Goal: Communication & Community: Answer question/provide support

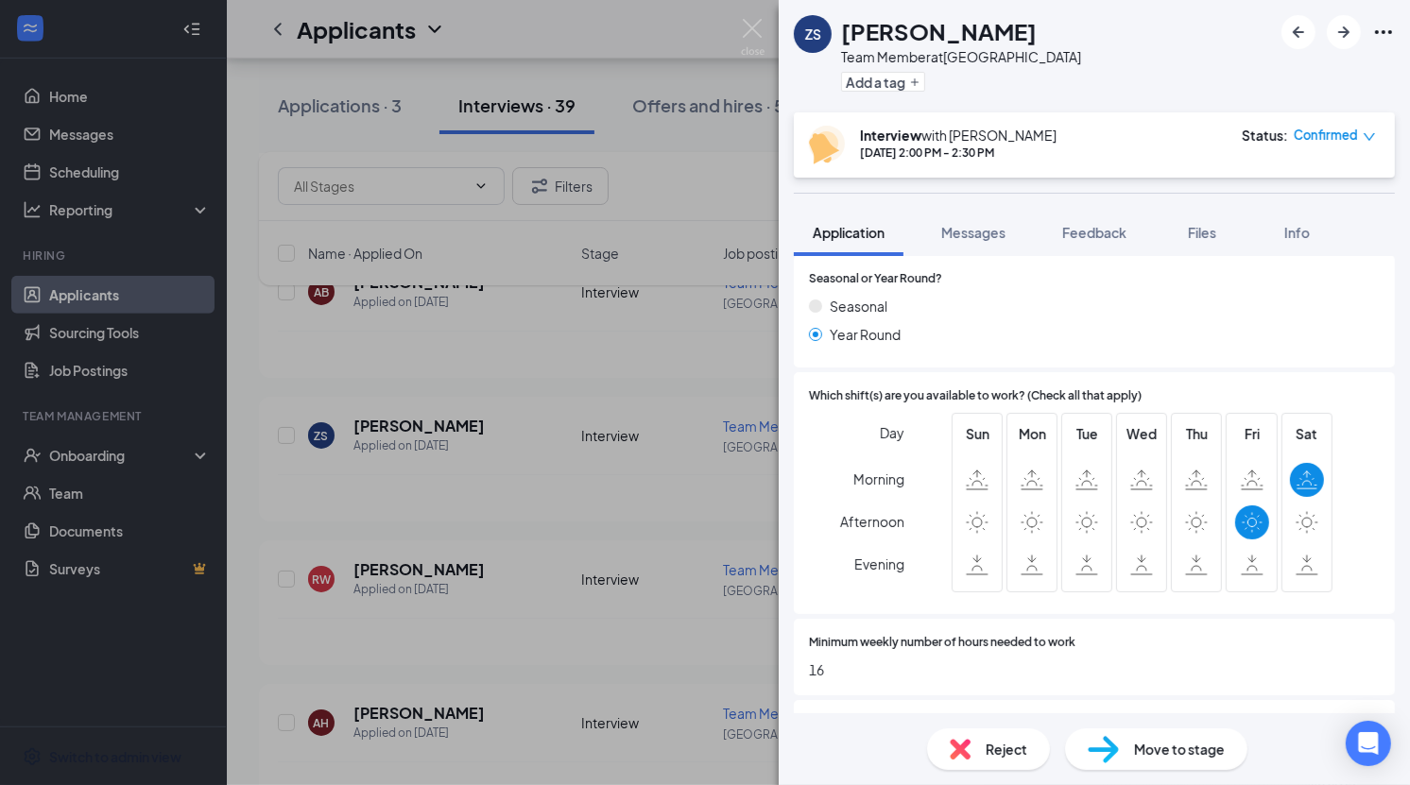
scroll to position [734, 0]
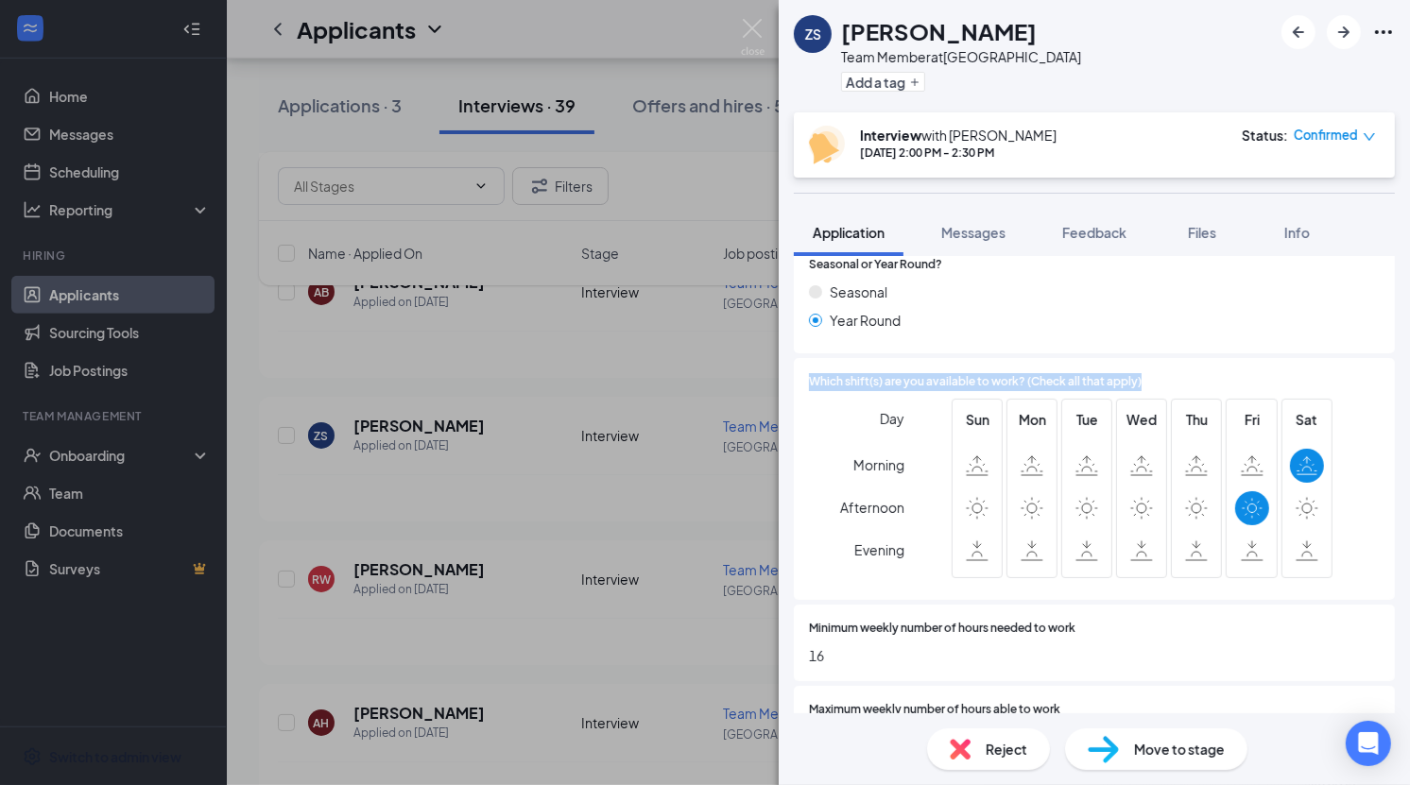
drag, startPoint x: 1163, startPoint y: 372, endPoint x: 791, endPoint y: 362, distance: 372.5
click at [791, 362] on div "Collapse all Application Phone [PHONE_NUMBER] Email [EMAIL_ADDRESS][DOMAIN_NAME…" at bounding box center [1094, 484] width 631 height 457
click at [834, 438] on div "Day Morning Afternoon Evening" at bounding box center [856, 492] width 95 height 186
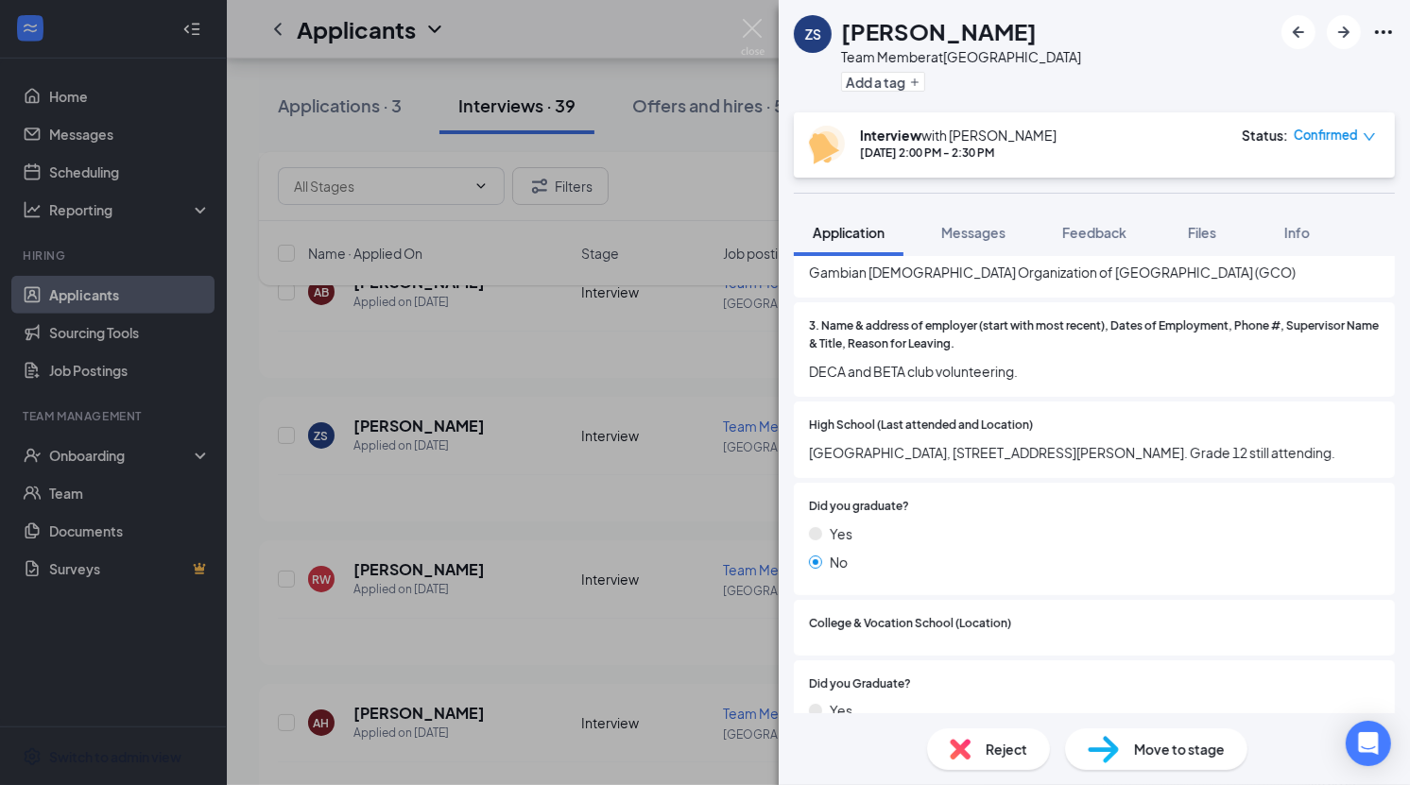
scroll to position [1595, 0]
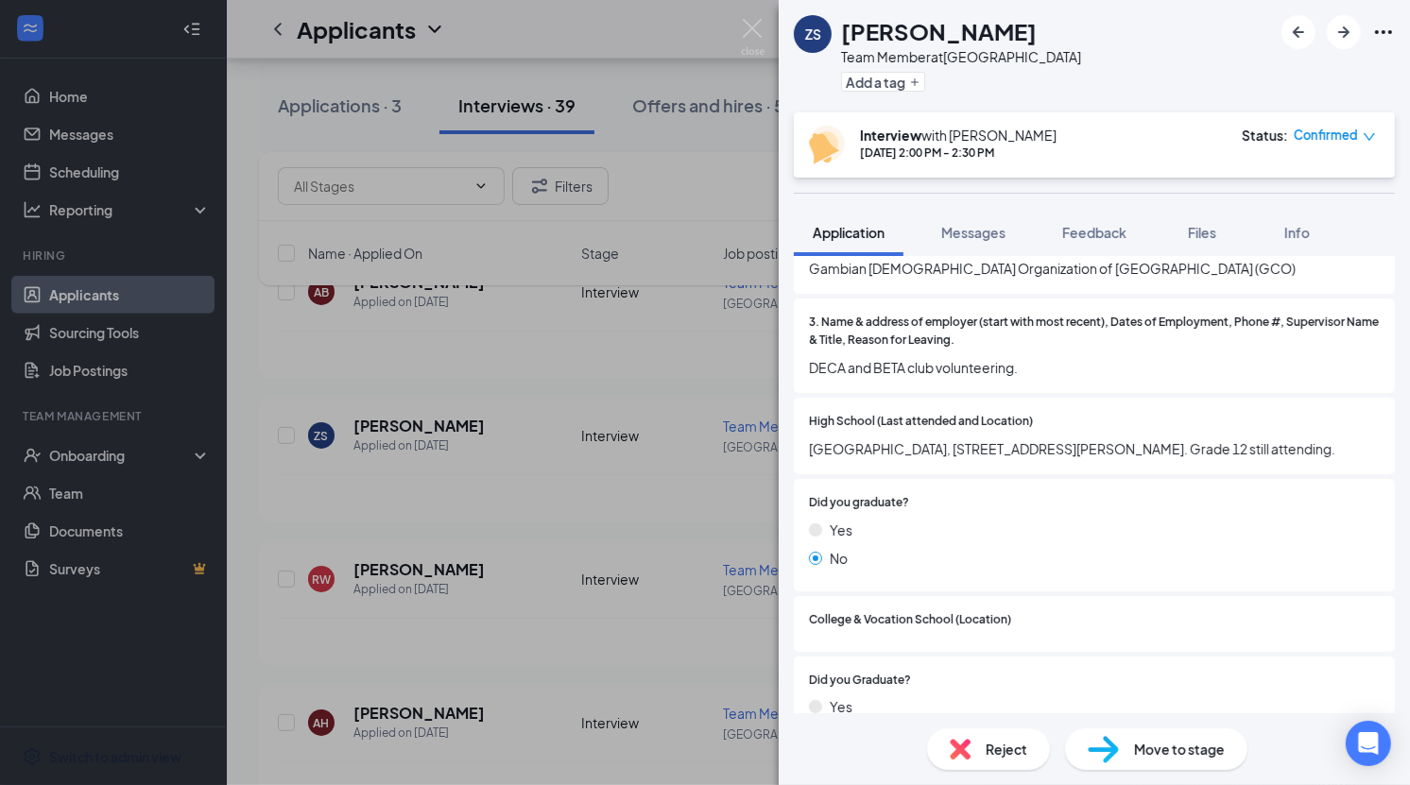
click at [1167, 749] on span "Move to stage" at bounding box center [1179, 749] width 91 height 21
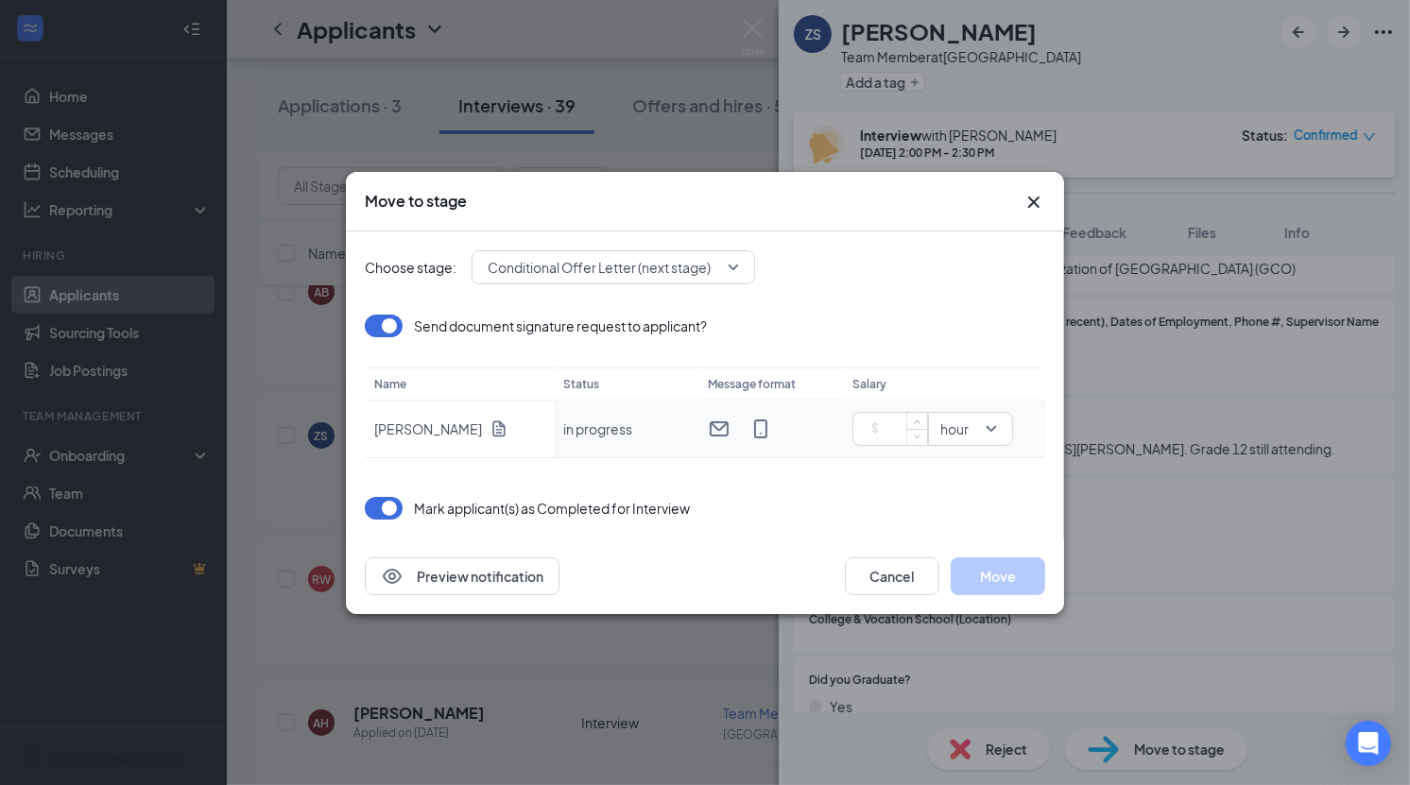
click at [885, 433] on input at bounding box center [894, 429] width 66 height 28
type input "10"
click at [905, 485] on div "Choose stage: Conditional Offer Letter (next stage) Send document signature req…" at bounding box center [705, 385] width 681 height 307
click at [1004, 587] on button "Move" at bounding box center [998, 577] width 95 height 38
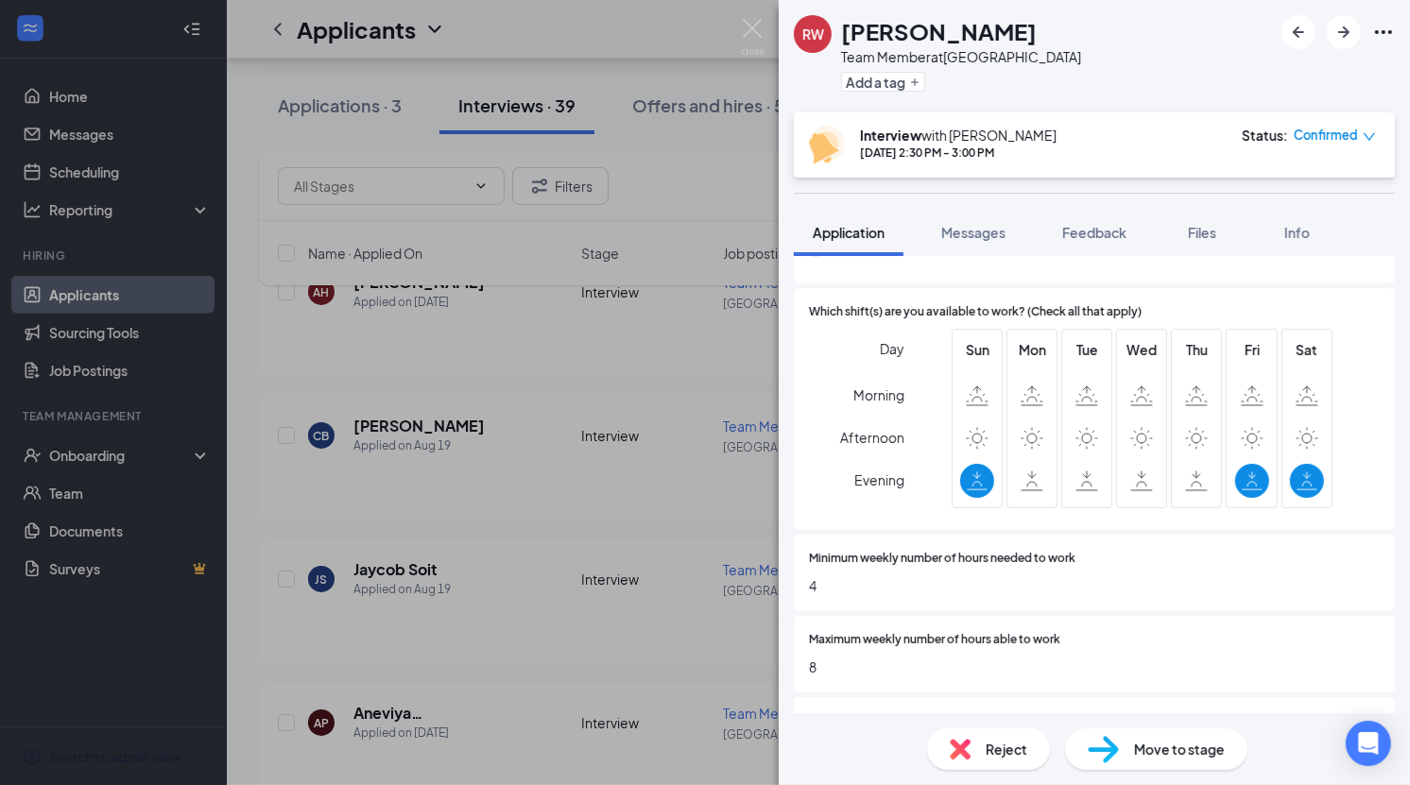
scroll to position [808, 0]
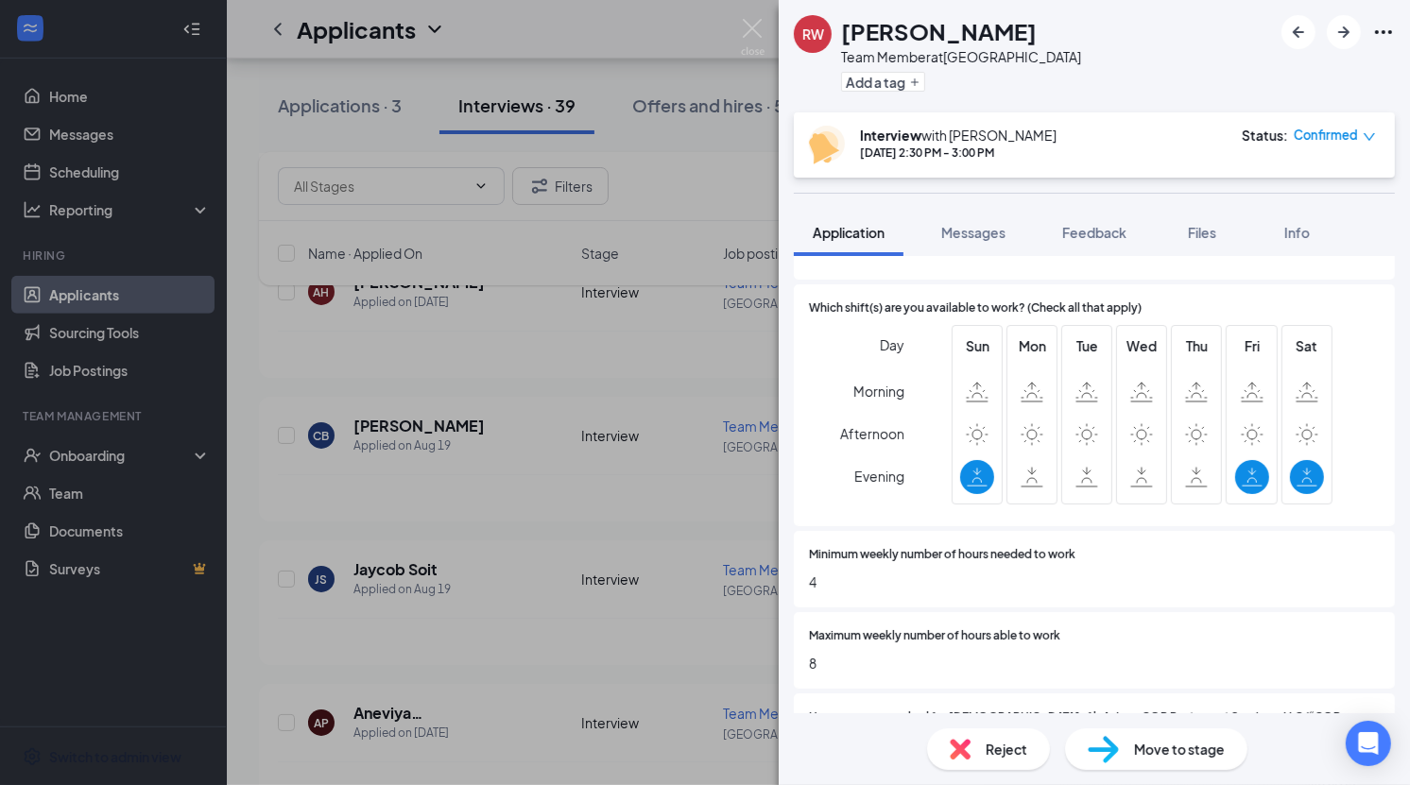
click at [664, 479] on div "RW [PERSON_NAME] Team Member at [GEOGRAPHIC_DATA] Add a tag Interview with [PER…" at bounding box center [705, 392] width 1410 height 785
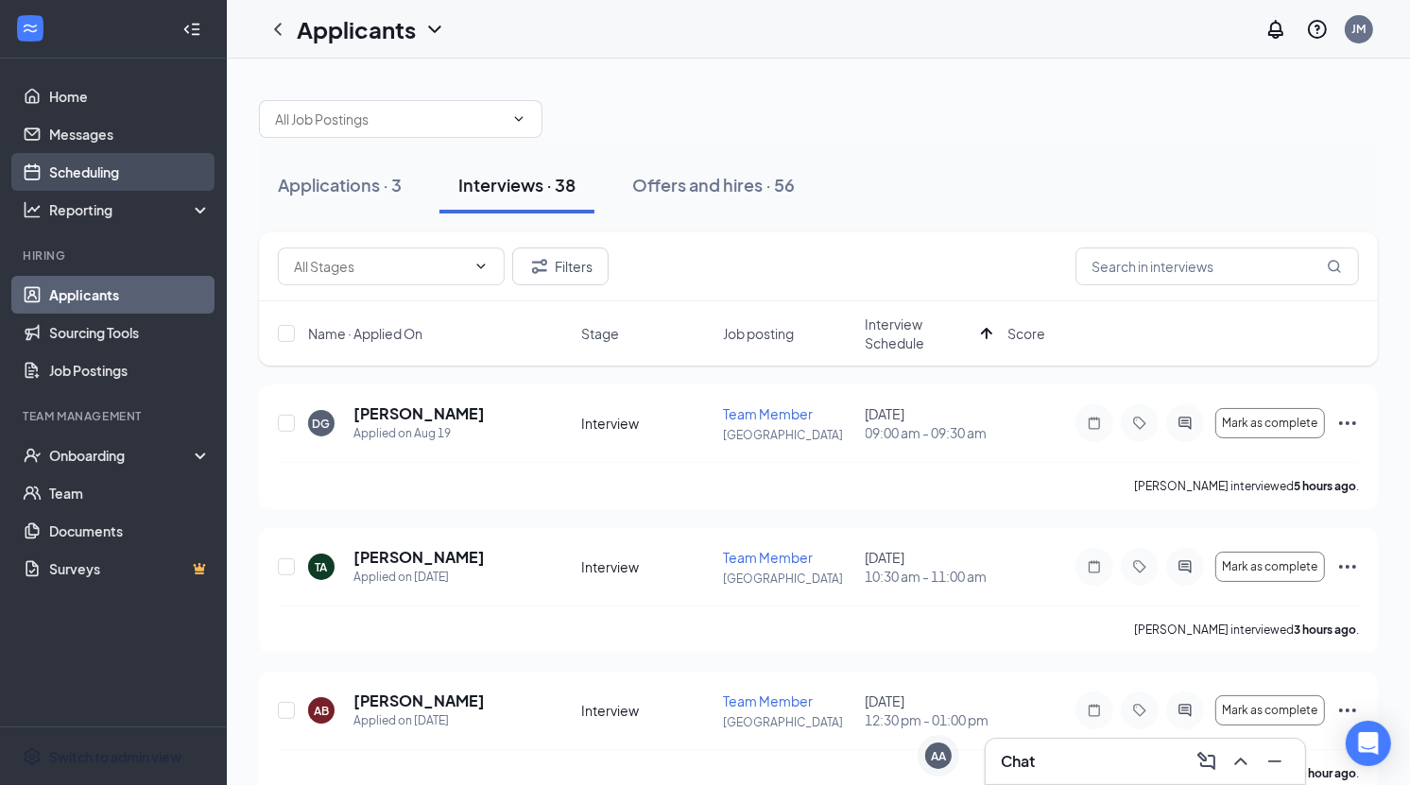
click at [137, 165] on link "Scheduling" at bounding box center [130, 172] width 162 height 38
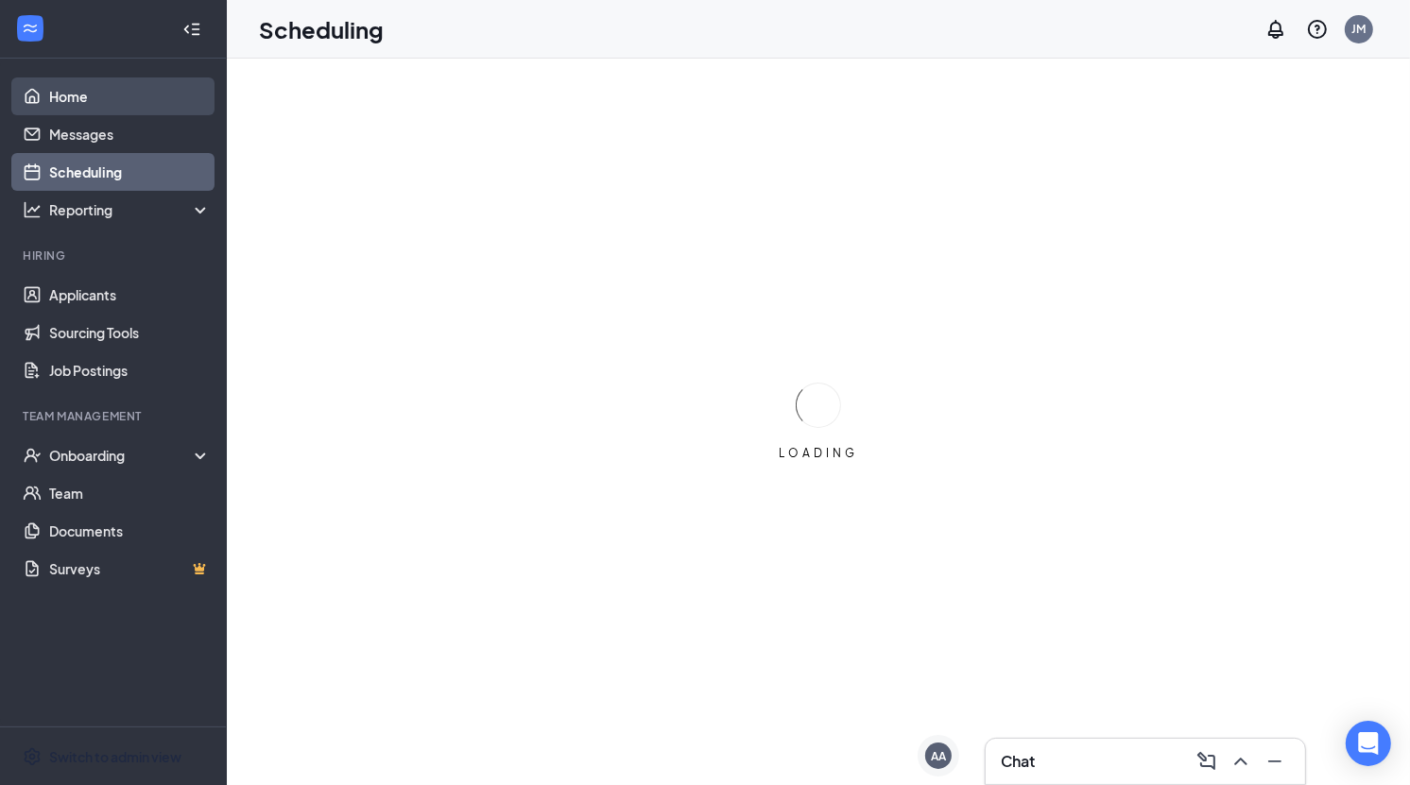
click at [135, 112] on link "Home" at bounding box center [130, 97] width 162 height 38
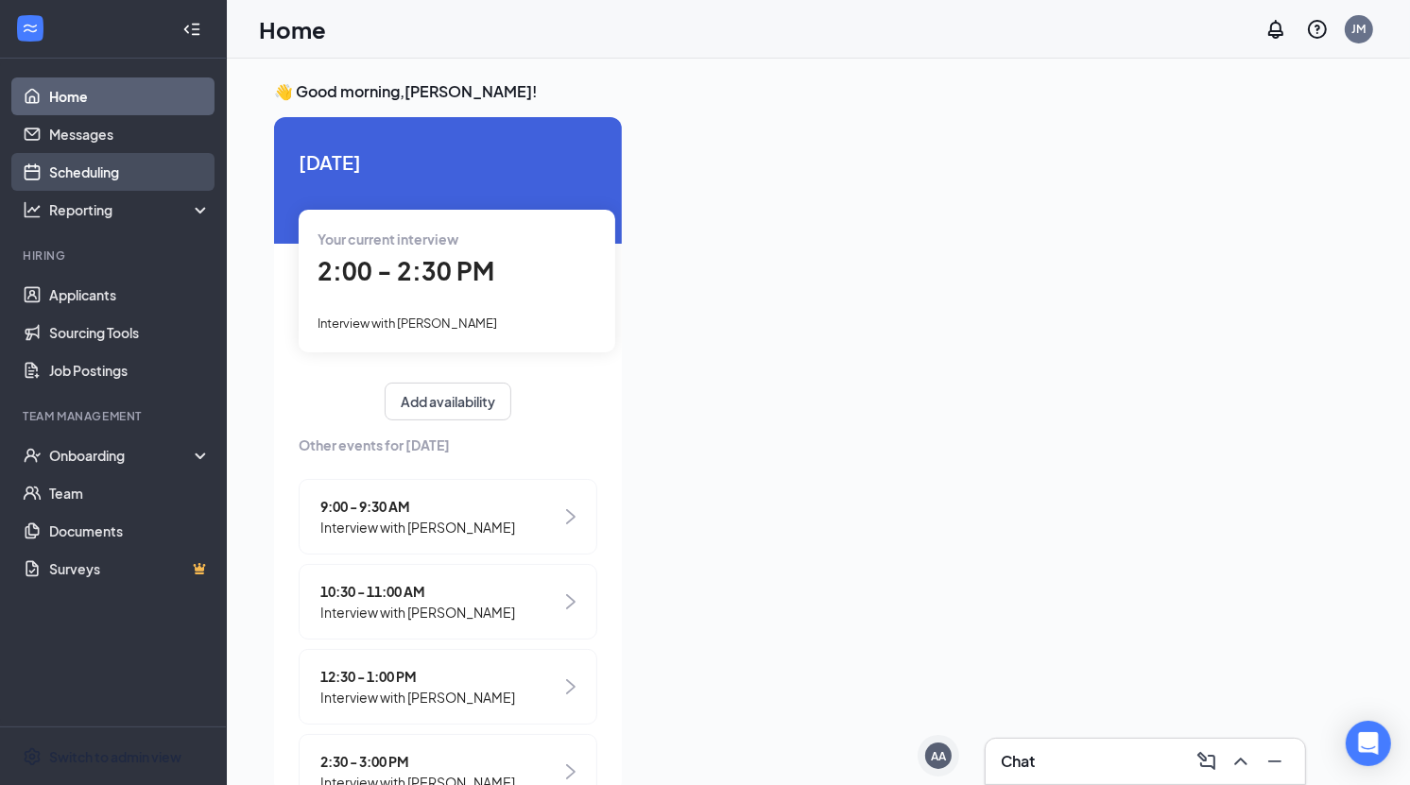
click at [94, 172] on link "Scheduling" at bounding box center [130, 172] width 162 height 38
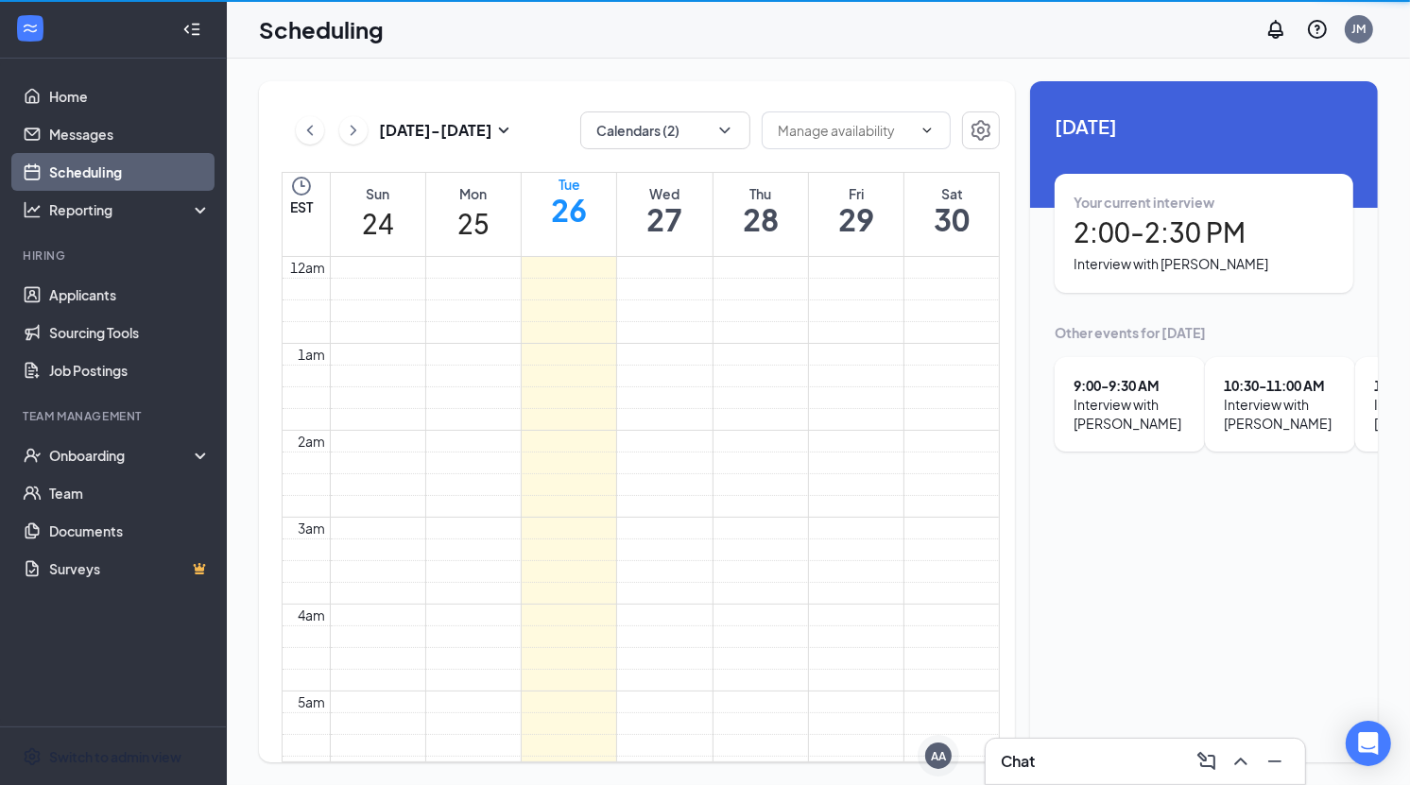
scroll to position [928, 0]
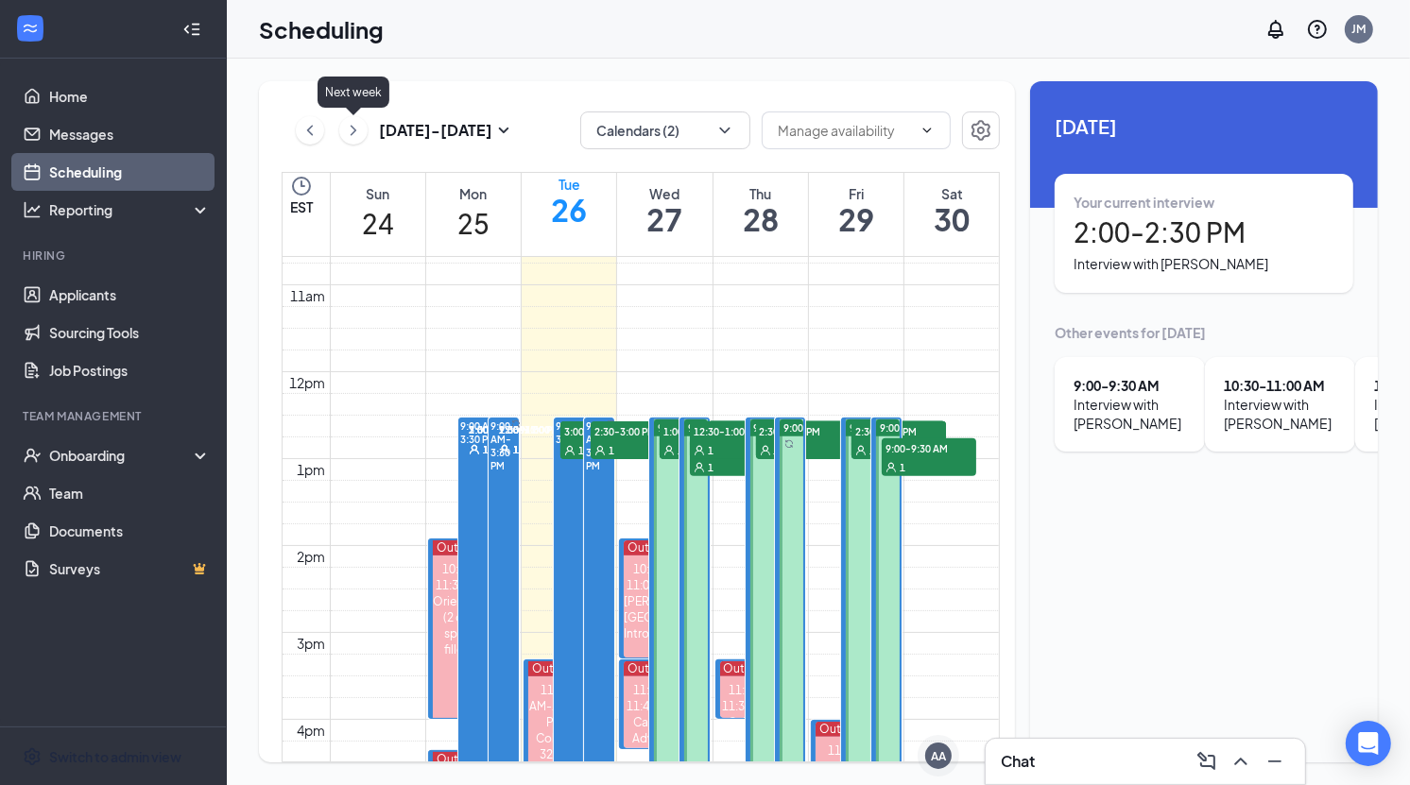
click at [358, 129] on icon "ChevronRight" at bounding box center [353, 130] width 19 height 23
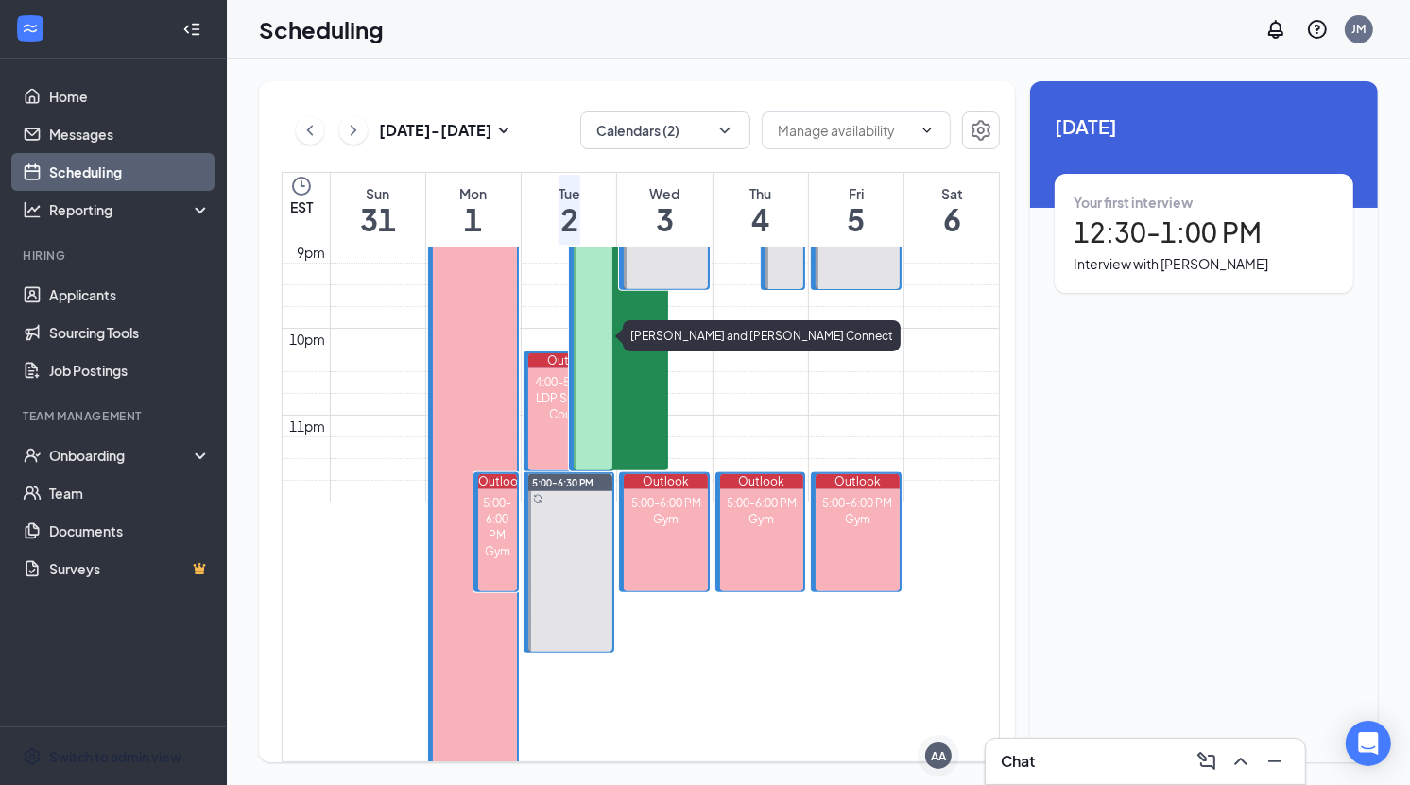
scroll to position [1833, 0]
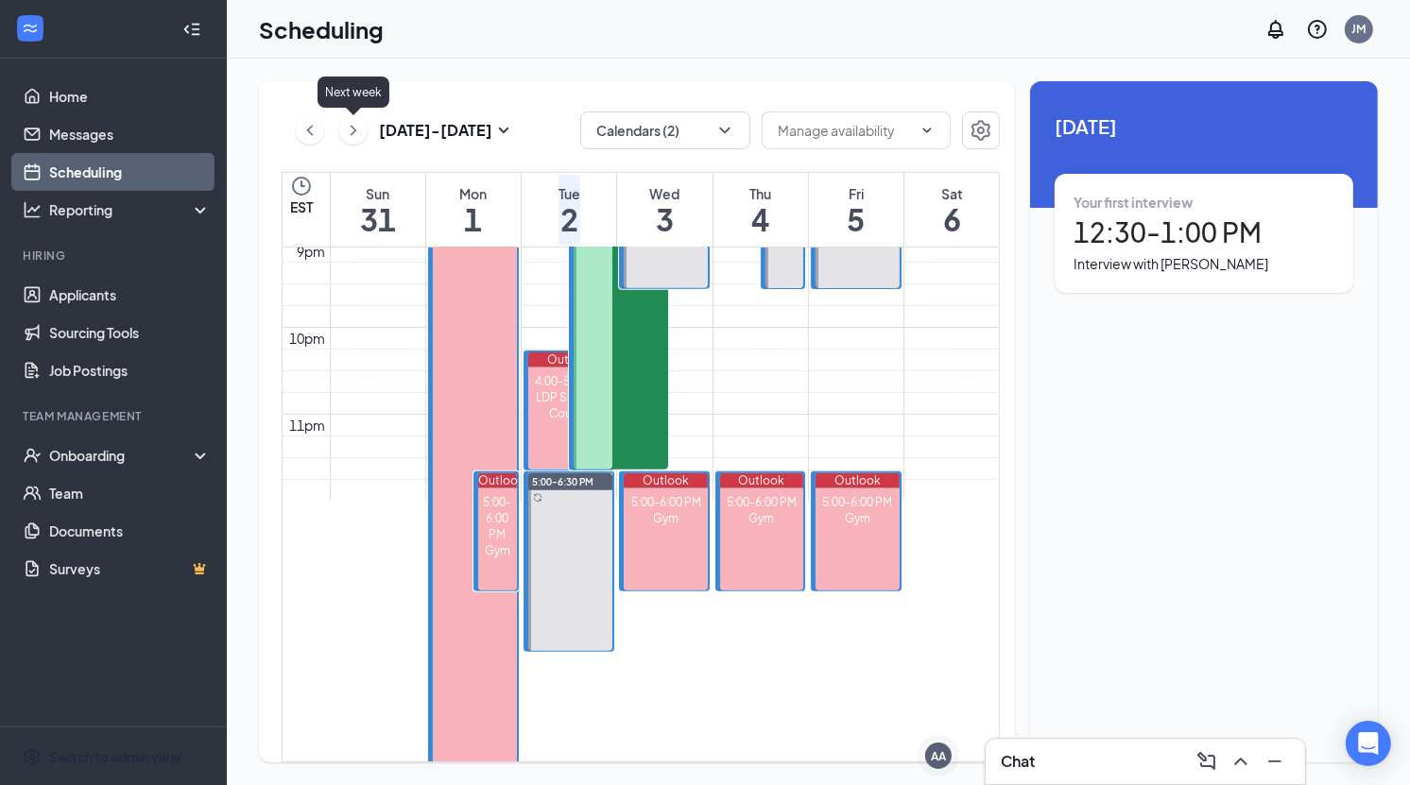
click at [362, 133] on icon "ChevronRight" at bounding box center [353, 130] width 19 height 23
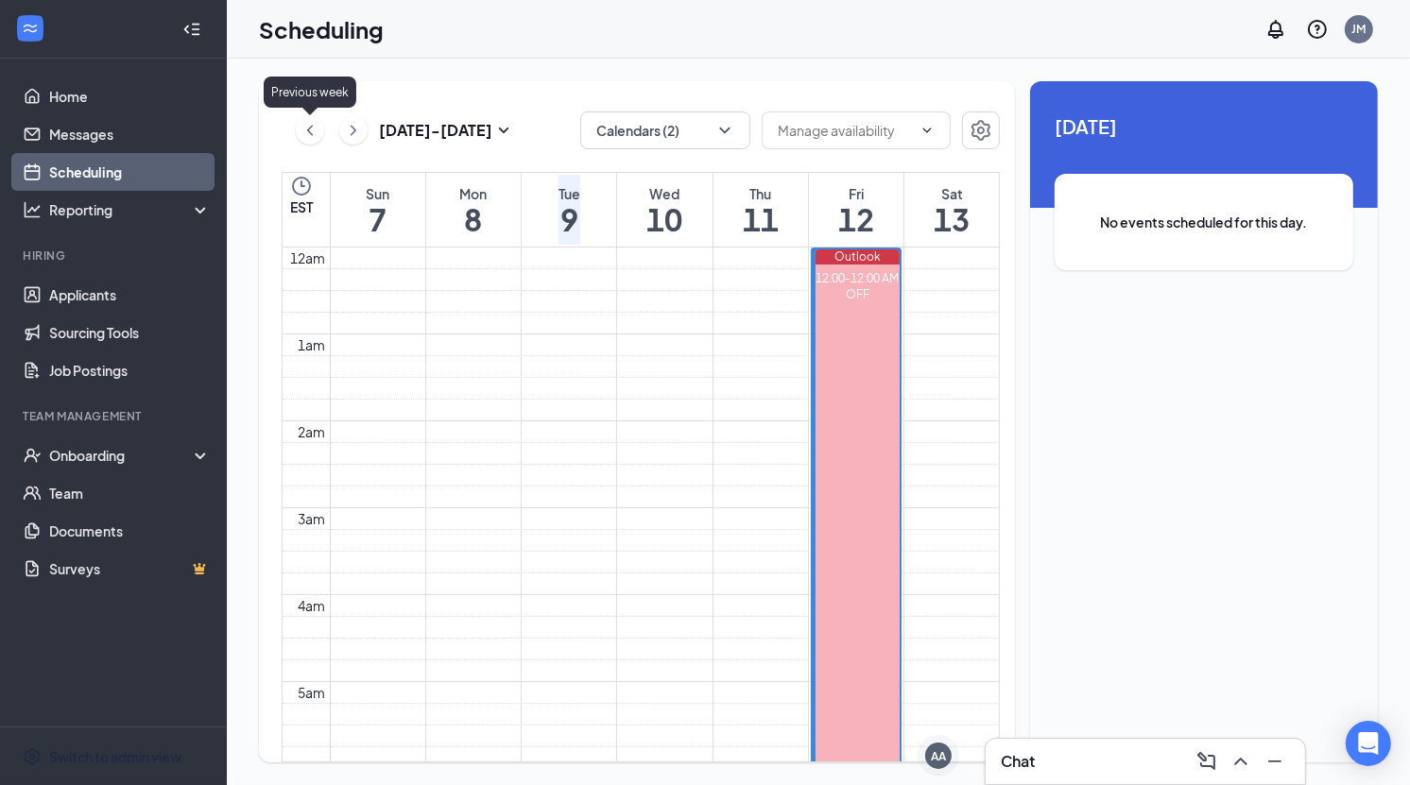
click at [309, 126] on icon "ChevronLeft" at bounding box center [310, 130] width 19 height 23
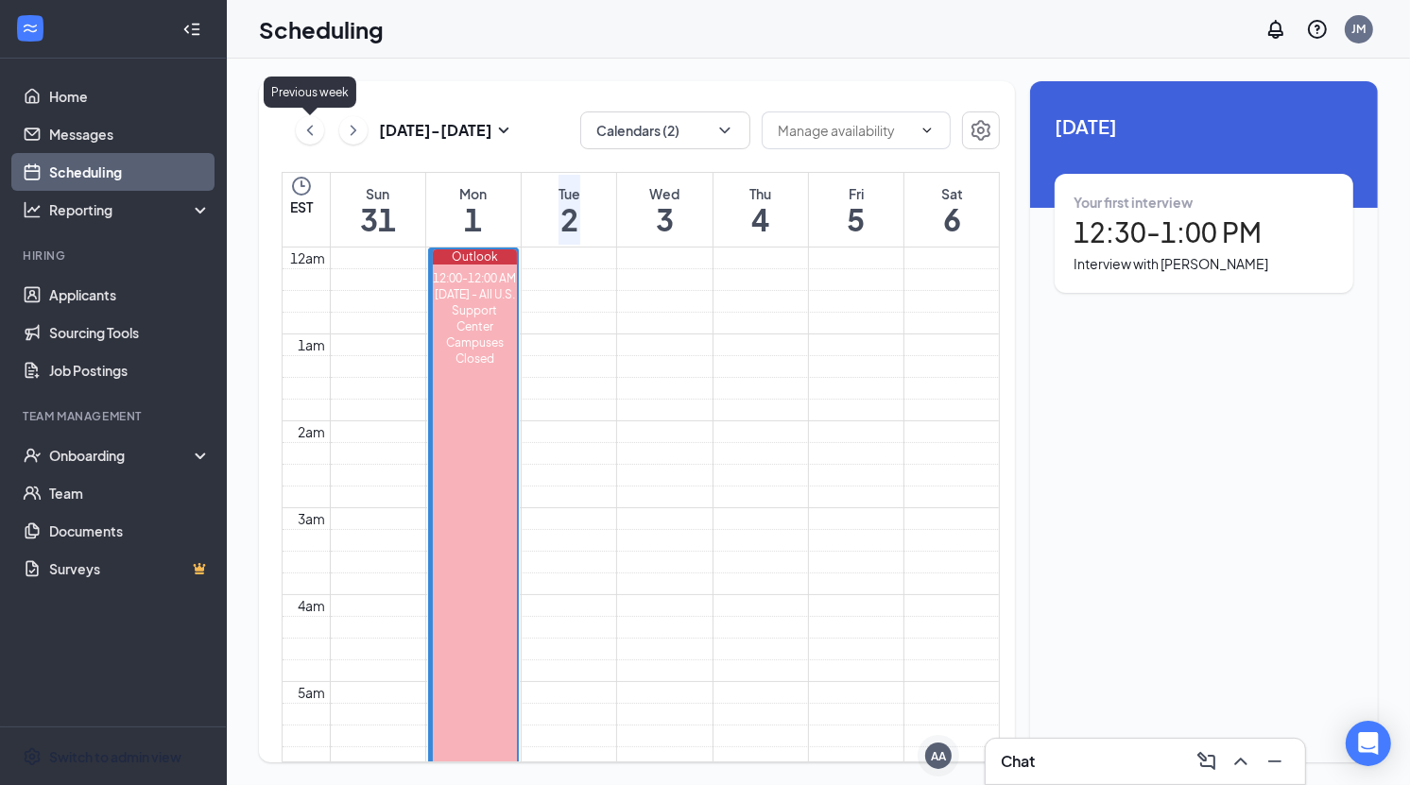
scroll to position [928, 0]
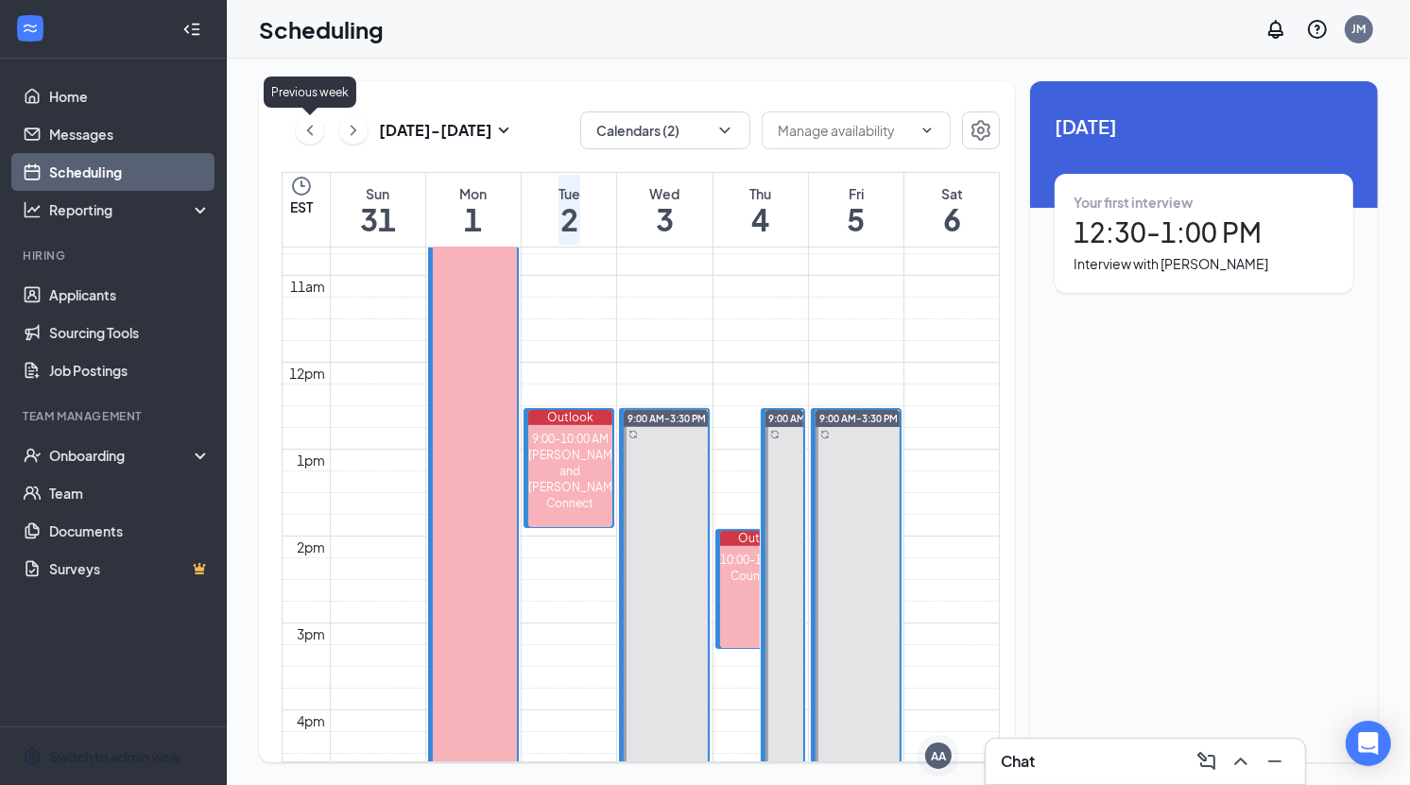
click at [309, 126] on icon "ChevronLeft" at bounding box center [310, 130] width 19 height 23
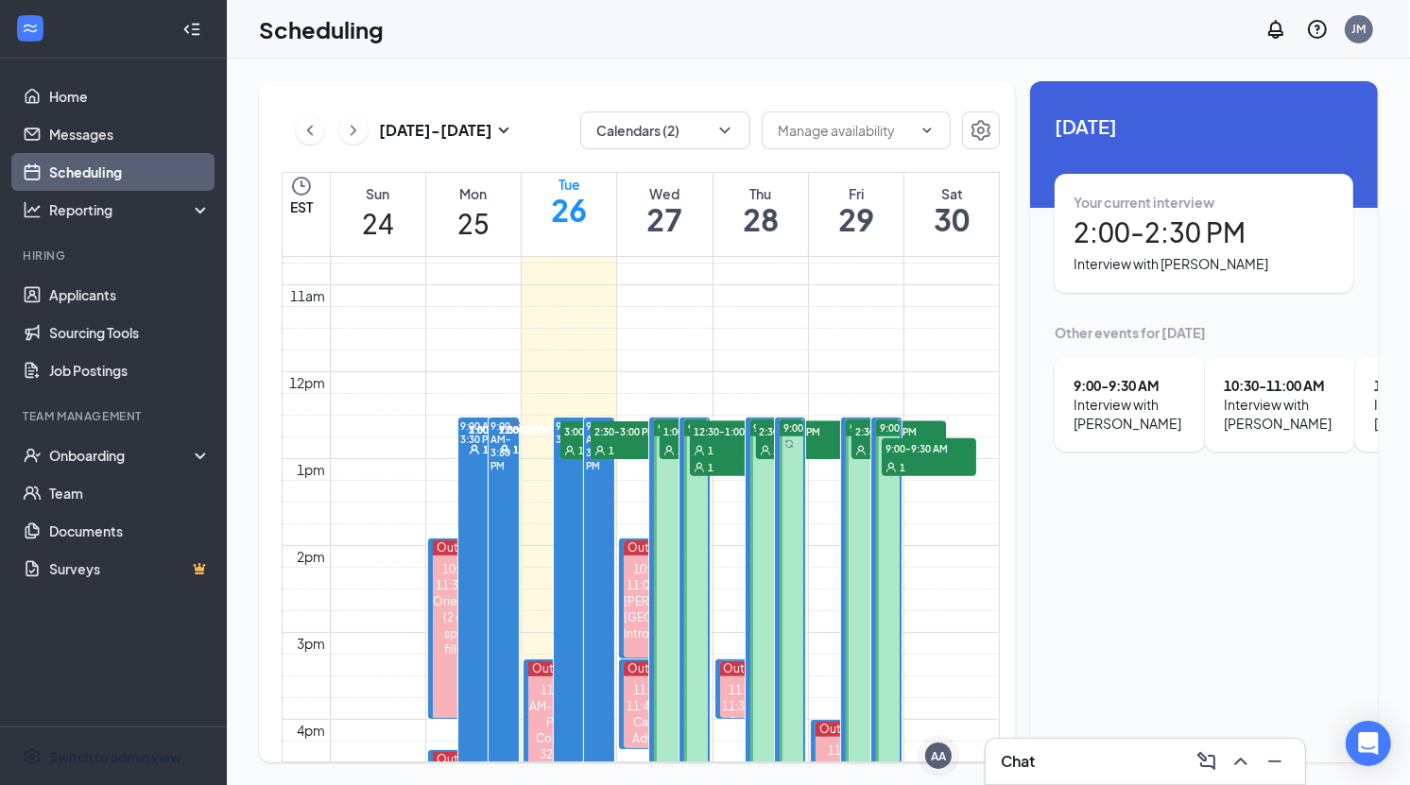
click at [1019, 353] on div "[DATE] - [DATE] Calendars (2) EST Sun 24 Mon 25 Tue 26 Wed 27 Thu 28 Fri 29 Sat…" at bounding box center [818, 421] width 1119 height 681
click at [1023, 397] on div "[DATE] - [DATE] Calendars (2) EST Sun 24 Mon 25 Tue 26 Wed 27 Thu 28 Fri 29 Sat…" at bounding box center [818, 421] width 1119 height 681
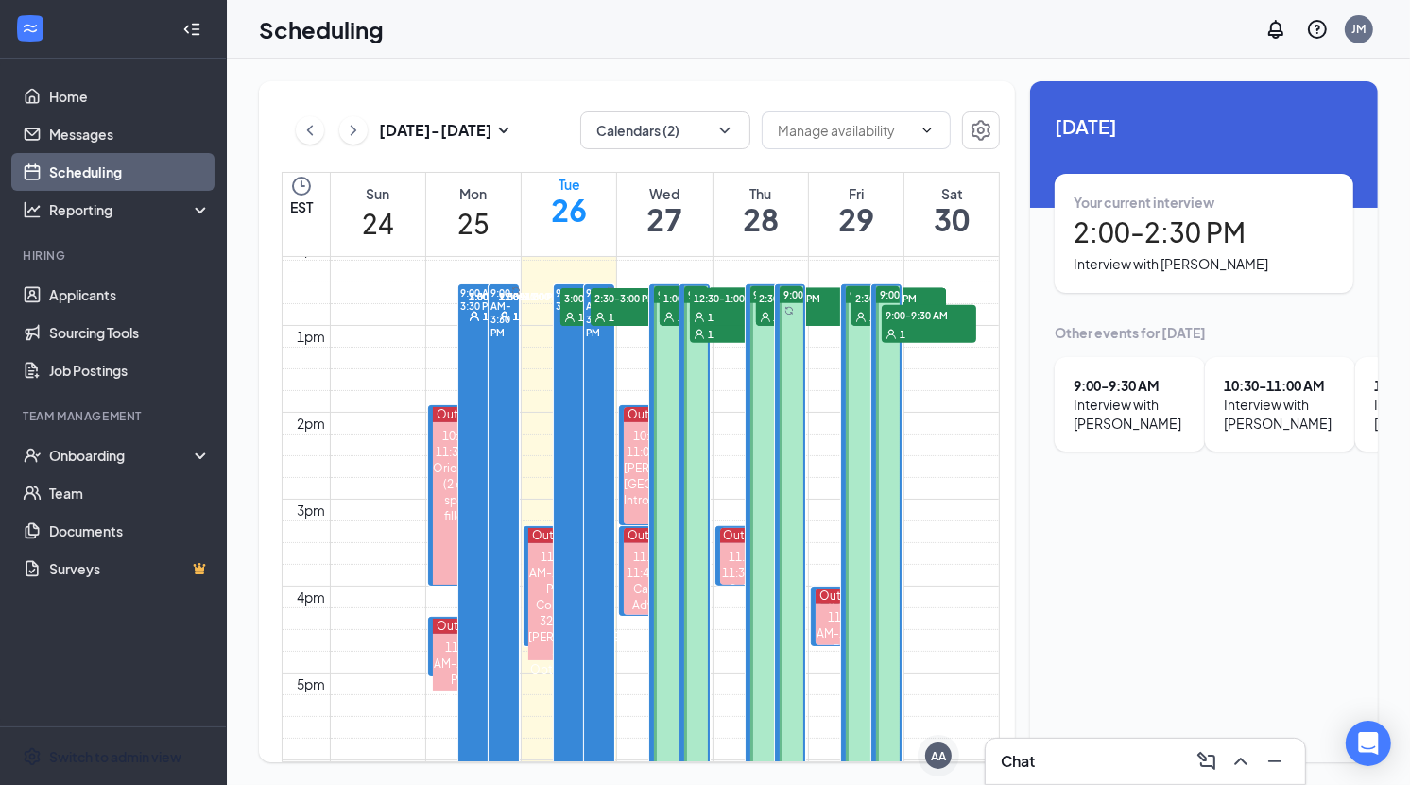
scroll to position [1065, 0]
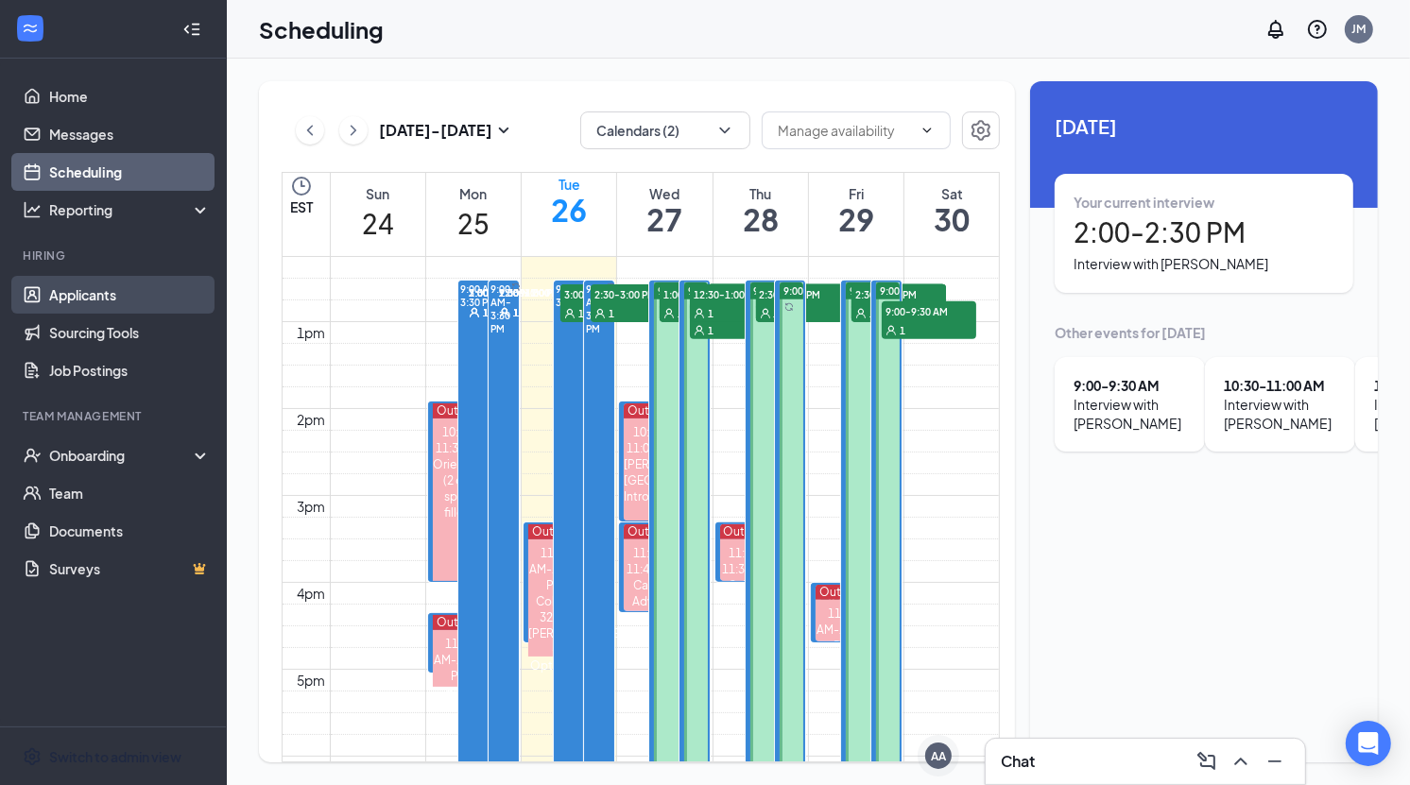
click at [106, 303] on link "Applicants" at bounding box center [130, 295] width 162 height 38
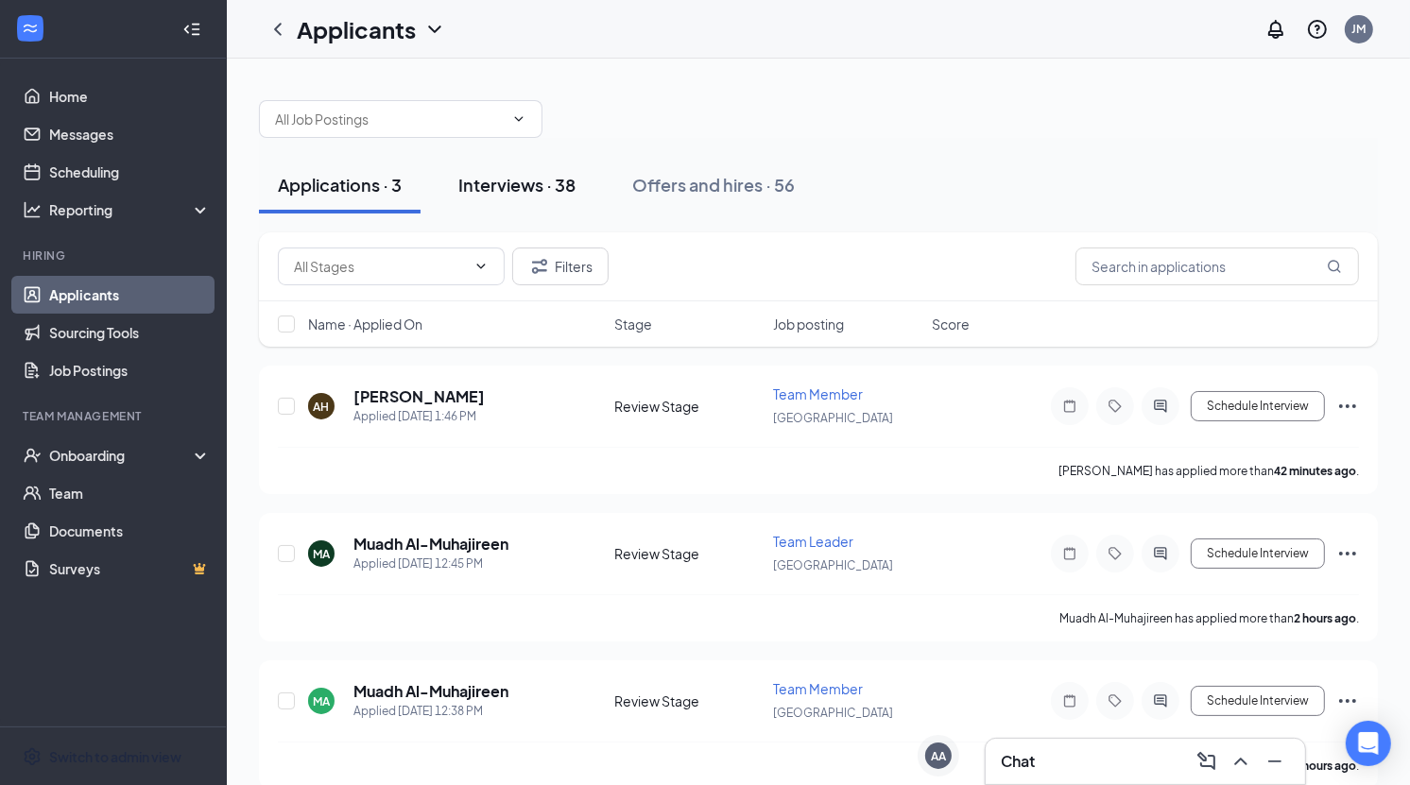
click at [499, 188] on div "Interviews · 38" at bounding box center [516, 185] width 117 height 24
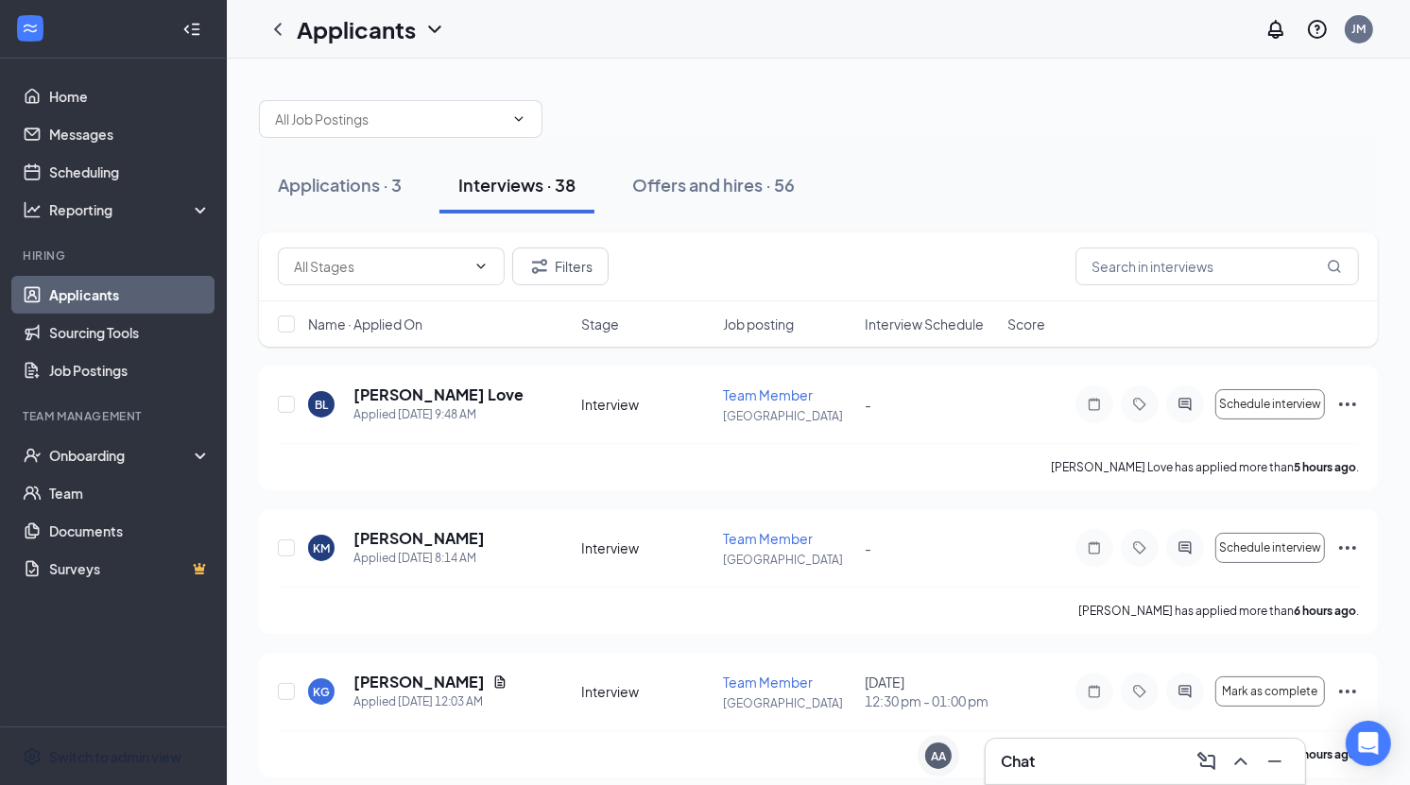
click at [908, 331] on span "Interview Schedule" at bounding box center [925, 324] width 119 height 19
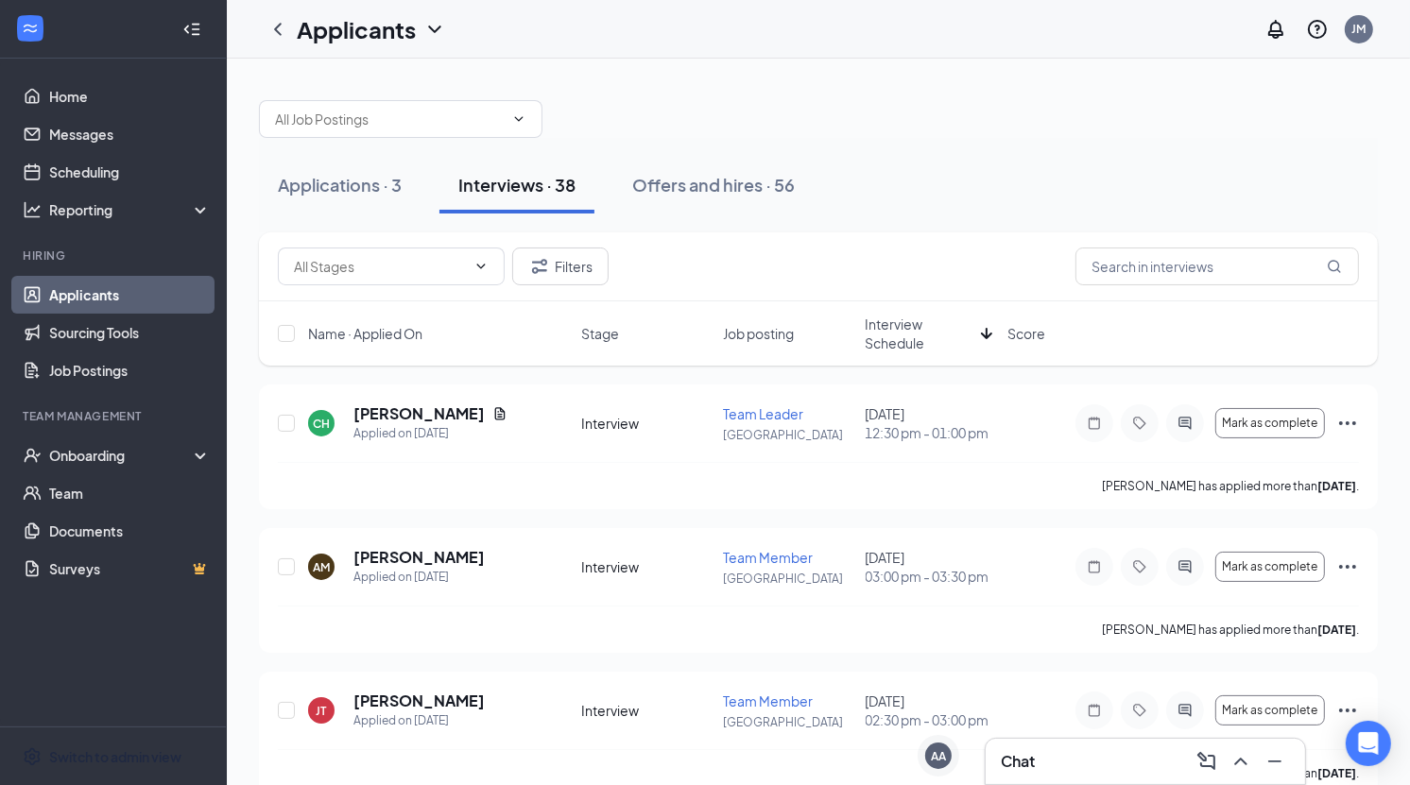
click at [910, 322] on span "Interview Schedule" at bounding box center [920, 334] width 108 height 38
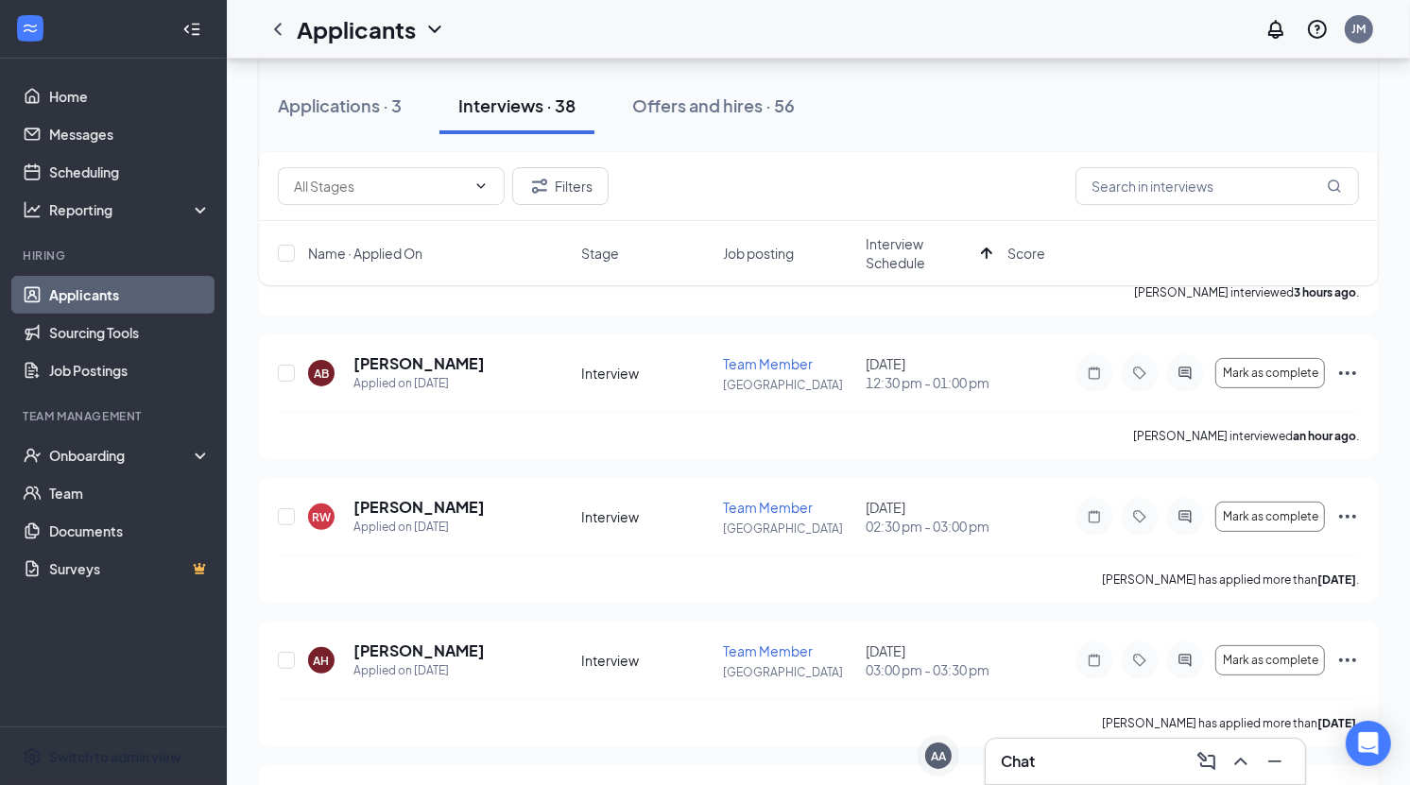
scroll to position [392, 0]
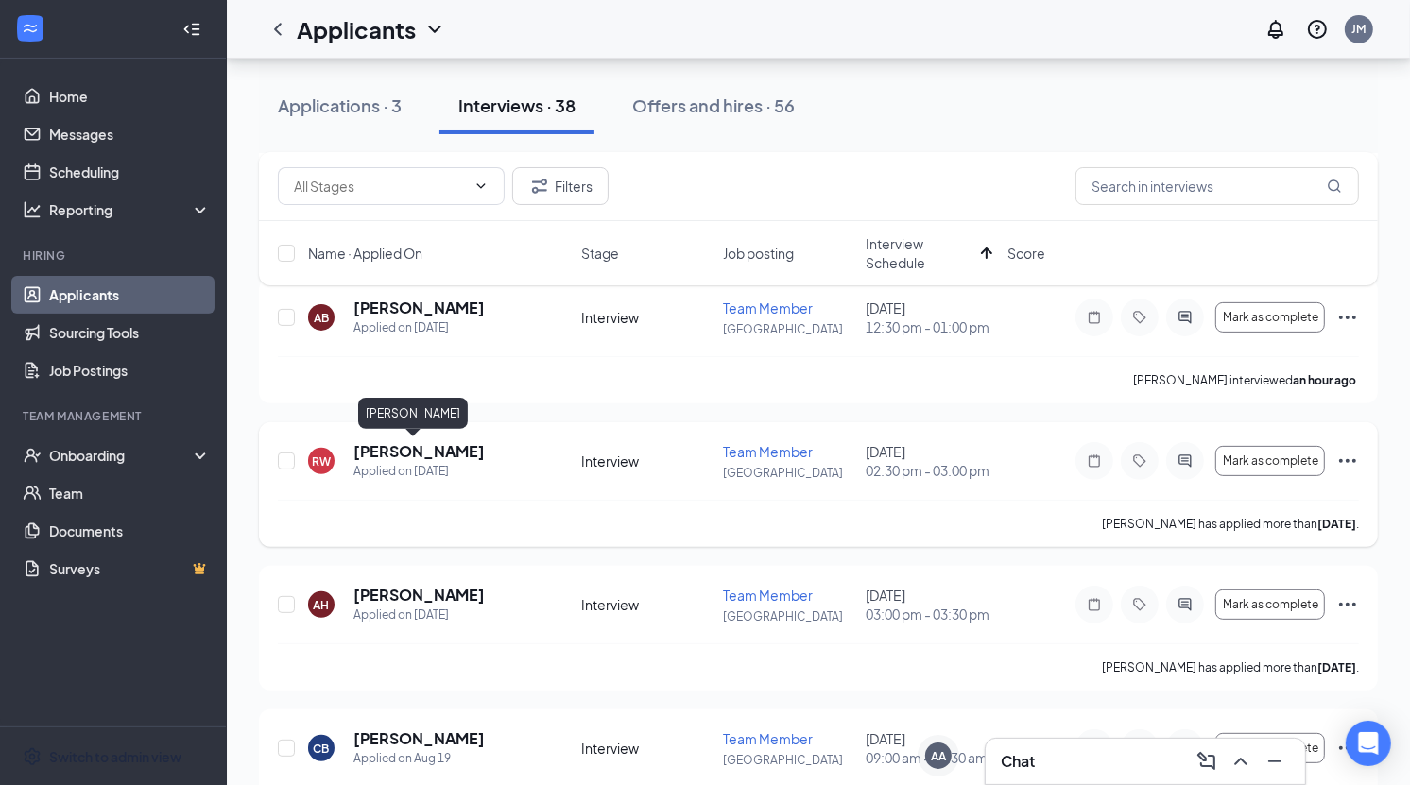
click at [388, 445] on h5 "[PERSON_NAME]" at bounding box center [418, 451] width 131 height 21
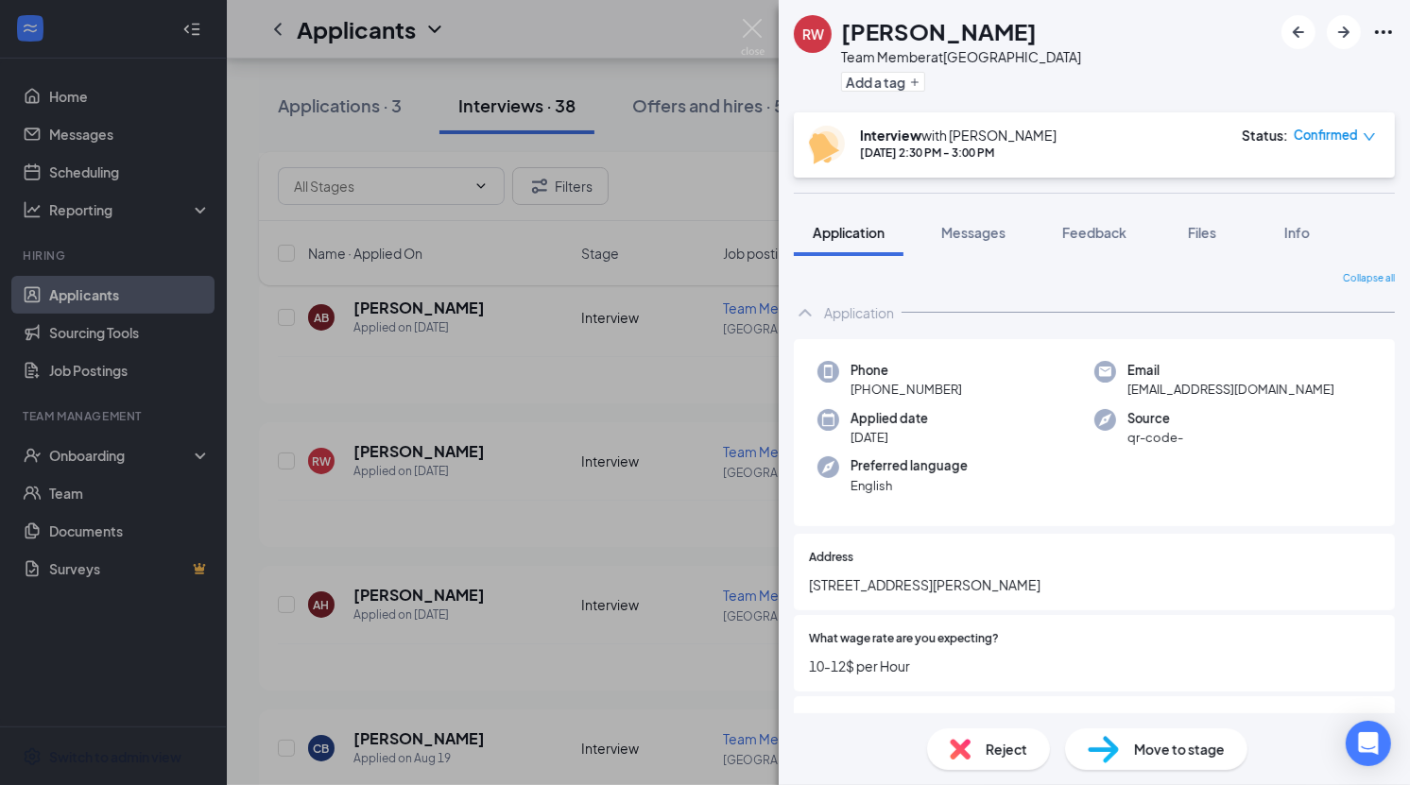
click at [574, 397] on div "RW [PERSON_NAME] Team Member at [GEOGRAPHIC_DATA] Add a tag Interview with [PER…" at bounding box center [705, 392] width 1410 height 785
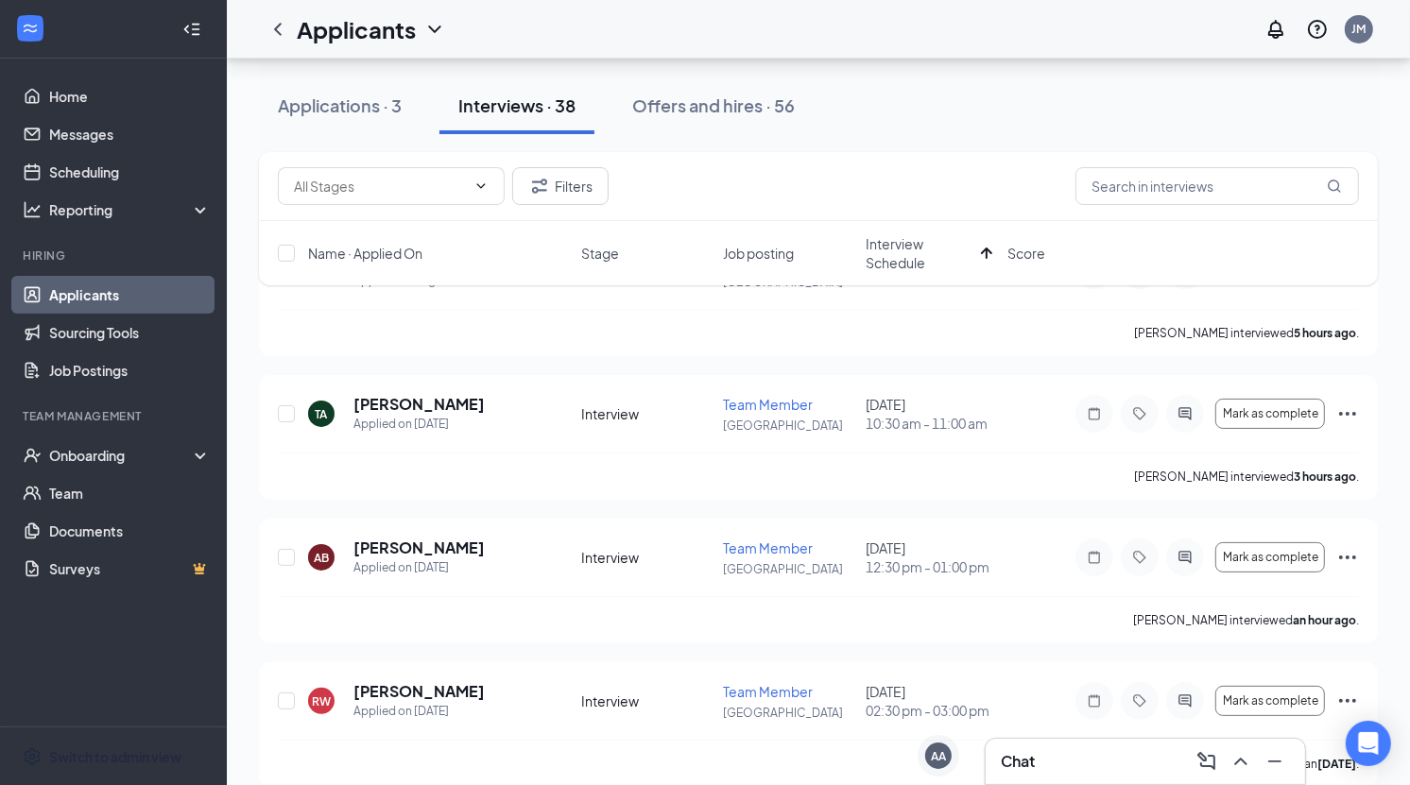
scroll to position [148, 0]
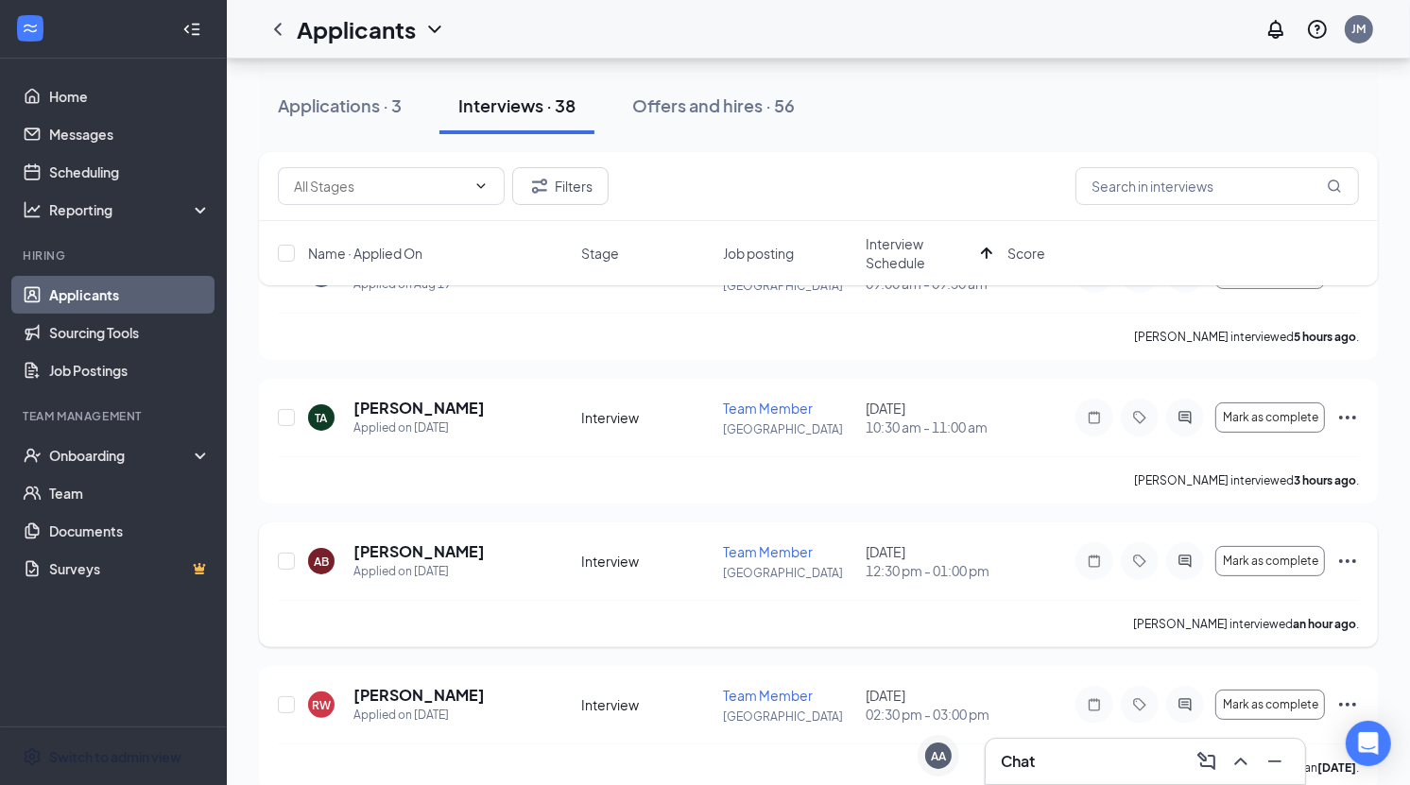
click at [1351, 557] on icon "Ellipses" at bounding box center [1347, 561] width 23 height 23
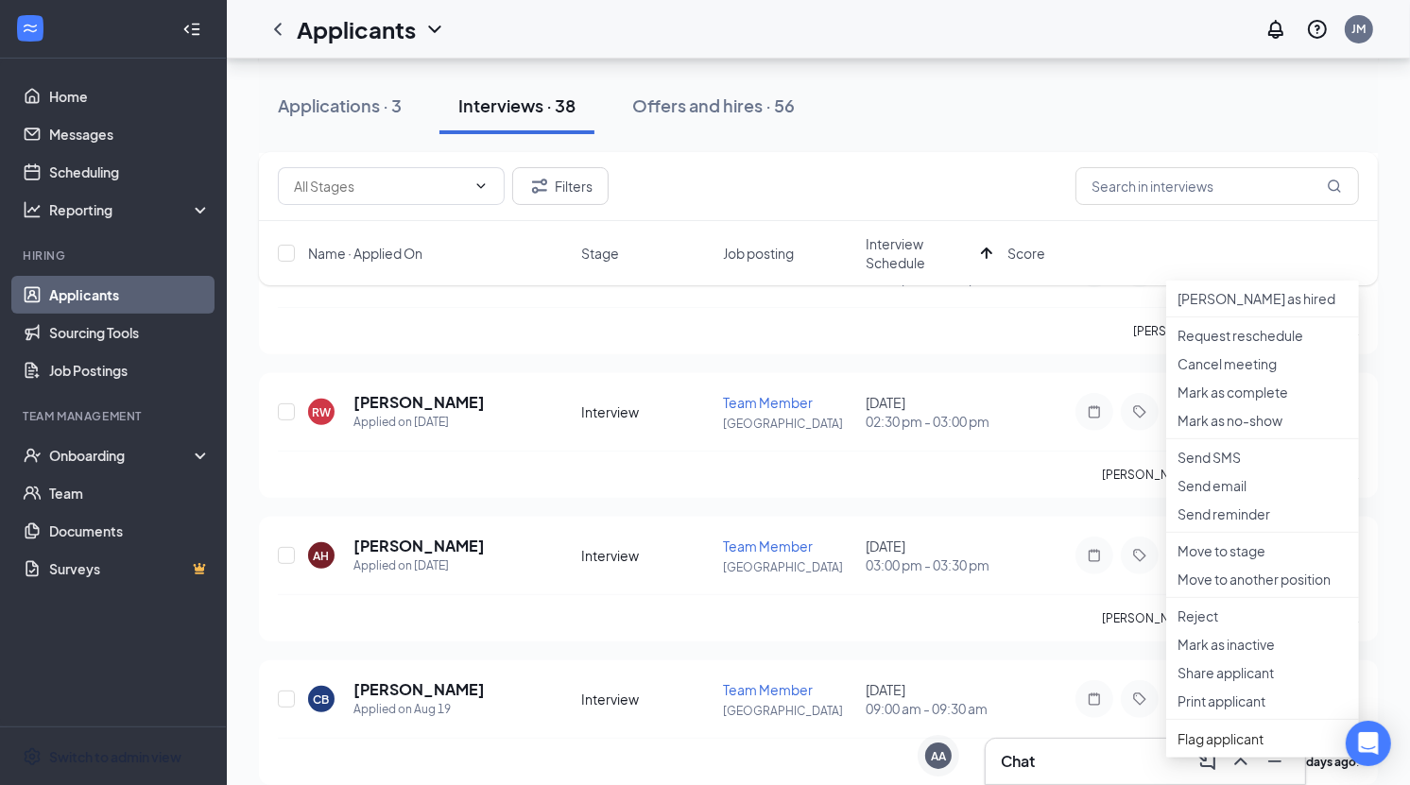
scroll to position [448, 0]
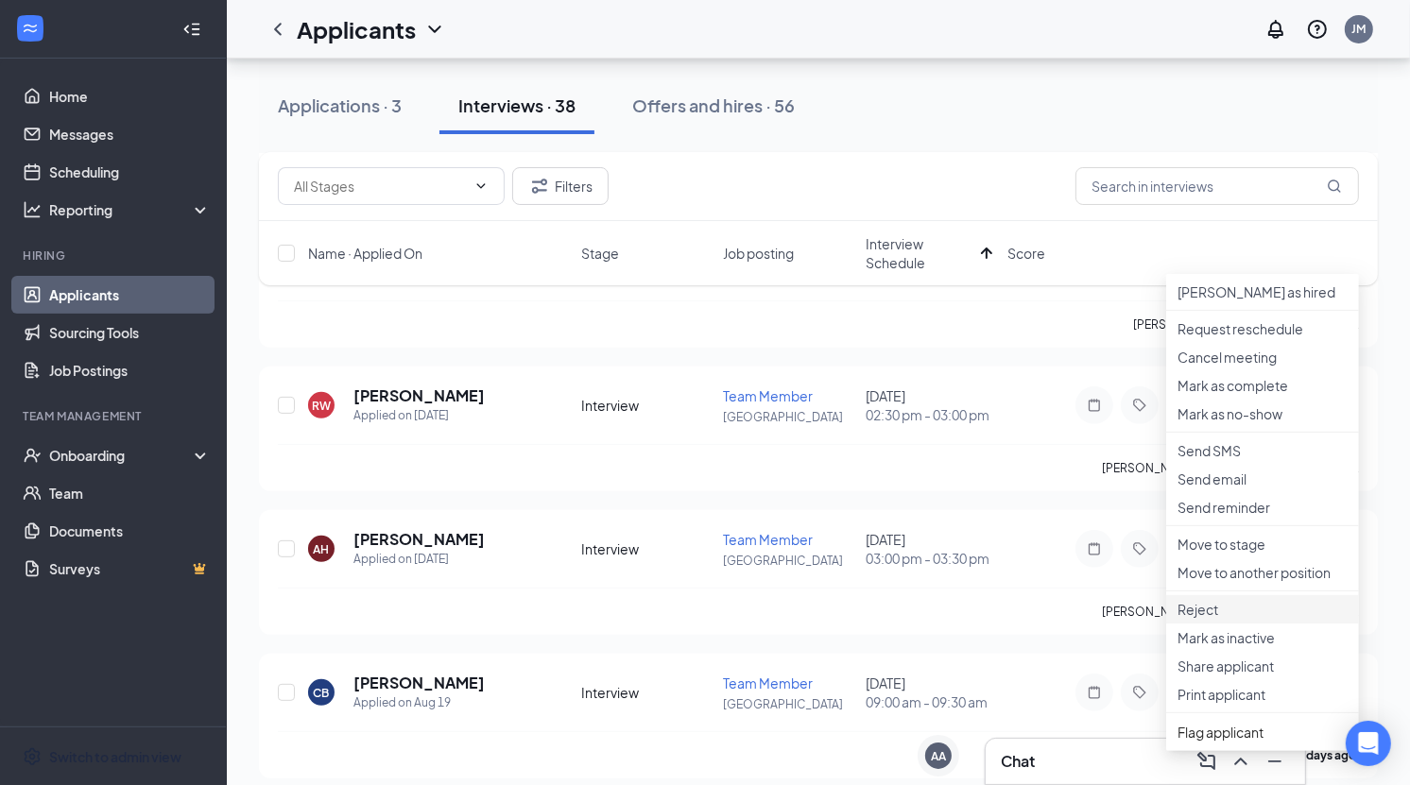
click at [1238, 619] on p "Reject" at bounding box center [1263, 609] width 170 height 19
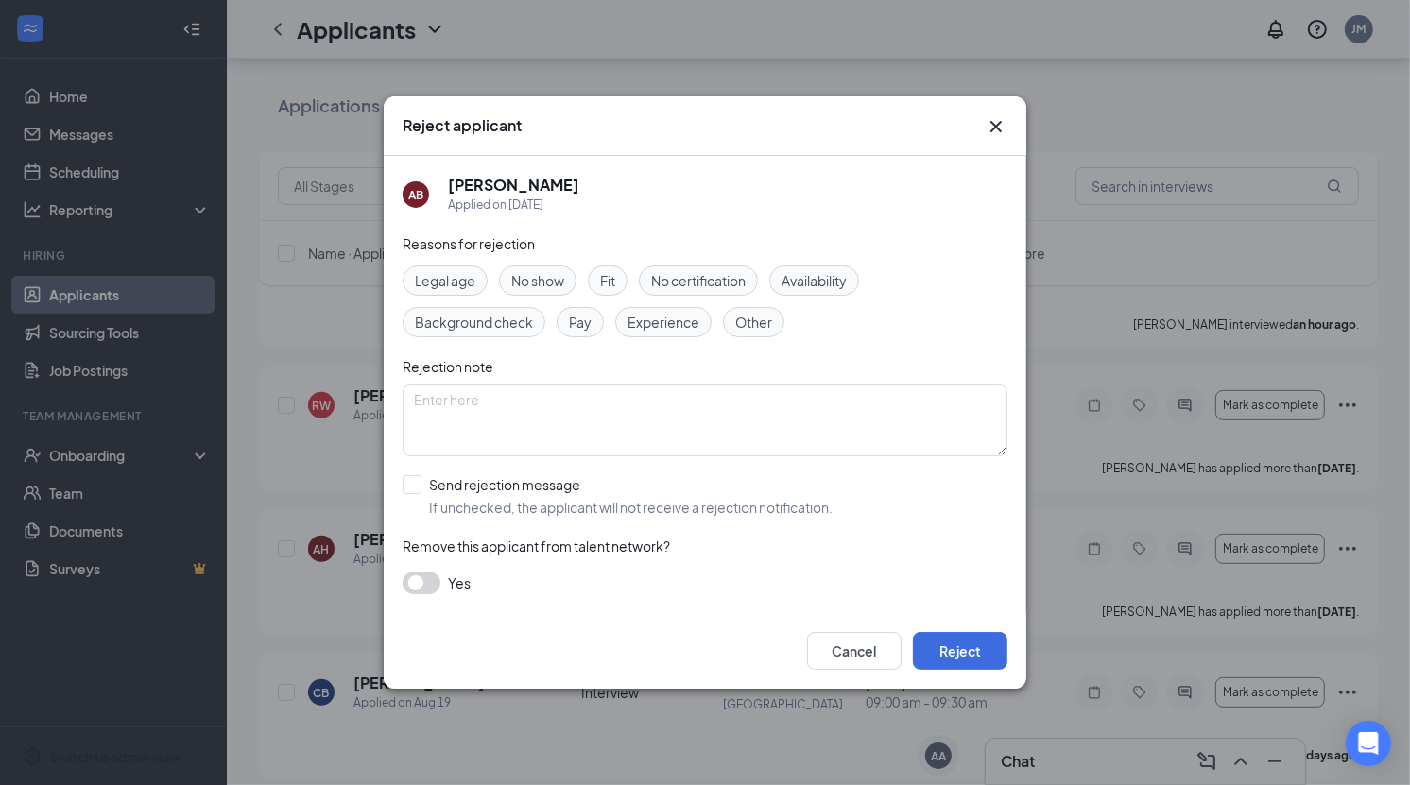
click at [609, 275] on span "Fit" at bounding box center [607, 280] width 15 height 21
click at [626, 409] on textarea at bounding box center [705, 421] width 605 height 72
click at [534, 483] on input "Send rejection message If unchecked, the applicant will not receive a rejection…" at bounding box center [618, 496] width 430 height 42
checkbox input "true"
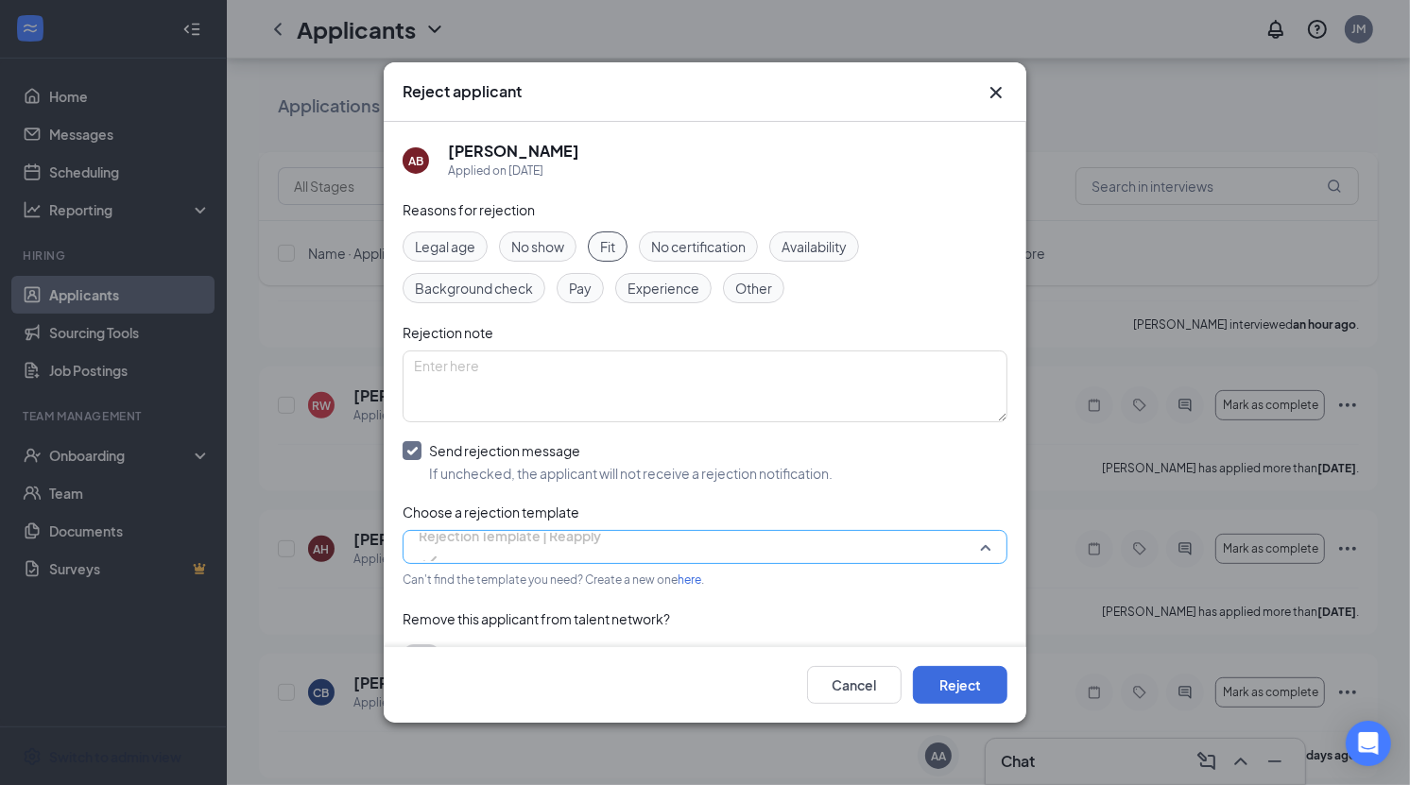
click at [575, 537] on span "Rejection Template | Reapply" at bounding box center [510, 536] width 182 height 28
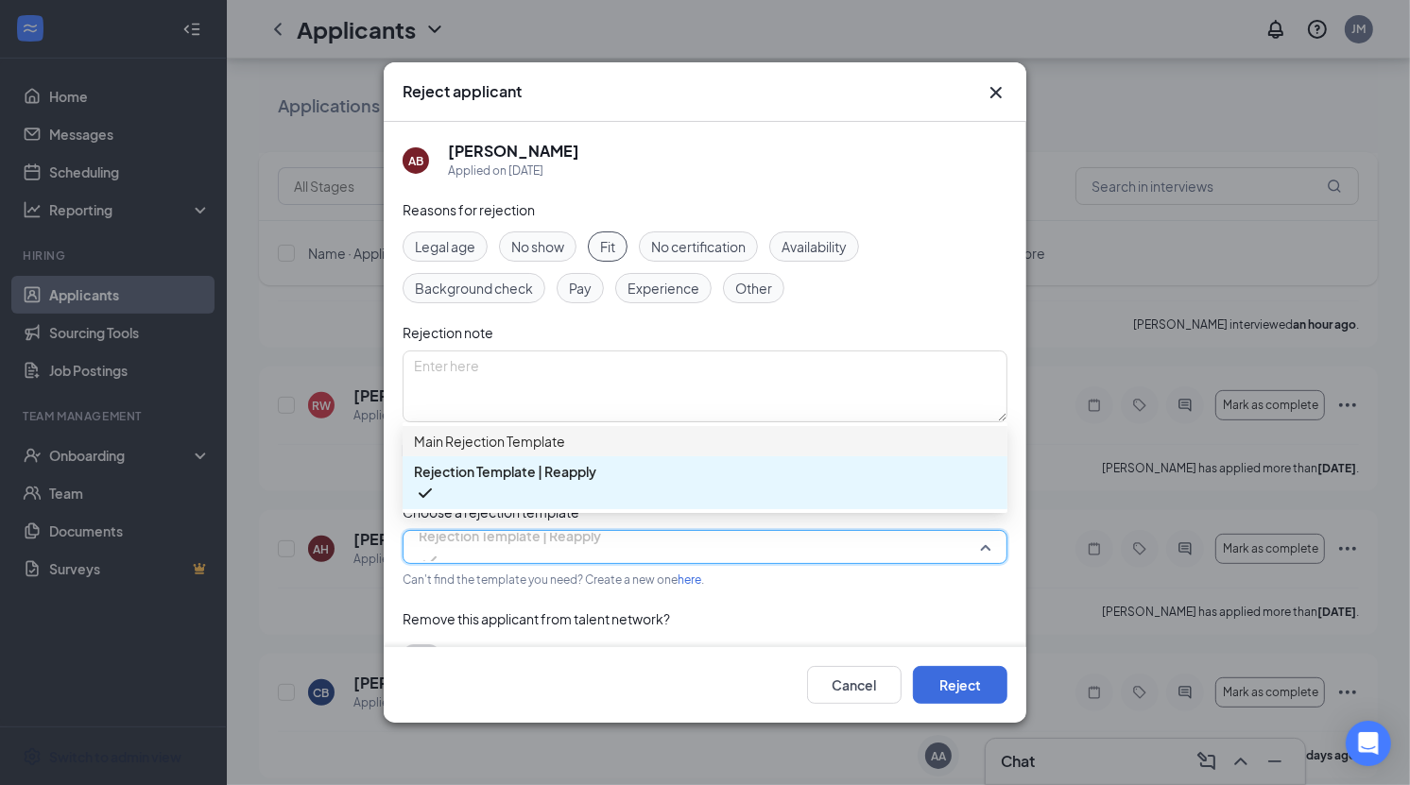
click at [590, 447] on span "Main Rejection Template" at bounding box center [705, 441] width 582 height 21
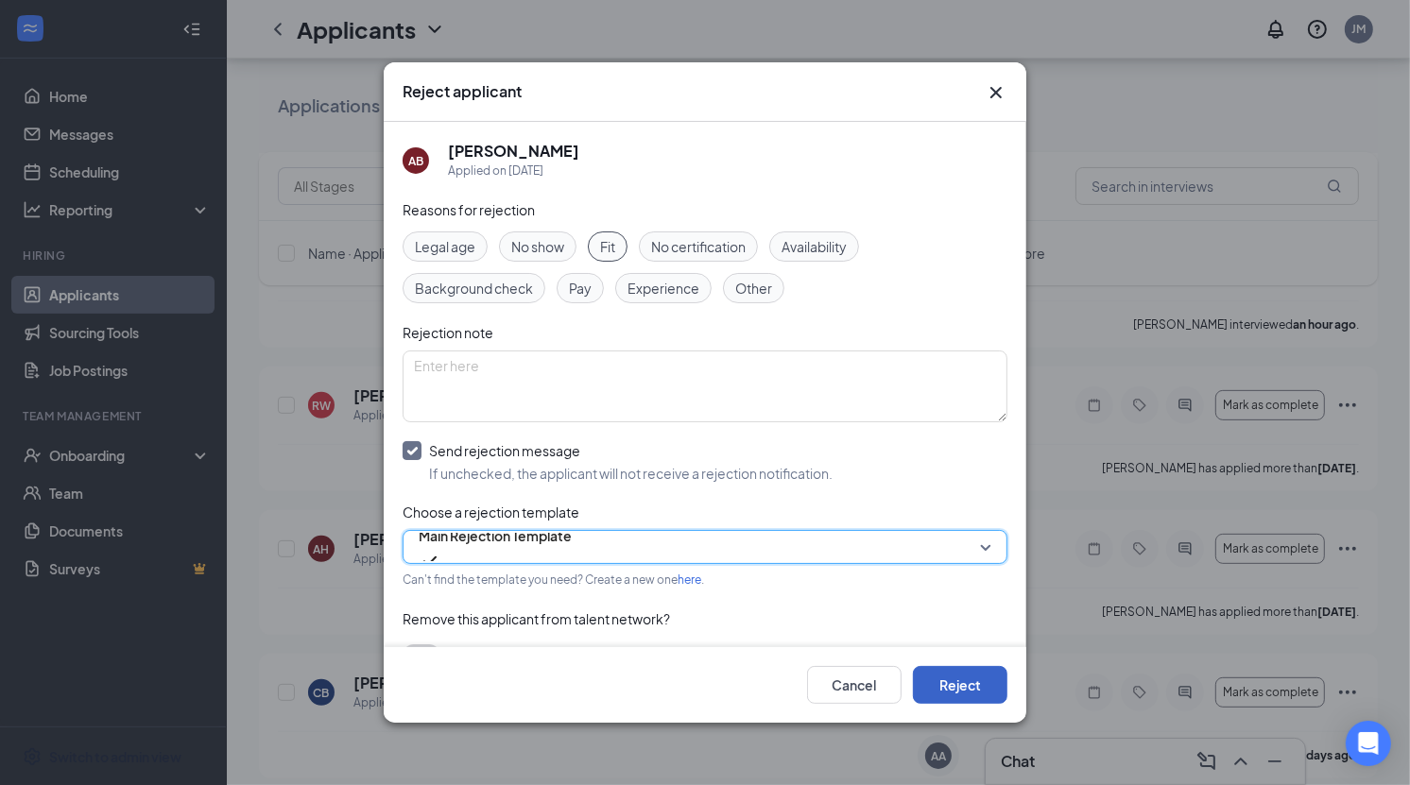
click at [934, 678] on button "Reject" at bounding box center [960, 685] width 95 height 38
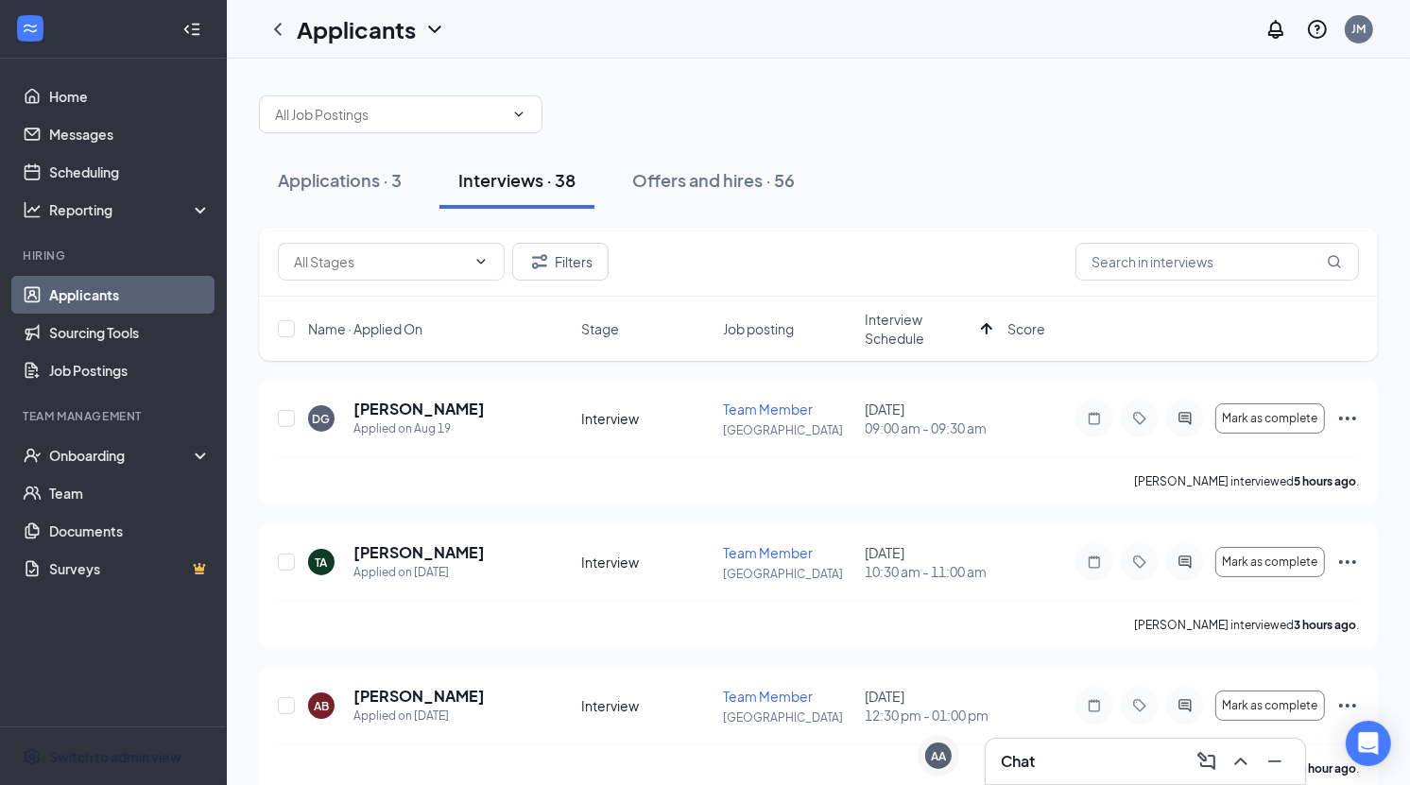
scroll to position [0, 0]
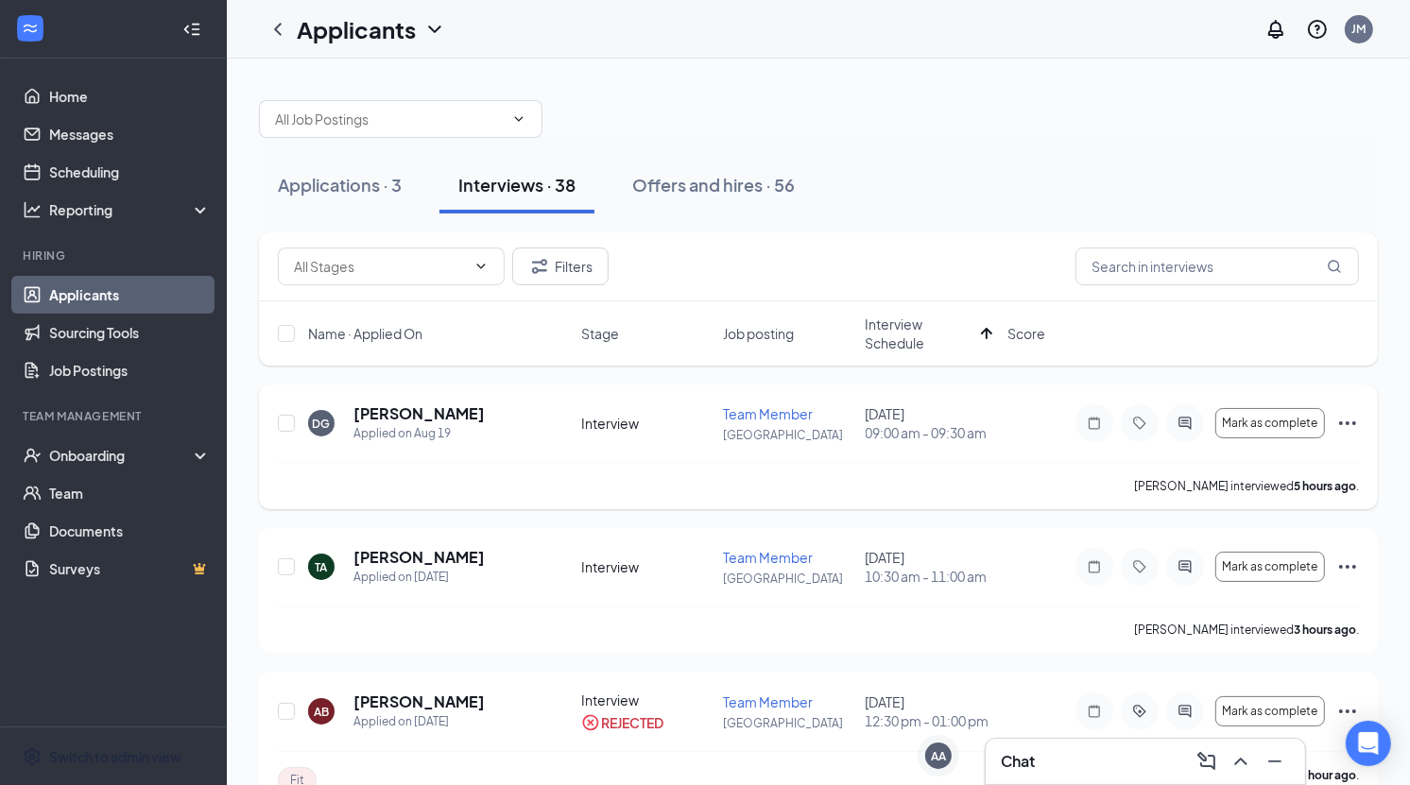
click at [1347, 422] on icon "Ellipses" at bounding box center [1347, 424] width 17 height 4
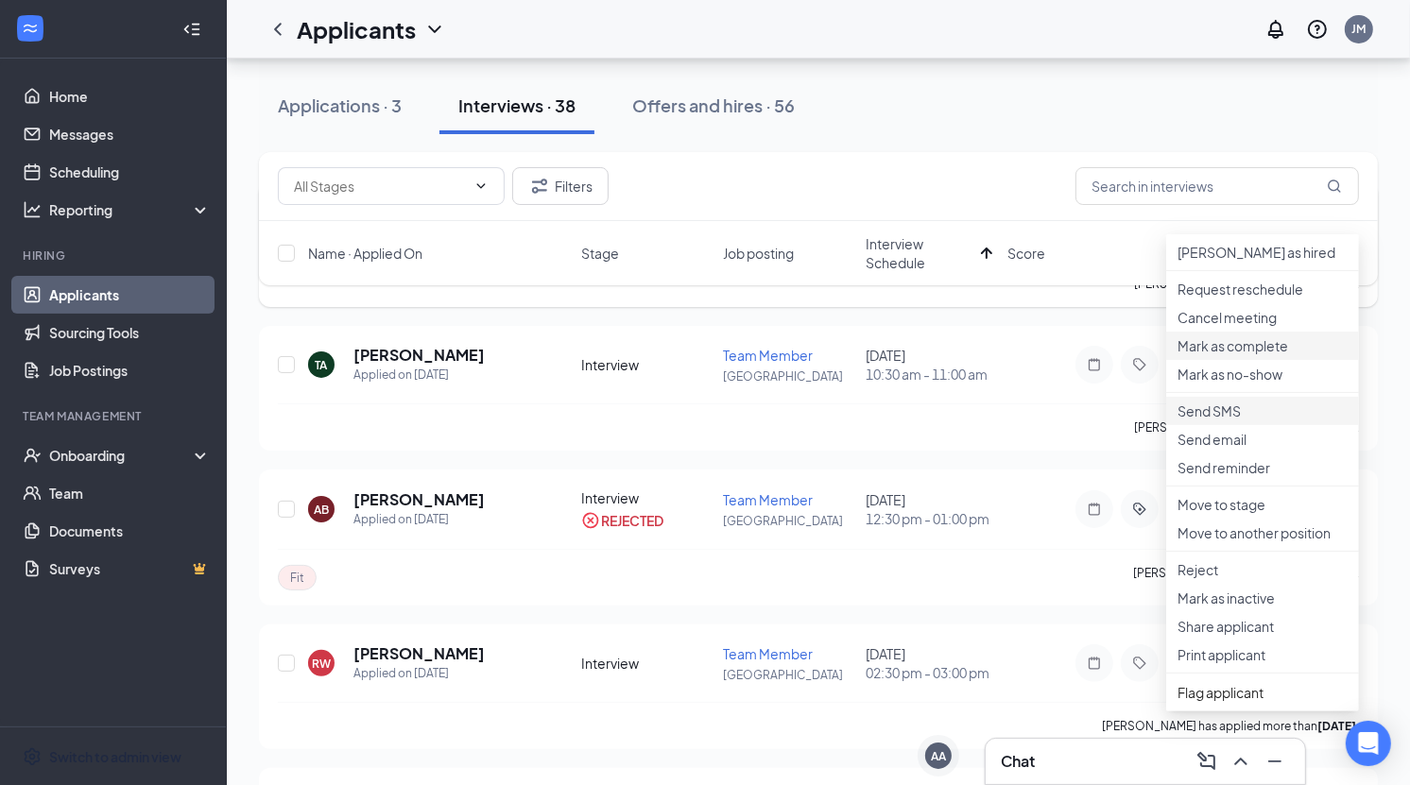
scroll to position [208, 0]
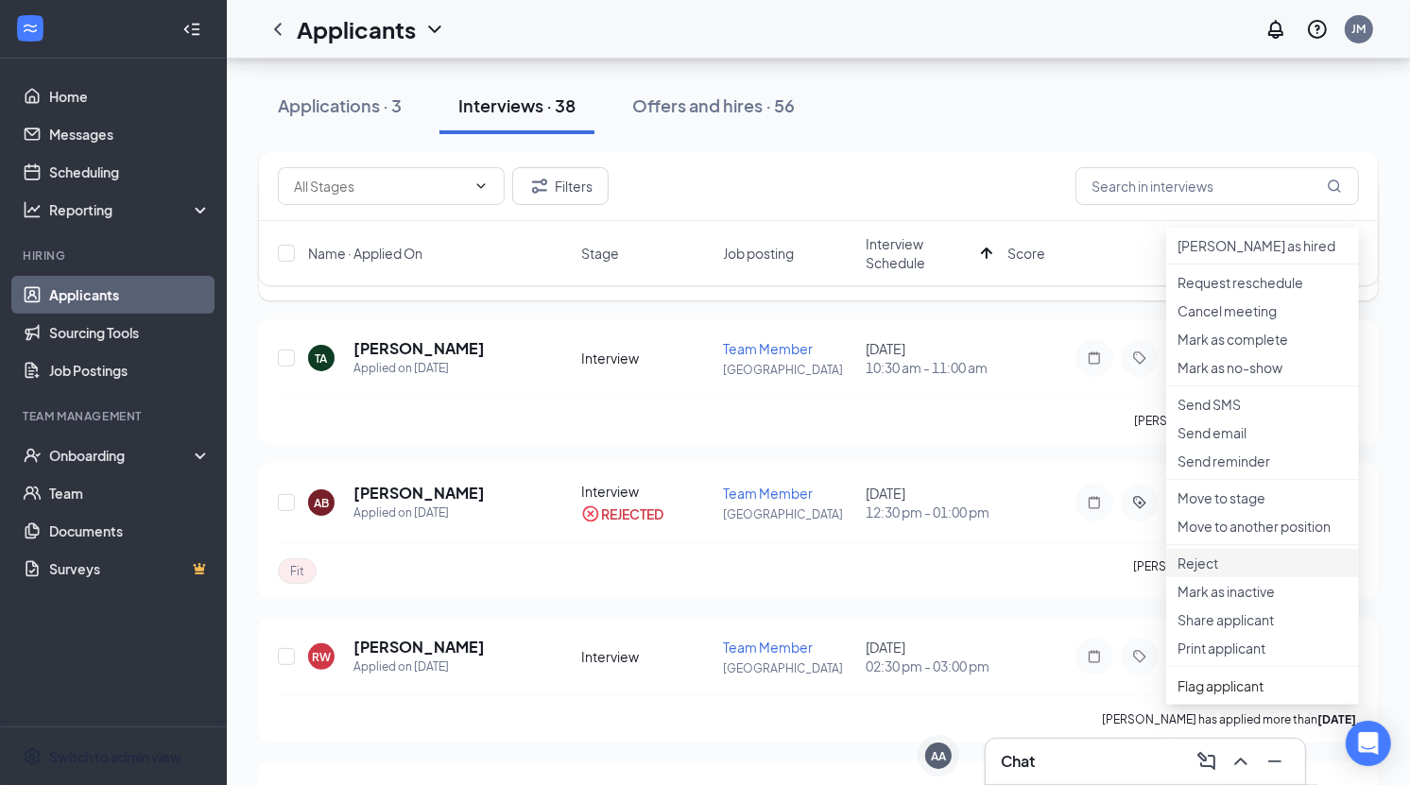
click at [1223, 573] on p "Reject" at bounding box center [1263, 563] width 170 height 19
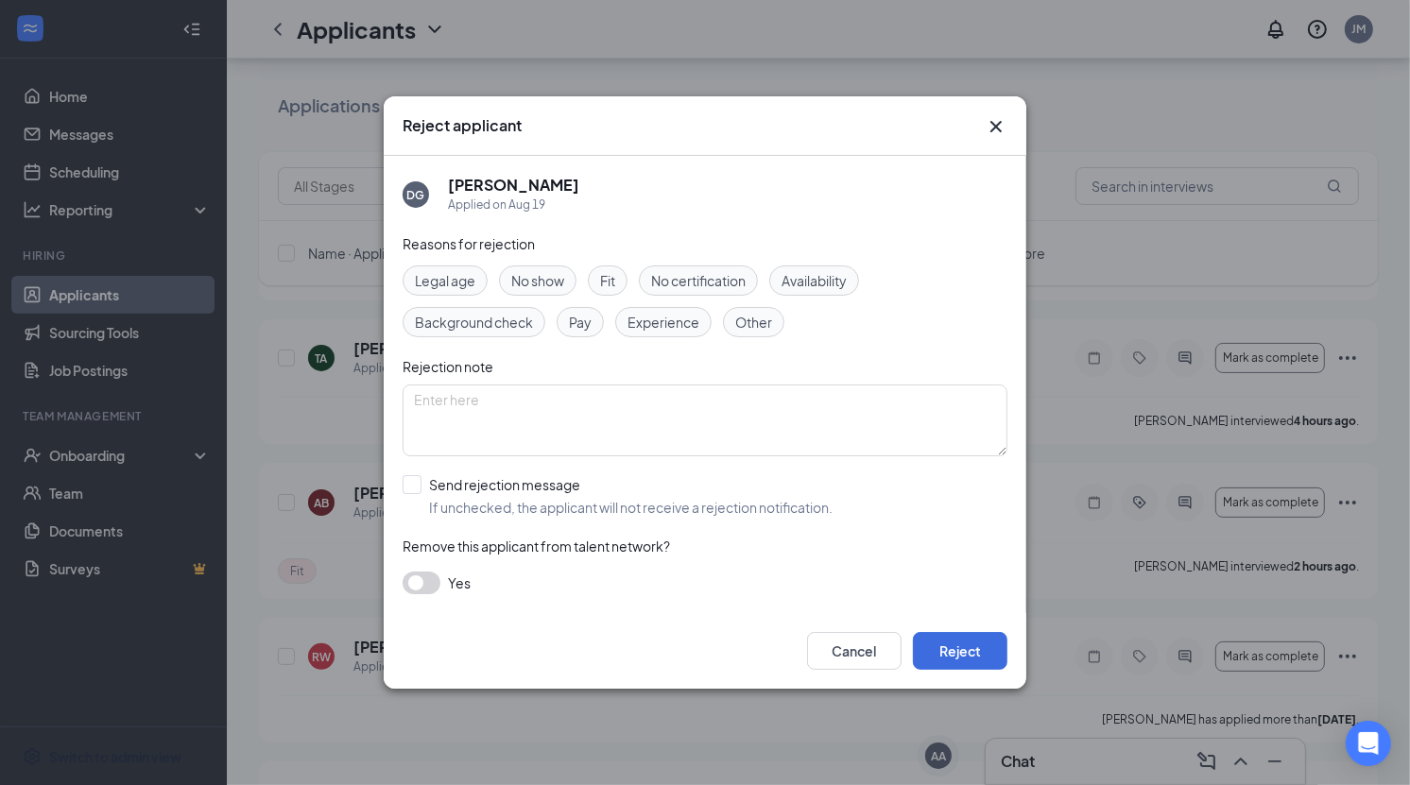
click at [614, 273] on span "Fit" at bounding box center [607, 280] width 15 height 21
click at [524, 472] on div "Reasons for rejection Legal age No show Fit No certification Availability Backg…" at bounding box center [705, 423] width 605 height 380
click at [524, 480] on input "Send rejection message If unchecked, the applicant will not receive a rejection…" at bounding box center [618, 496] width 430 height 42
checkbox input "true"
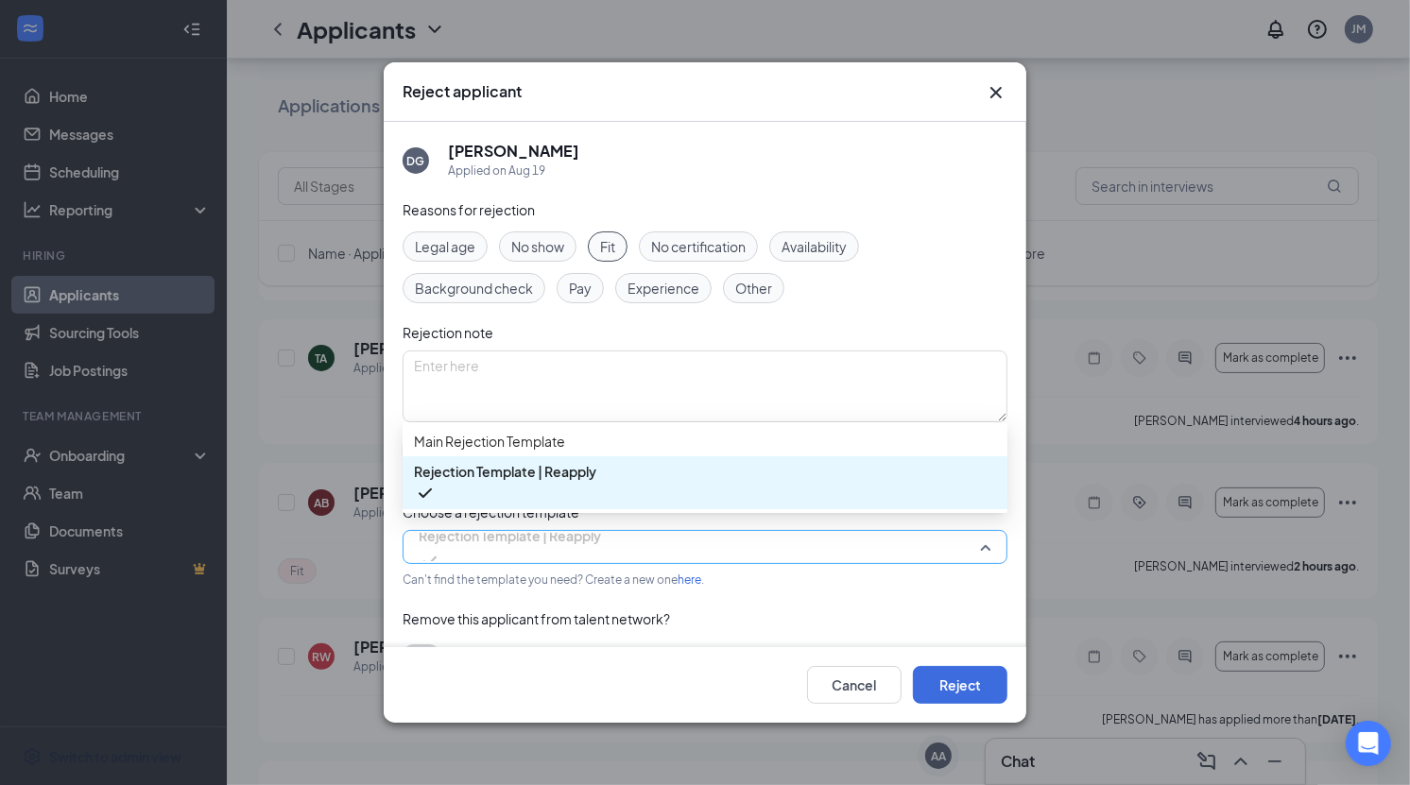
click at [533, 539] on span "Rejection Template | Reapply" at bounding box center [510, 536] width 182 height 28
click at [554, 447] on span "Main Rejection Template" at bounding box center [489, 441] width 151 height 21
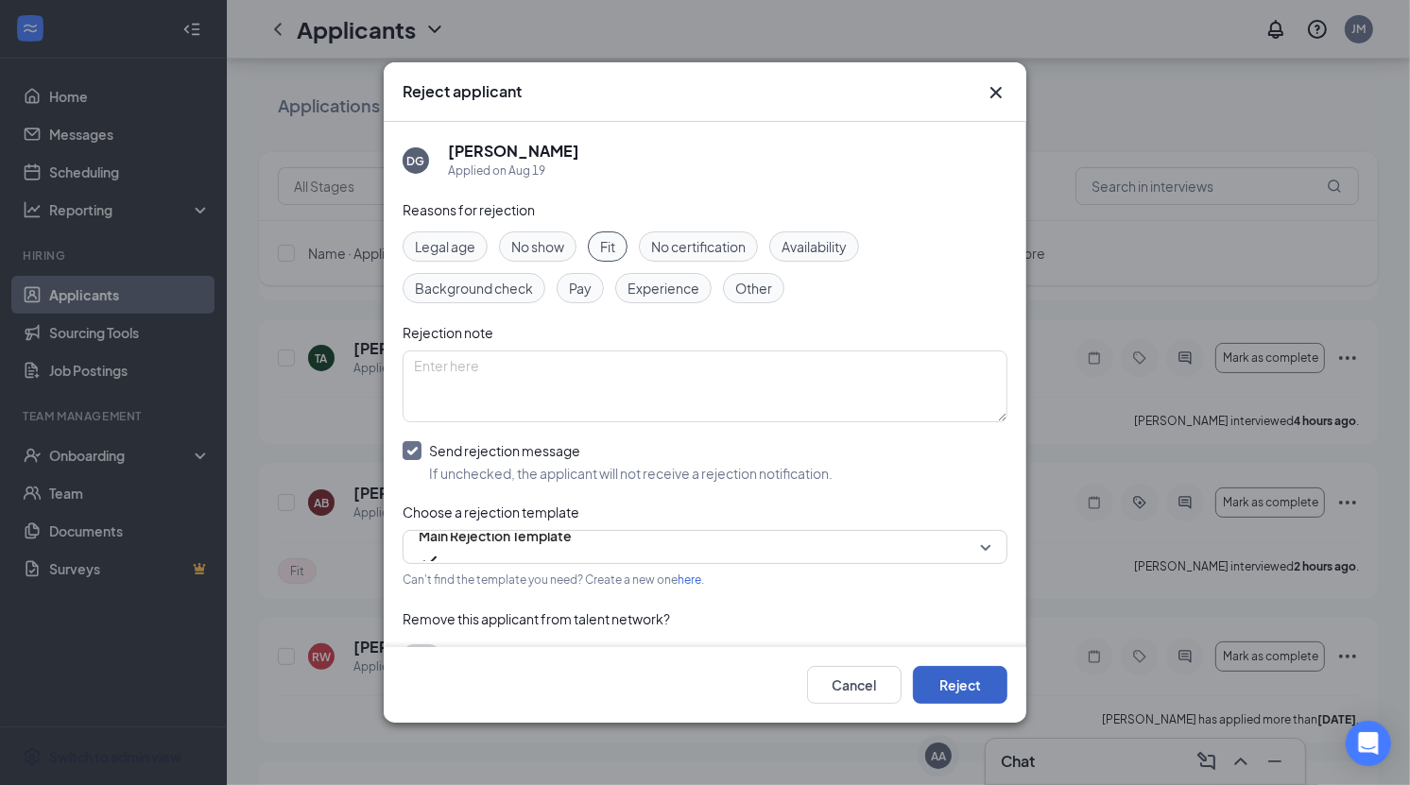
click at [985, 686] on button "Reject" at bounding box center [960, 685] width 95 height 38
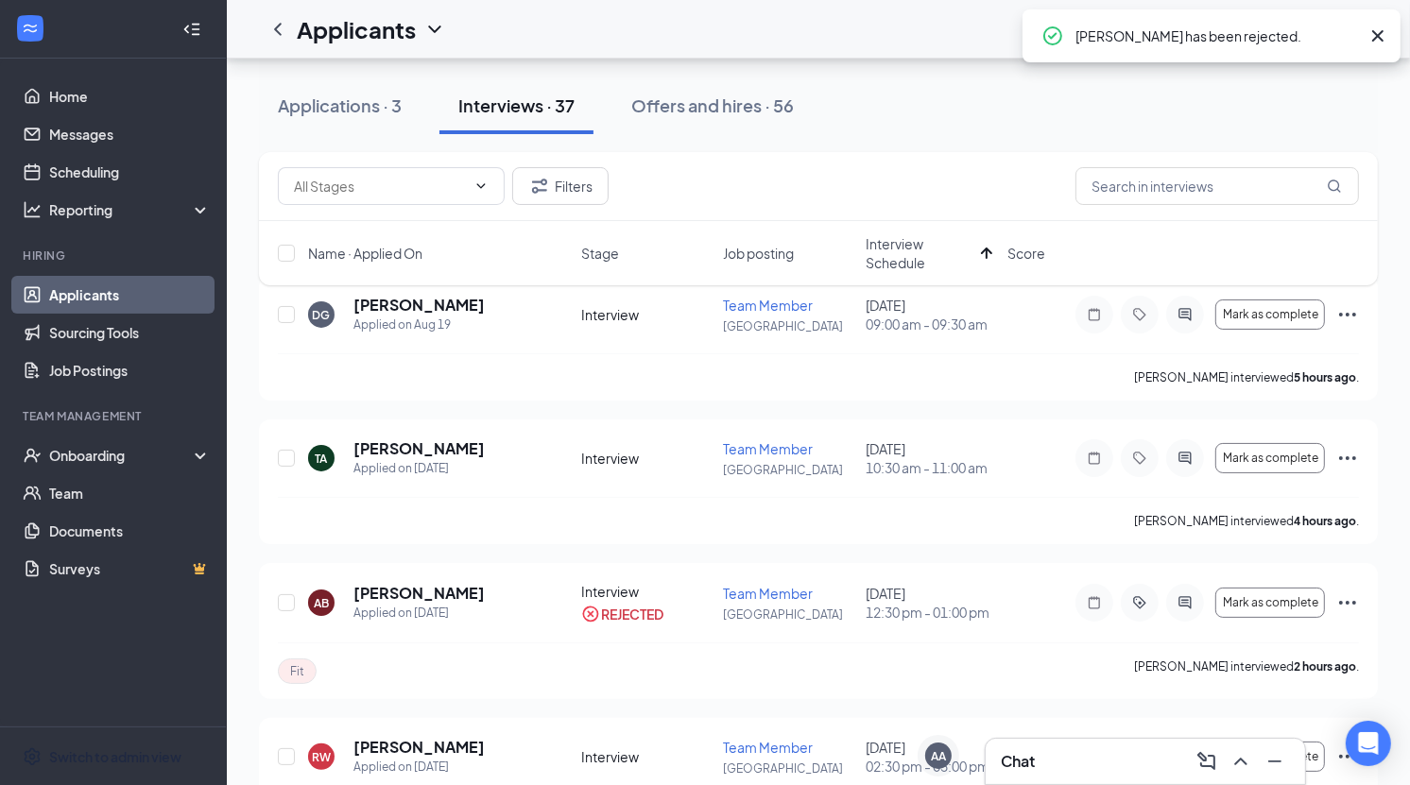
scroll to position [0, 0]
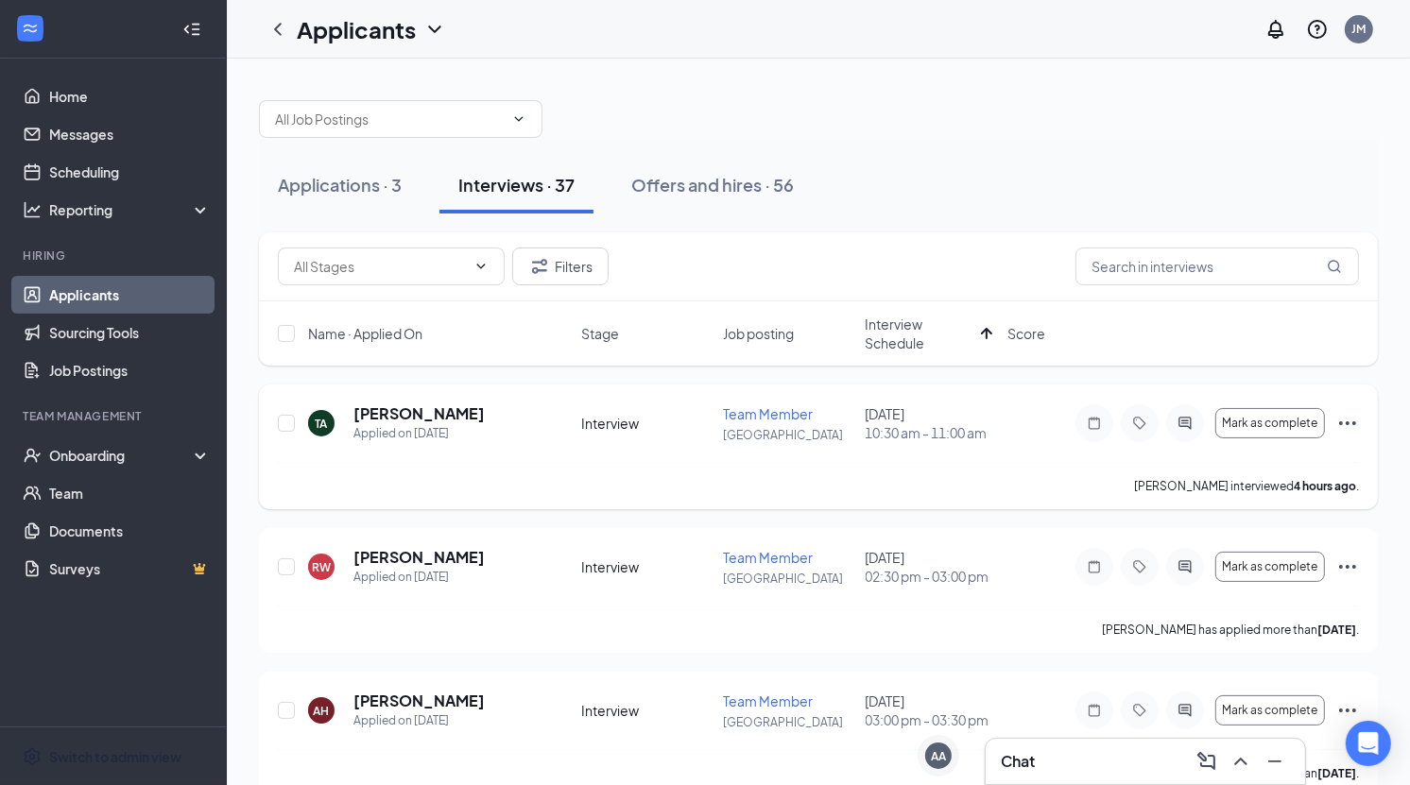
click at [1350, 417] on icon "Ellipses" at bounding box center [1347, 423] width 23 height 23
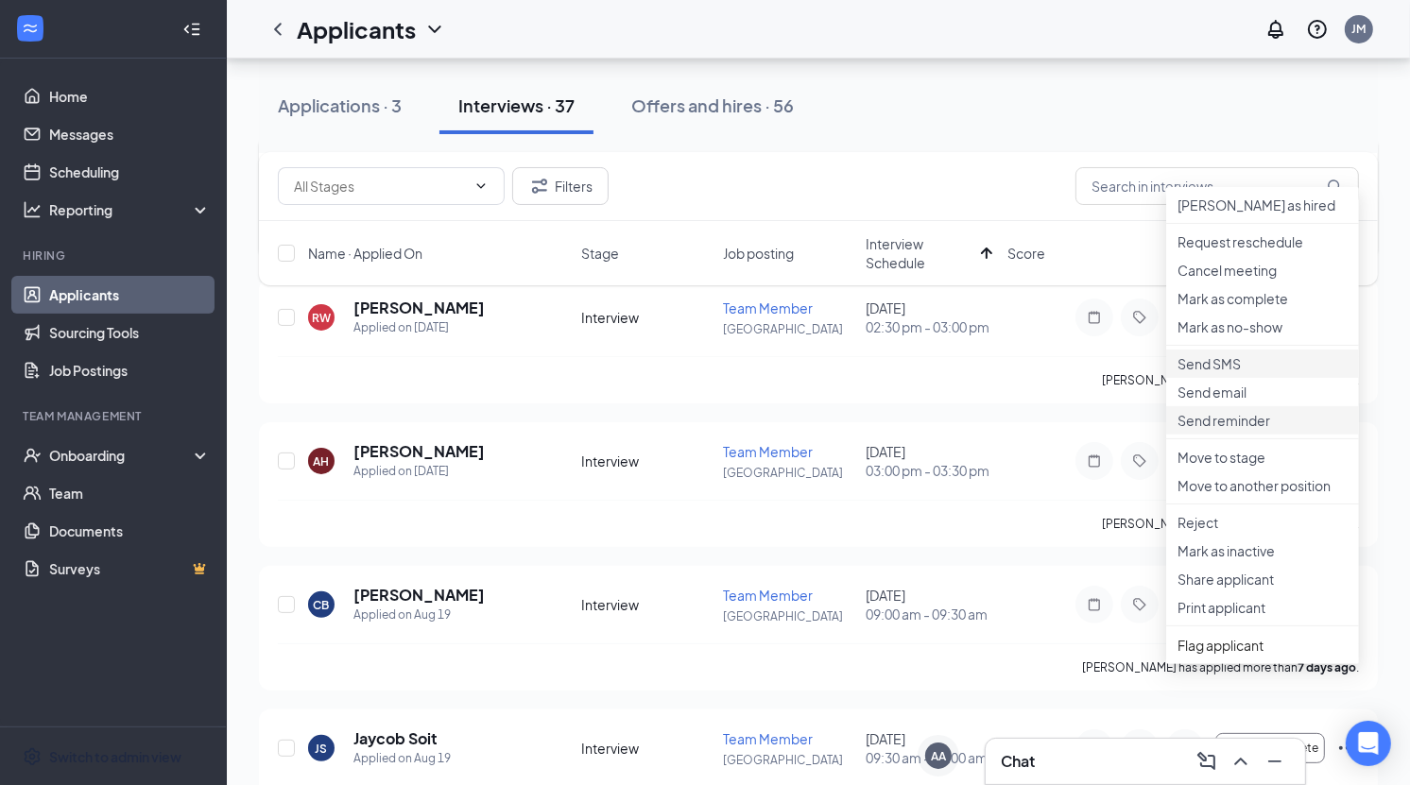
scroll to position [248, 0]
click at [1221, 533] on p "Reject" at bounding box center [1263, 523] width 170 height 19
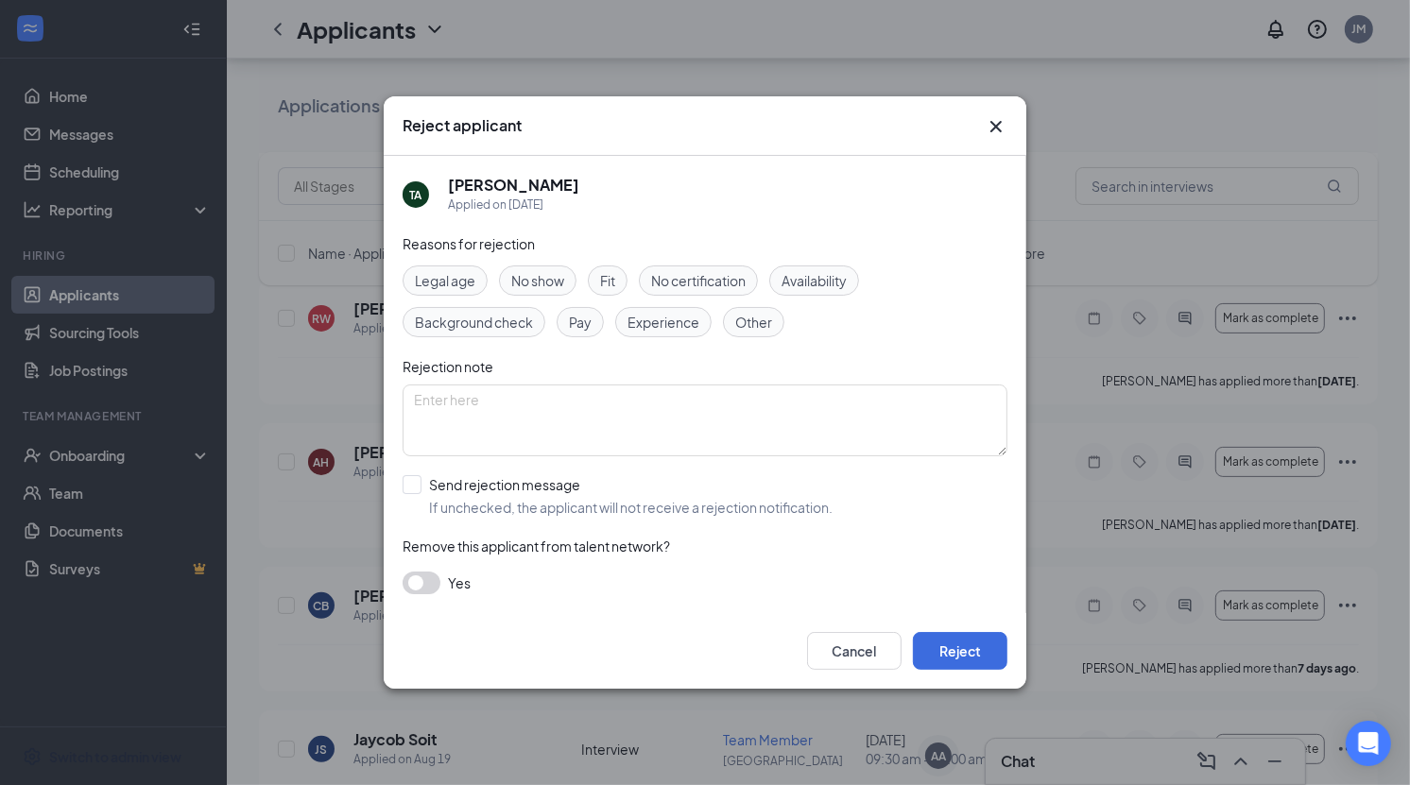
click at [609, 279] on span "Fit" at bounding box center [607, 280] width 15 height 21
click at [526, 498] on input "Send rejection message If unchecked, the applicant will not receive a rejection…" at bounding box center [618, 496] width 430 height 42
checkbox input "true"
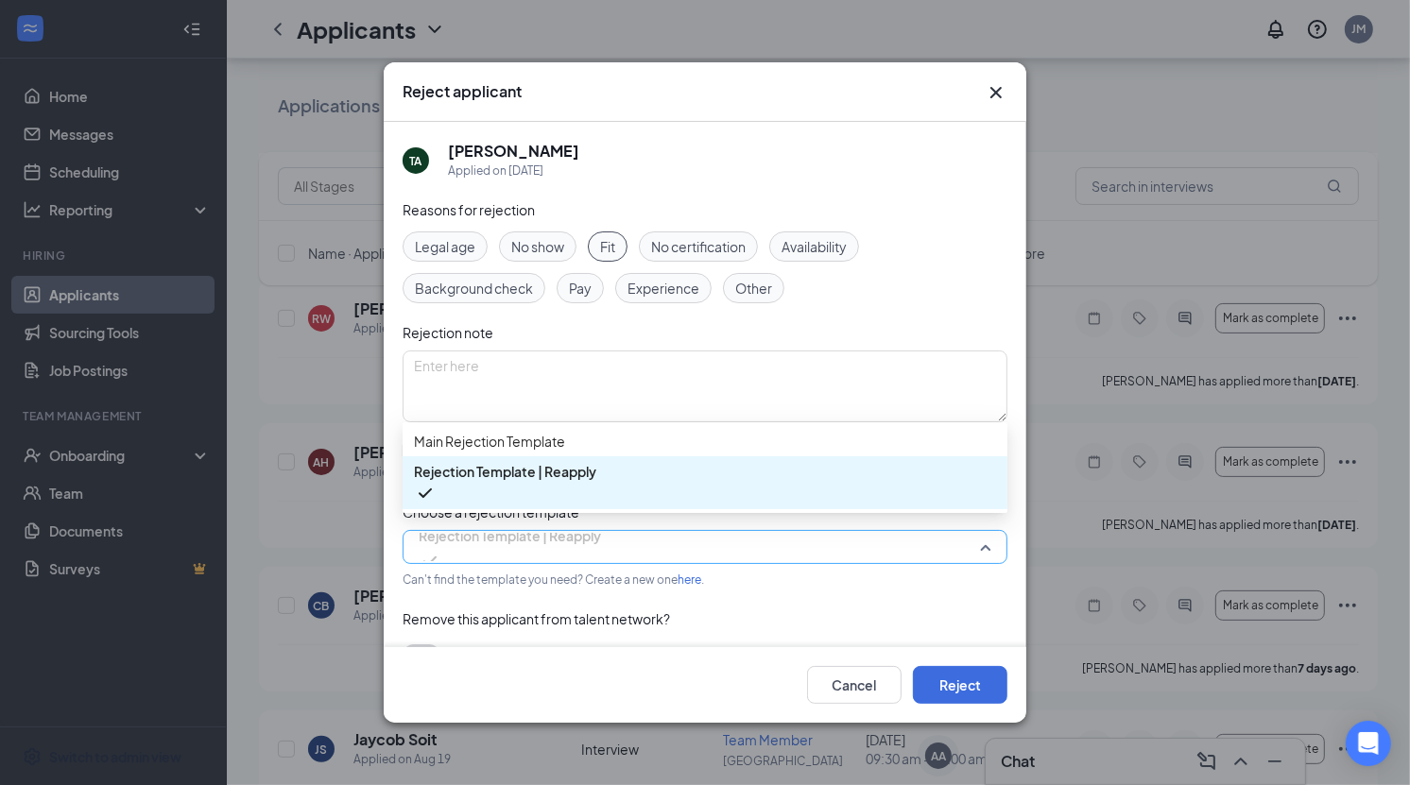
click at [547, 532] on span "Rejection Template | Reapply" at bounding box center [510, 536] width 182 height 28
click at [577, 445] on span "Main Rejection Template" at bounding box center [705, 441] width 582 height 21
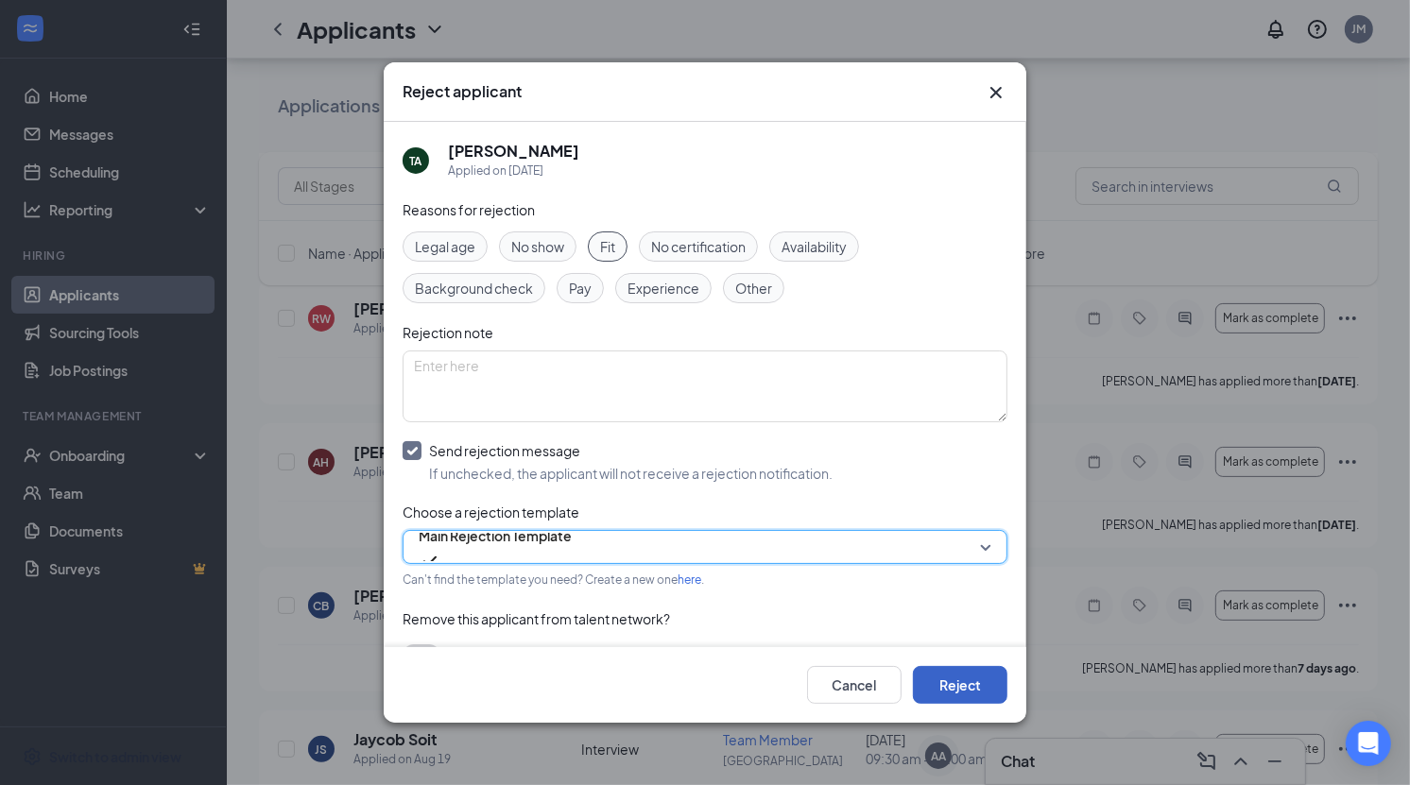
click at [952, 685] on button "Reject" at bounding box center [960, 685] width 95 height 38
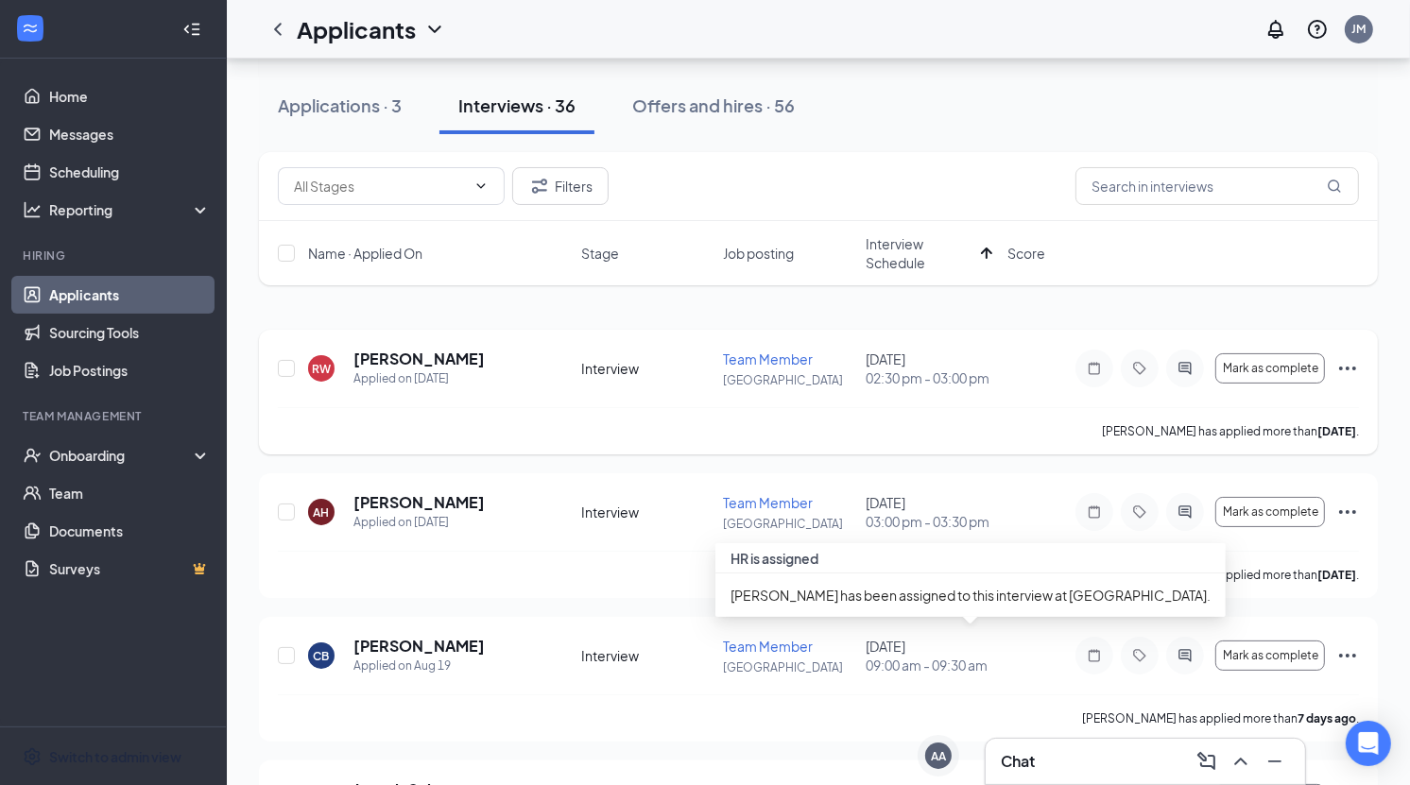
scroll to position [0, 0]
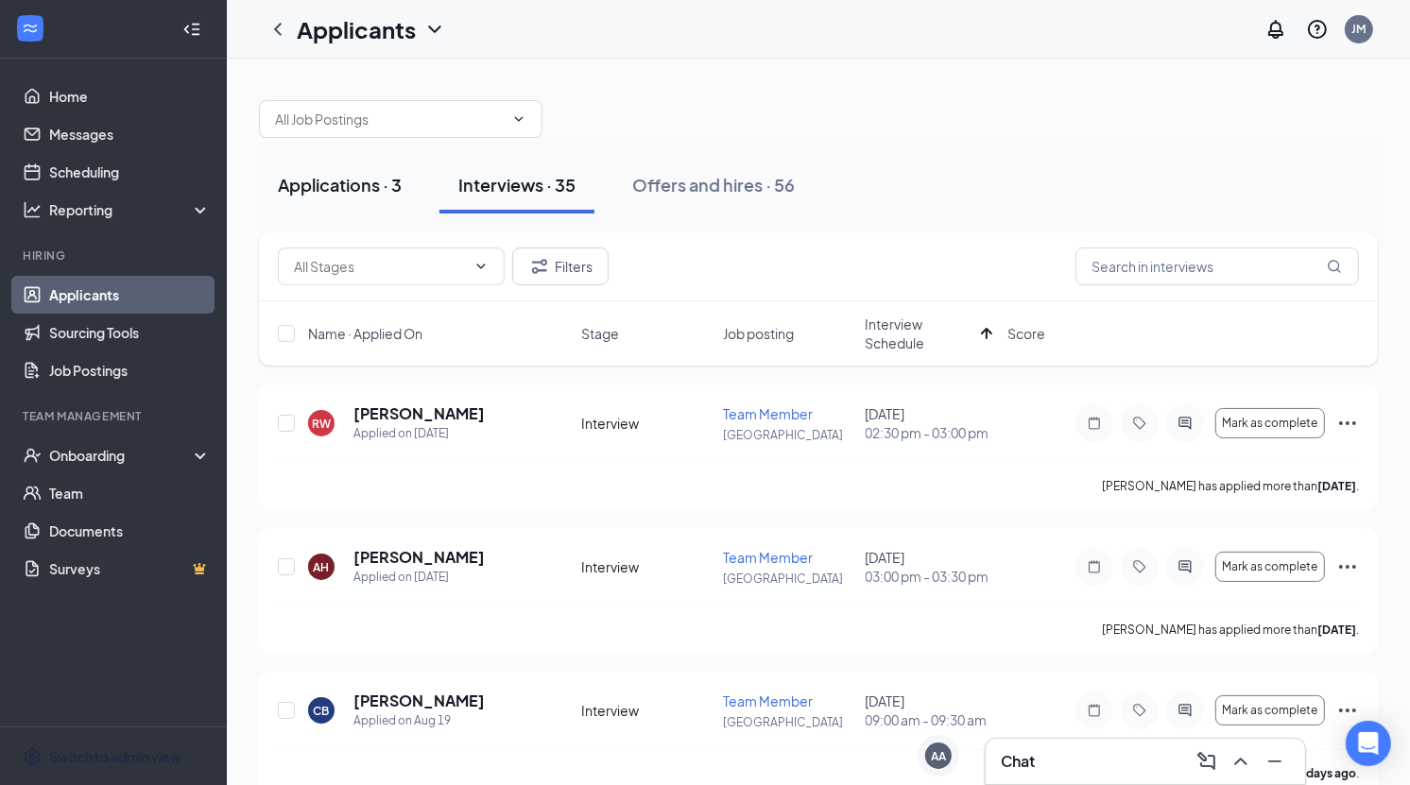
click at [308, 189] on div "Applications · 3" at bounding box center [340, 185] width 124 height 24
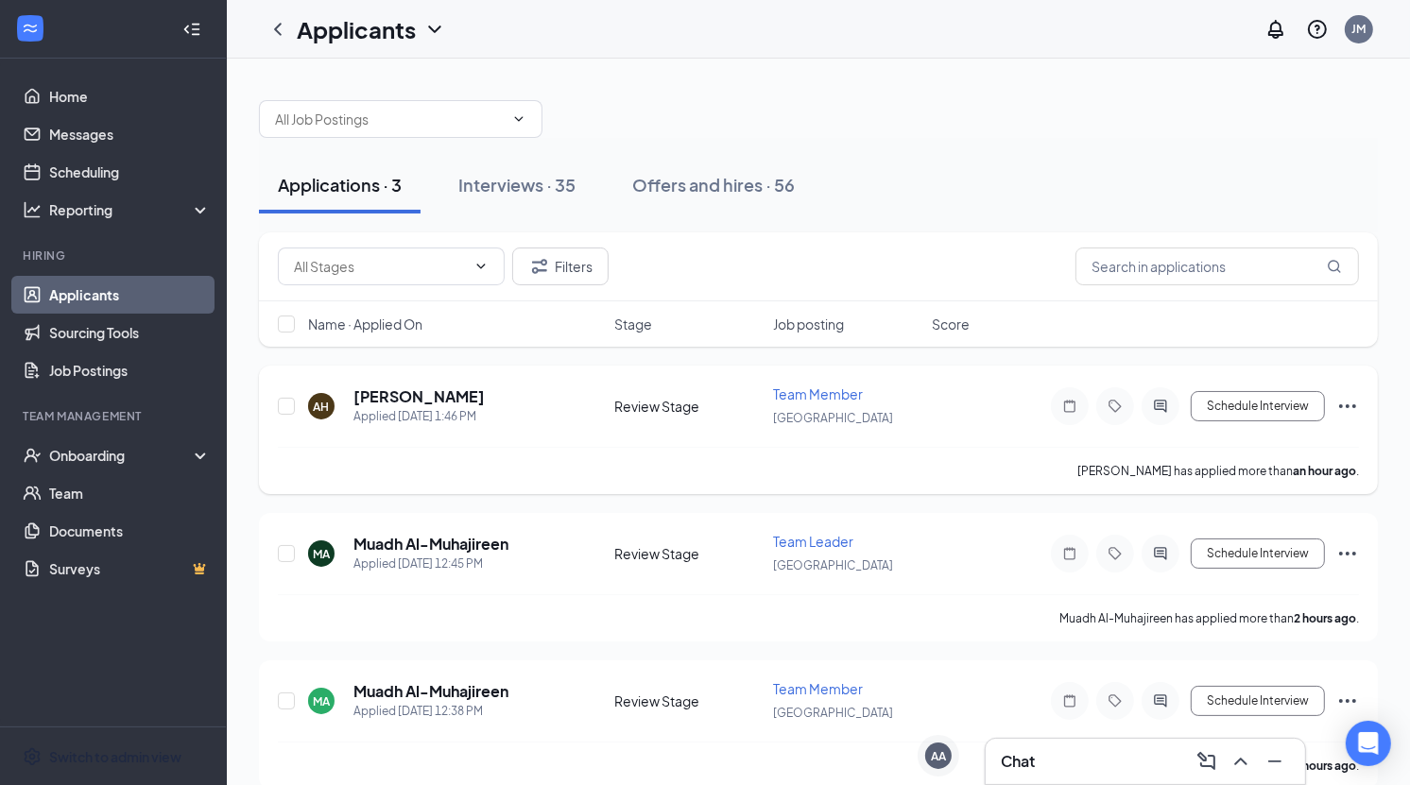
click at [508, 436] on div "AH [PERSON_NAME] Applied [DATE] 1:46 PM Review Stage Team Member Arbor Place Sc…" at bounding box center [818, 416] width 1081 height 62
click at [442, 389] on h5 "[PERSON_NAME]" at bounding box center [418, 397] width 131 height 21
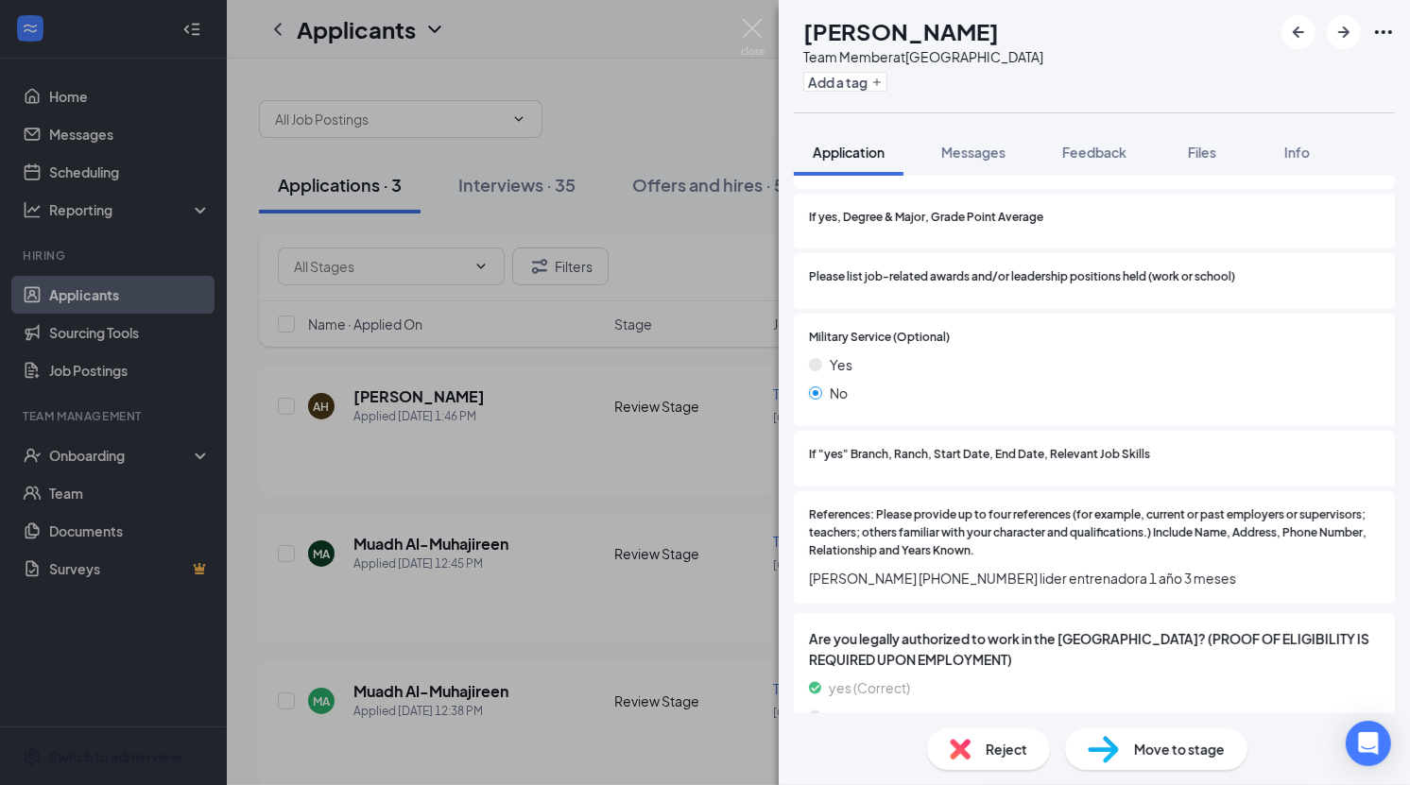
scroll to position [1978, 0]
click at [1164, 735] on div "Move to stage" at bounding box center [1156, 750] width 182 height 42
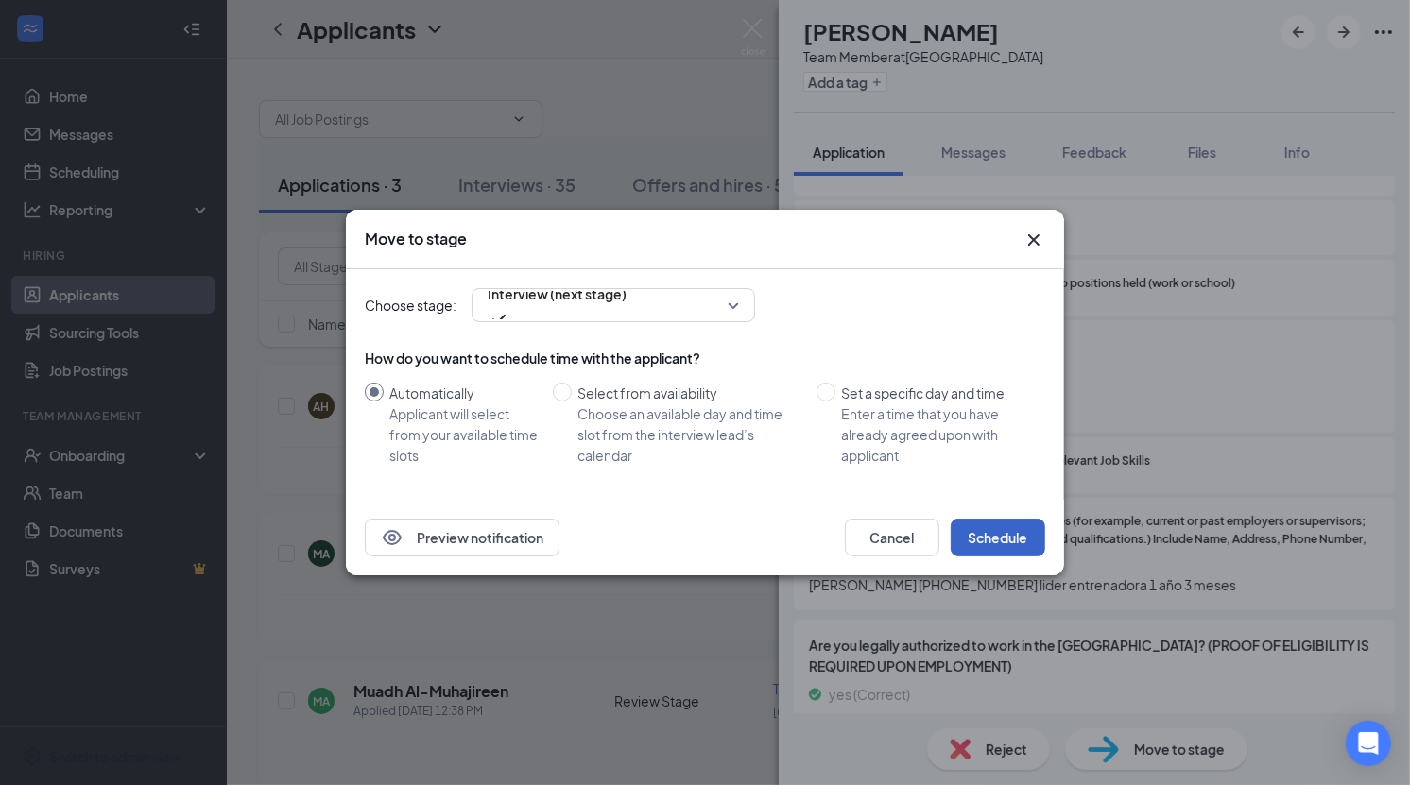
click at [1008, 530] on button "Schedule" at bounding box center [998, 538] width 95 height 38
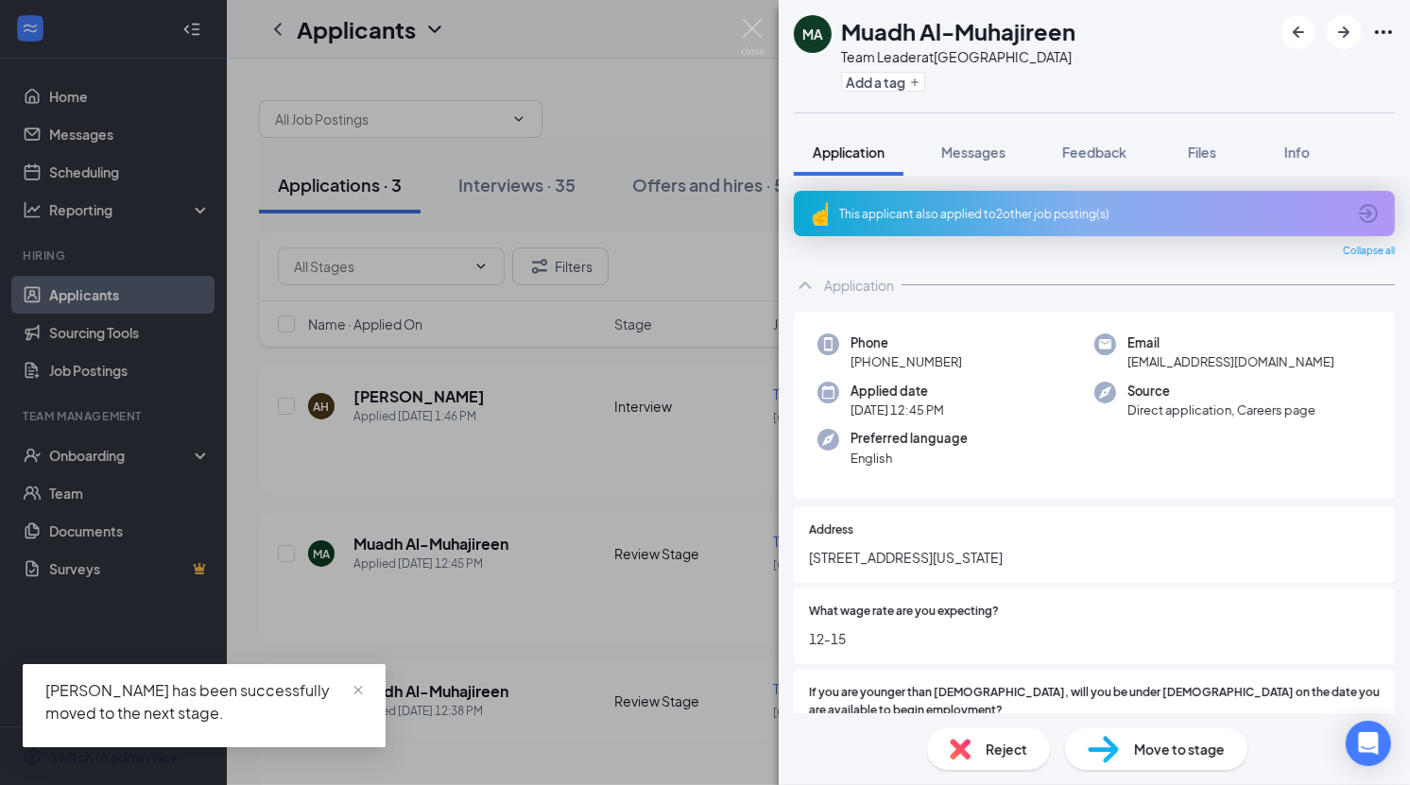
click at [676, 438] on div "MA Muadh Al-Muhajireen Team Leader at [GEOGRAPHIC_DATA] Add a tag Application M…" at bounding box center [705, 392] width 1410 height 785
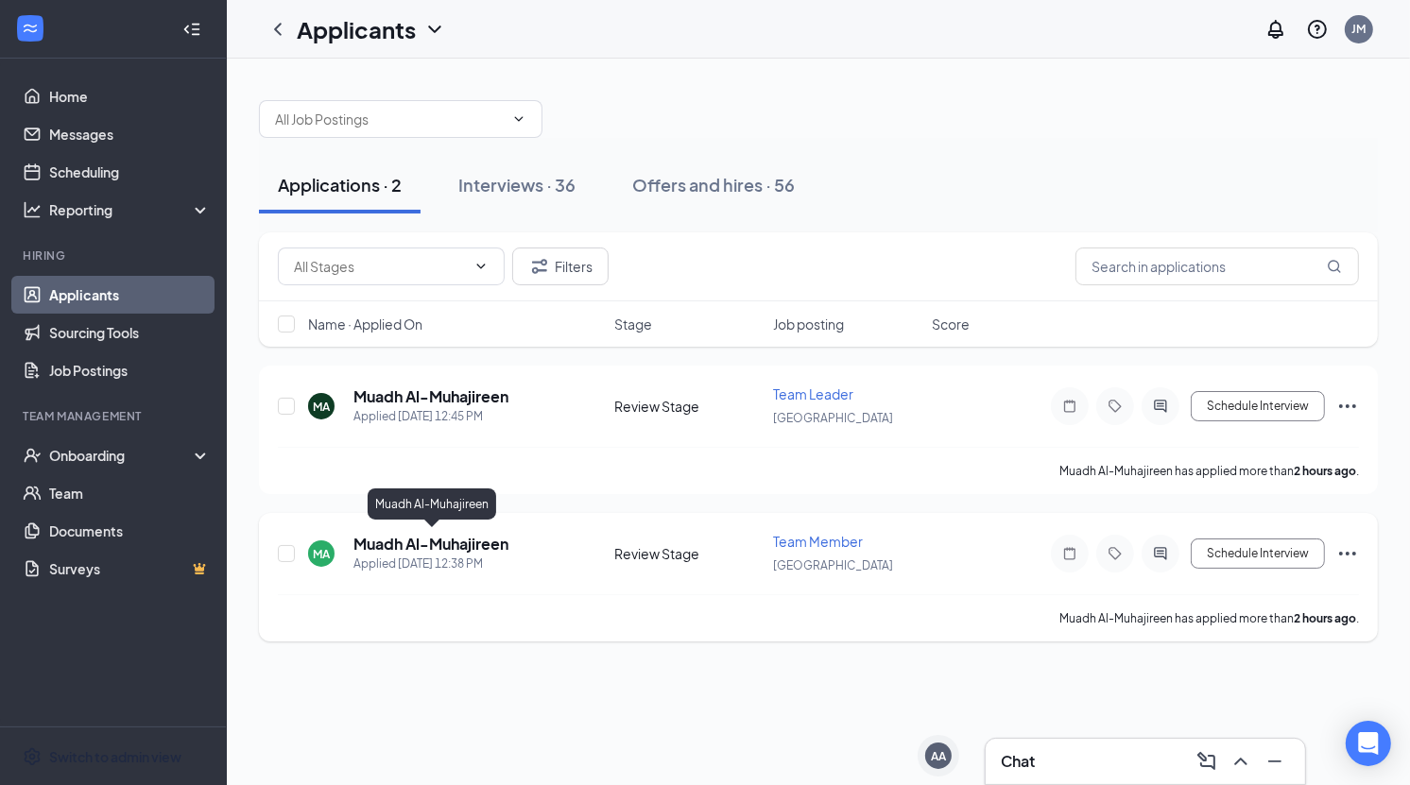
click at [444, 534] on h5 "Muadh Al-Muhajireen" at bounding box center [430, 544] width 155 height 21
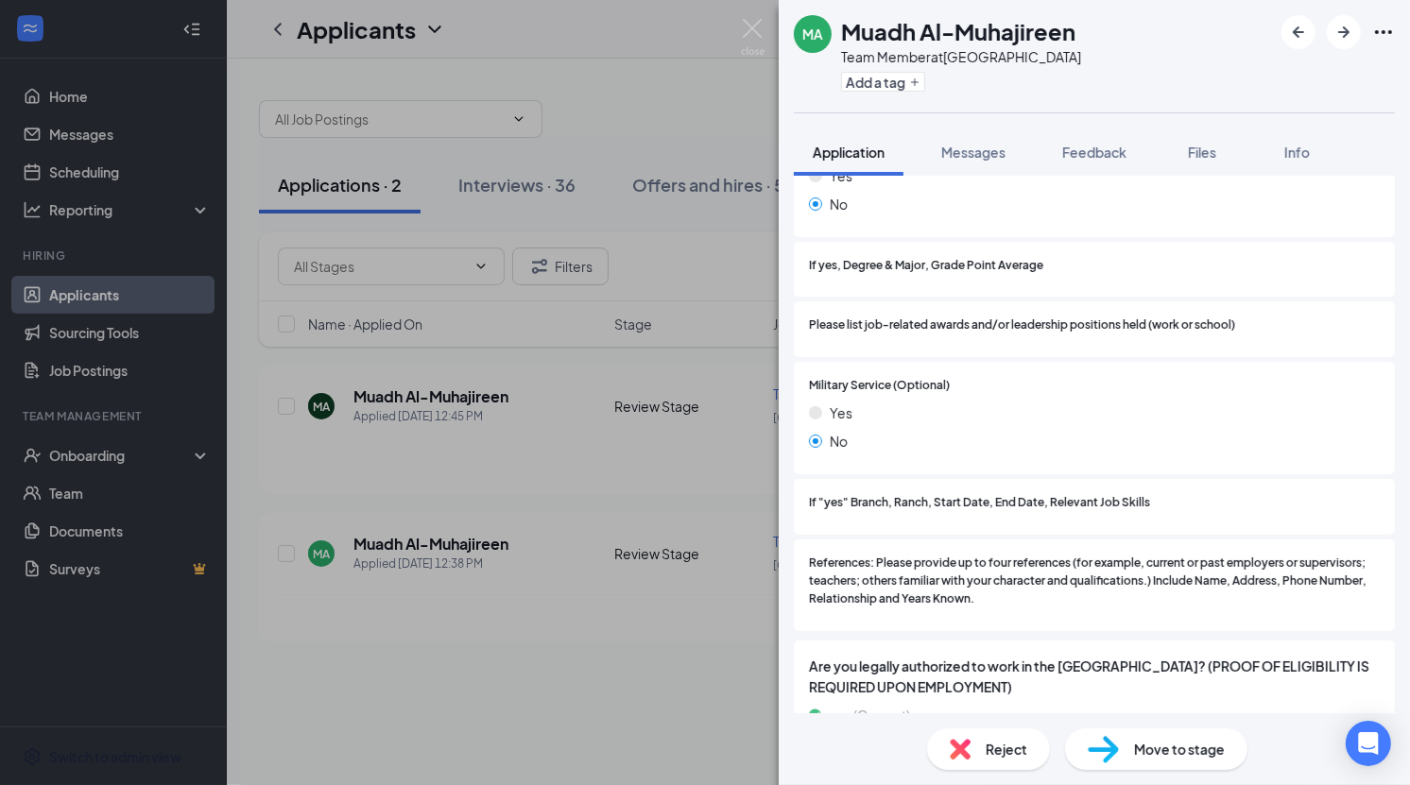
scroll to position [1819, 0]
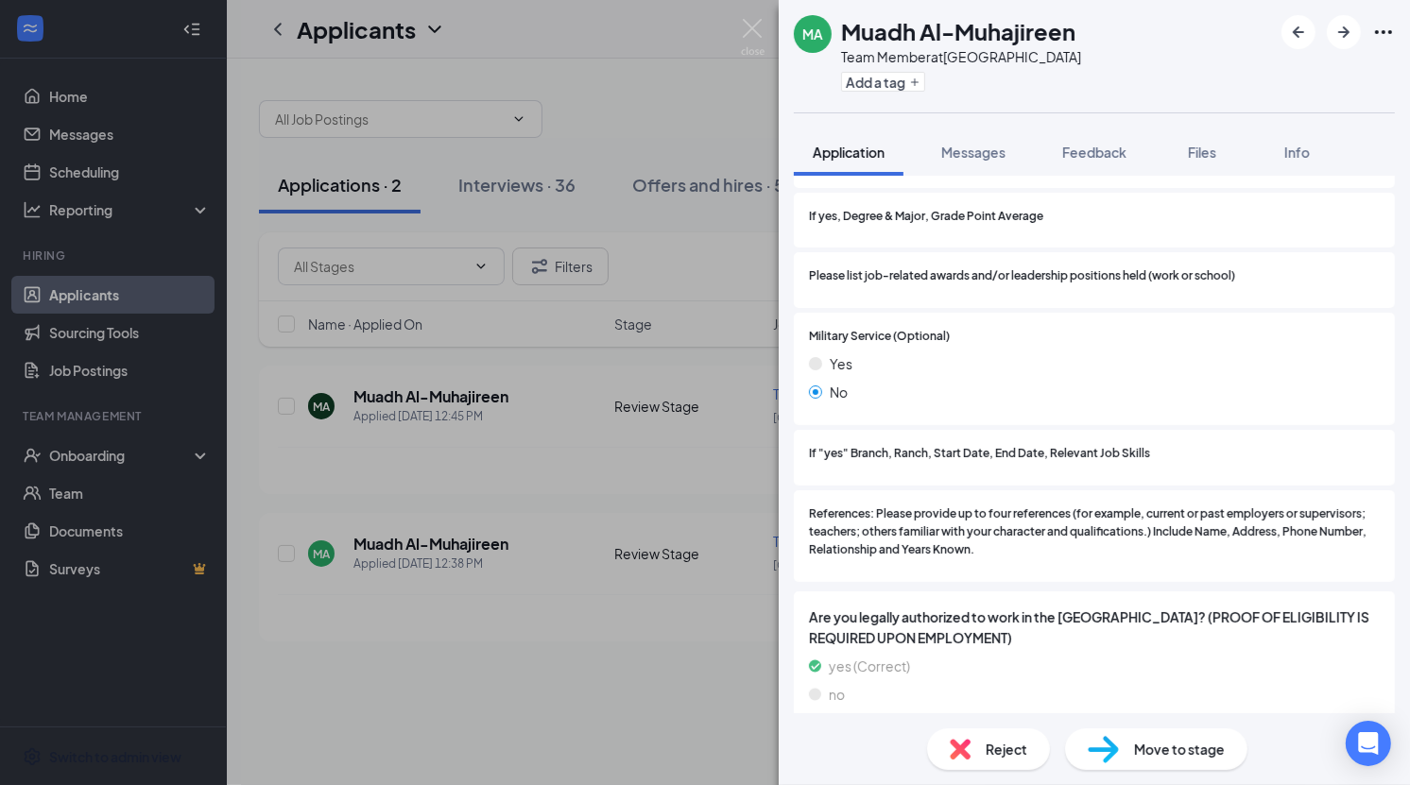
click at [391, 426] on div "MA Muadh Al-Muhajireen Team Member at [GEOGRAPHIC_DATA] Add a tag Application M…" at bounding box center [705, 392] width 1410 height 785
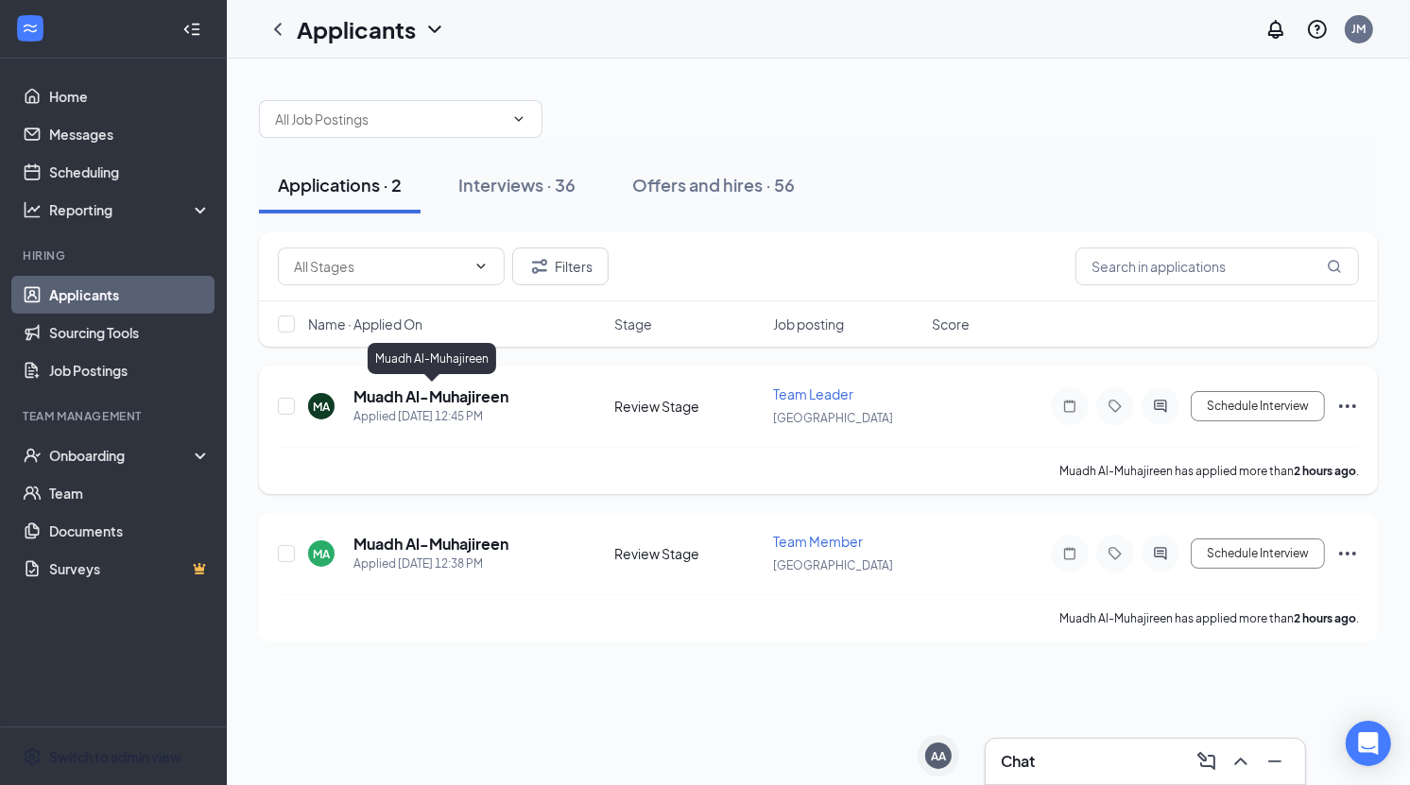
click at [413, 395] on h5 "Muadh Al-Muhajireen" at bounding box center [430, 397] width 155 height 21
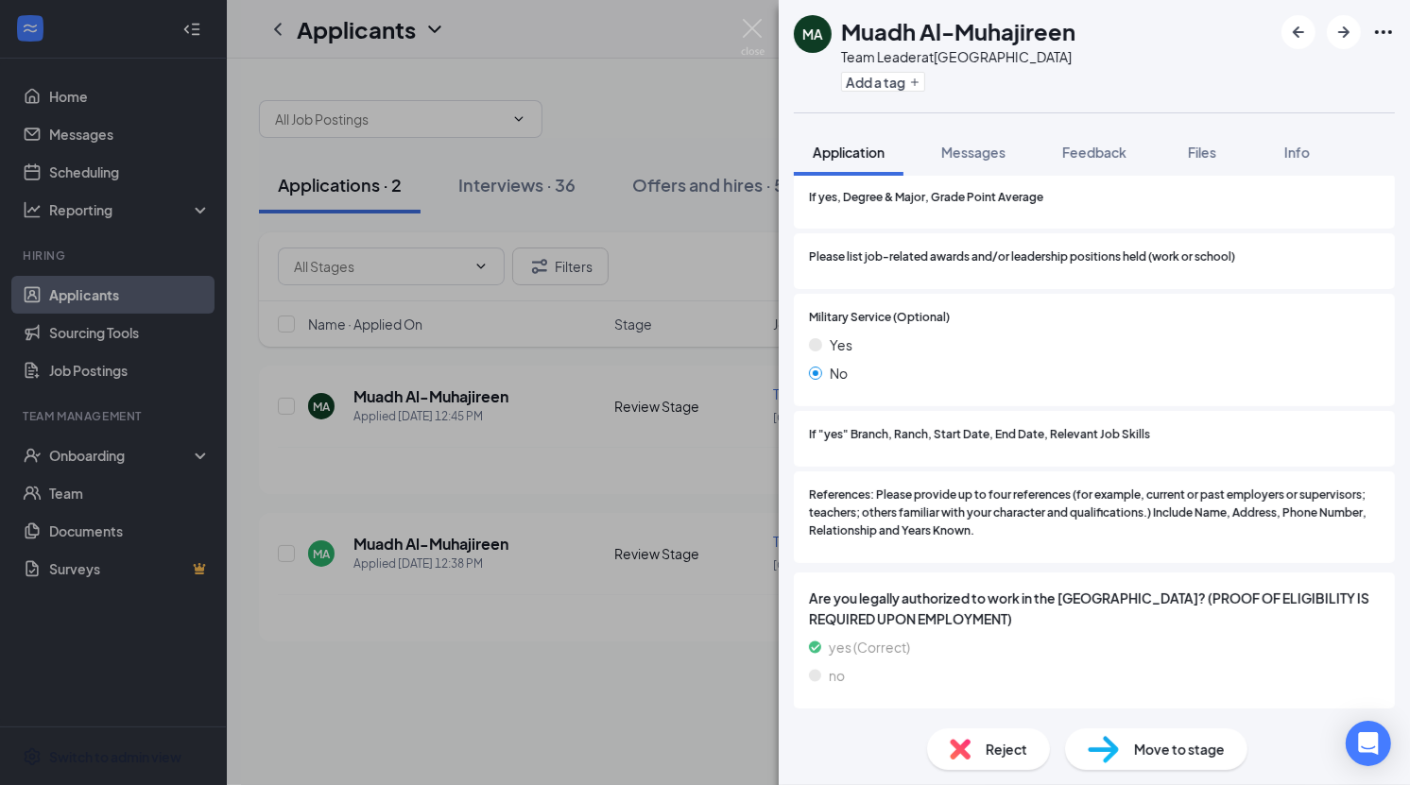
scroll to position [1882, 0]
click at [994, 732] on div "Reject" at bounding box center [988, 750] width 123 height 42
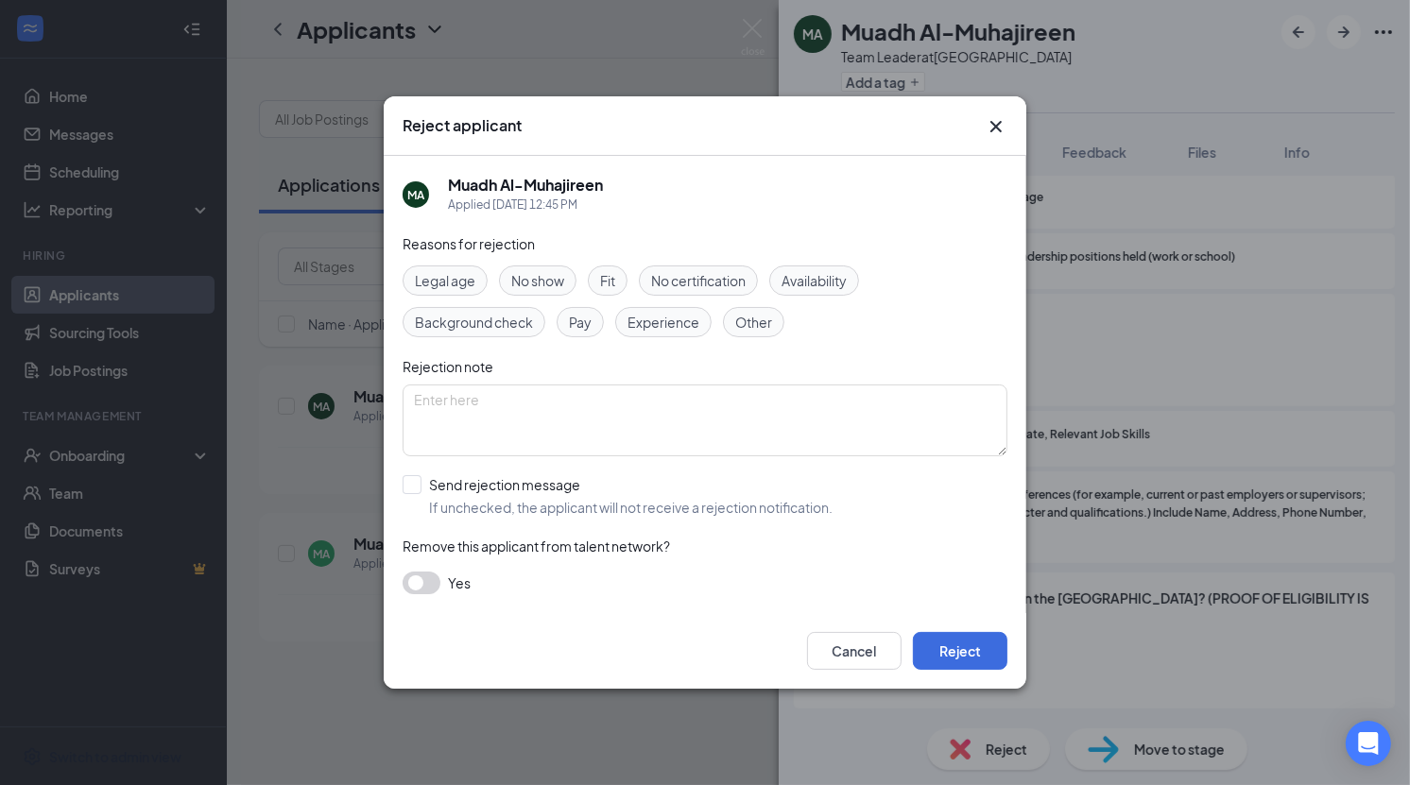
click at [601, 279] on span "Fit" at bounding box center [607, 280] width 15 height 21
click at [814, 283] on span "Availability" at bounding box center [814, 280] width 65 height 21
click at [479, 474] on div "Reasons for rejection Legal age No show Fit No certification Availability Backg…" at bounding box center [705, 423] width 605 height 380
click at [481, 482] on input "Send rejection message If unchecked, the applicant will not receive a rejection…" at bounding box center [618, 496] width 430 height 42
checkbox input "true"
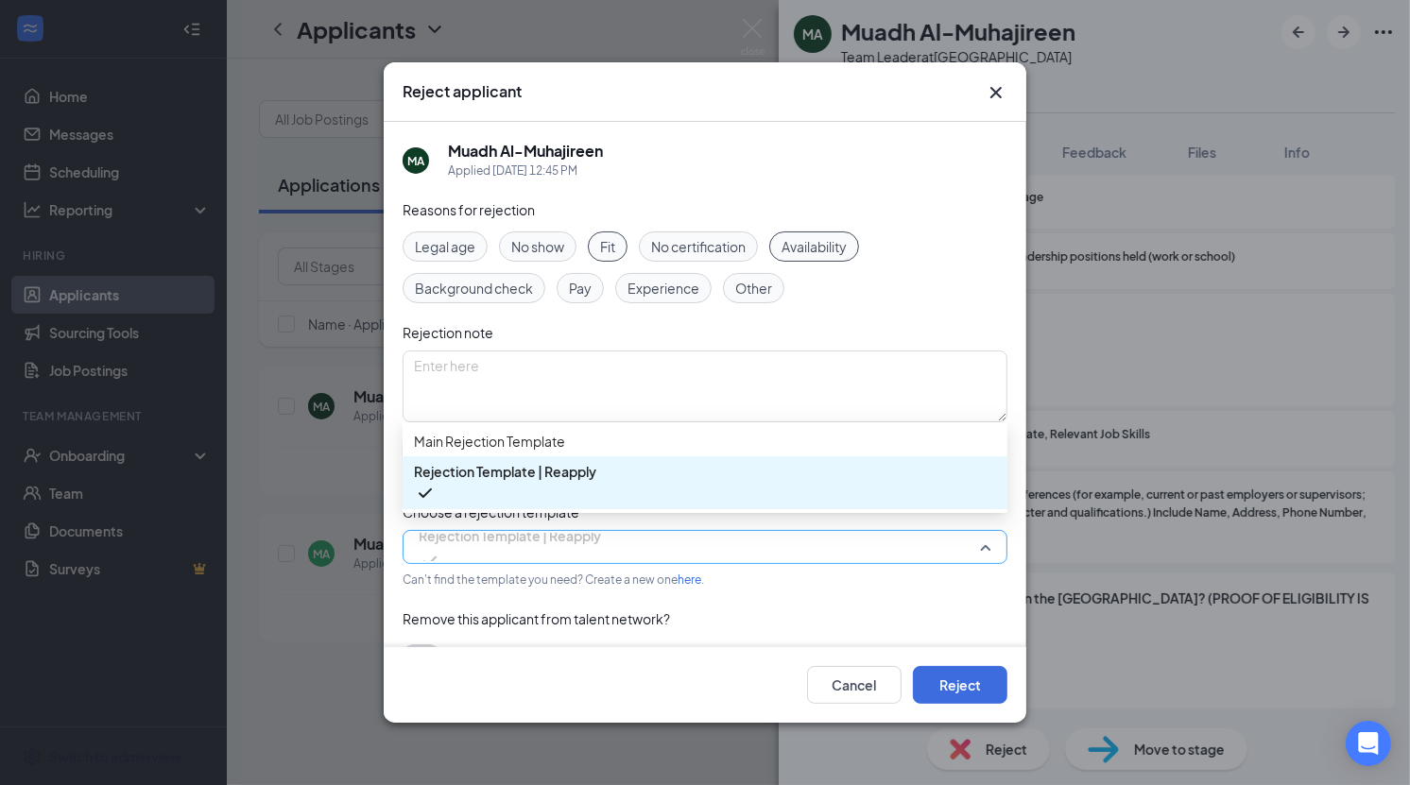
click at [584, 545] on span "Rejection Template | Reapply" at bounding box center [510, 536] width 182 height 28
click at [596, 443] on span "Main Rejection Template" at bounding box center [705, 441] width 582 height 21
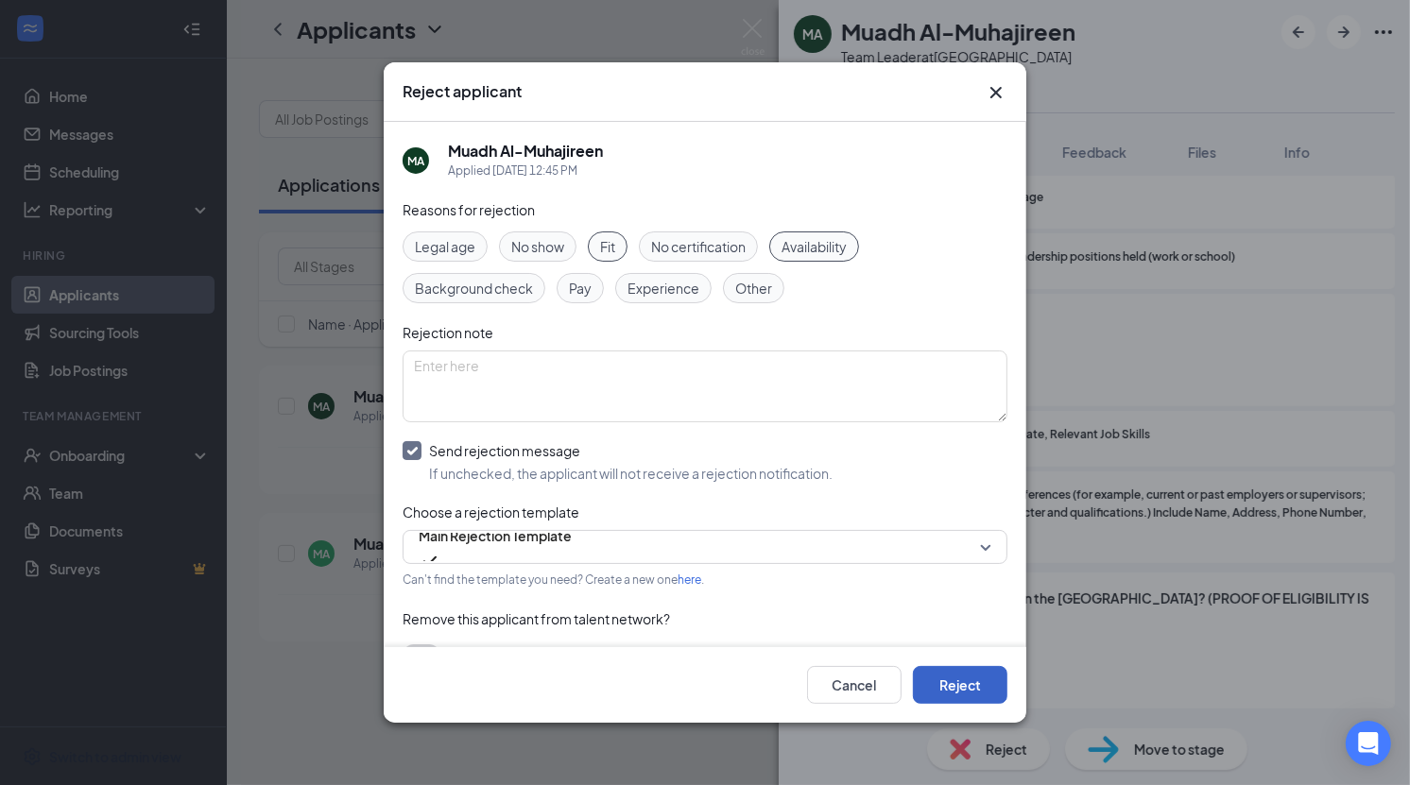
click at [974, 676] on button "Reject" at bounding box center [960, 685] width 95 height 38
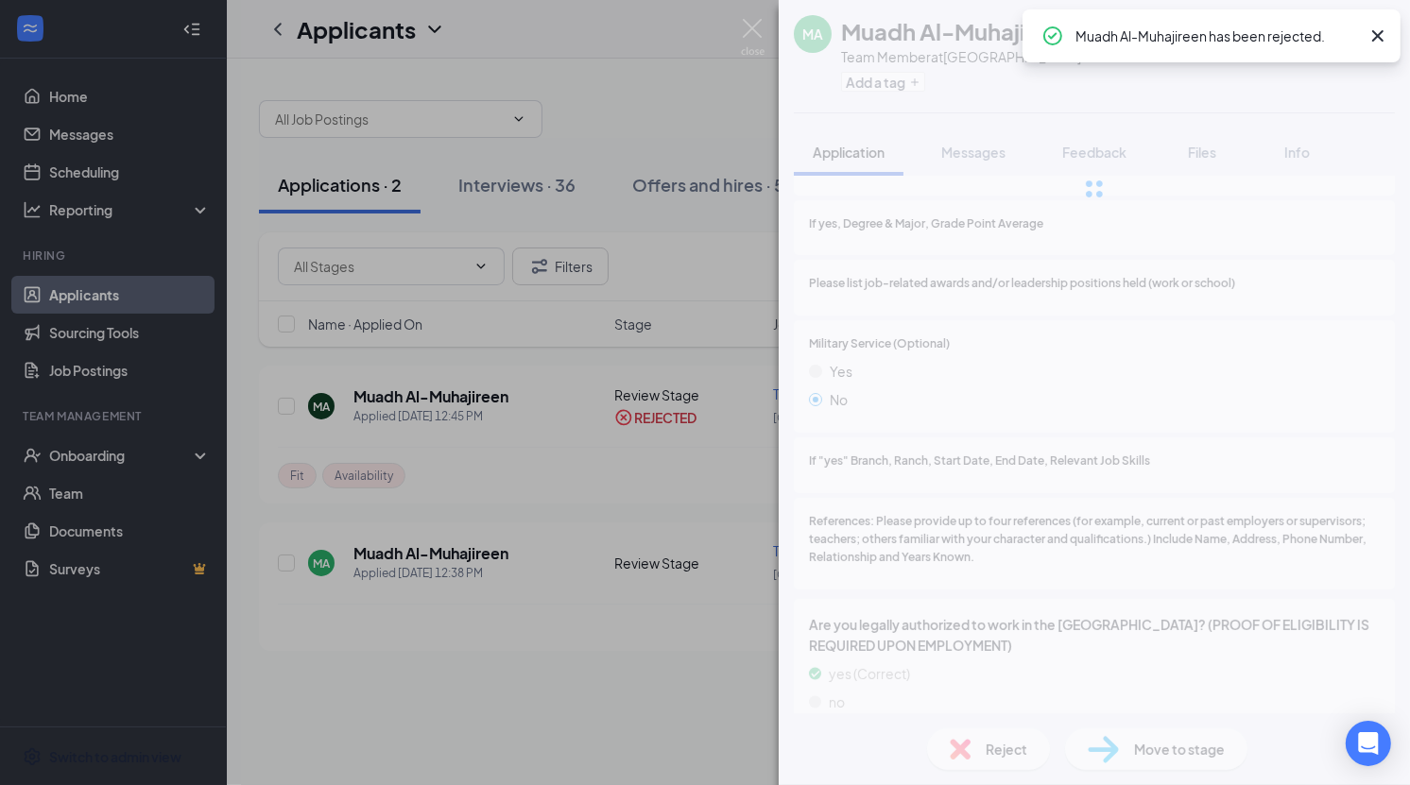
scroll to position [1812, 0]
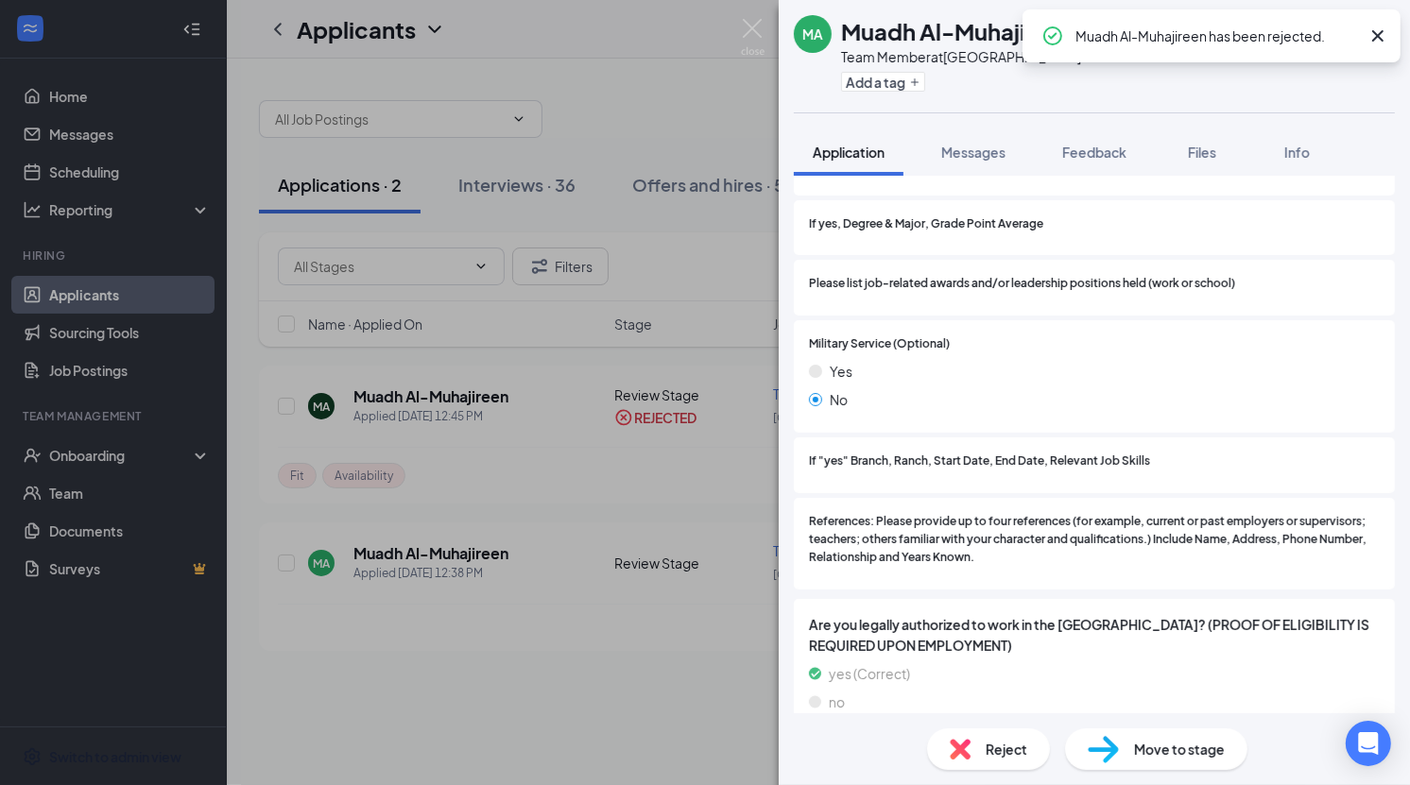
click at [390, 652] on div "MA Muadh Al-Muhajireen Team Member at [GEOGRAPHIC_DATA] Add a tag Application M…" at bounding box center [705, 392] width 1410 height 785
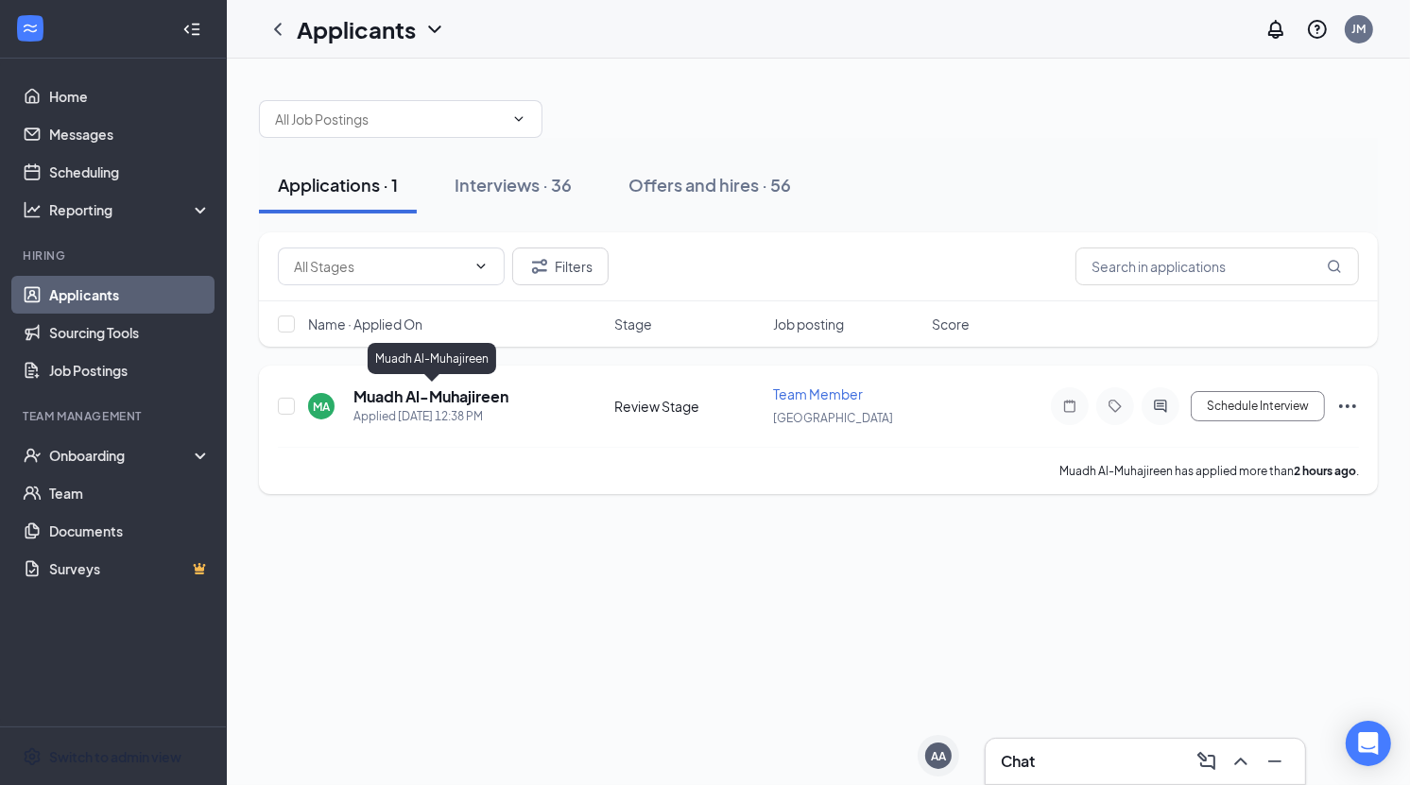
click at [444, 397] on h5 "Muadh Al-Muhajireen" at bounding box center [430, 397] width 155 height 21
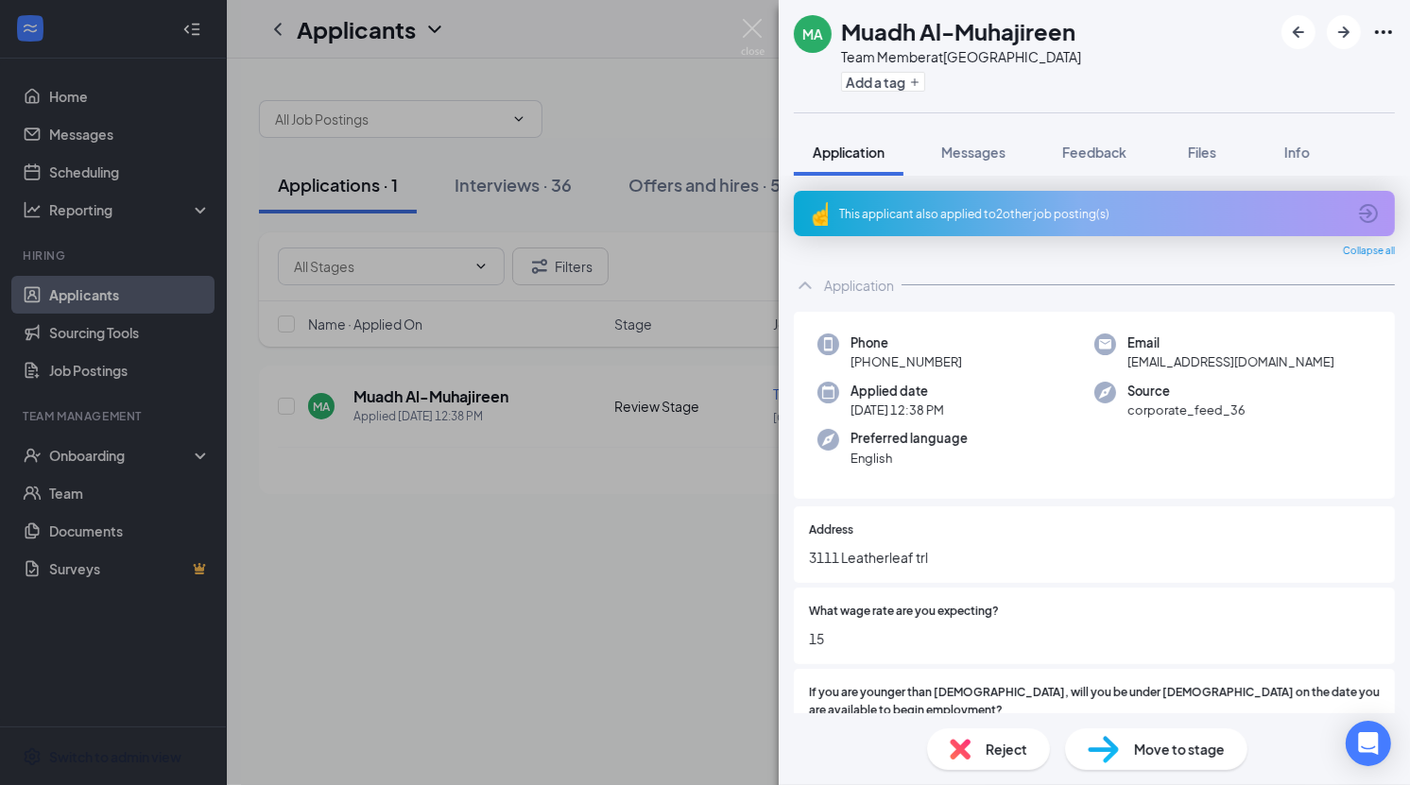
click at [995, 749] on span "Reject" at bounding box center [1007, 749] width 42 height 21
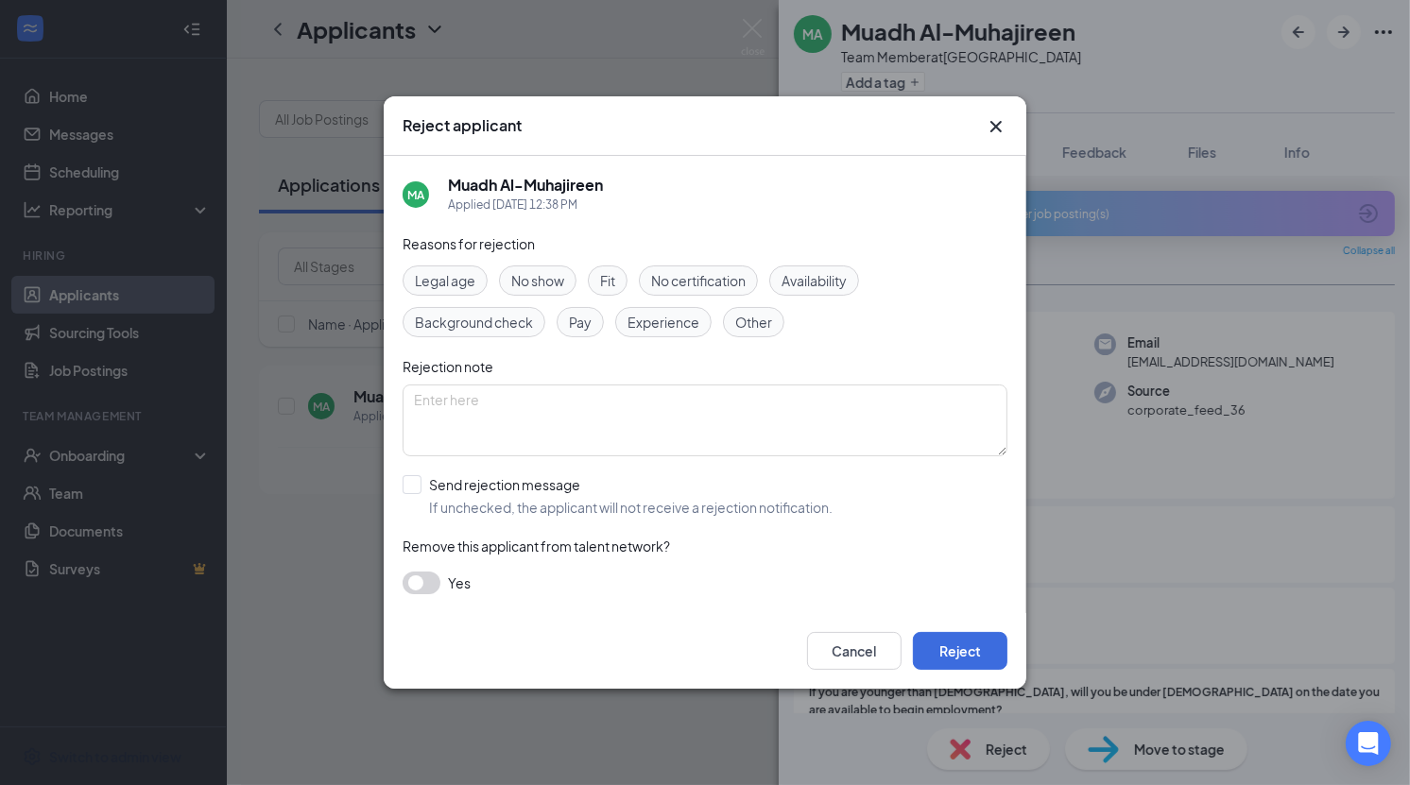
click at [617, 284] on div "Fit" at bounding box center [608, 281] width 40 height 30
click at [825, 277] on span "Availability" at bounding box center [814, 280] width 65 height 21
click at [523, 484] on input "Send rejection message If unchecked, the applicant will not receive a rejection…" at bounding box center [618, 496] width 430 height 42
checkbox input "true"
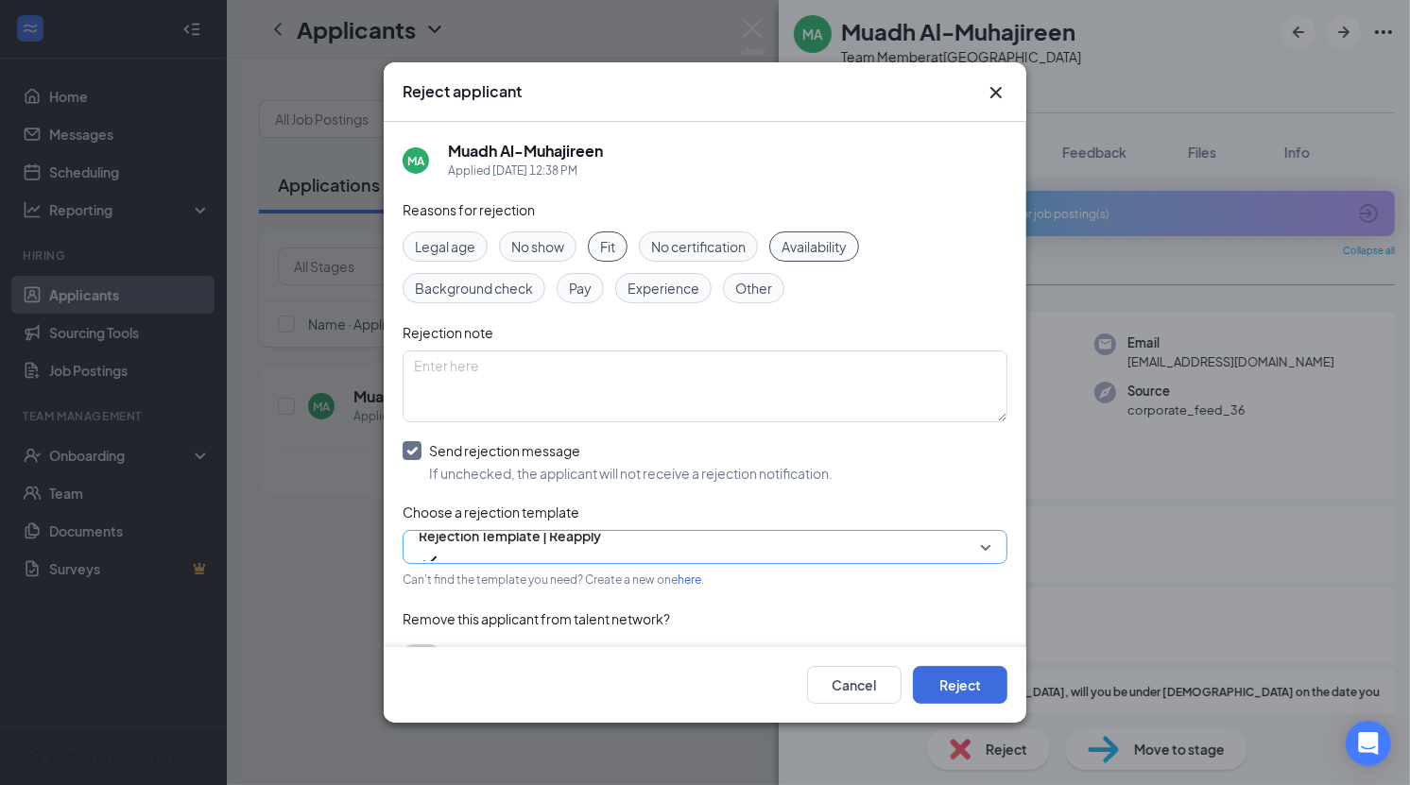
click at [548, 541] on span "Rejection Template | Reapply" at bounding box center [510, 536] width 182 height 28
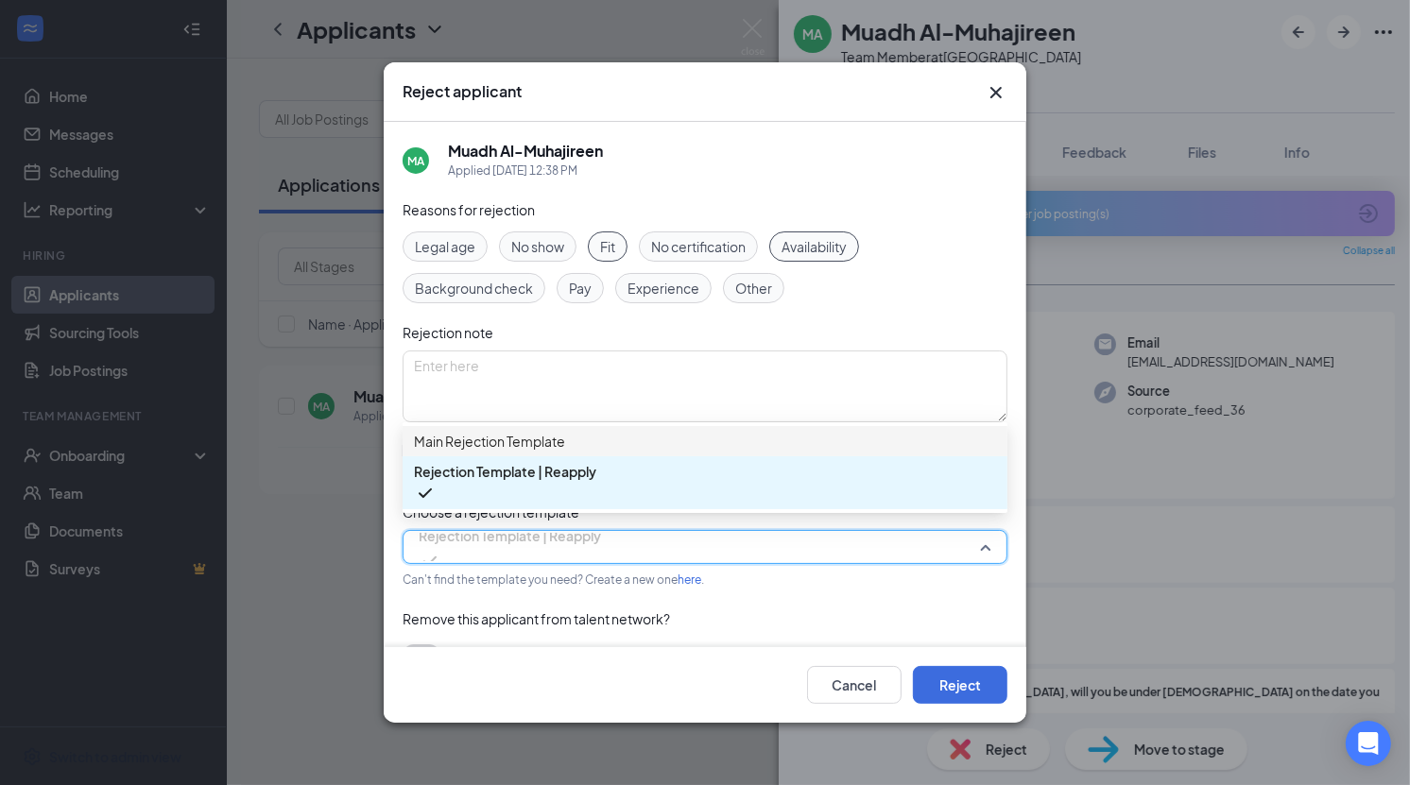
click at [582, 452] on span "Main Rejection Template" at bounding box center [705, 441] width 582 height 21
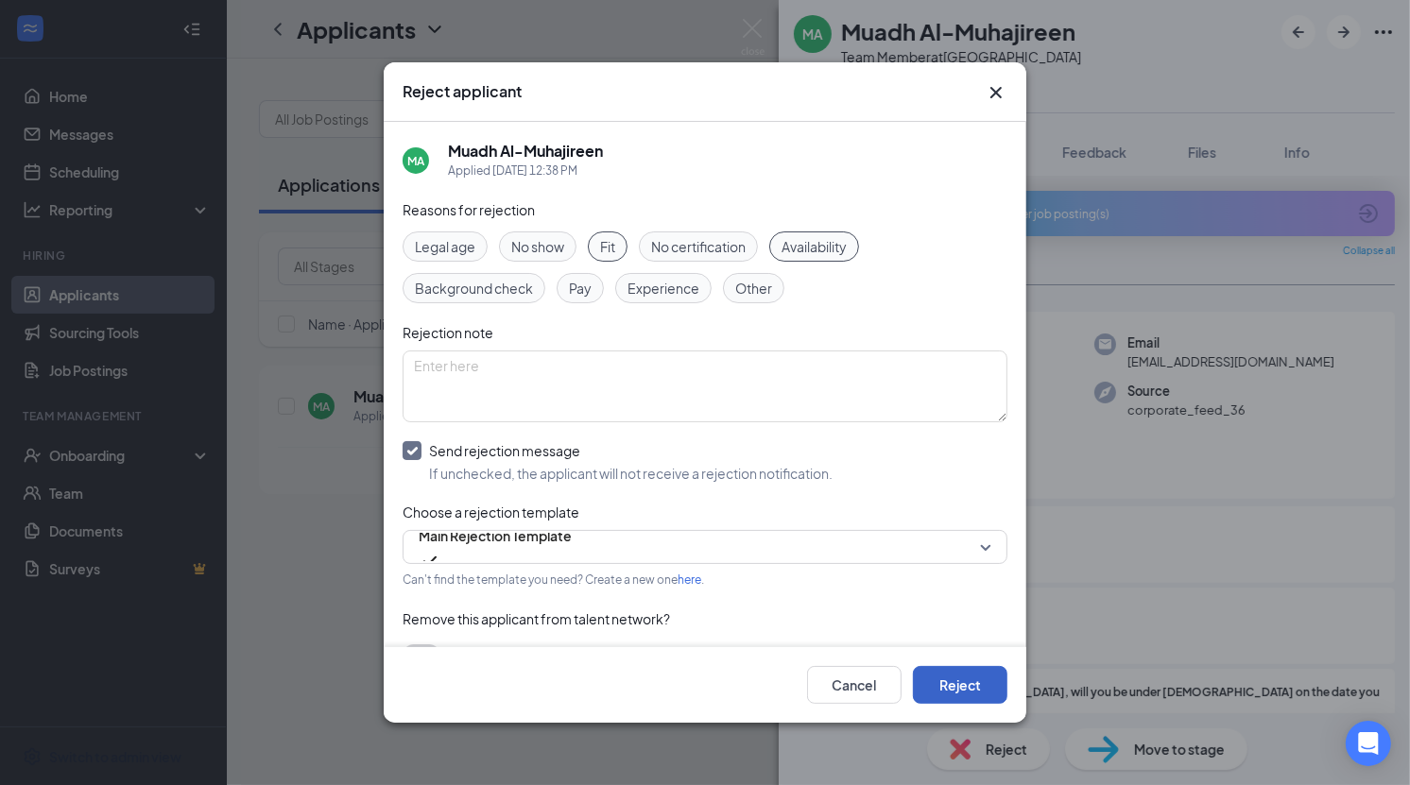
click at [953, 682] on button "Reject" at bounding box center [960, 685] width 95 height 38
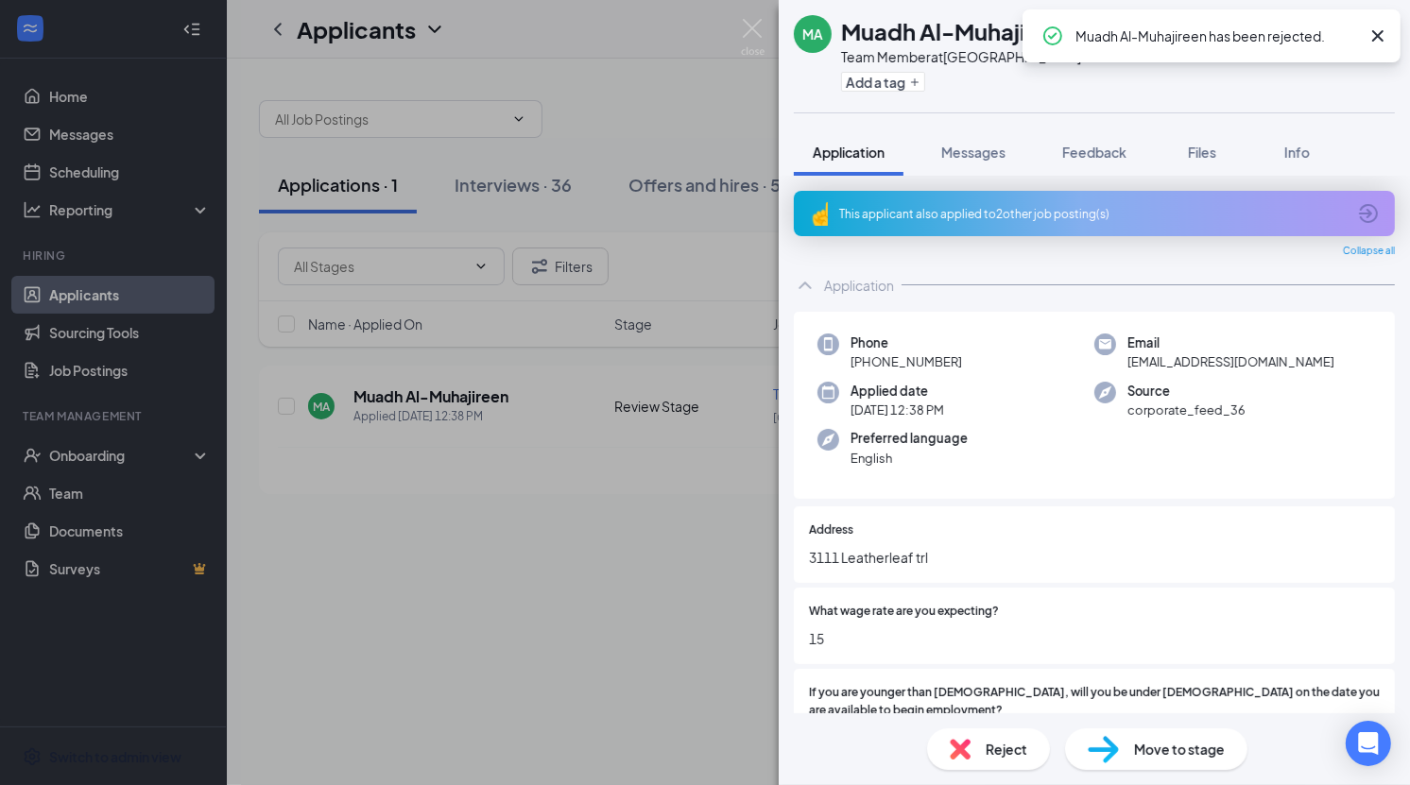
click at [494, 615] on div "MA Muadh Al-Muhajireen Team Member at [GEOGRAPHIC_DATA] Add a tag Application M…" at bounding box center [705, 392] width 1410 height 785
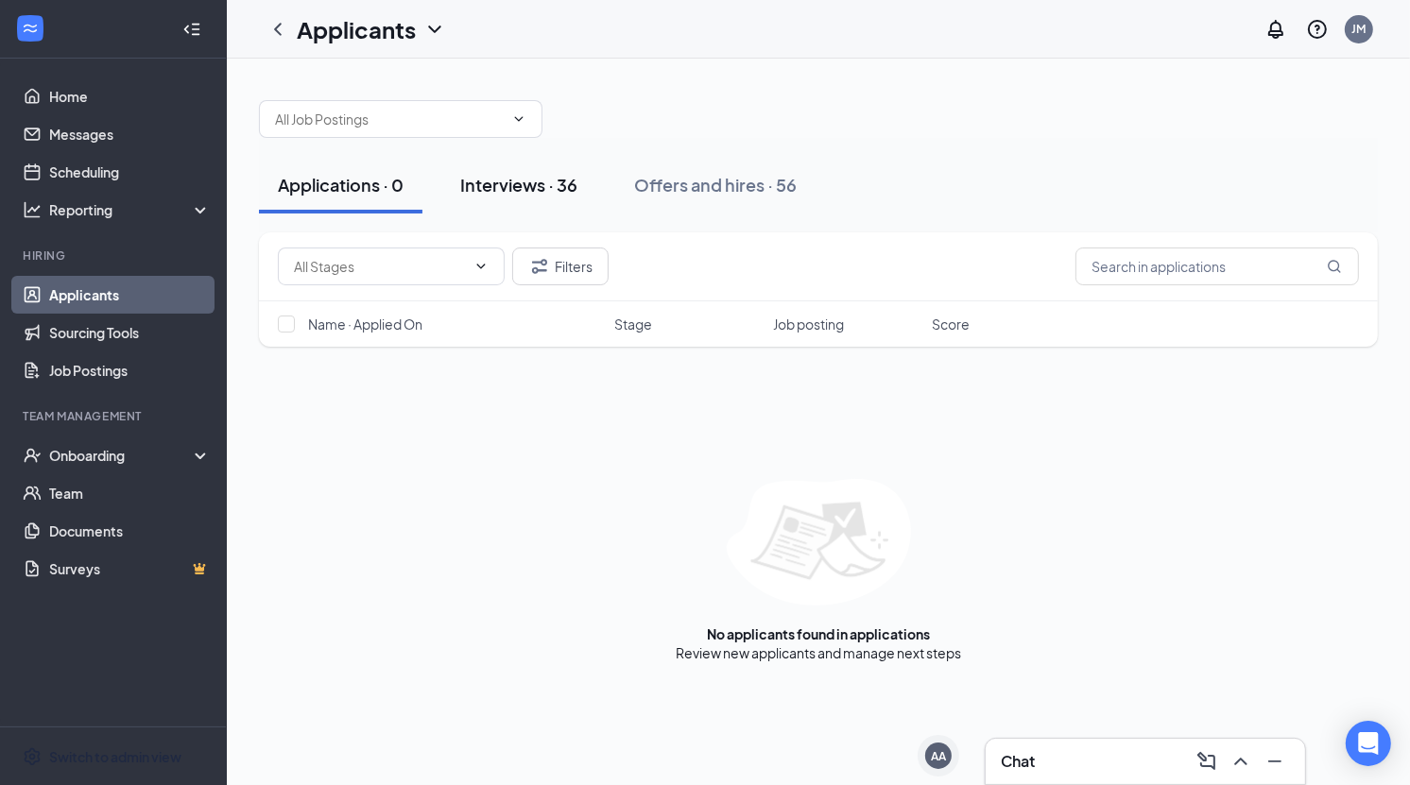
click at [534, 183] on div "Interviews · 36" at bounding box center [518, 185] width 117 height 24
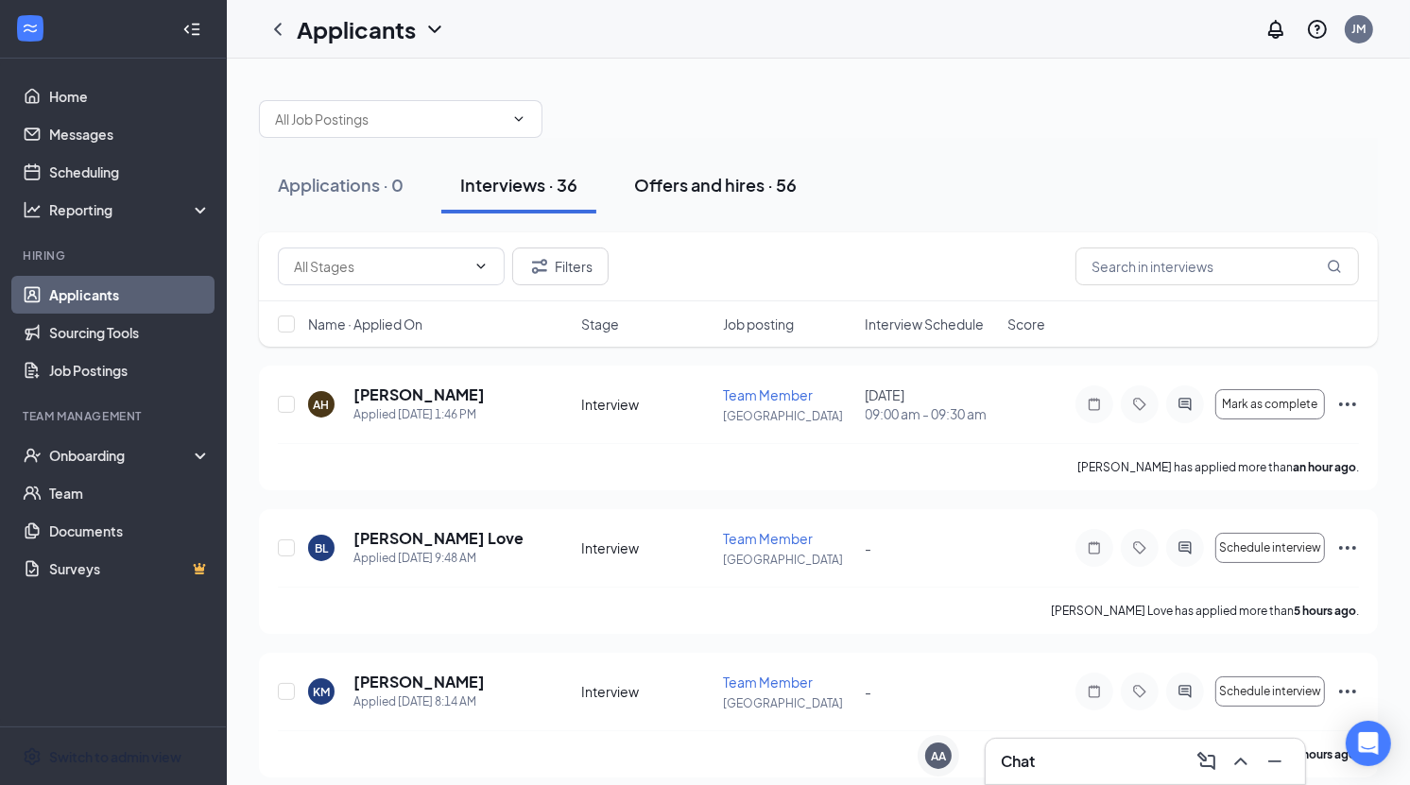
click at [709, 187] on div "Offers and hires · 56" at bounding box center [715, 185] width 163 height 24
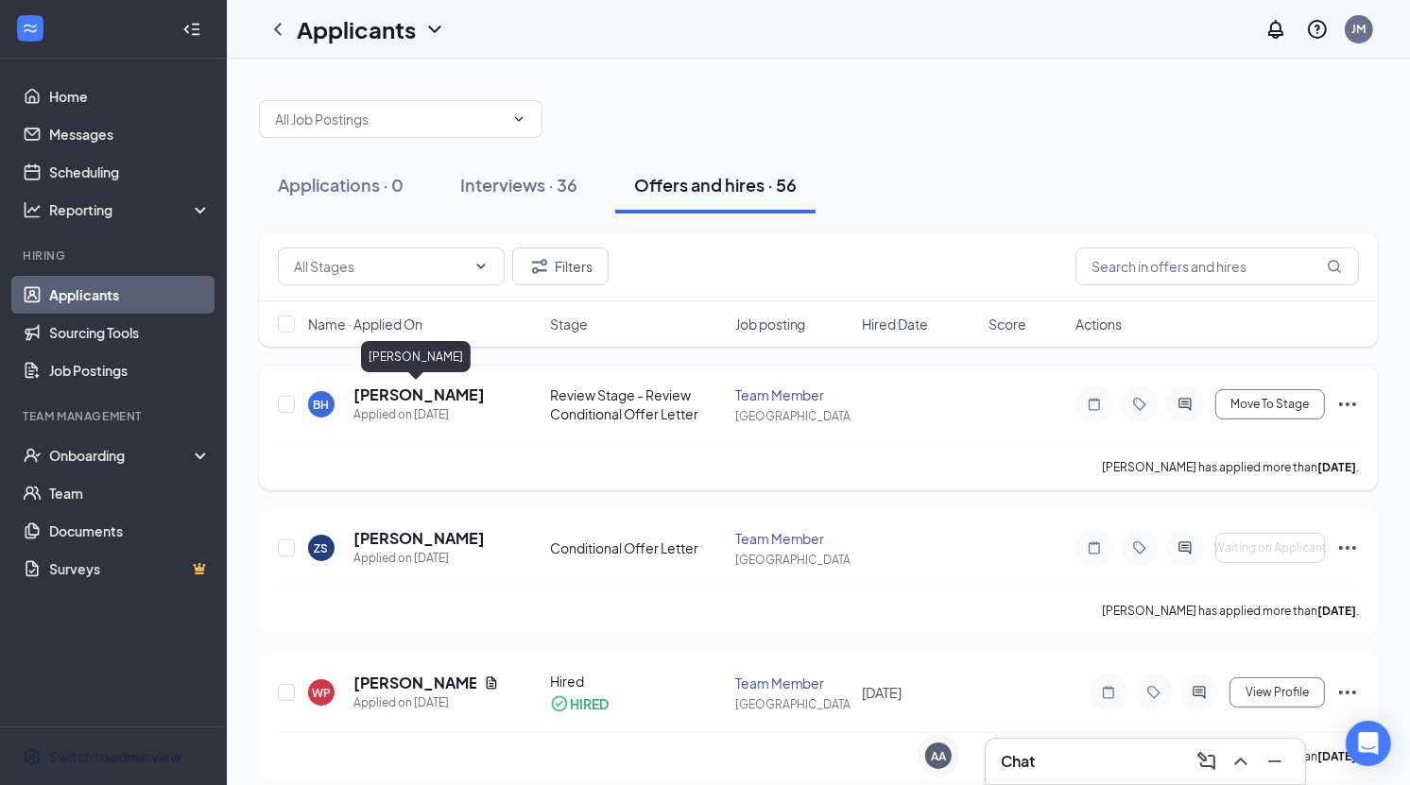
click at [431, 394] on h5 "[PERSON_NAME]" at bounding box center [418, 395] width 131 height 21
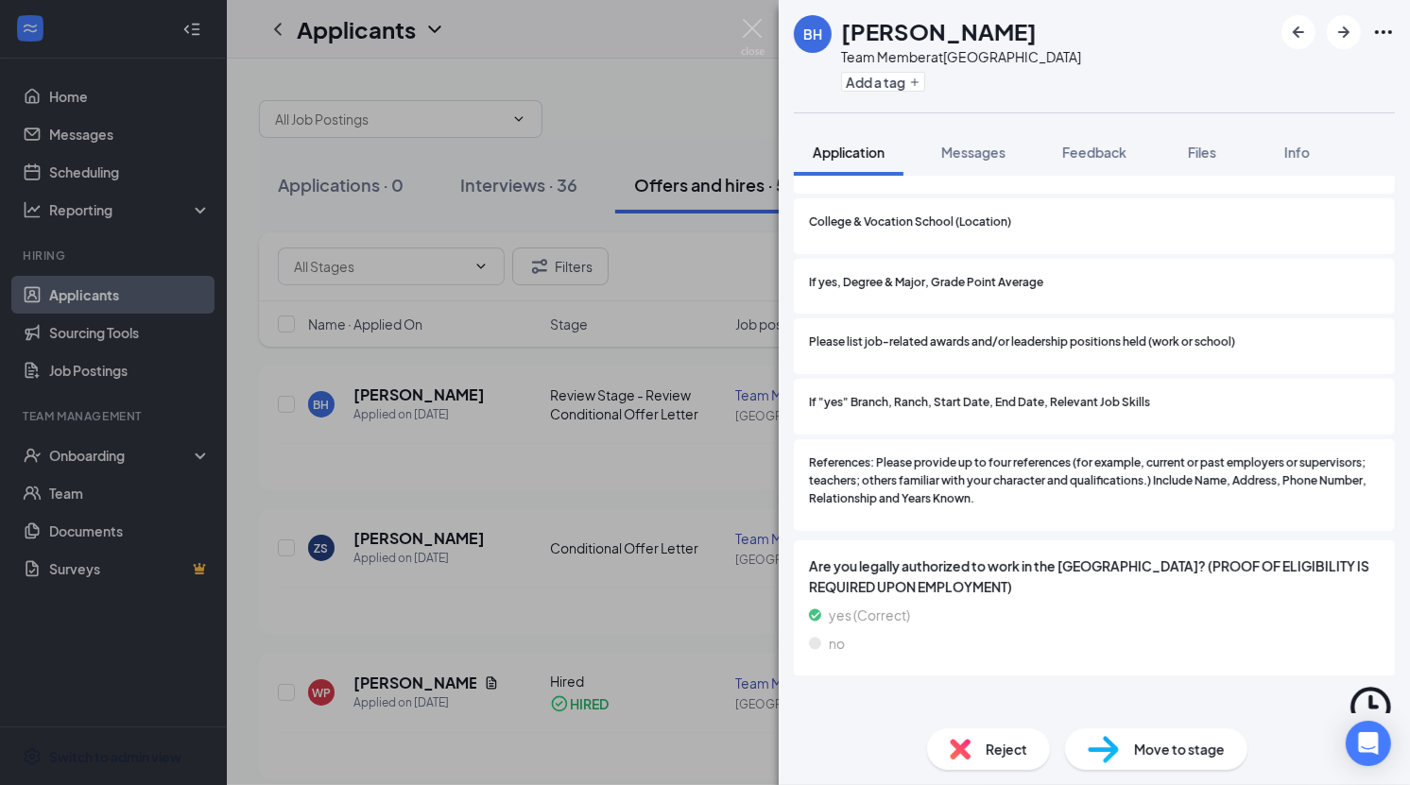
scroll to position [1878, 0]
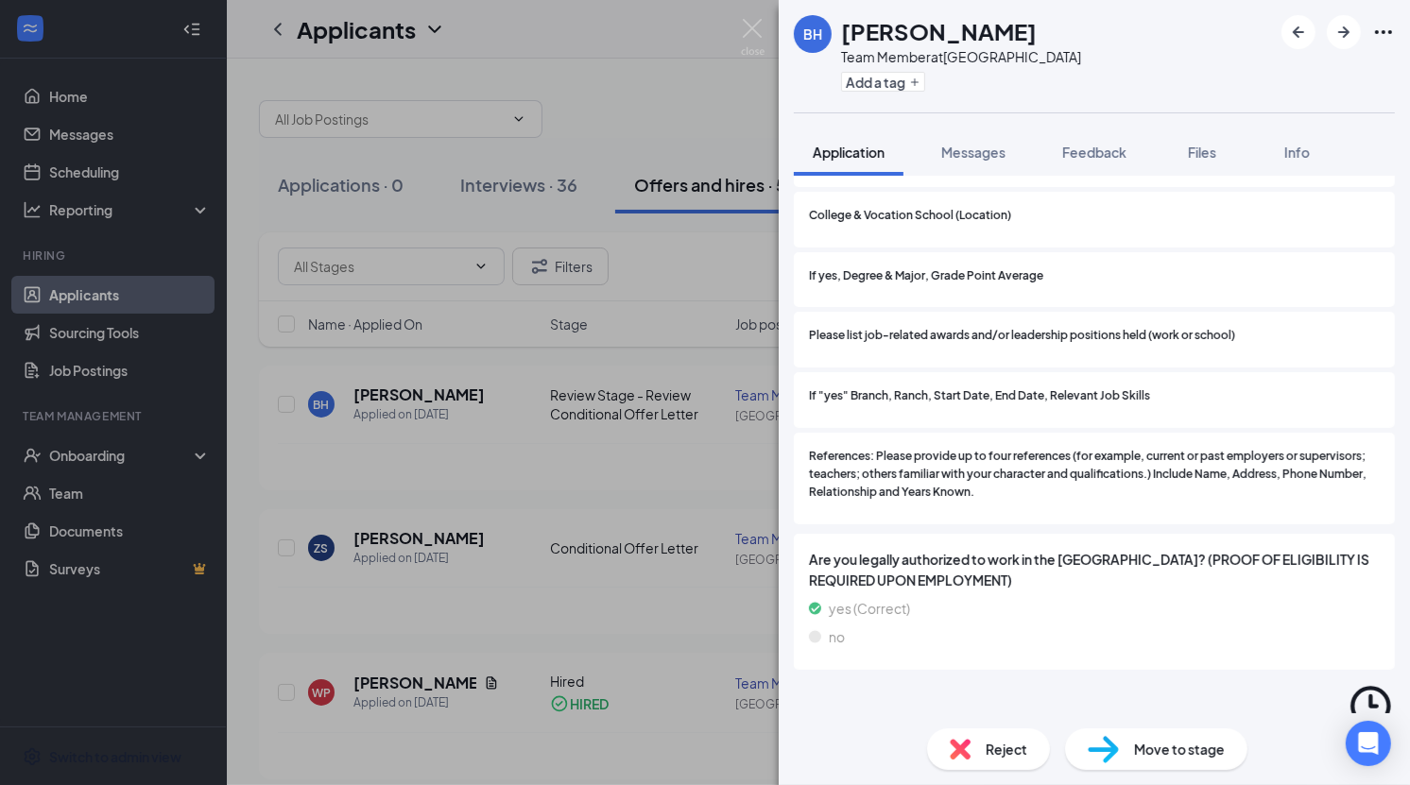
click at [872, 729] on div "Conditional Offer Letter" at bounding box center [898, 738] width 148 height 19
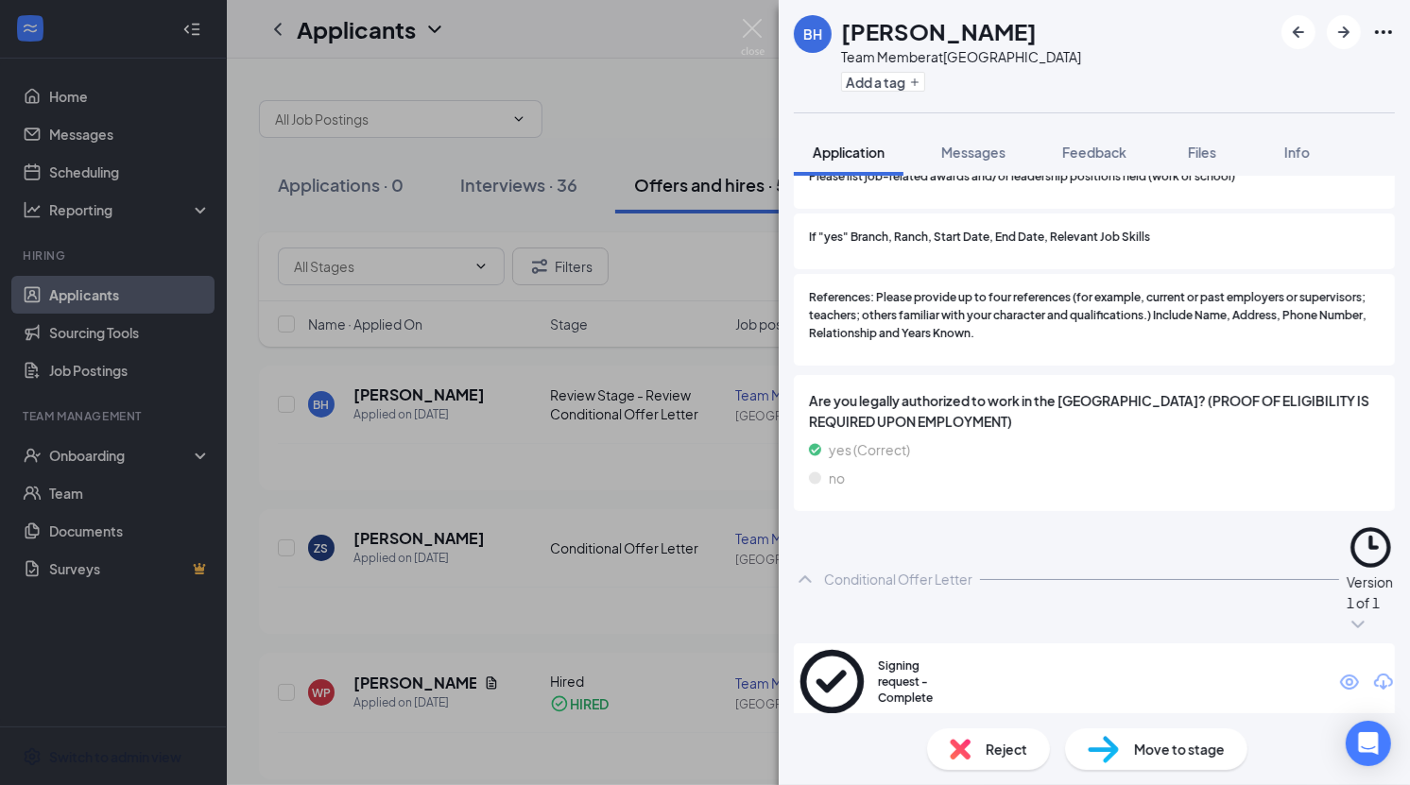
scroll to position [2038, 0]
click at [543, 481] on div "[PERSON_NAME] Team Member at [GEOGRAPHIC_DATA] Add a tag Application Messages F…" at bounding box center [705, 392] width 1410 height 785
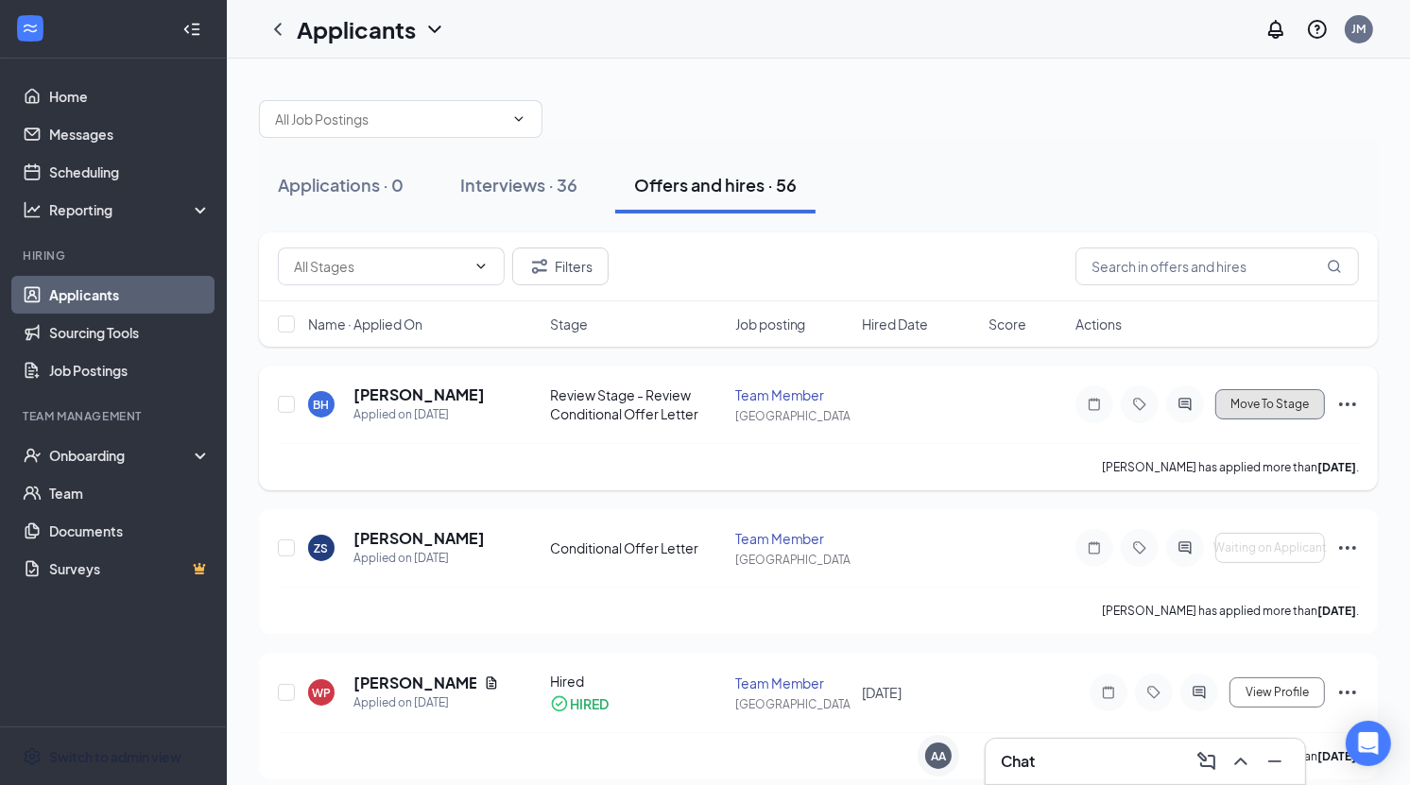
click at [1279, 405] on span "Move To Stage" at bounding box center [1270, 404] width 78 height 13
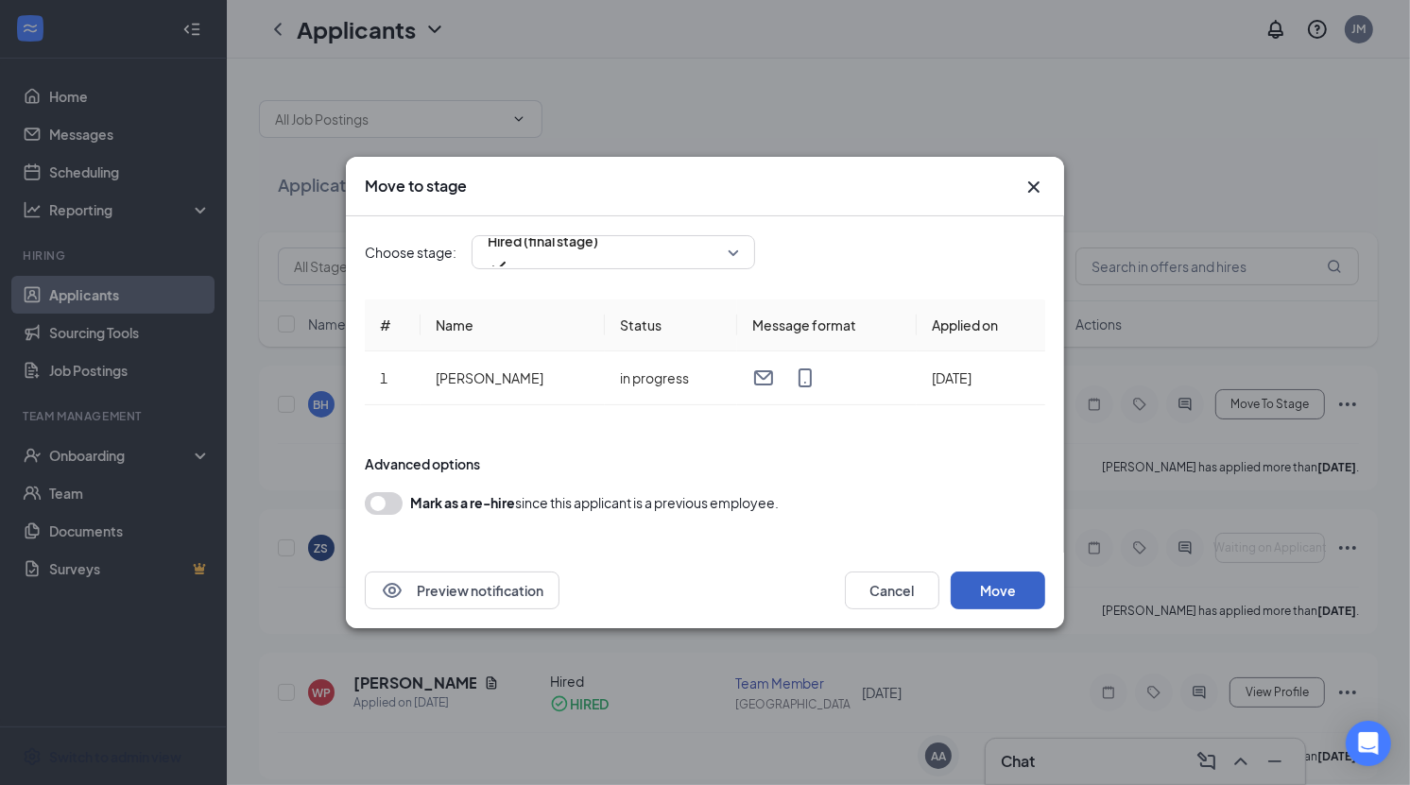
click at [998, 590] on button "Move" at bounding box center [998, 591] width 95 height 38
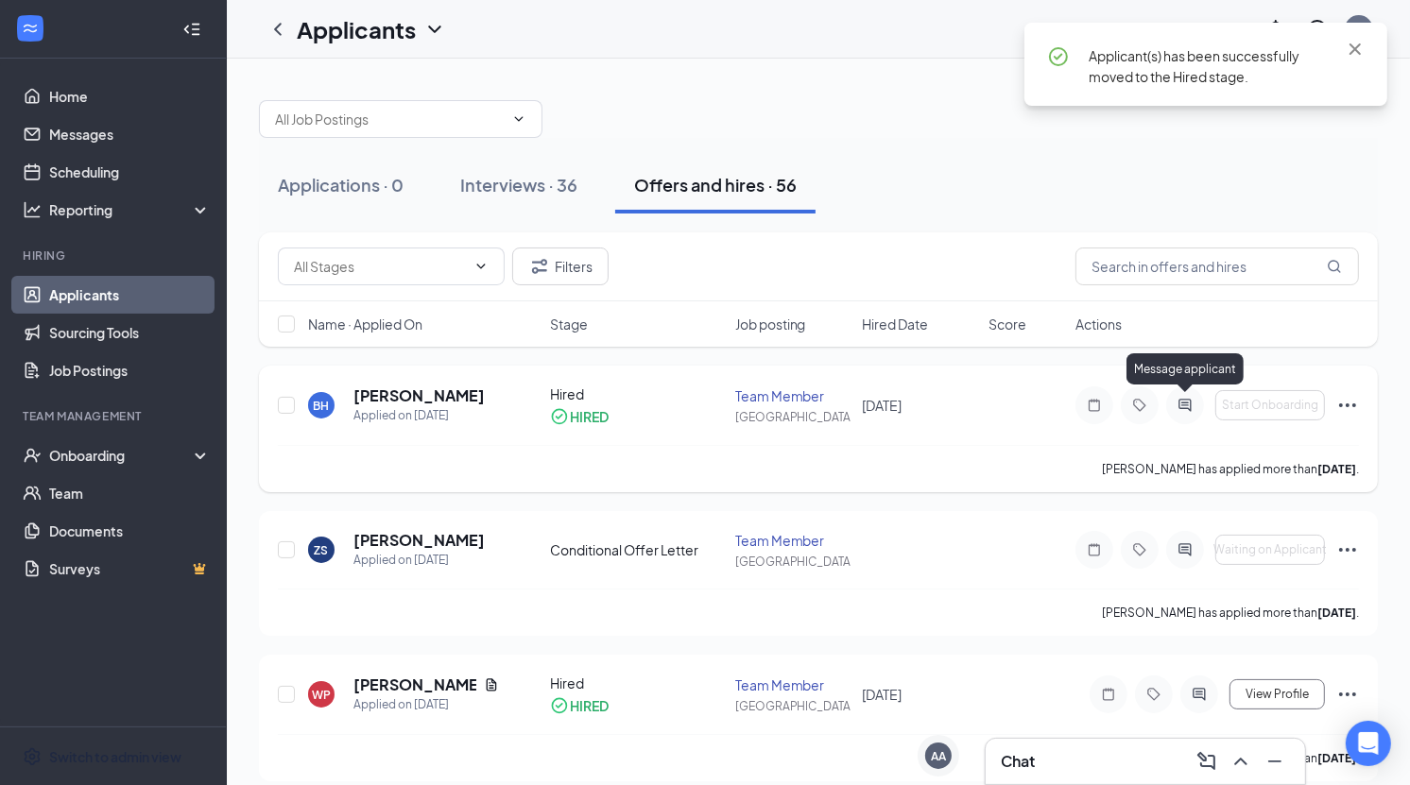
click at [1184, 407] on icon "ActiveChat" at bounding box center [1185, 405] width 12 height 12
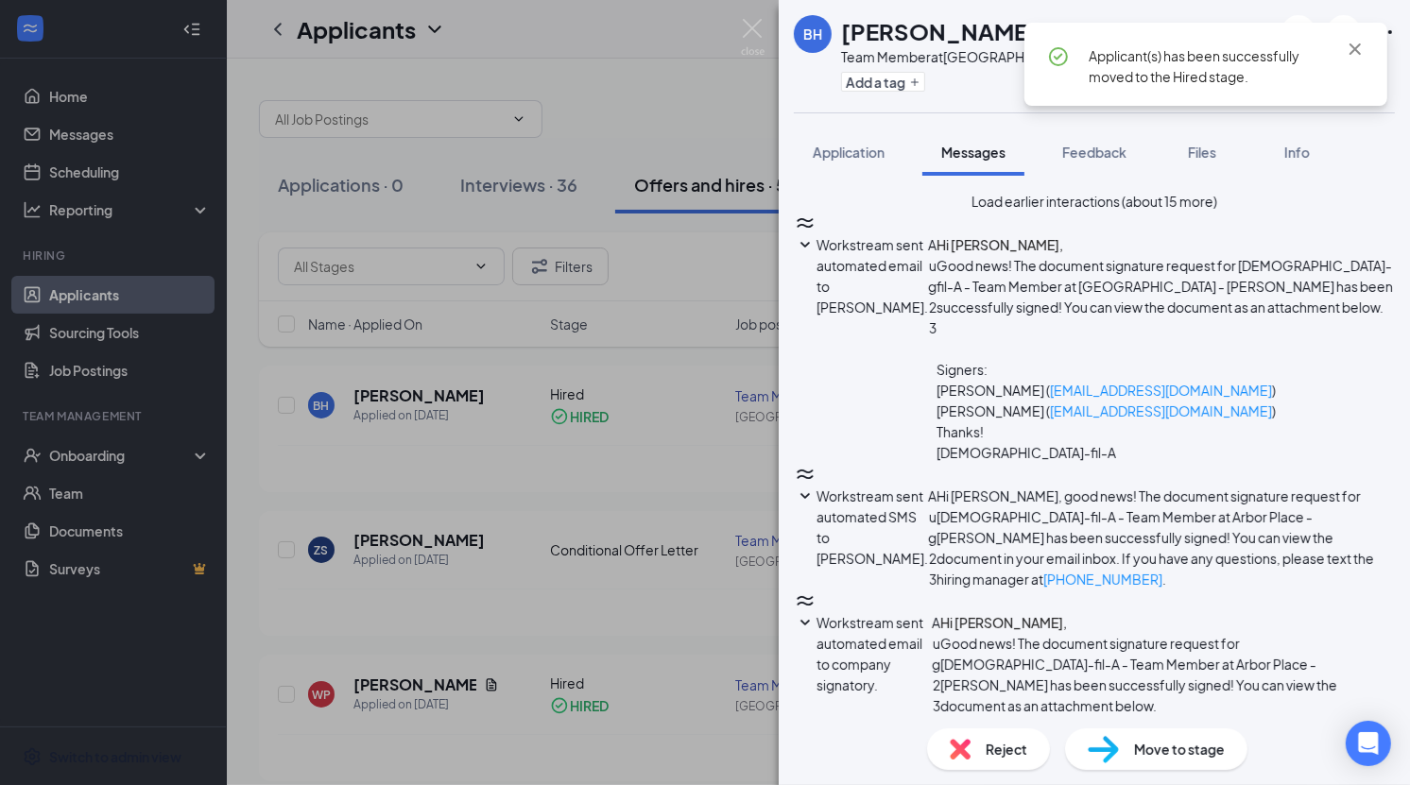
scroll to position [406, 0]
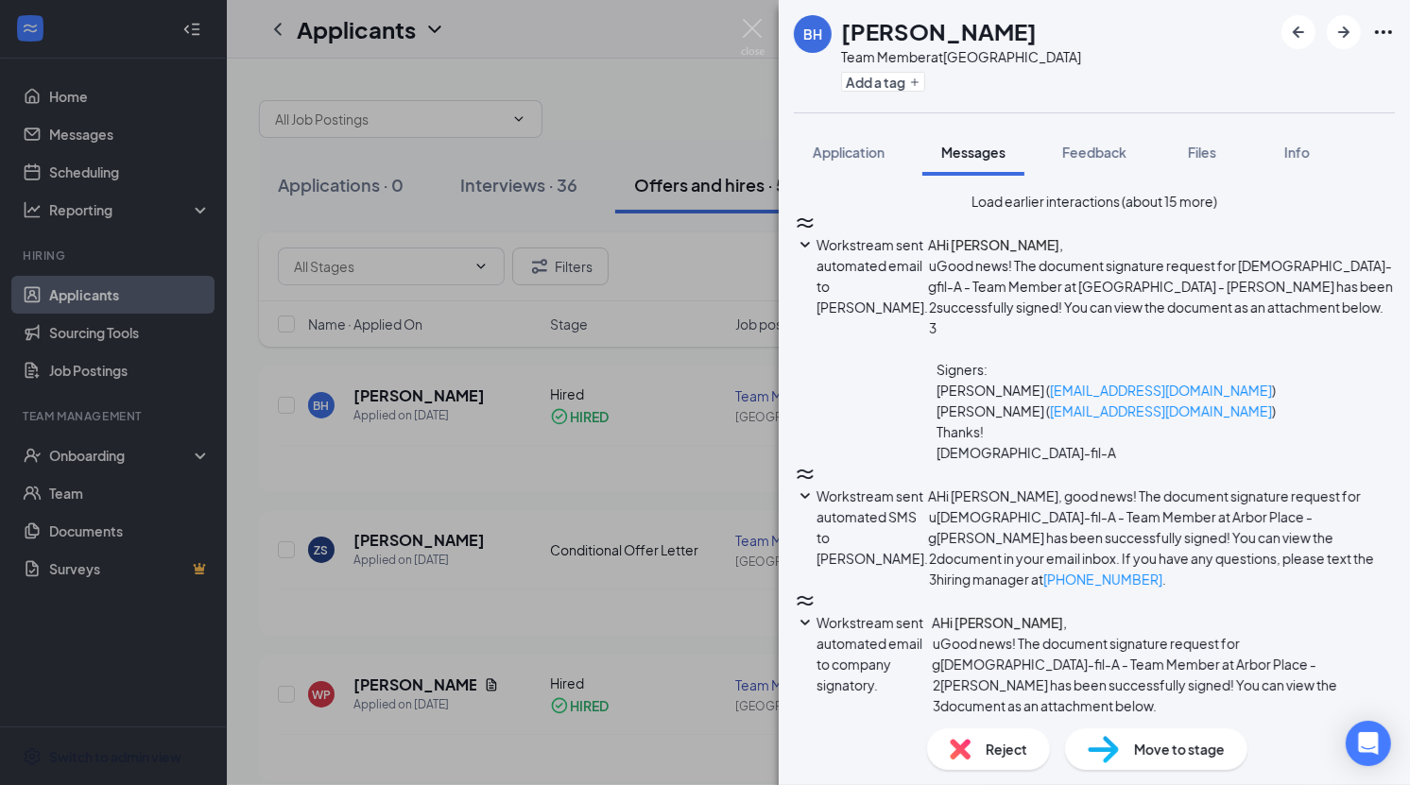
paste textarea "Hi! Congratulations and welcome to the Arbor Place team! Please click the link …"
type textarea "Hi! Congratulations and welcome to the Arbor Place team! Please click the link …"
checkbox input "true"
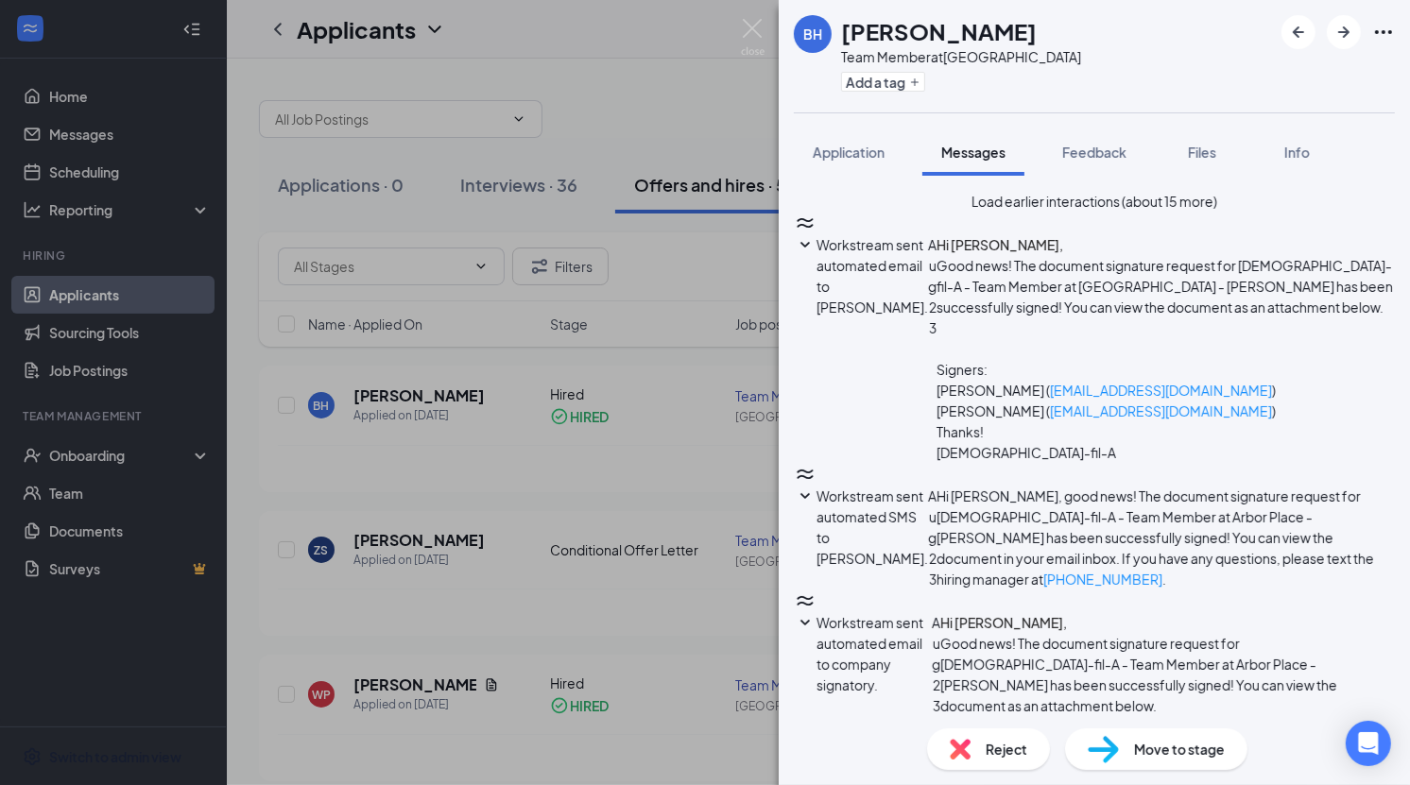
click at [648, 605] on div "[PERSON_NAME] Team Member at [GEOGRAPHIC_DATA] Add a tag Application Messages F…" at bounding box center [705, 392] width 1410 height 785
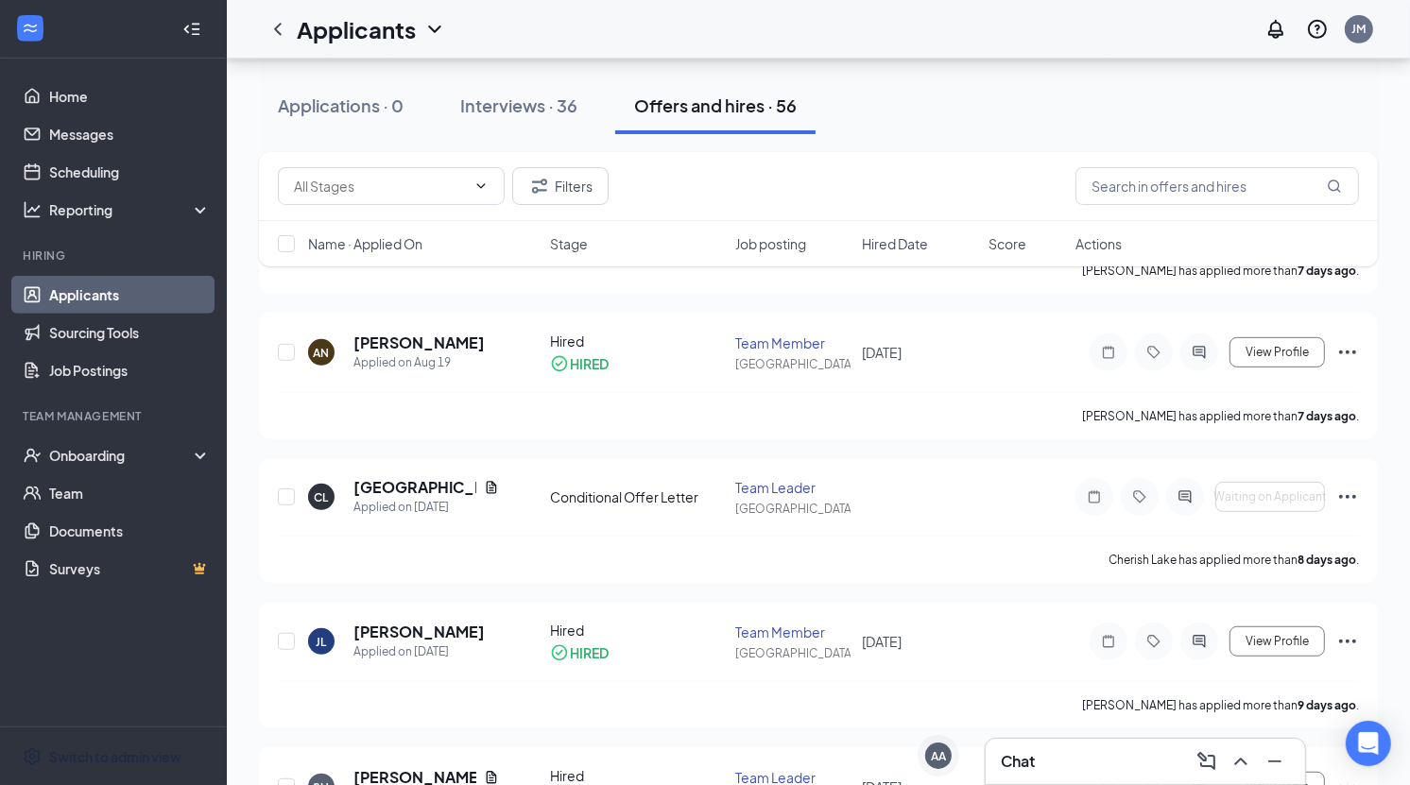
scroll to position [798, 0]
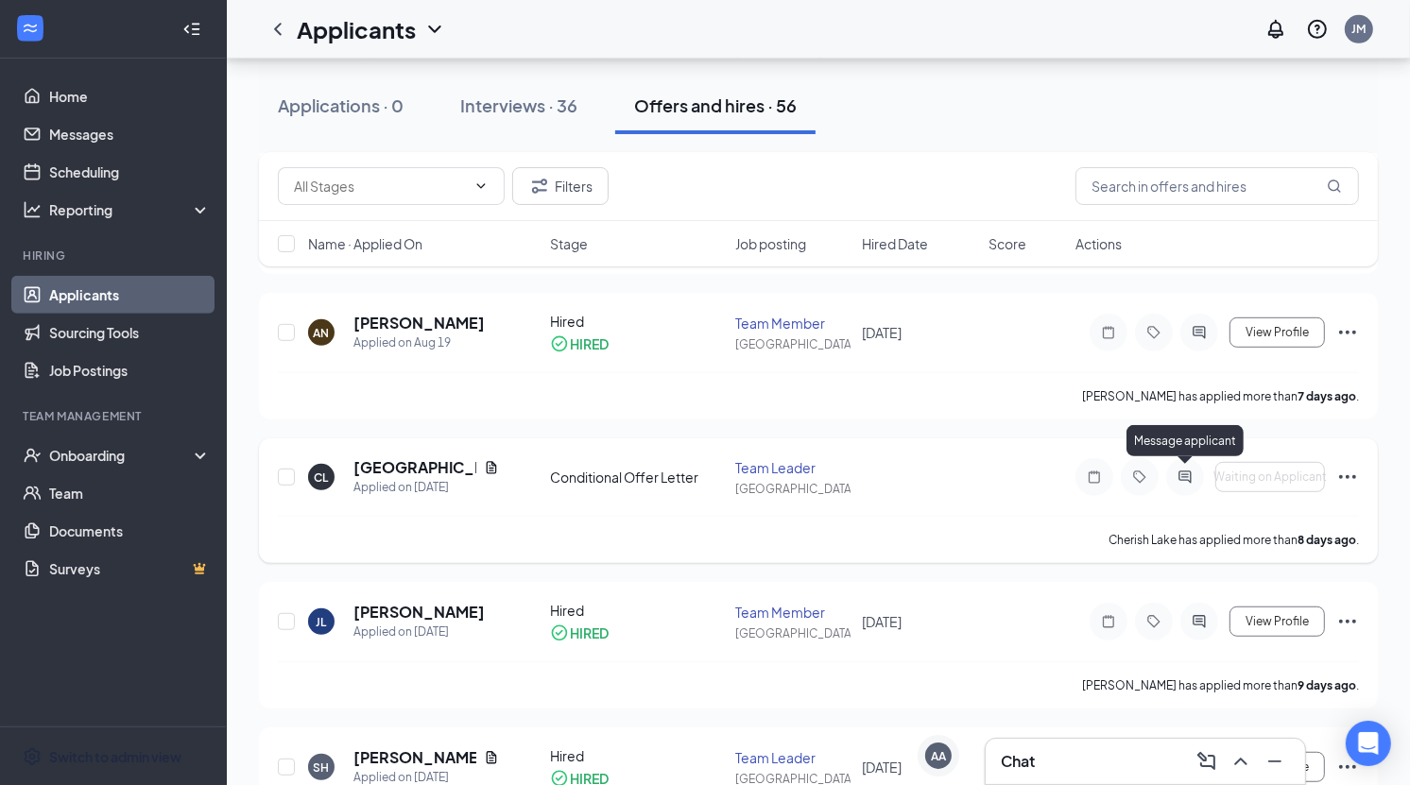
click at [1179, 471] on icon "ActiveChat" at bounding box center [1185, 477] width 23 height 15
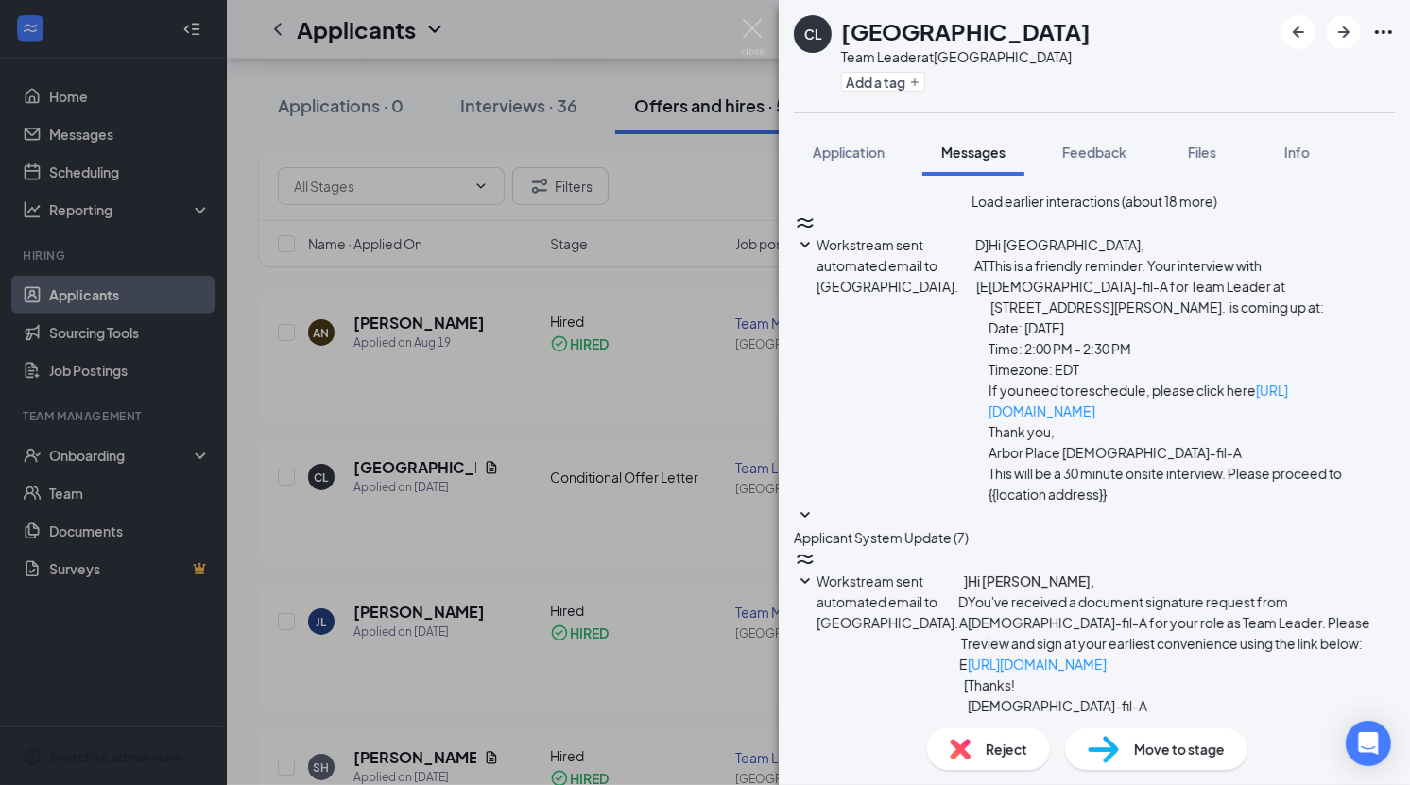
scroll to position [52, 0]
type textarea "Hi [PERSON_NAME] - I just wanted to follow up on your application. Please let m…"
checkbox input "true"
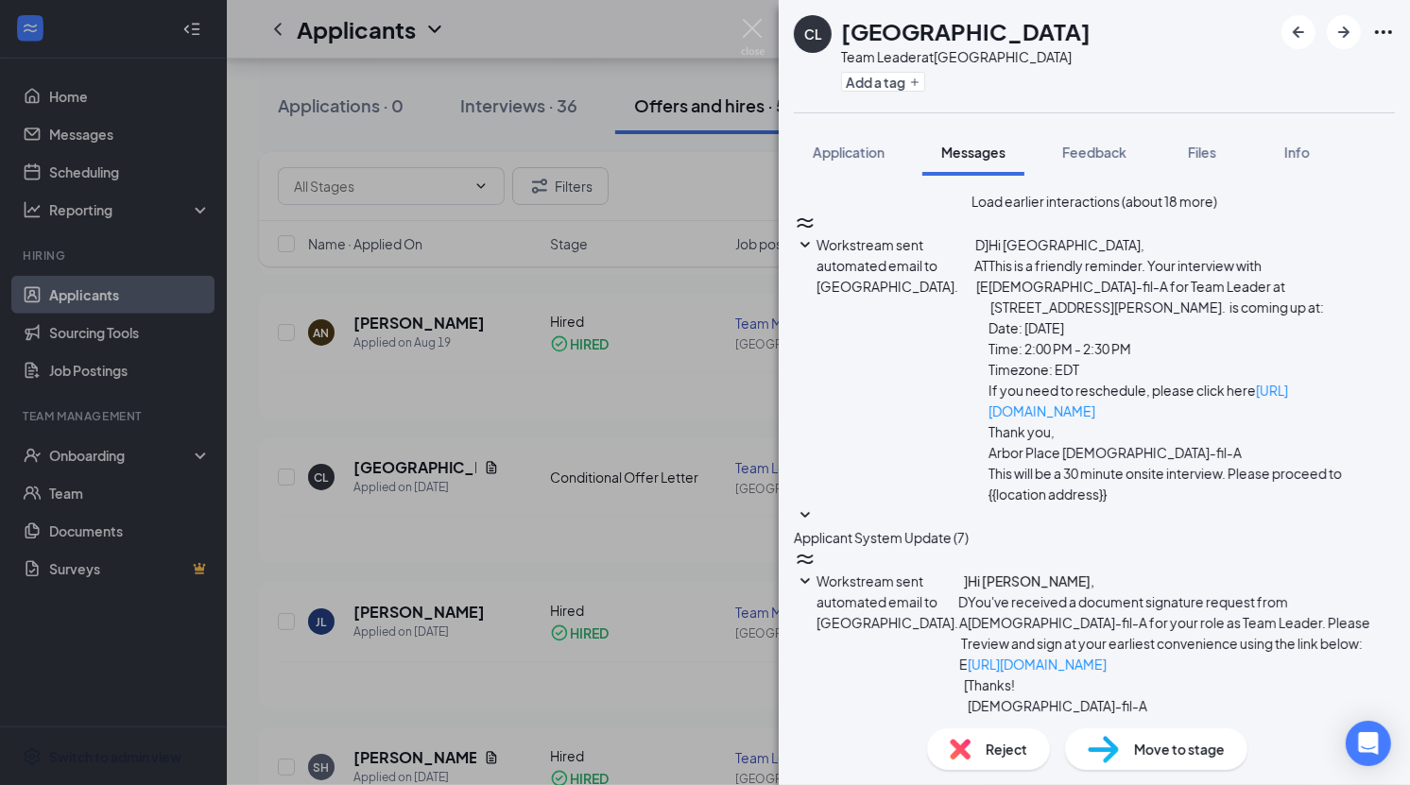
click at [538, 526] on div "CL Cherish Lake Team Leader at [GEOGRAPHIC_DATA] Add a tag Application Messages…" at bounding box center [705, 392] width 1410 height 785
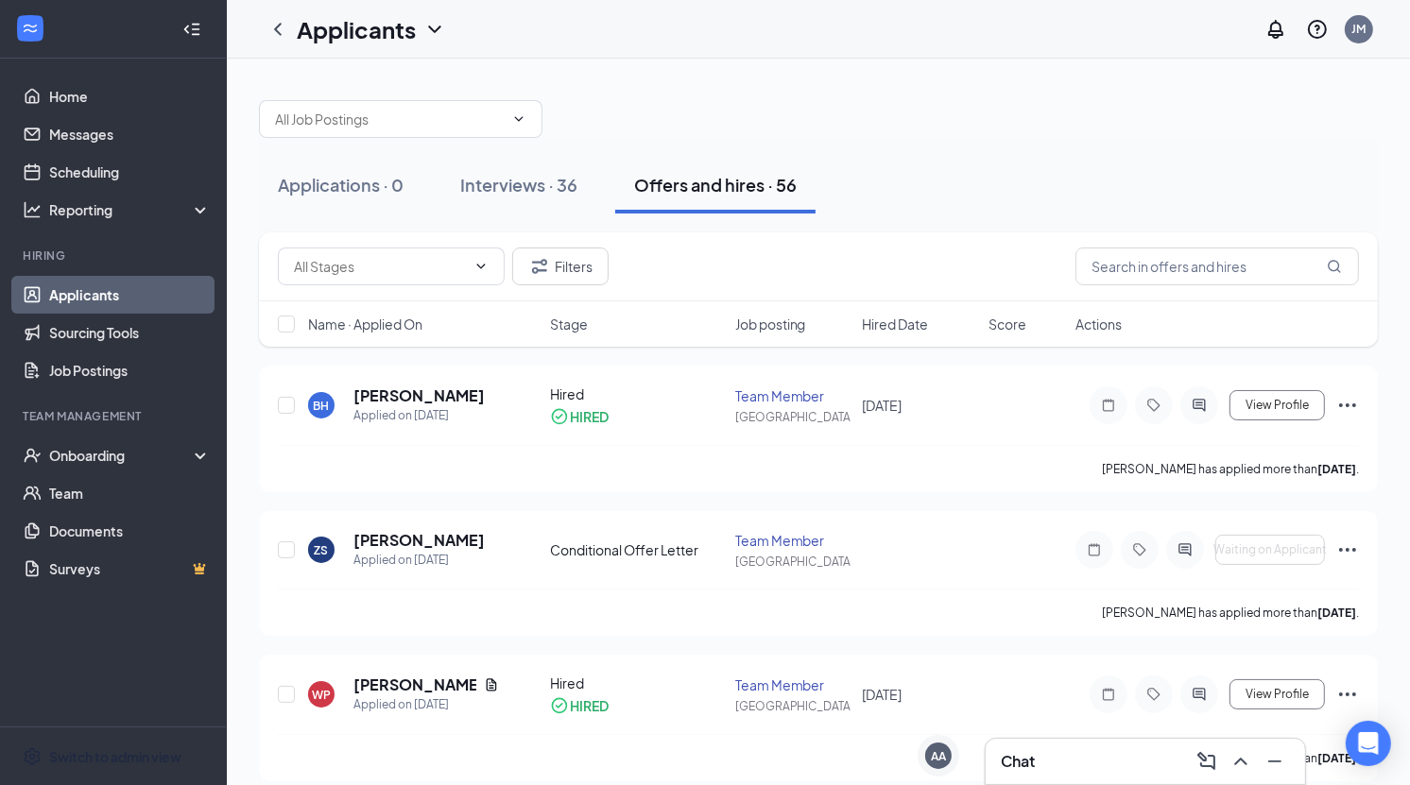
click at [935, 142] on div "Applications · 0 Interviews · 36 Offers and hires · 56" at bounding box center [818, 185] width 1119 height 95
click at [962, 160] on div "Applications · 0 Interviews · 36 Offers and hires · 56" at bounding box center [818, 185] width 1119 height 57
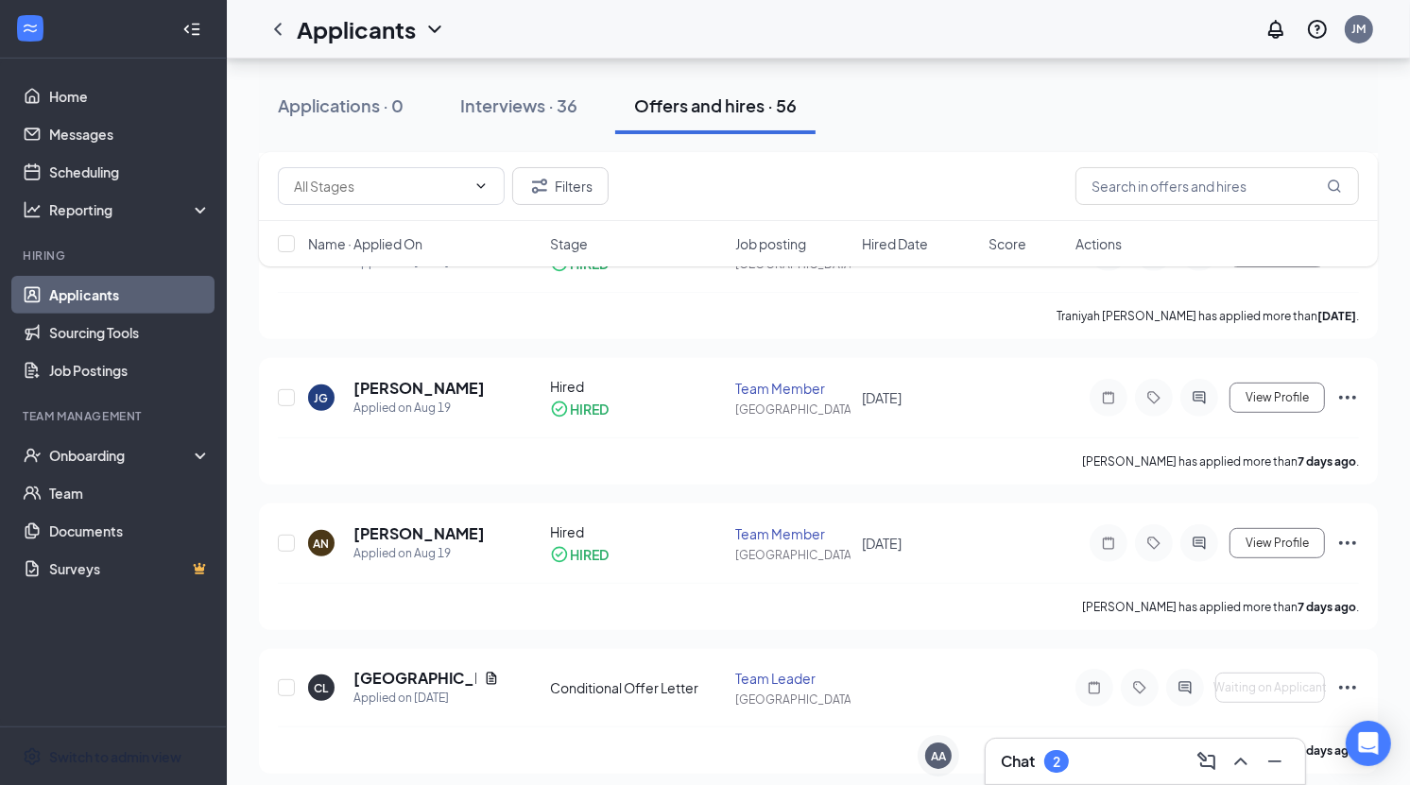
scroll to position [590, 0]
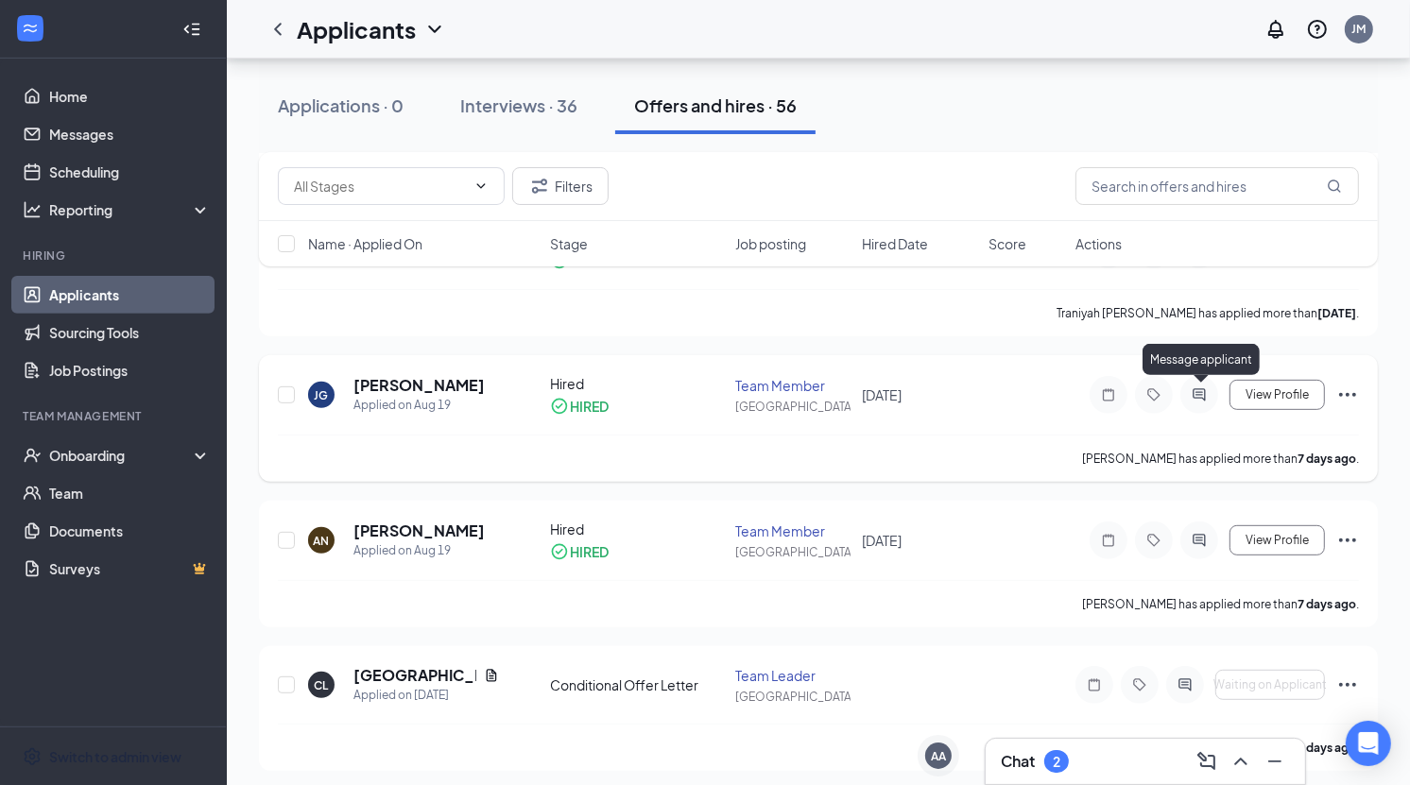
click at [1197, 390] on icon "ActiveChat" at bounding box center [1199, 395] width 23 height 15
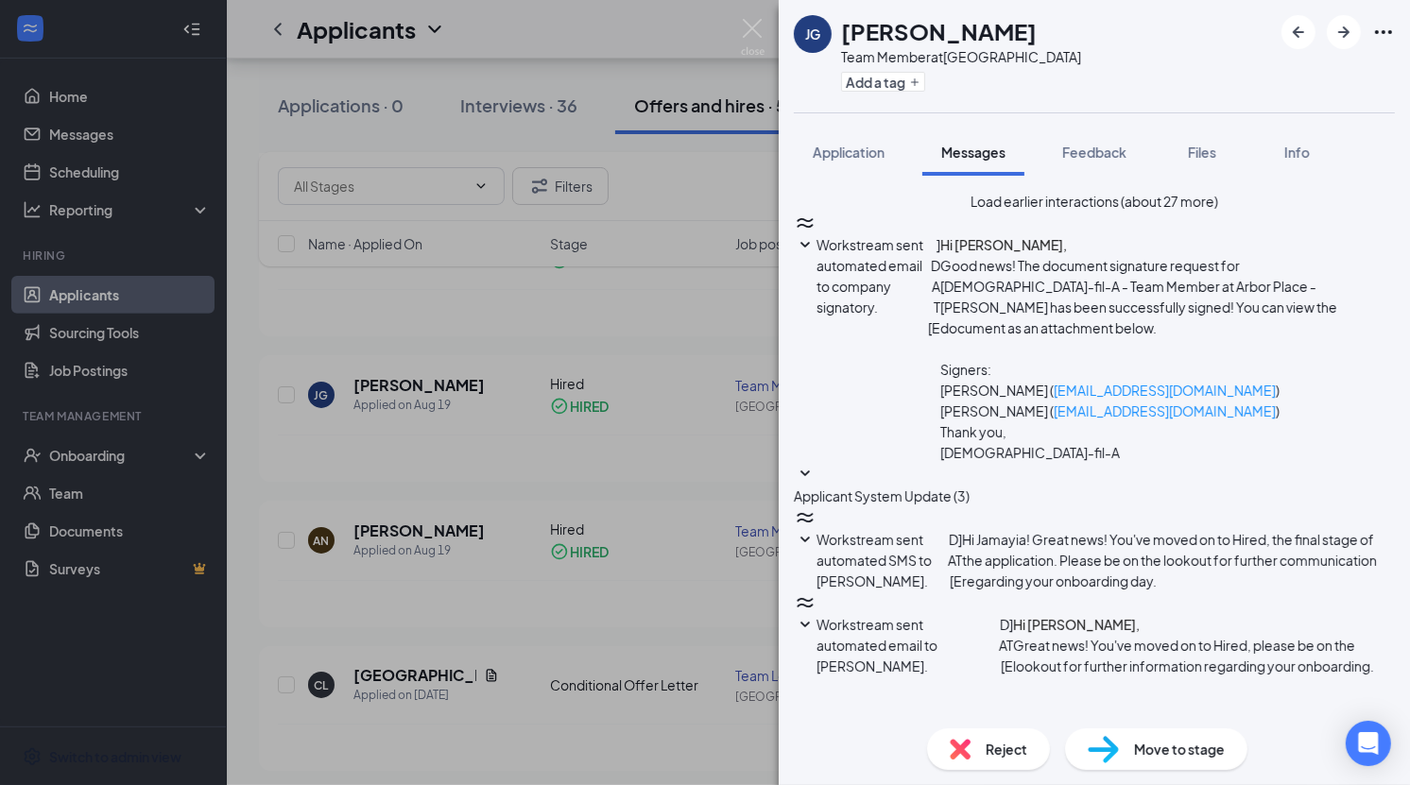
type textarea "Hi Jamayia - I just wanted to follow up and ensure you received my email? Thank…"
checkbox input "true"
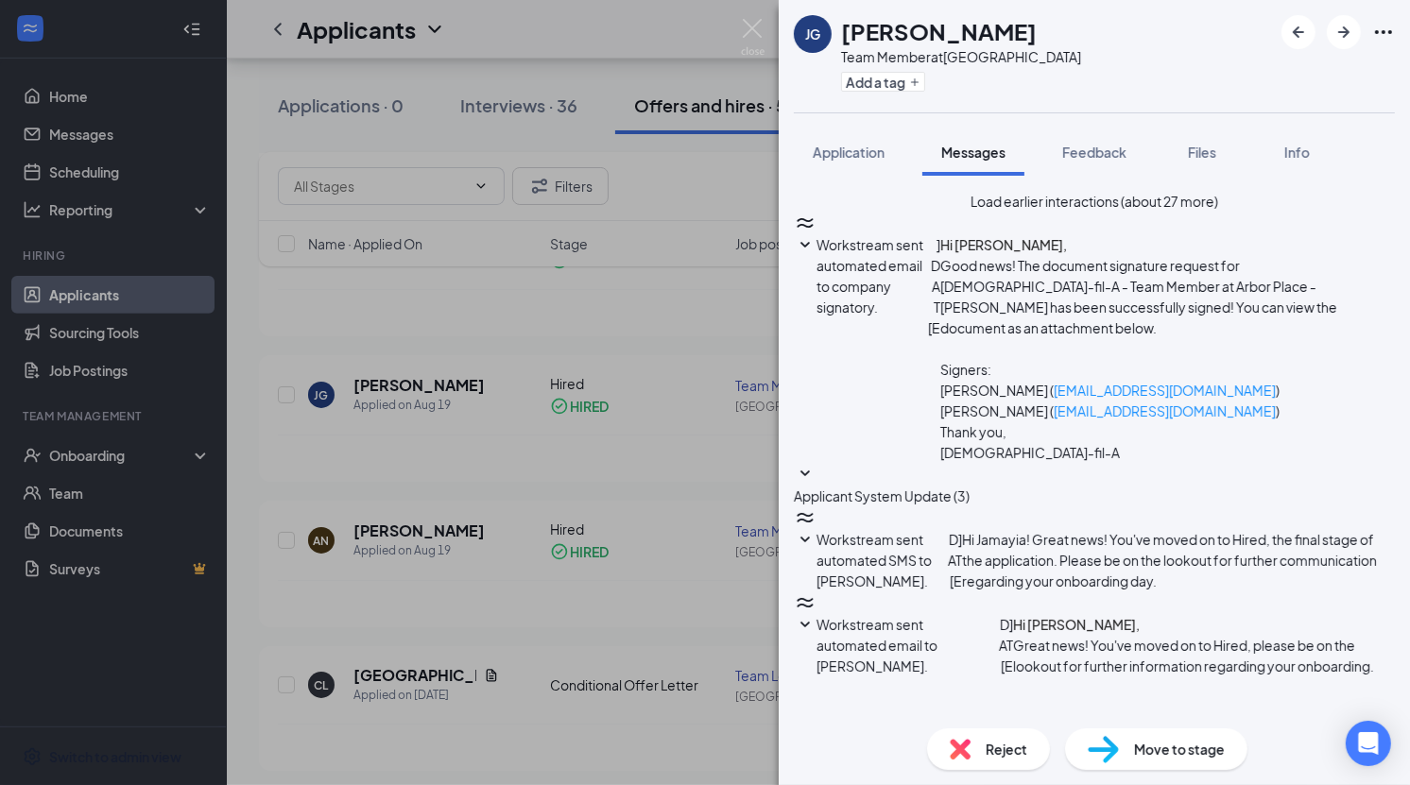
click at [608, 364] on div "[PERSON_NAME] Team Member at [GEOGRAPHIC_DATA] Add a tag Application Messages F…" at bounding box center [705, 392] width 1410 height 785
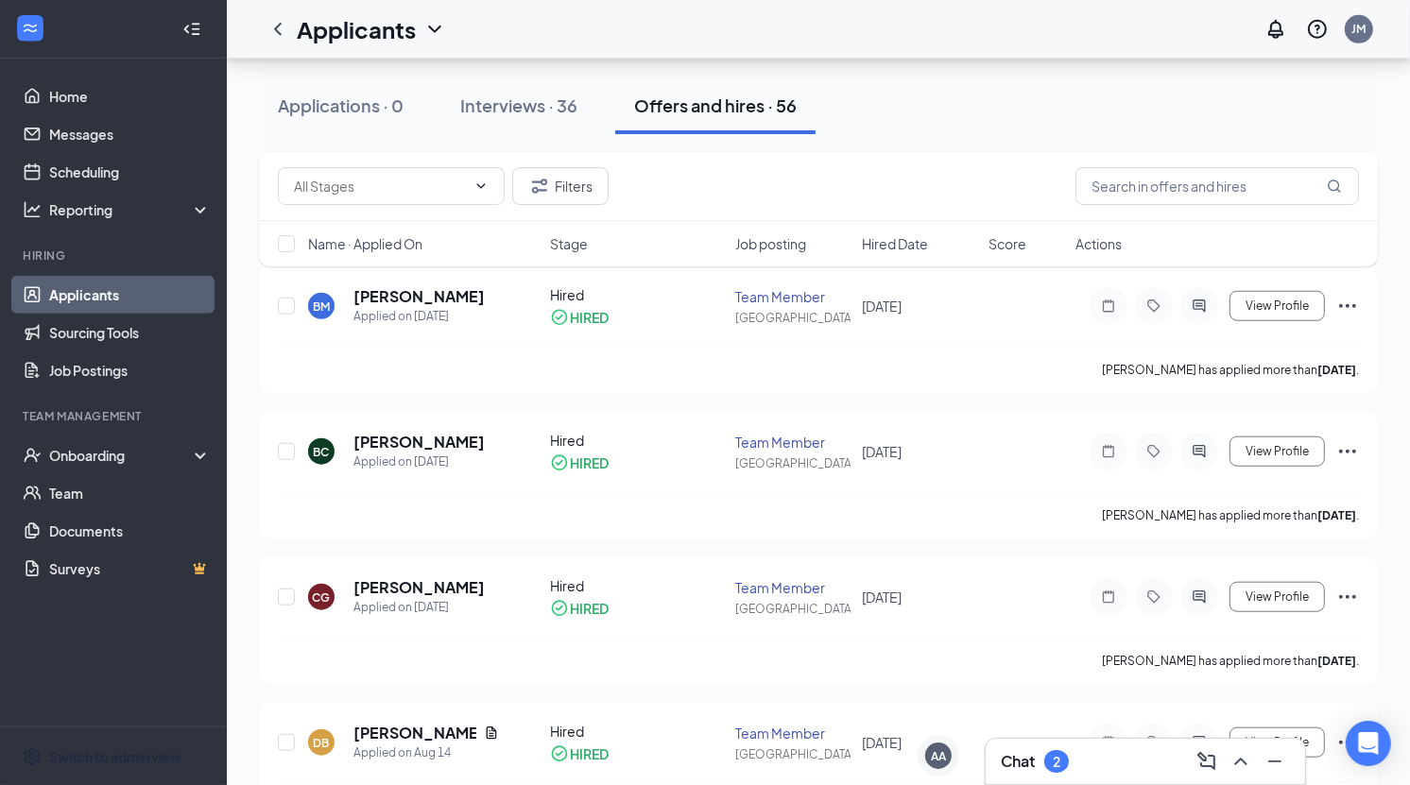
scroll to position [1405, 0]
click at [1054, 760] on div "2" at bounding box center [1057, 762] width 8 height 16
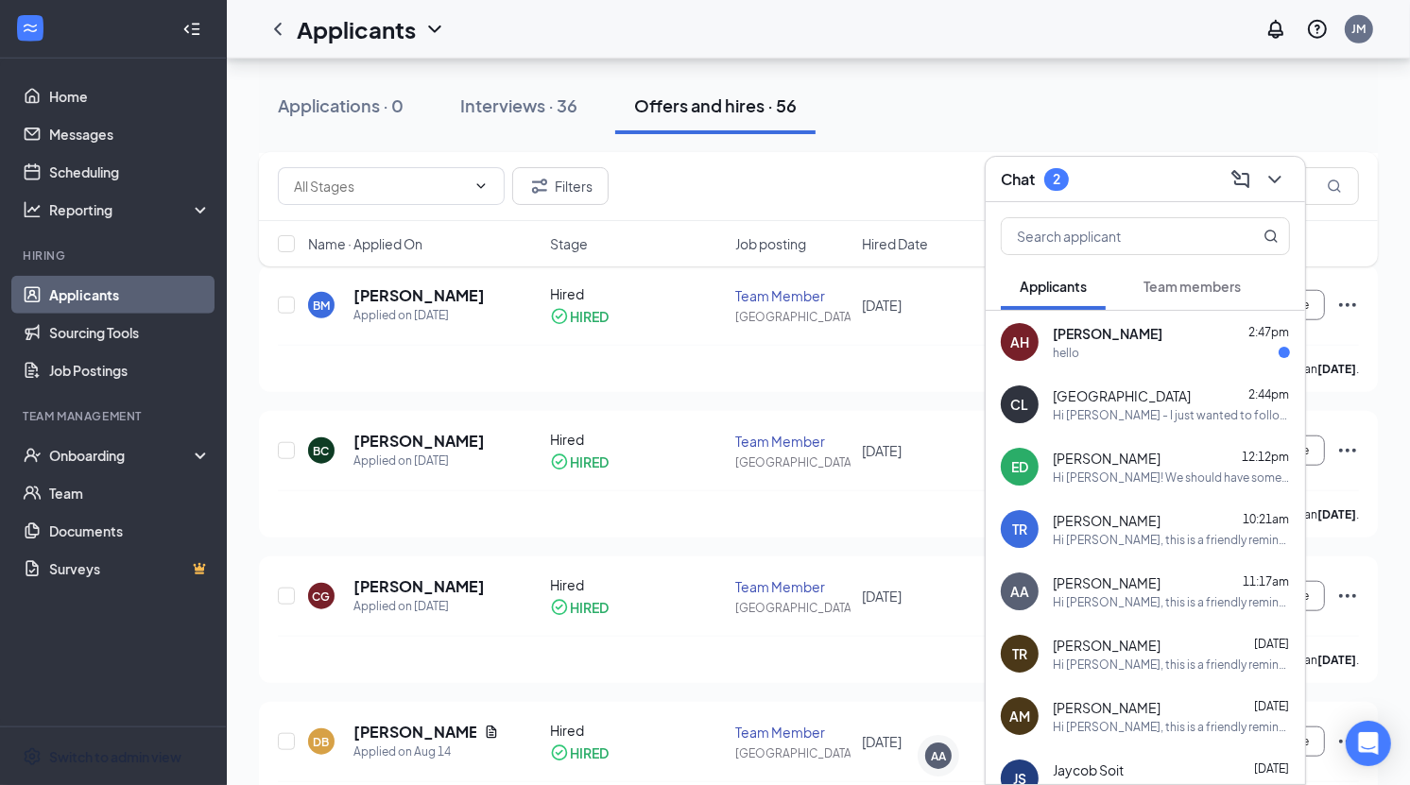
click at [1104, 340] on span "[PERSON_NAME]" at bounding box center [1108, 333] width 110 height 19
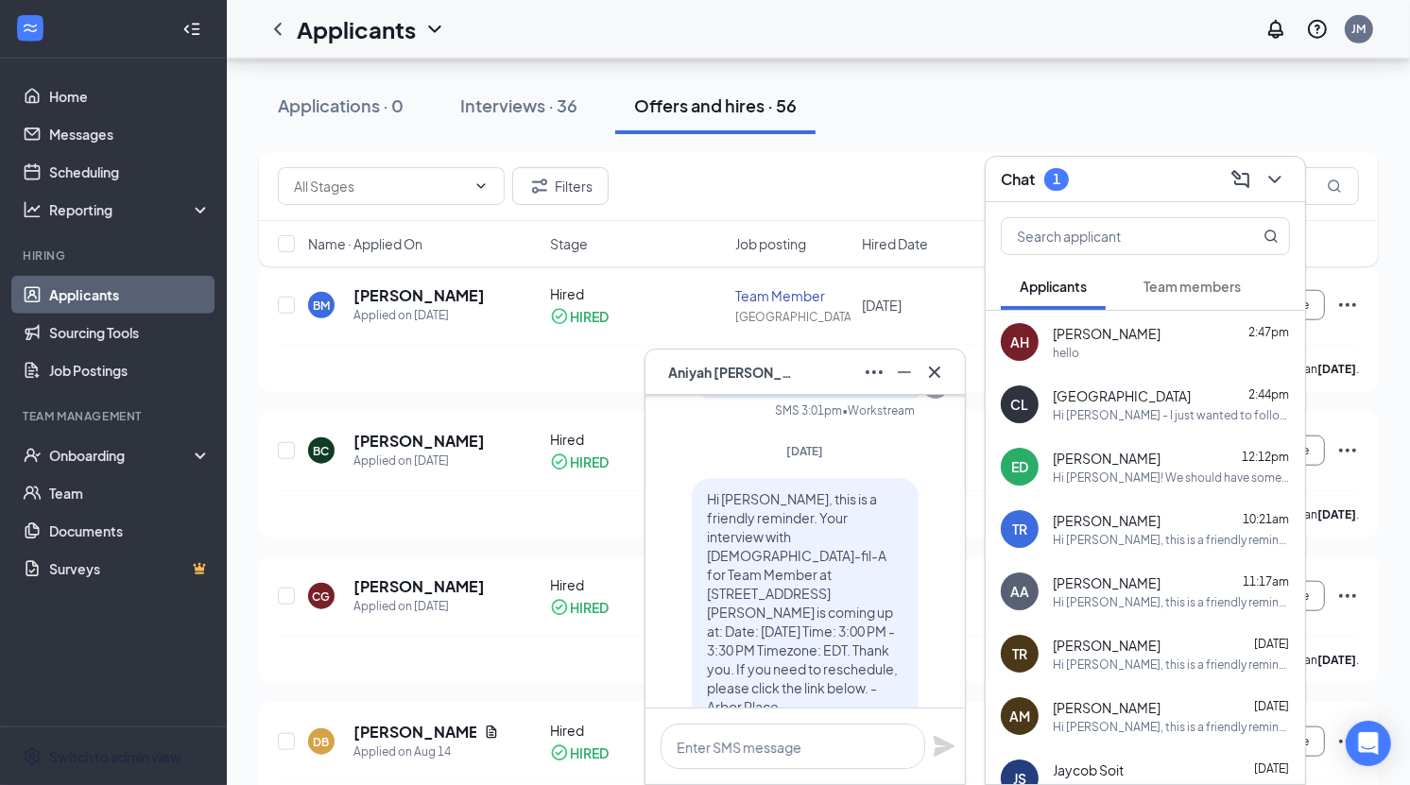
scroll to position [0, 0]
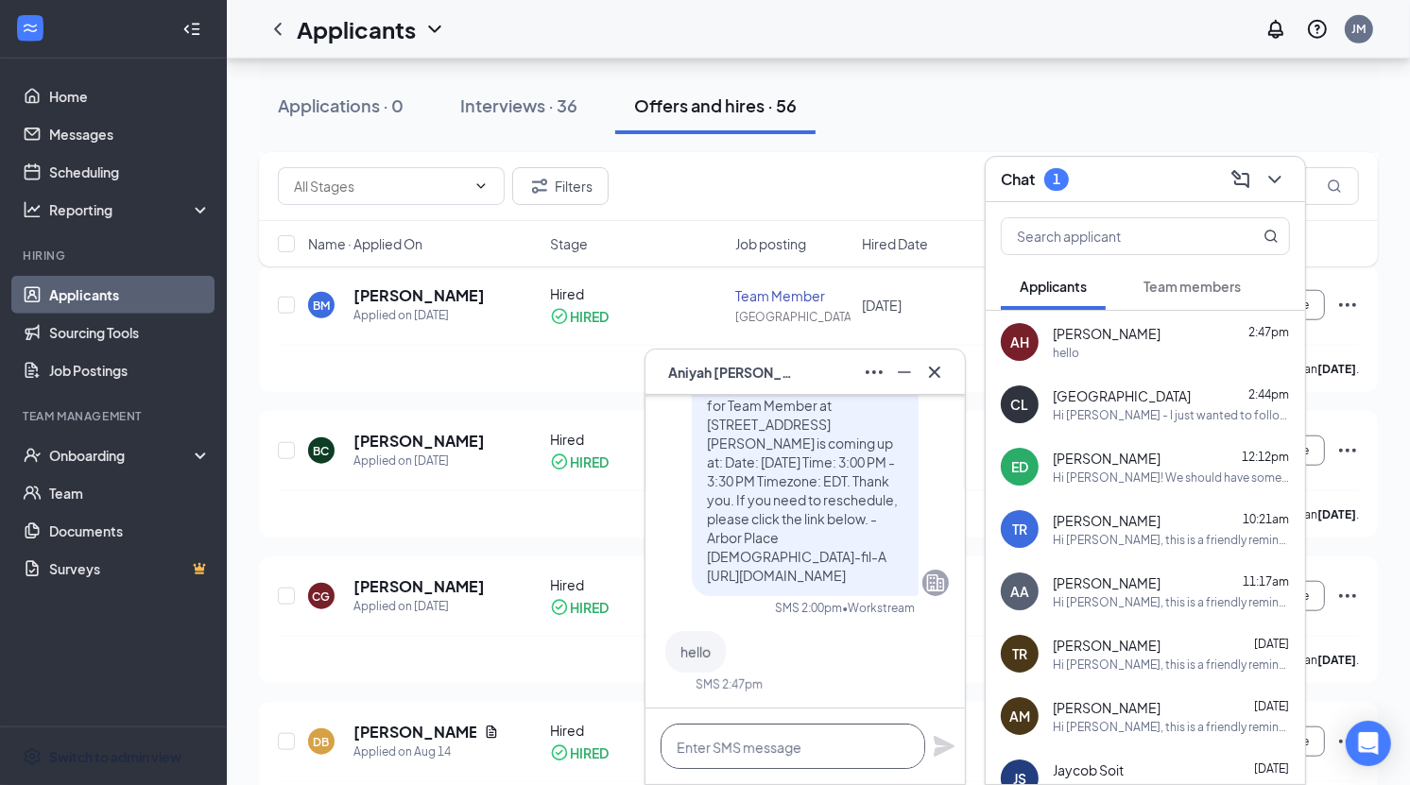
click at [789, 743] on textarea at bounding box center [793, 746] width 265 height 45
type textarea "Hi!"
click at [934, 743] on icon "Plane" at bounding box center [944, 746] width 23 height 23
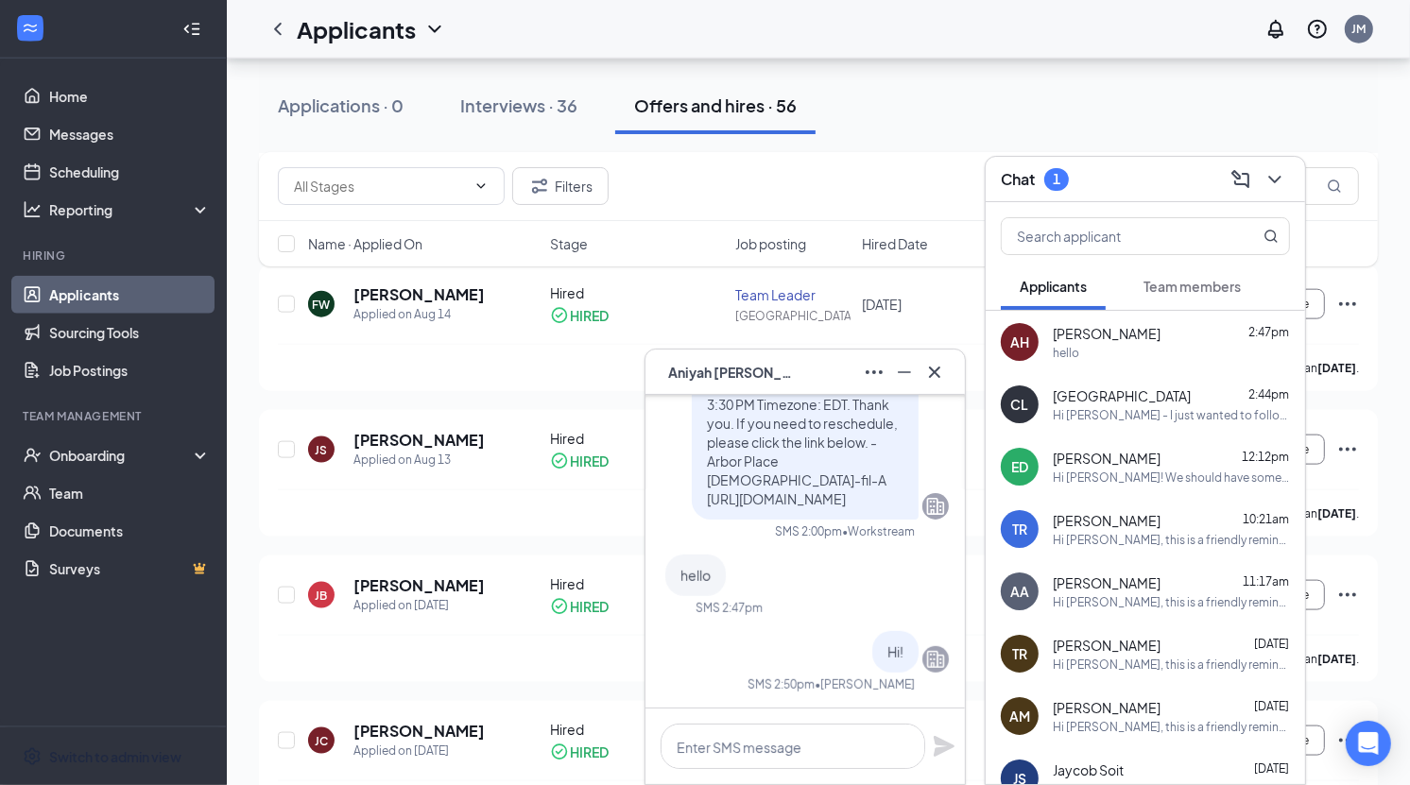
click at [1198, 276] on button "Team members" at bounding box center [1192, 286] width 135 height 47
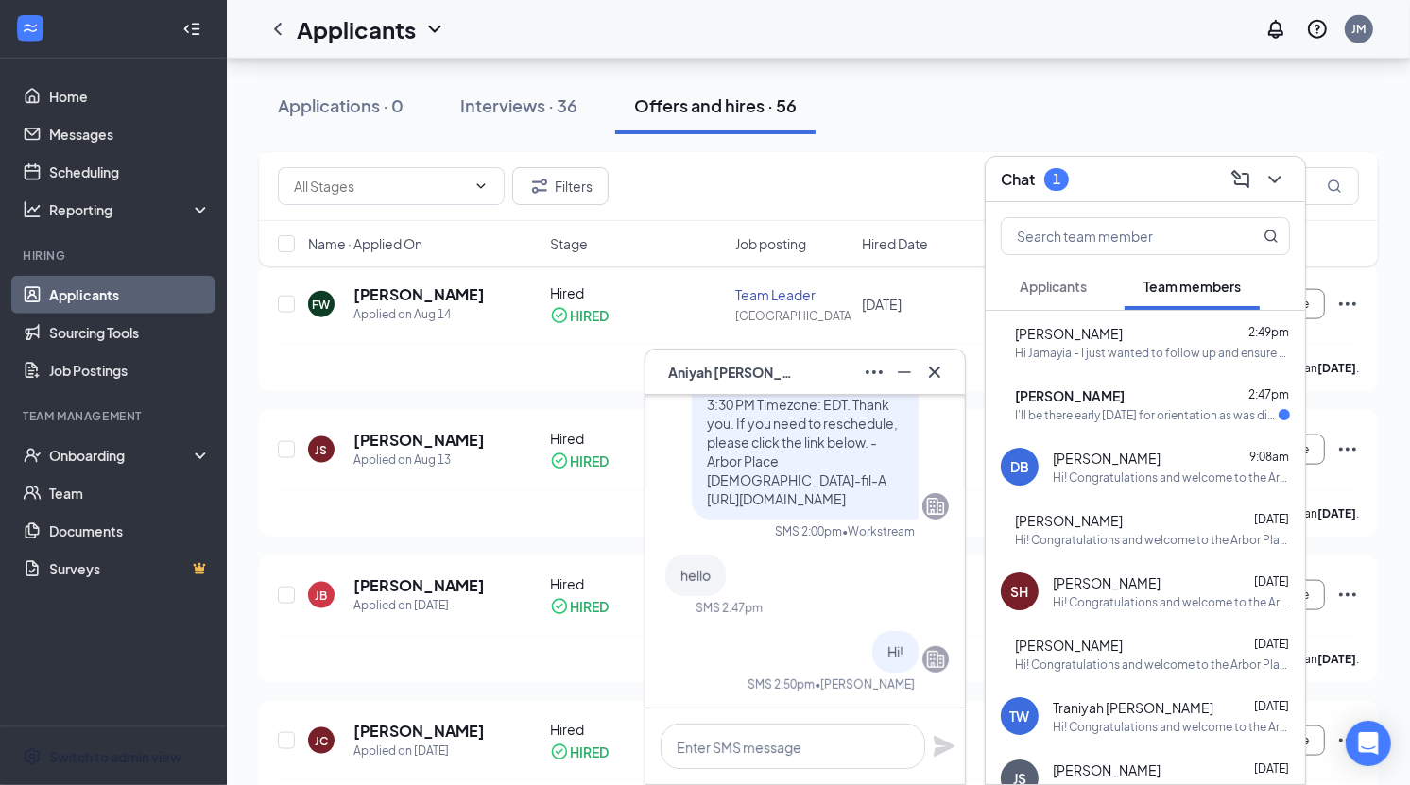
click at [1169, 417] on div "I'll be there early [DATE] for orientation as was discussed during my interview…" at bounding box center [1147, 415] width 264 height 16
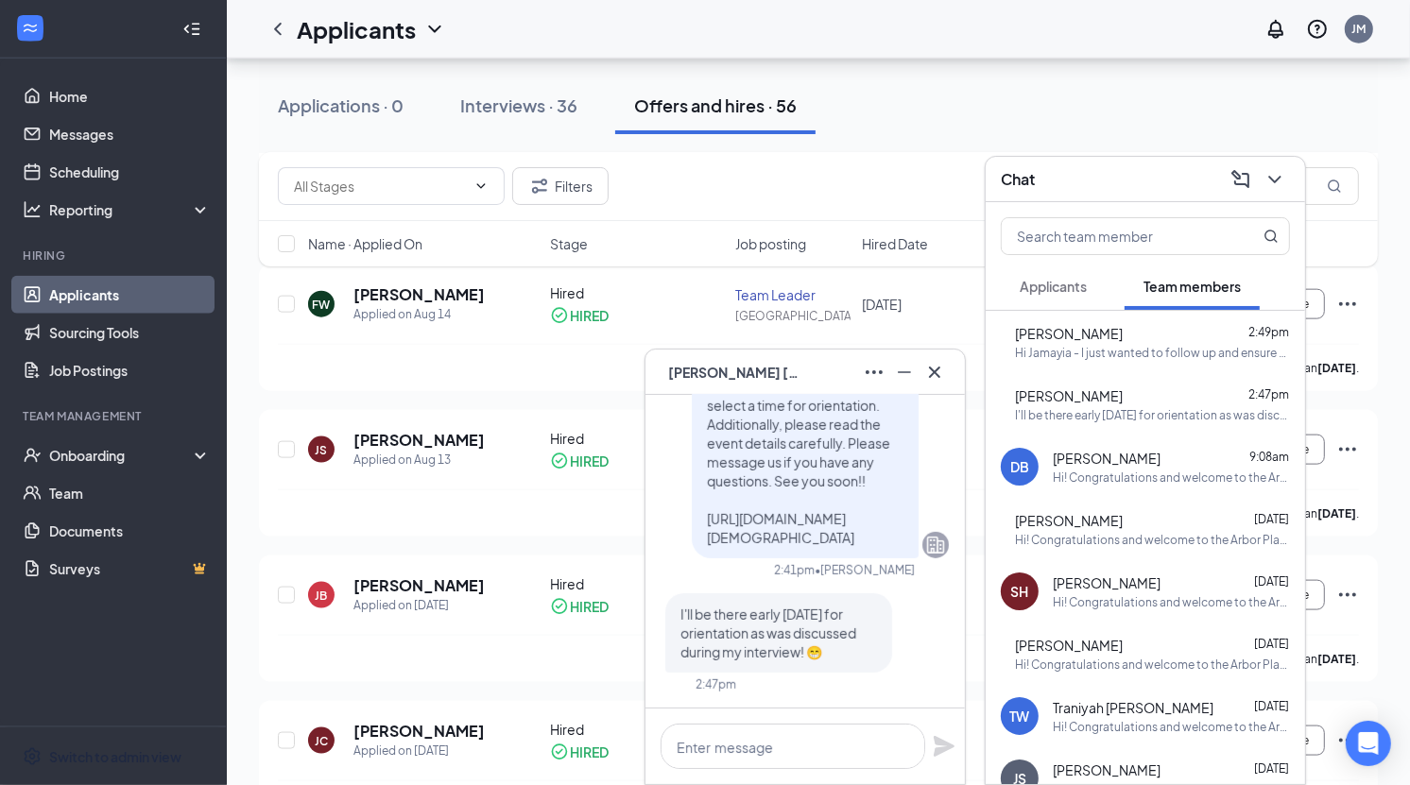
drag, startPoint x: 703, startPoint y: 595, endPoint x: 906, endPoint y: 656, distance: 212.0
click at [892, 656] on div "I'll be there early [DATE] for orientation as was discussed during my interview…" at bounding box center [778, 633] width 227 height 79
click at [787, 751] on textarea at bounding box center [793, 746] width 265 height 45
type textarea "Awesome! Thank you, [PERSON_NAME]!"
click at [940, 750] on icon "Plane" at bounding box center [944, 746] width 21 height 21
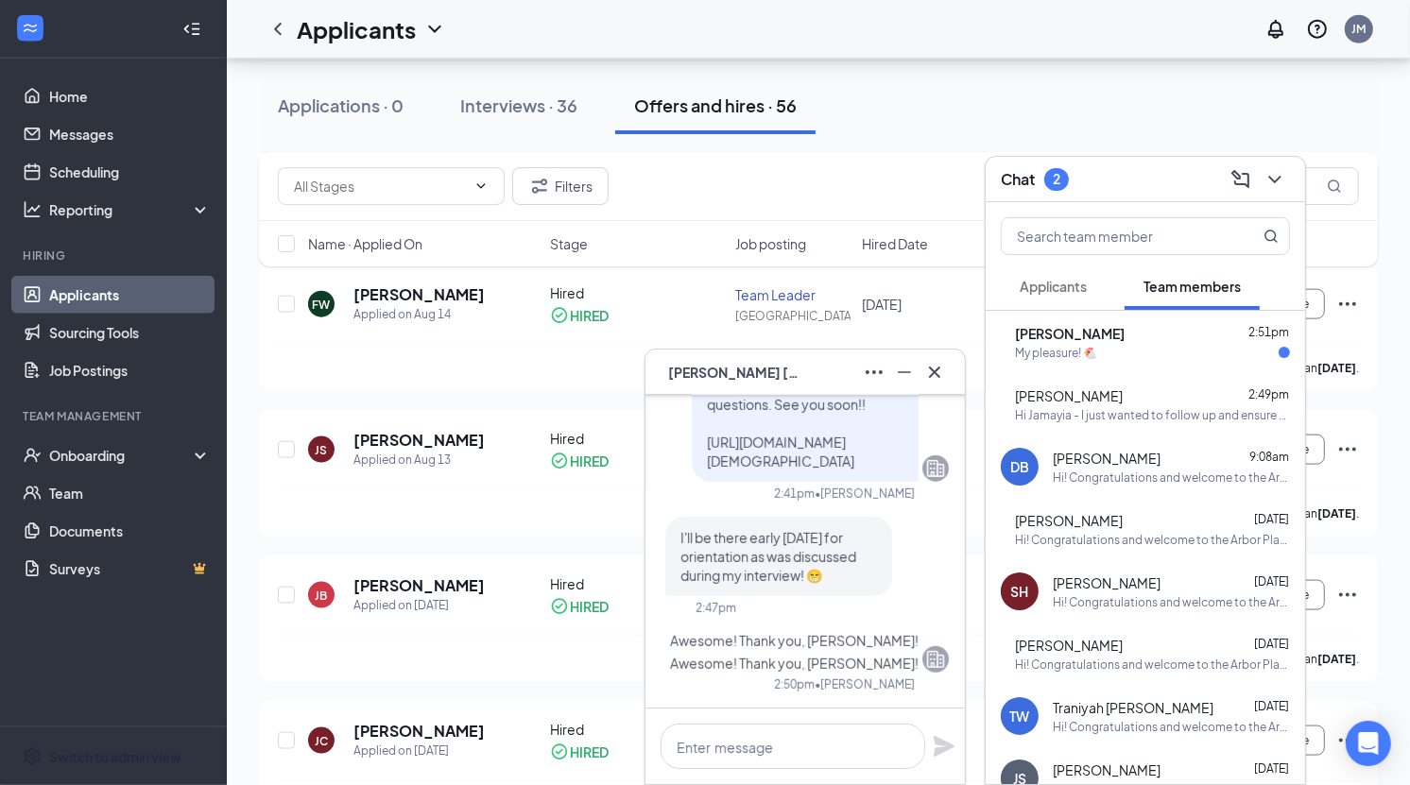
click at [1097, 360] on div "My pleasure! 🐔" at bounding box center [1056, 353] width 82 height 16
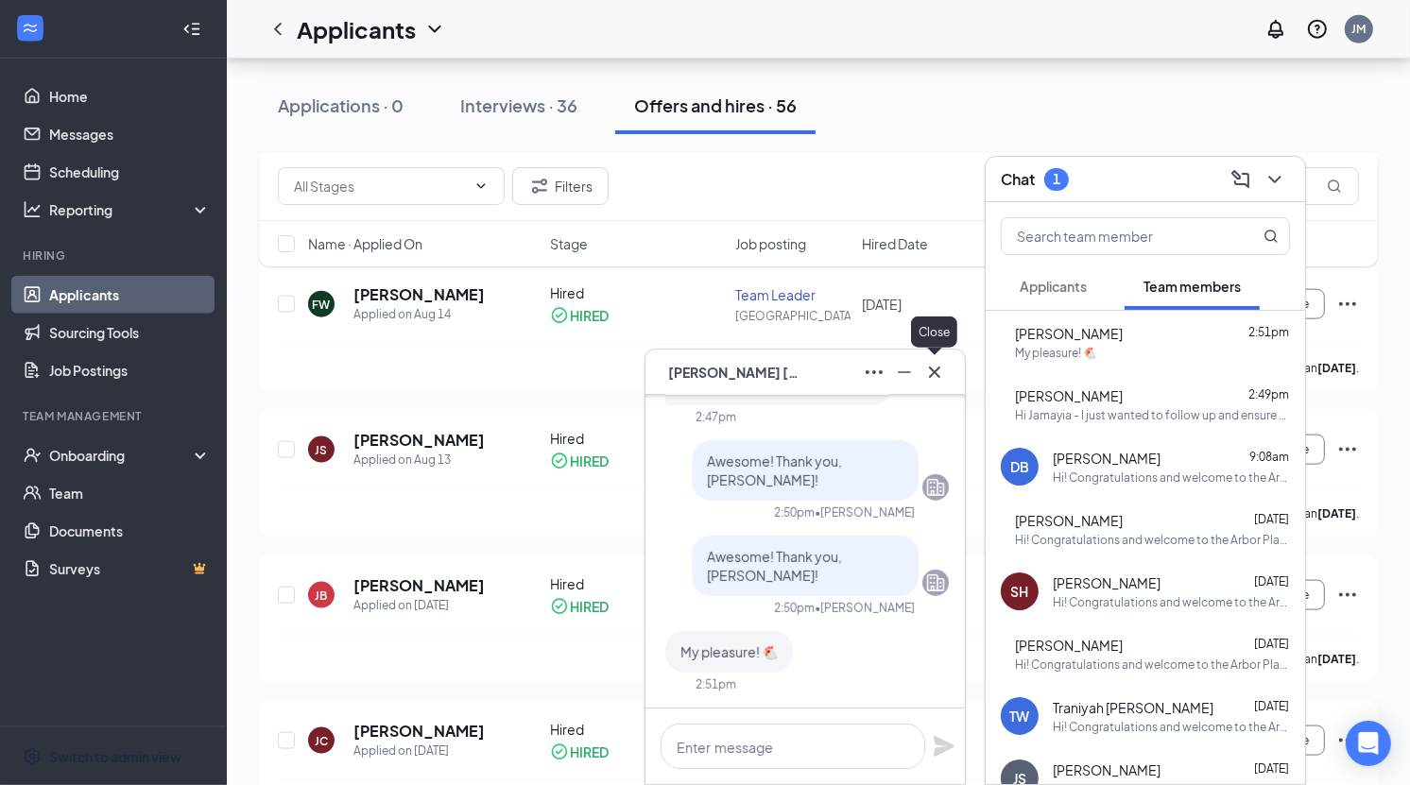
click at [935, 375] on icon "Cross" at bounding box center [934, 372] width 23 height 23
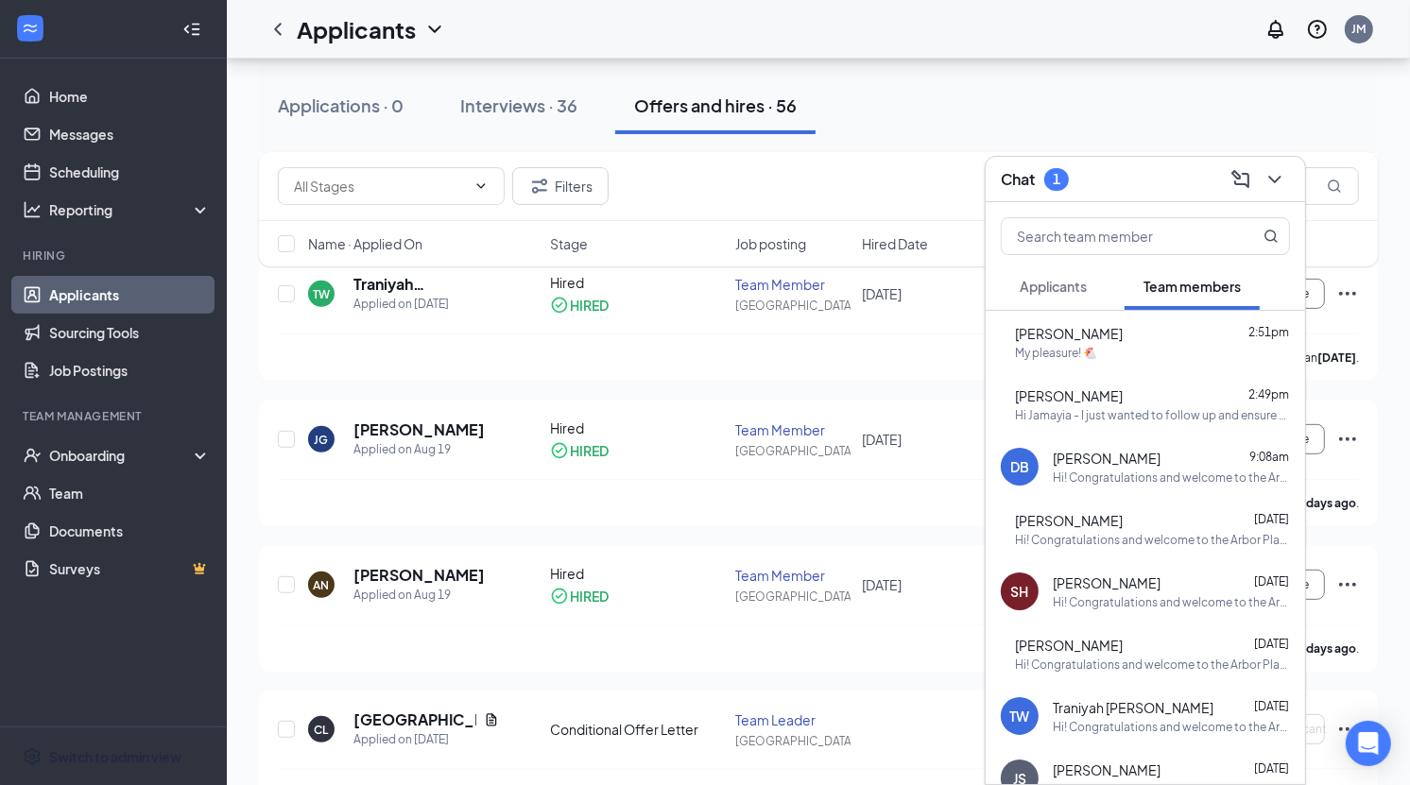
scroll to position [328, 0]
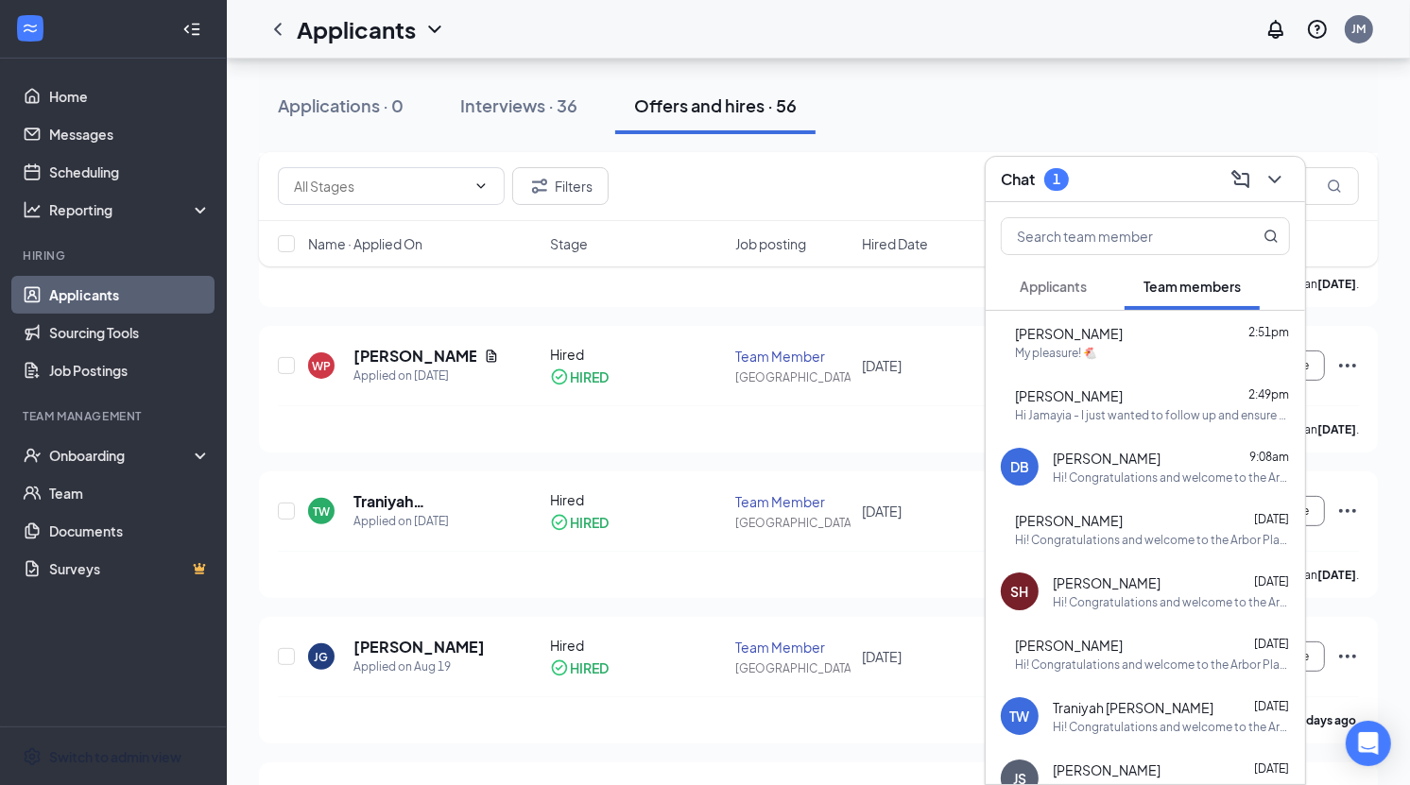
click at [1065, 292] on span "Applicants" at bounding box center [1053, 286] width 67 height 17
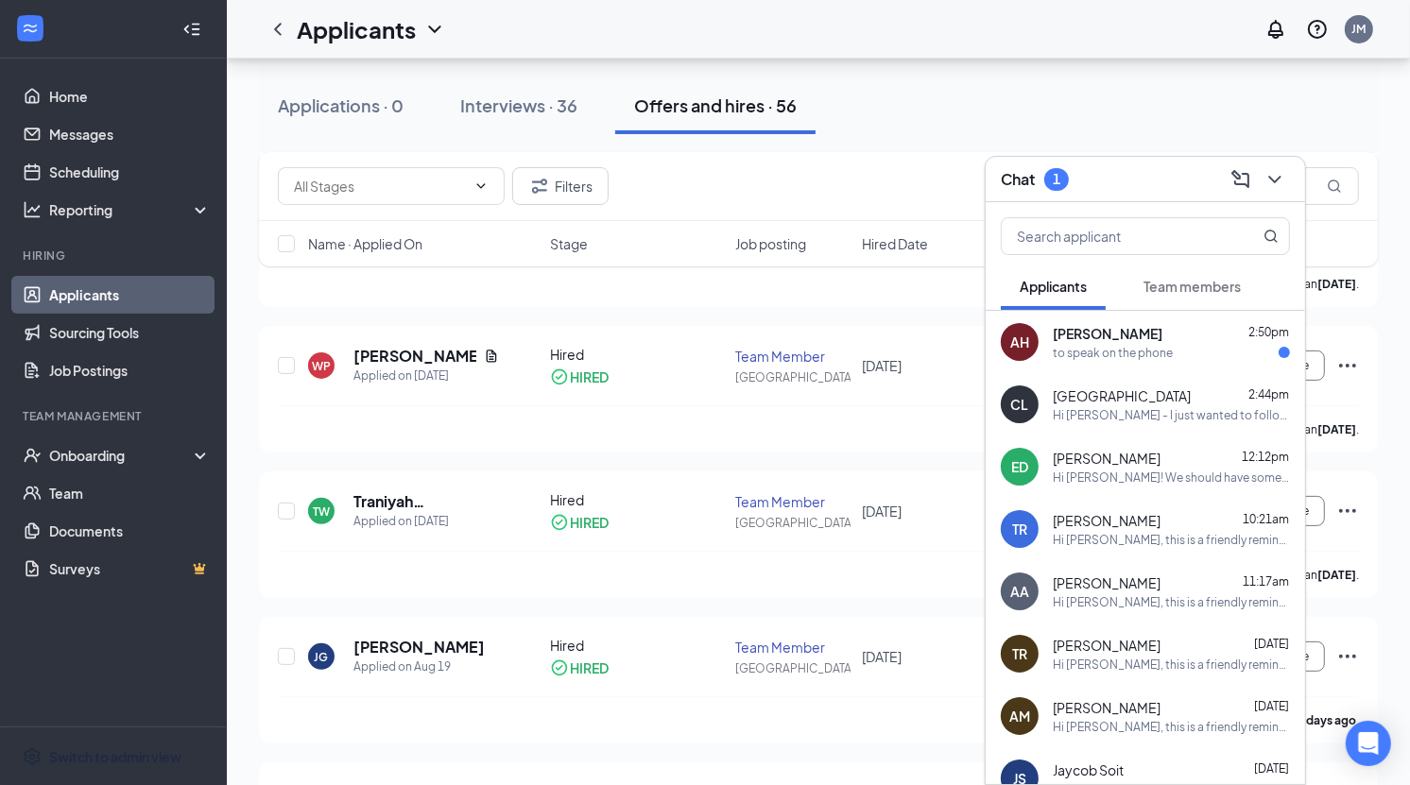
click at [1122, 330] on span "[PERSON_NAME]" at bounding box center [1108, 333] width 110 height 19
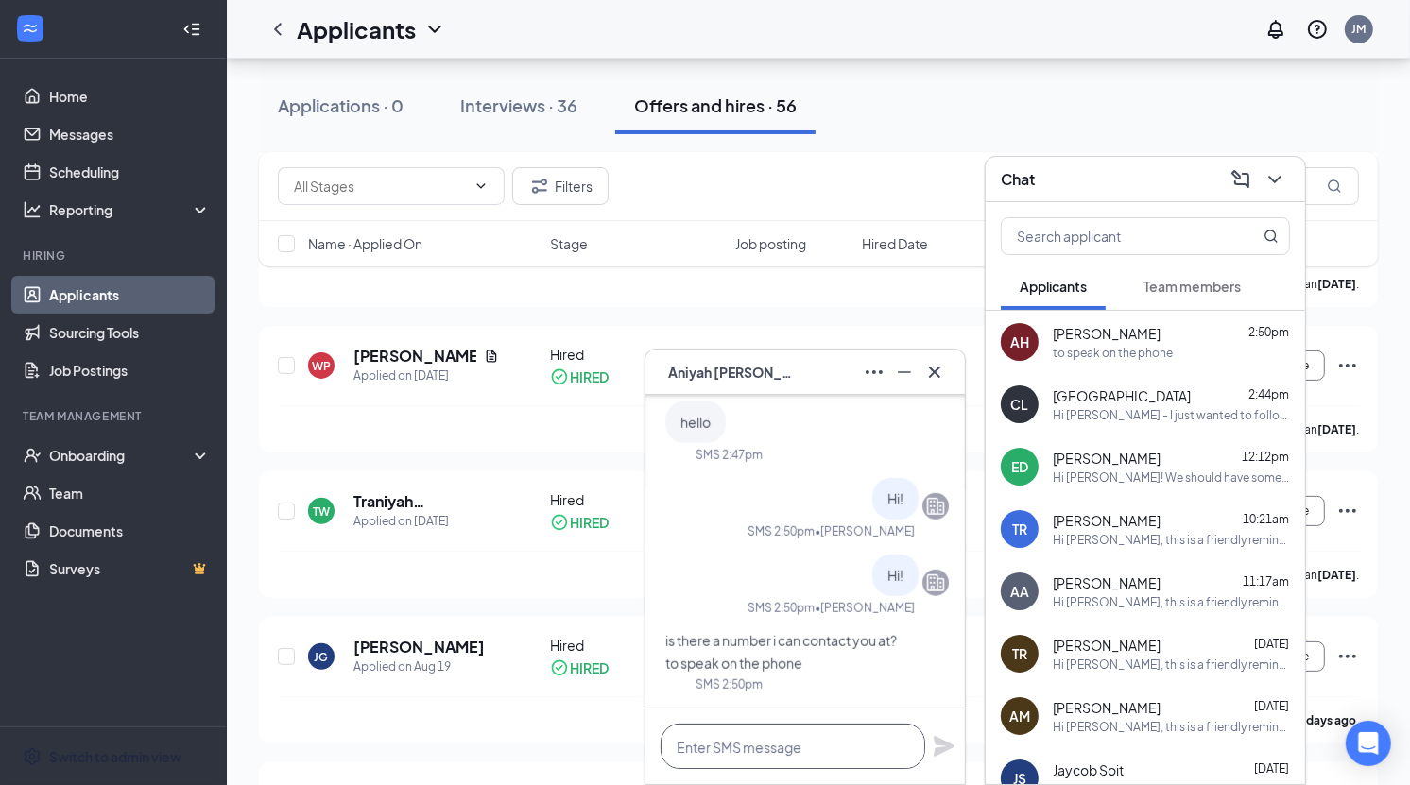
click at [805, 742] on textarea at bounding box center [793, 746] width 265 height 45
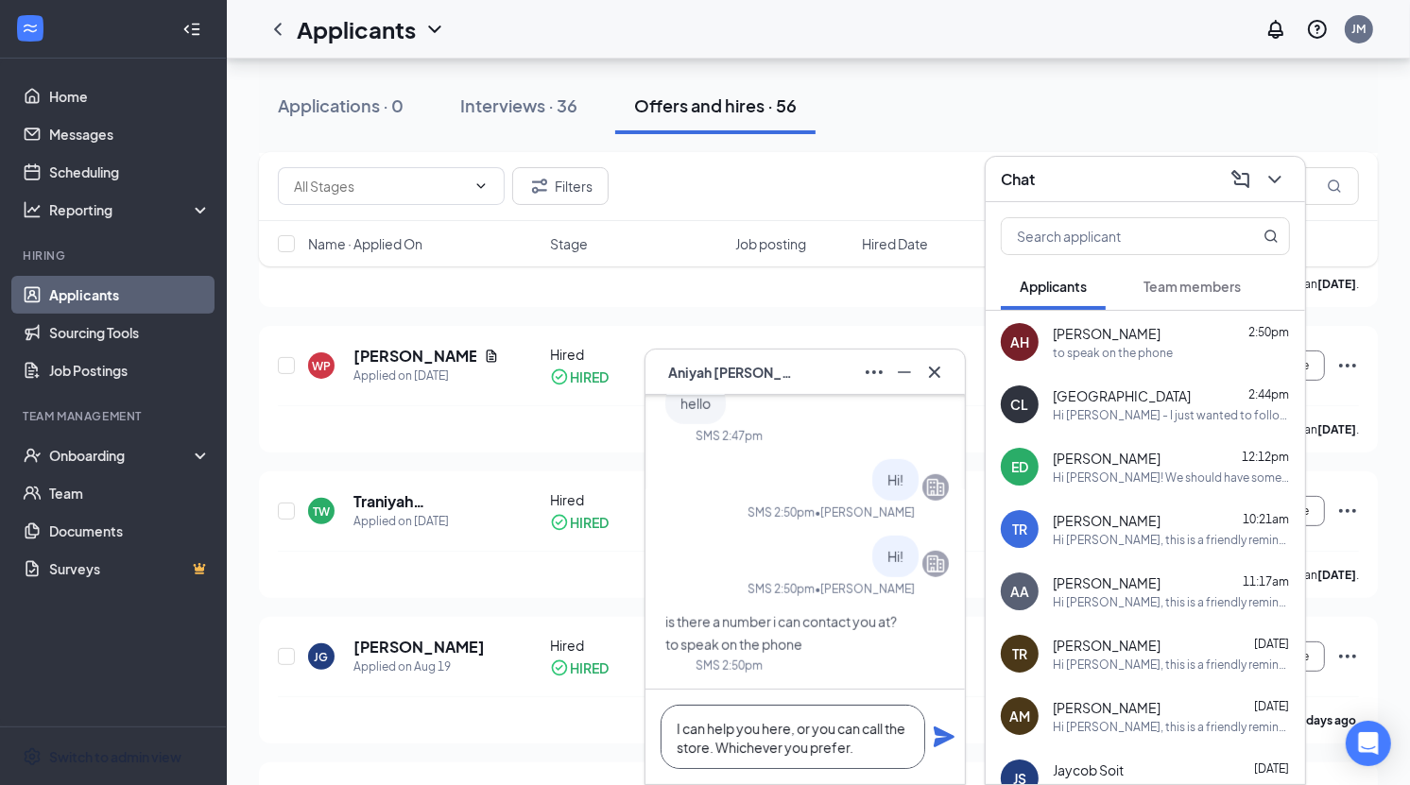
type textarea "I can help you here, or you can call the store. Whichever you prefer."
click at [948, 740] on icon "Plane" at bounding box center [944, 737] width 21 height 21
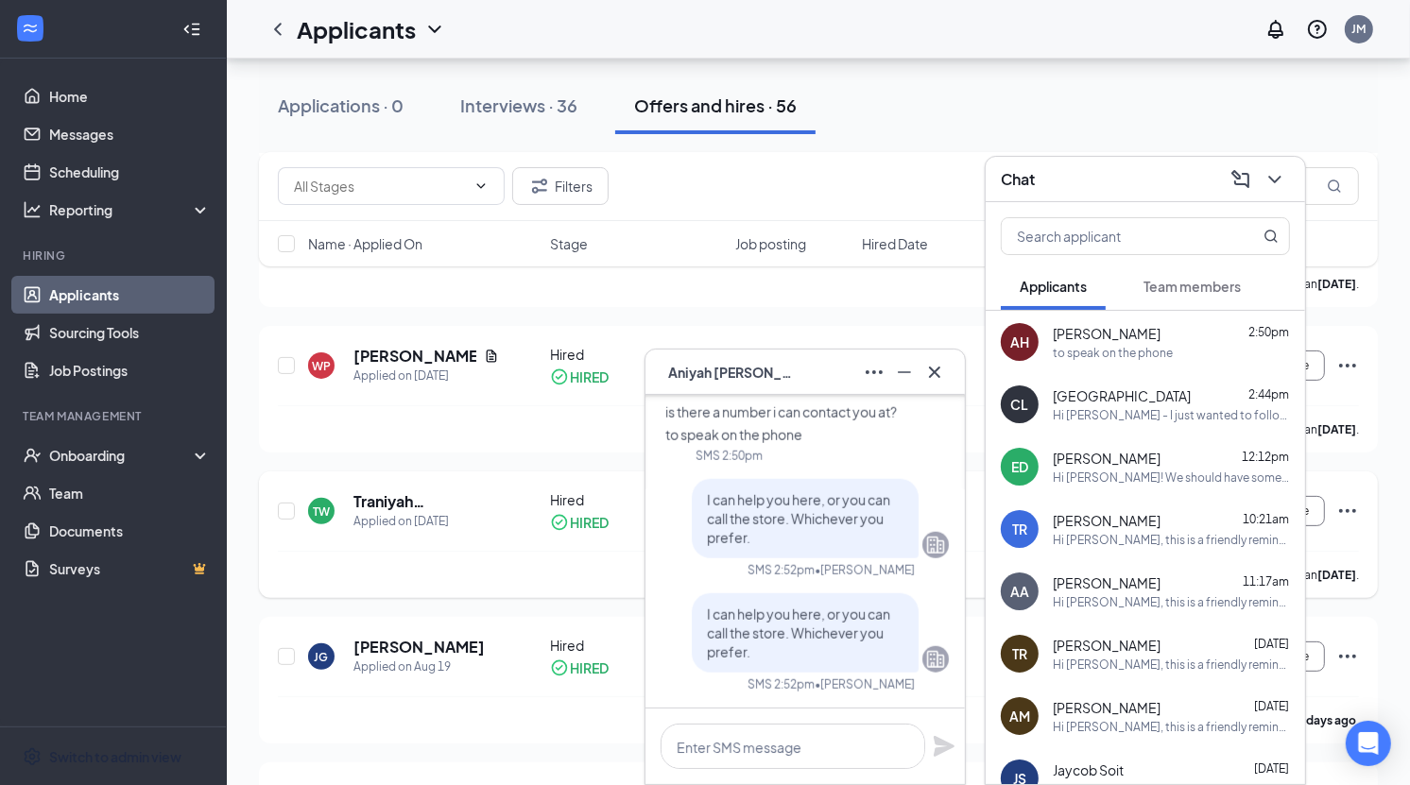
click at [561, 578] on div "Traniyah [PERSON_NAME] has applied more than [DATE] ." at bounding box center [818, 574] width 1081 height 47
click at [1073, 335] on span "[PERSON_NAME]" at bounding box center [1108, 333] width 110 height 19
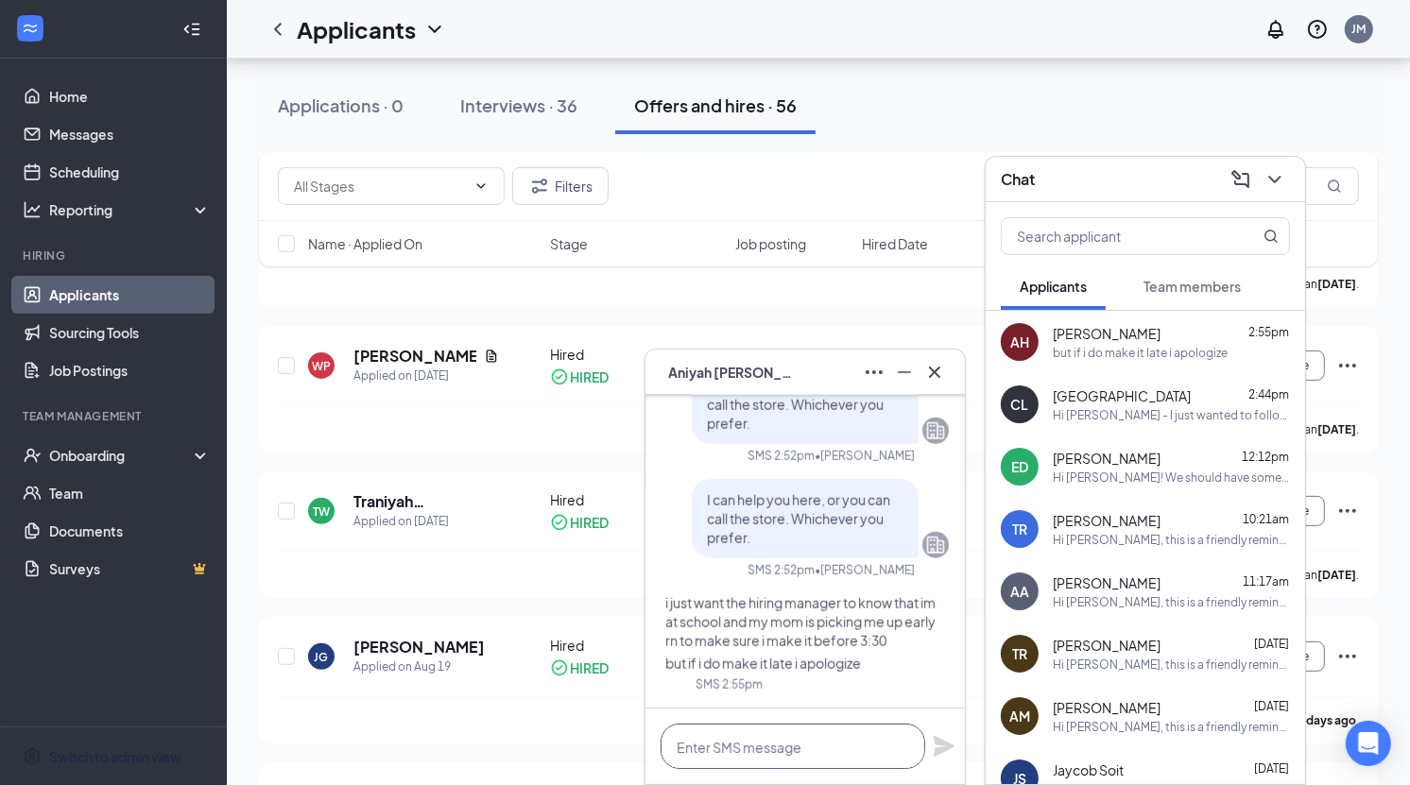
click at [795, 747] on textarea at bounding box center [793, 746] width 265 height 45
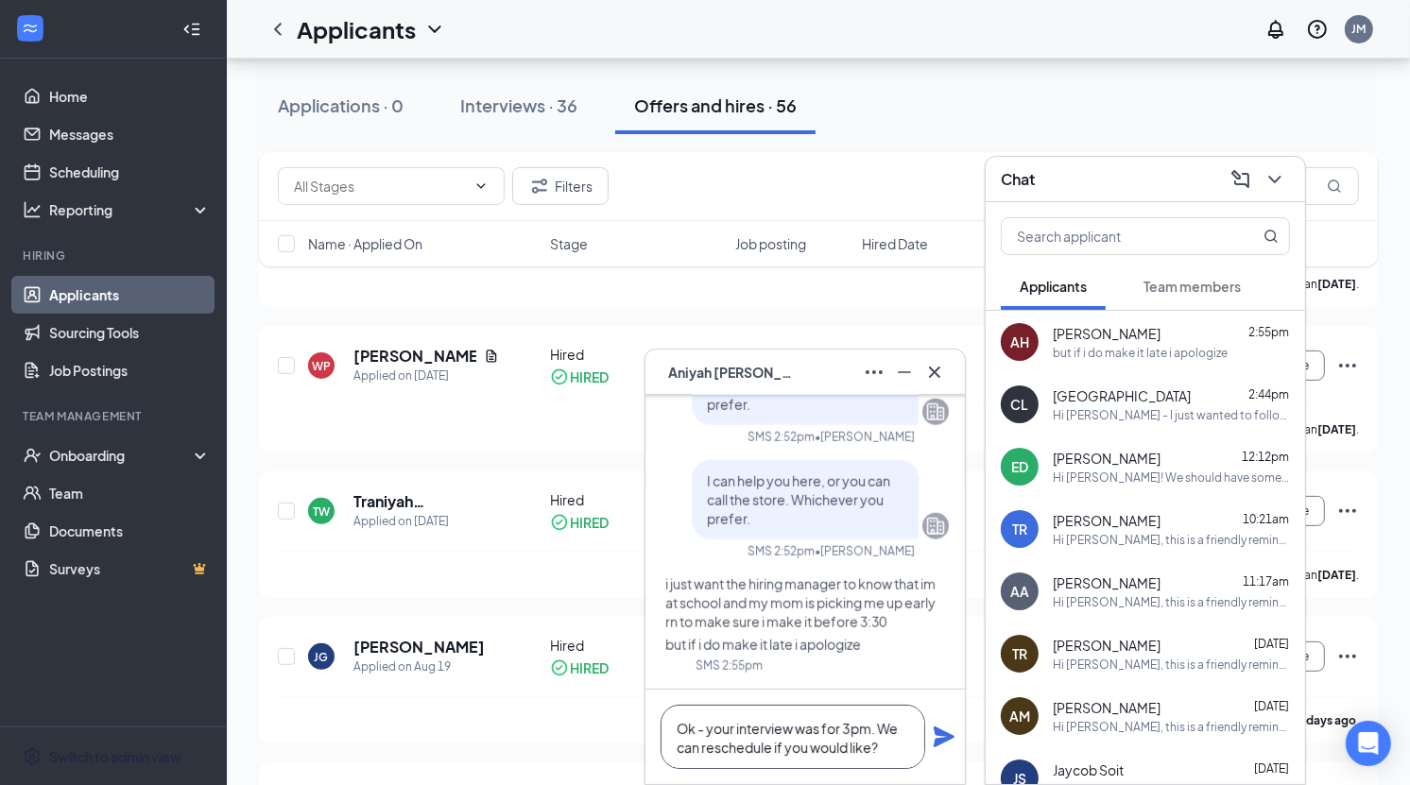
type textarea "Ok - your interview was for 3pm. We can reschedule if you would like?"
click at [938, 723] on div "Ok - your interview was for 3pm. We can reschedule if you would like?" at bounding box center [805, 737] width 319 height 95
click at [940, 731] on icon "Plane" at bounding box center [944, 737] width 21 height 21
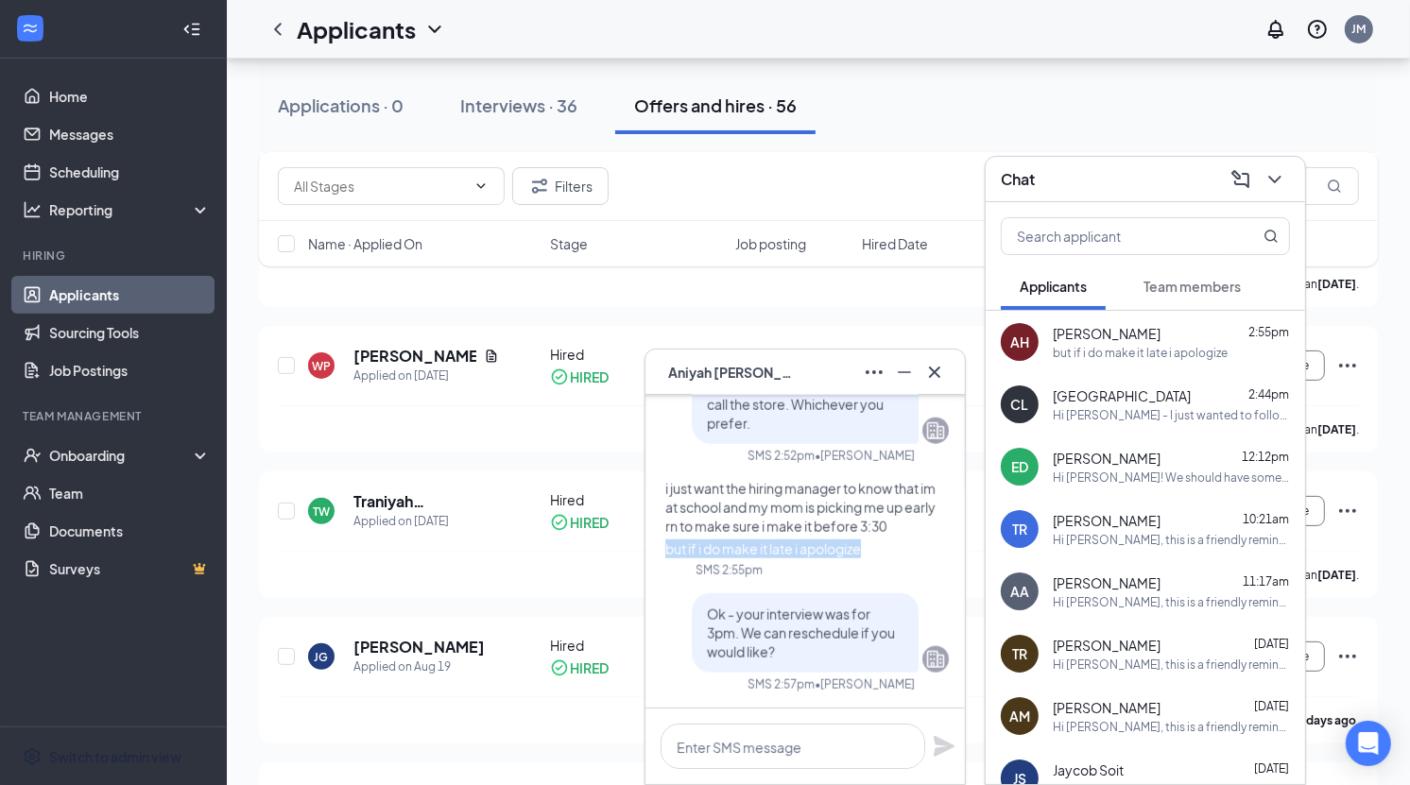
drag, startPoint x: 706, startPoint y: 521, endPoint x: 798, endPoint y: 548, distance: 95.7
click at [798, 549] on div "but if i do make it late i apologize" at bounding box center [763, 549] width 196 height 19
click at [798, 548] on div "but if i do make it late i apologize" at bounding box center [763, 549] width 196 height 19
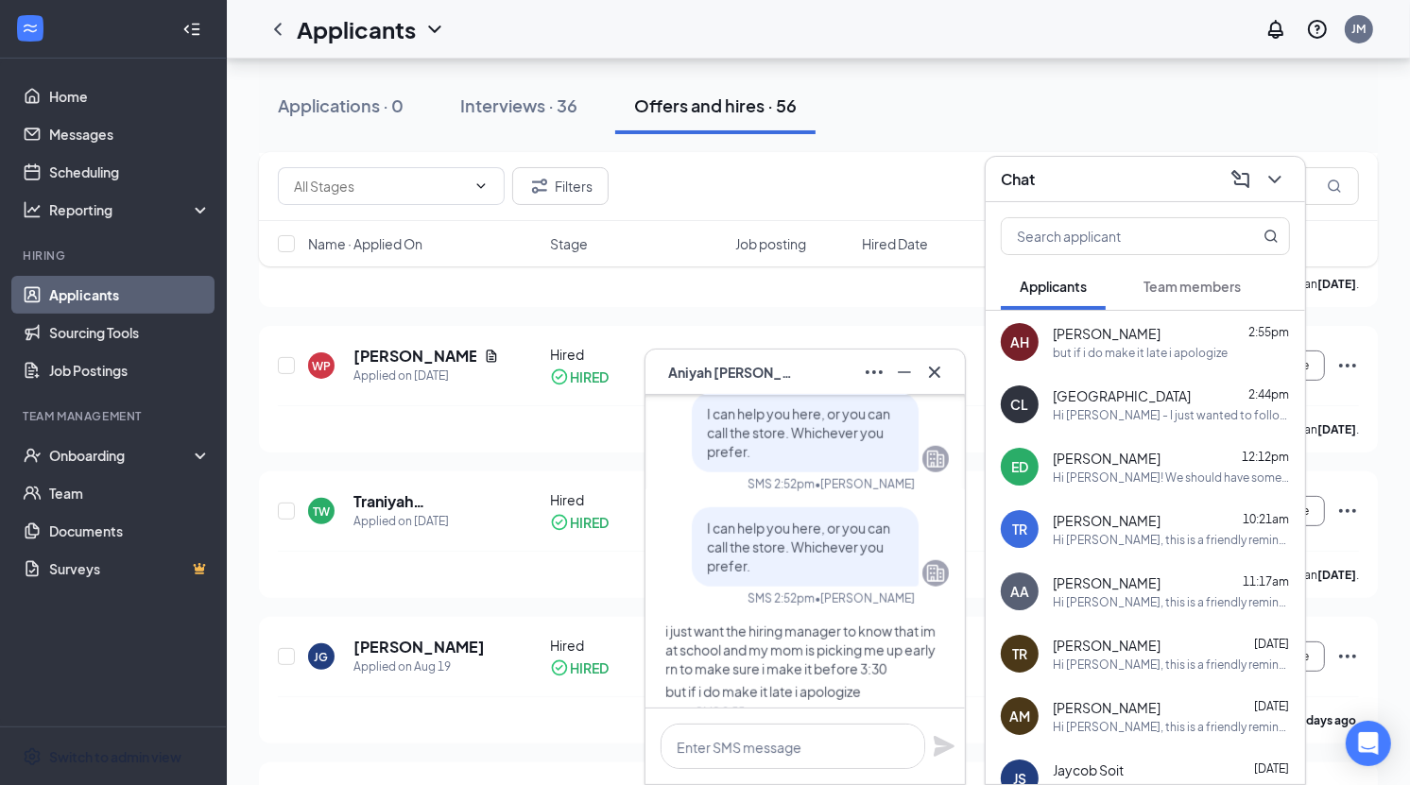
scroll to position [0, 0]
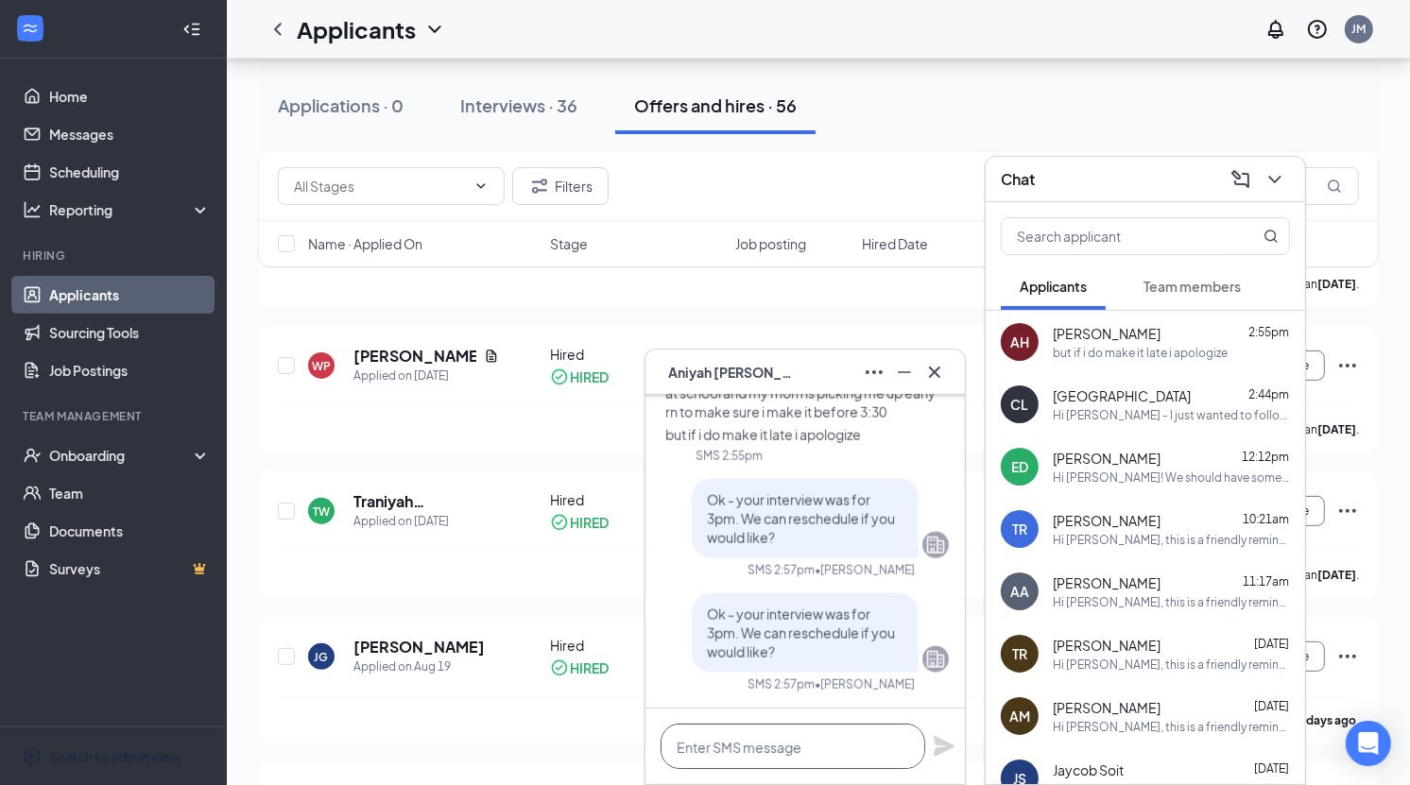
click at [731, 734] on textarea at bounding box center [793, 746] width 265 height 45
click at [741, 366] on span "[PERSON_NAME]" at bounding box center [734, 372] width 132 height 21
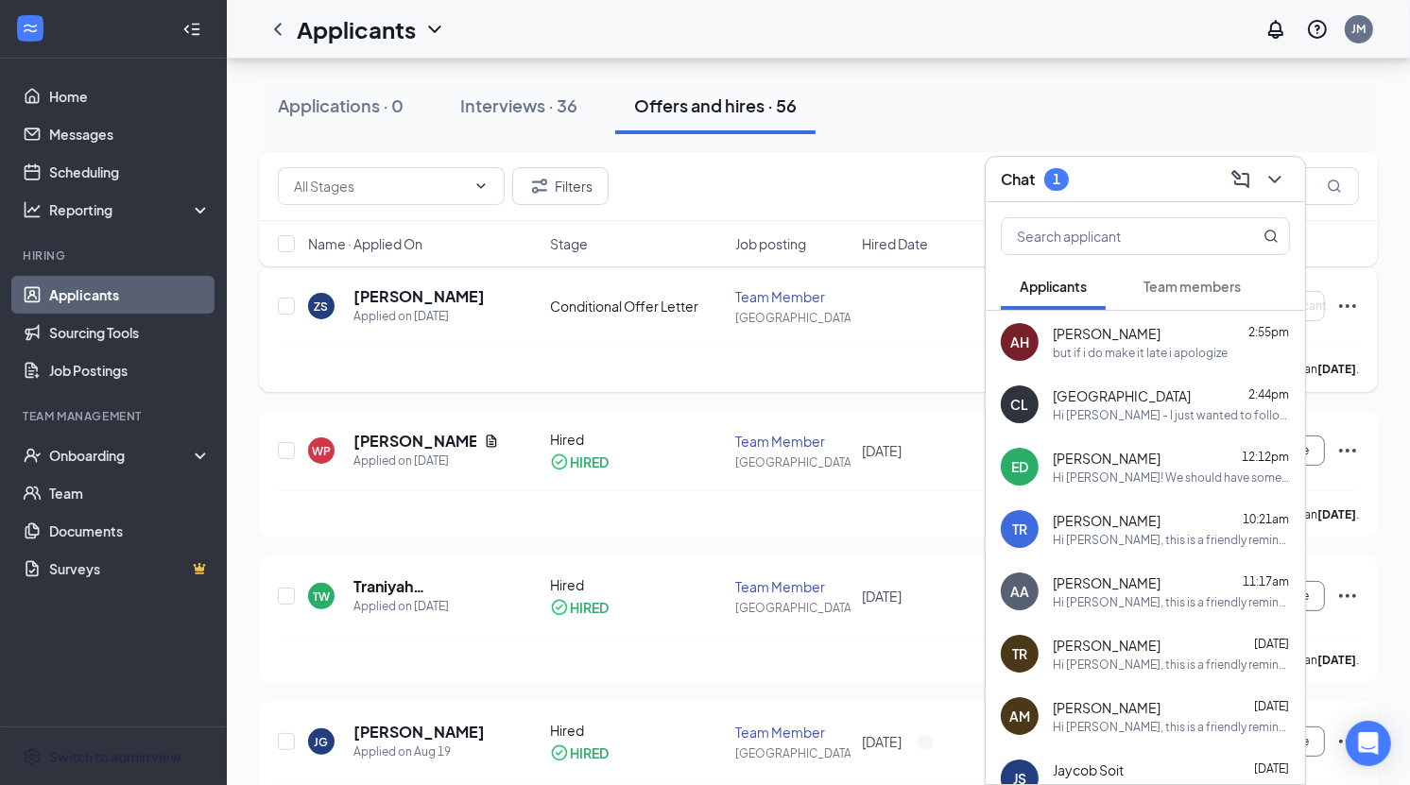
scroll to position [266, 0]
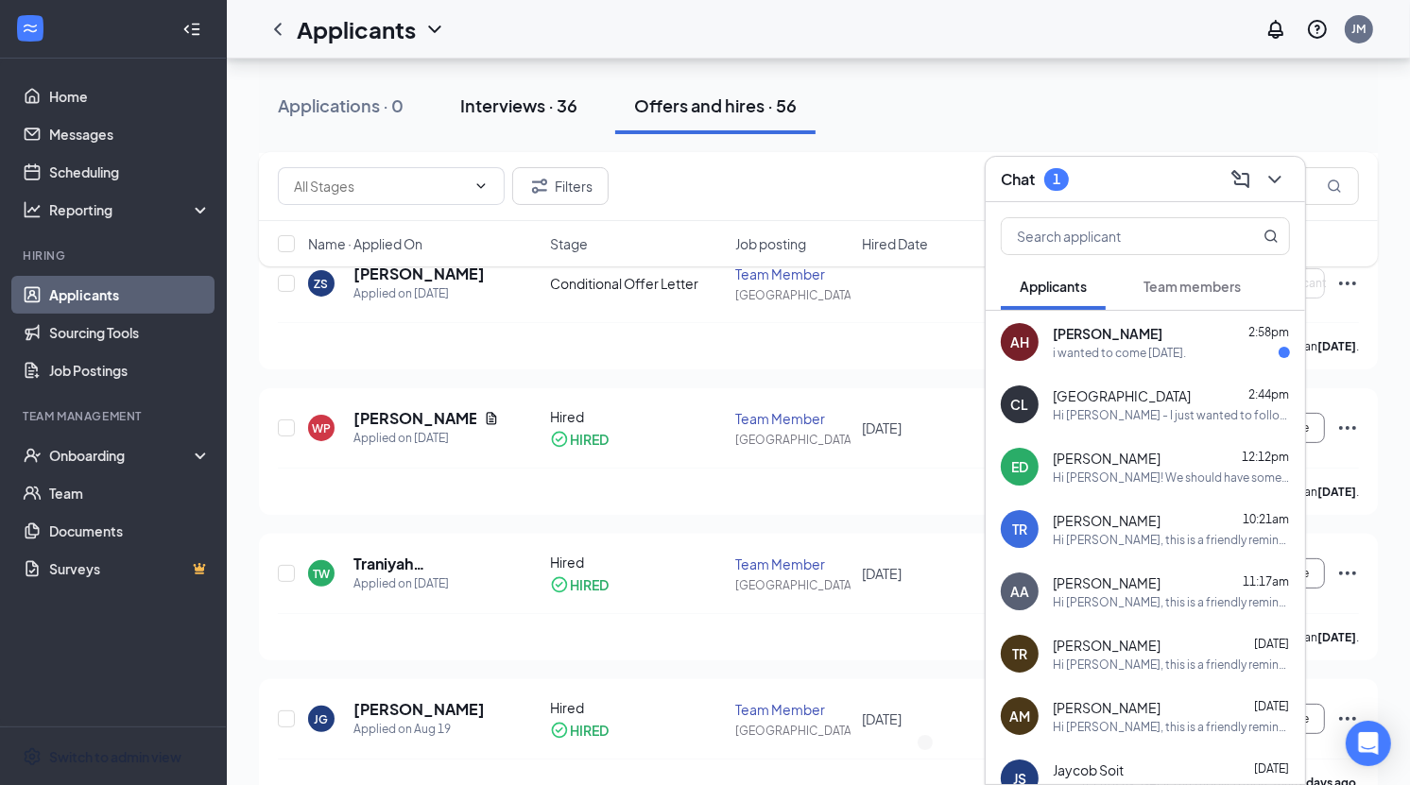
click at [540, 118] on button "Interviews · 36" at bounding box center [518, 106] width 155 height 57
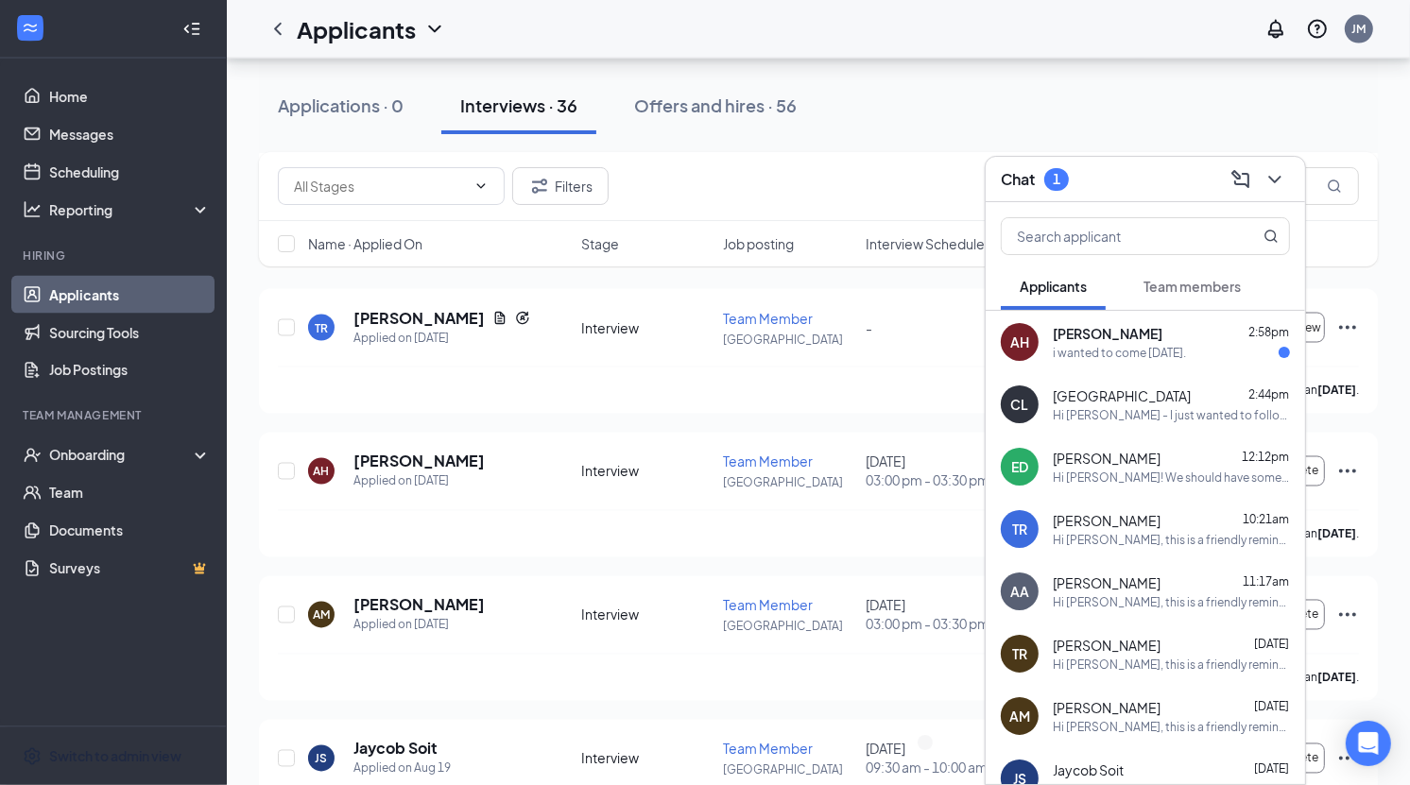
scroll to position [2810, 0]
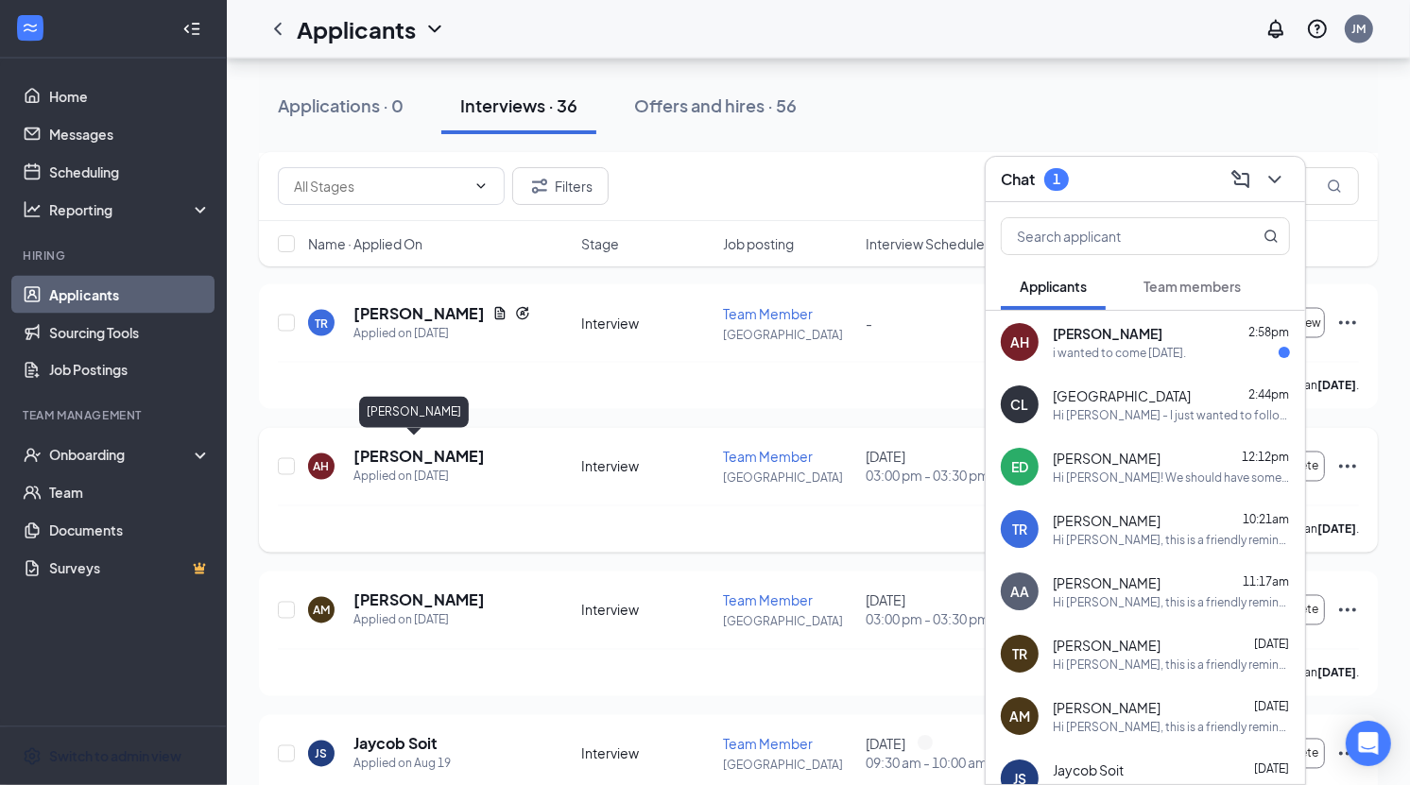
click at [405, 447] on h5 "[PERSON_NAME]" at bounding box center [418, 457] width 131 height 21
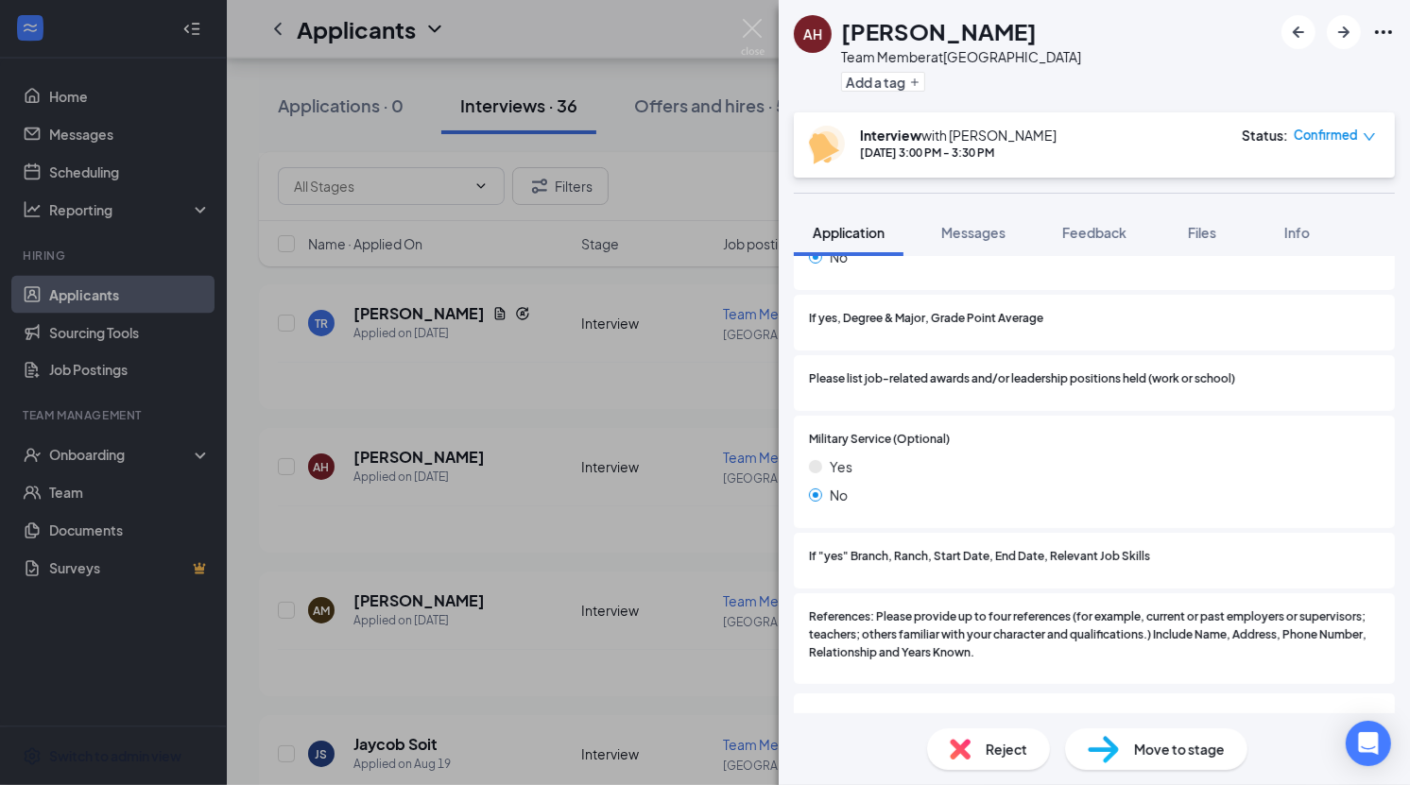
scroll to position [2176, 0]
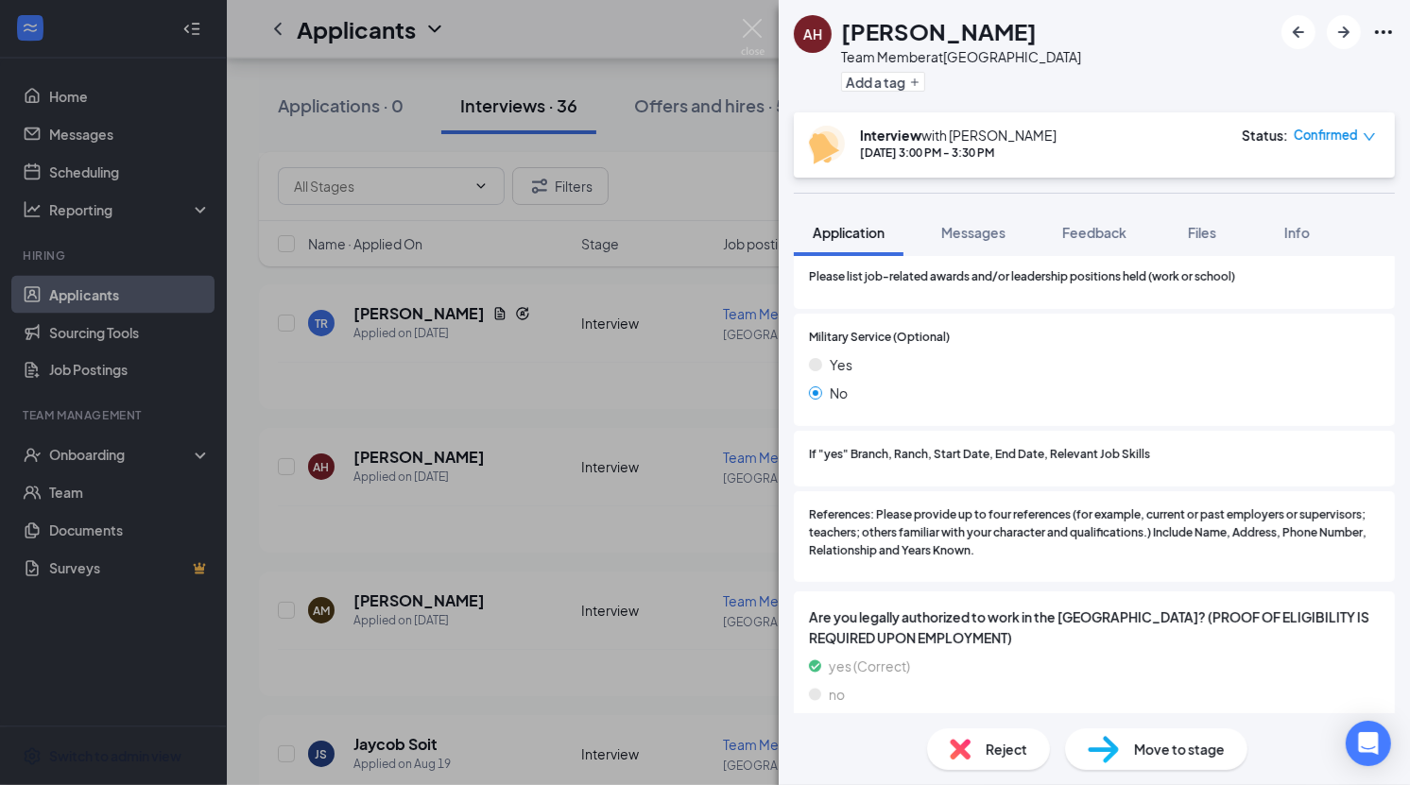
click at [535, 469] on div "AH [PERSON_NAME] Team Member at [GEOGRAPHIC_DATA] Add a tag Interview with [PER…" at bounding box center [705, 392] width 1410 height 785
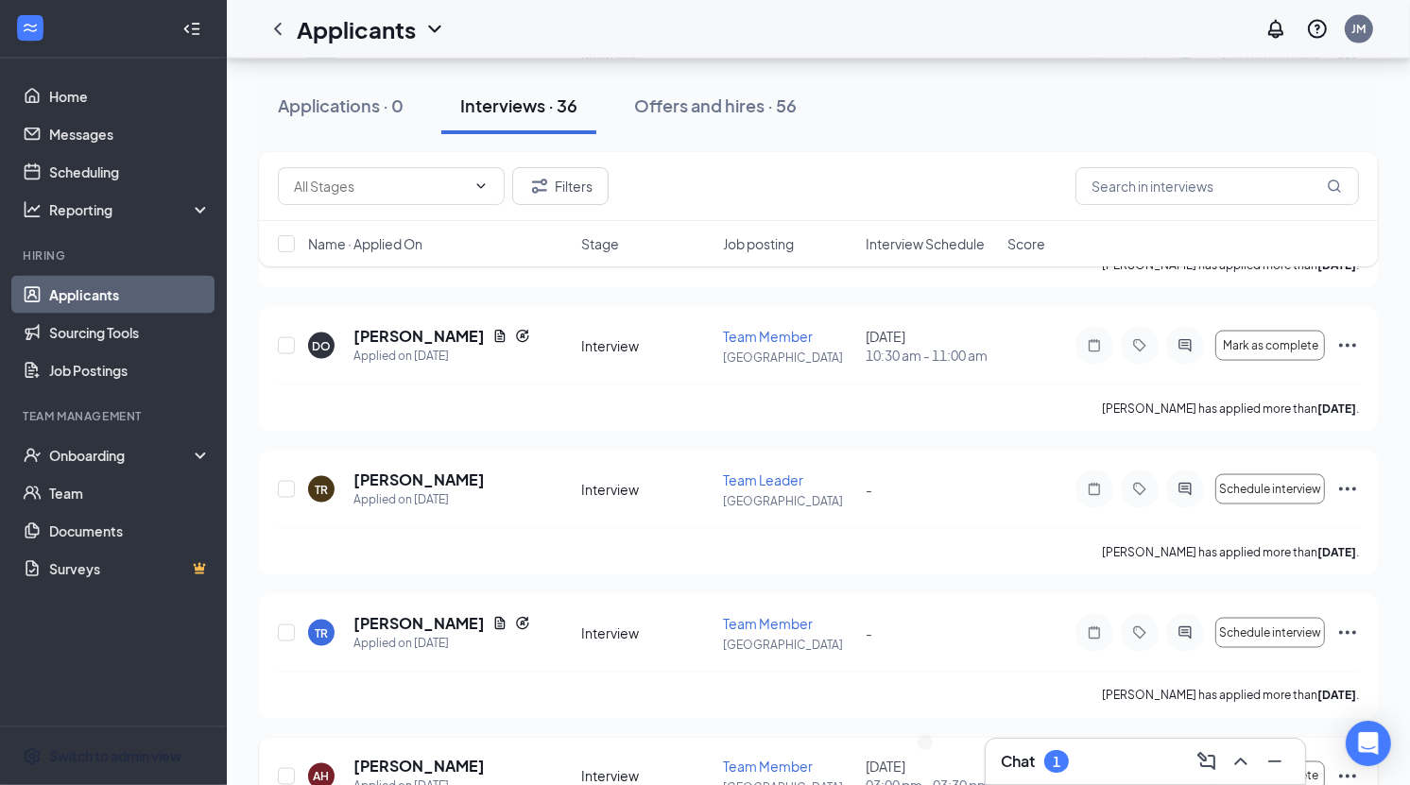
scroll to position [2378, 0]
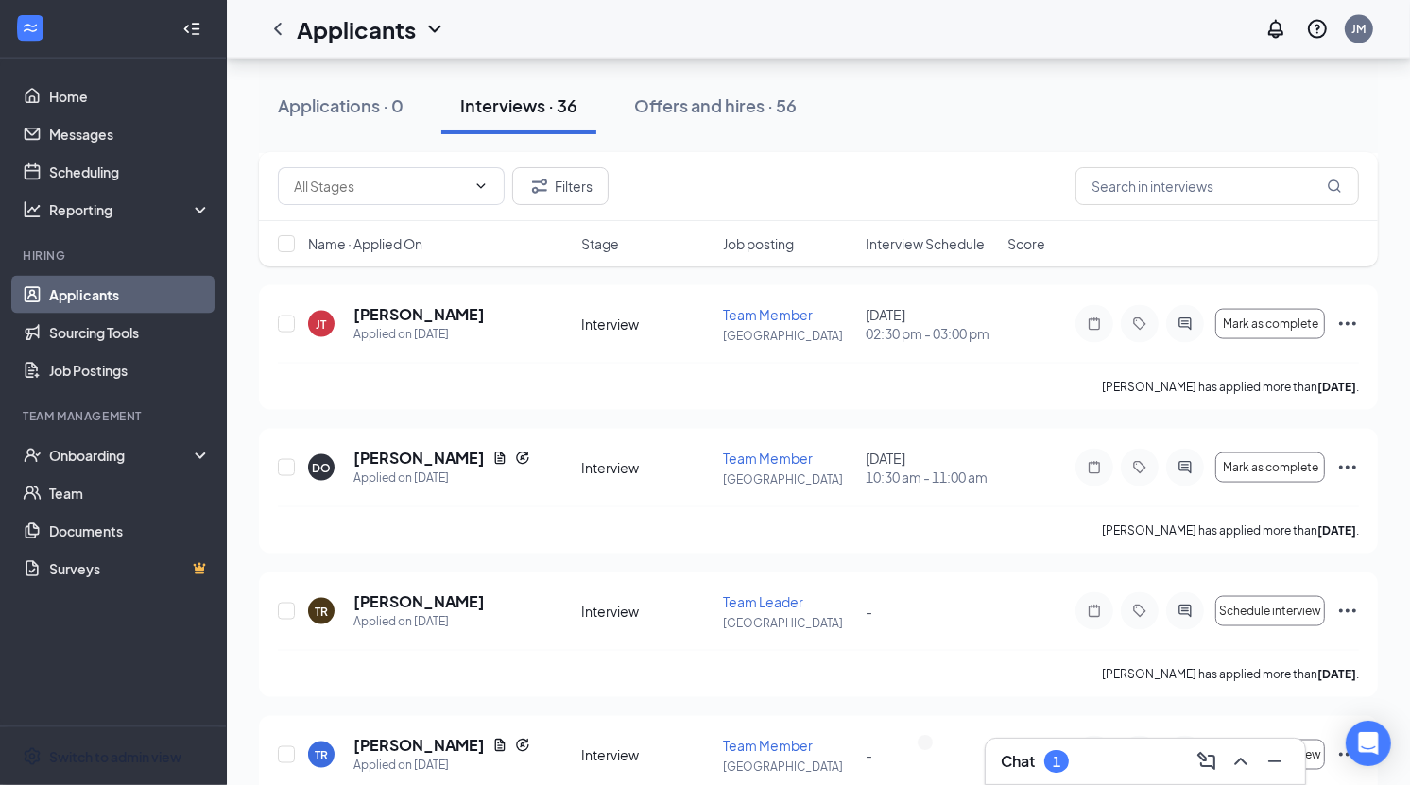
click at [1062, 754] on div "1" at bounding box center [1056, 761] width 25 height 23
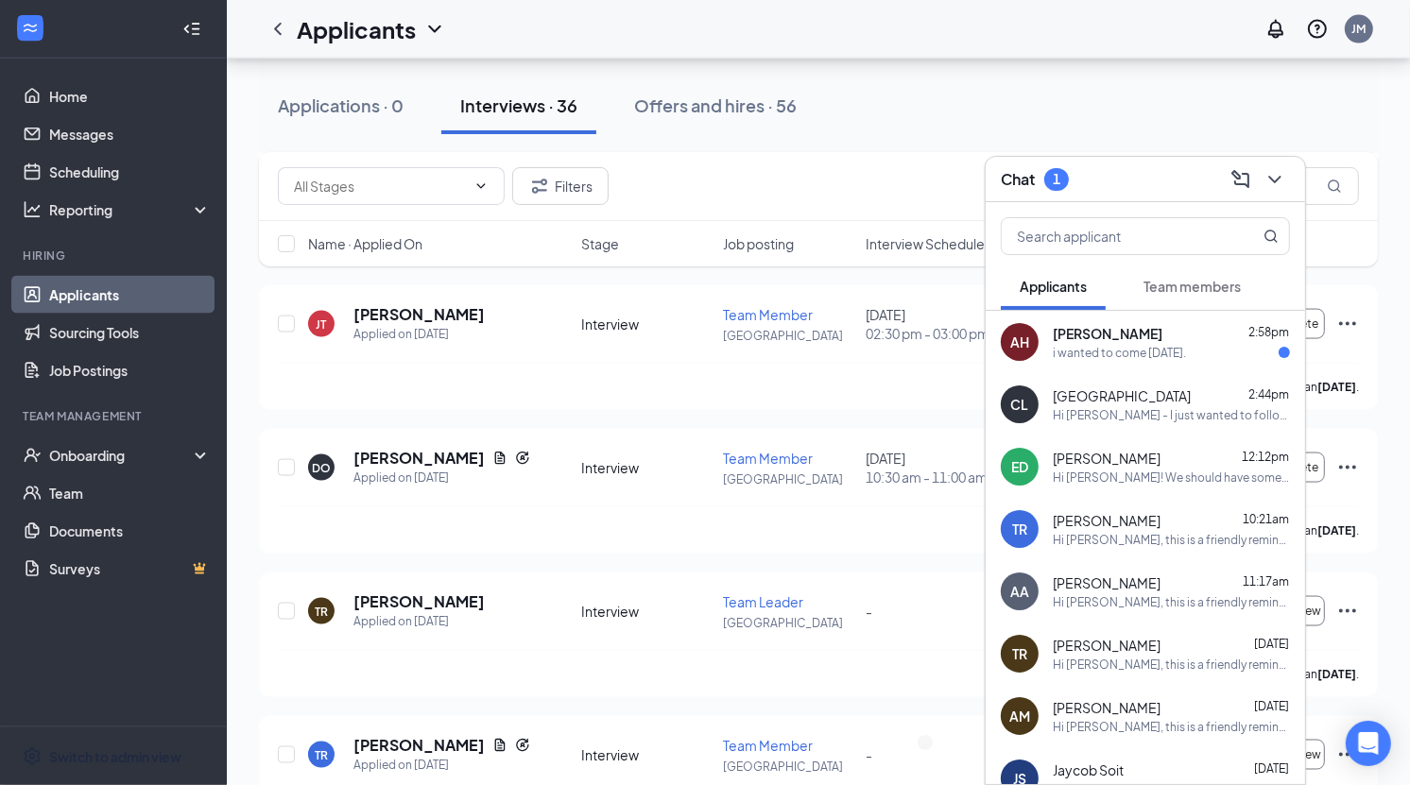
click at [1068, 345] on div "i wanted to come [DATE]." at bounding box center [1119, 353] width 133 height 16
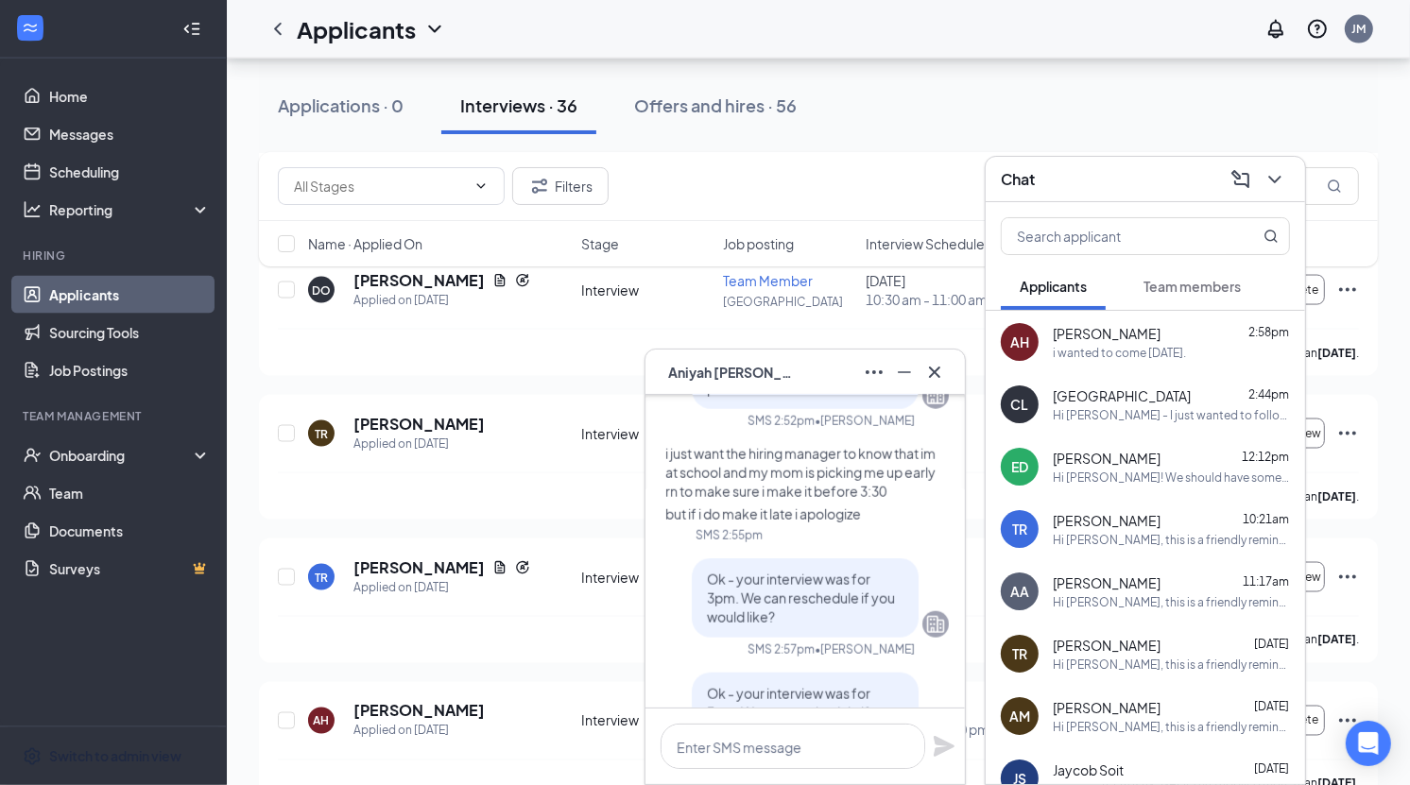
scroll to position [0, 0]
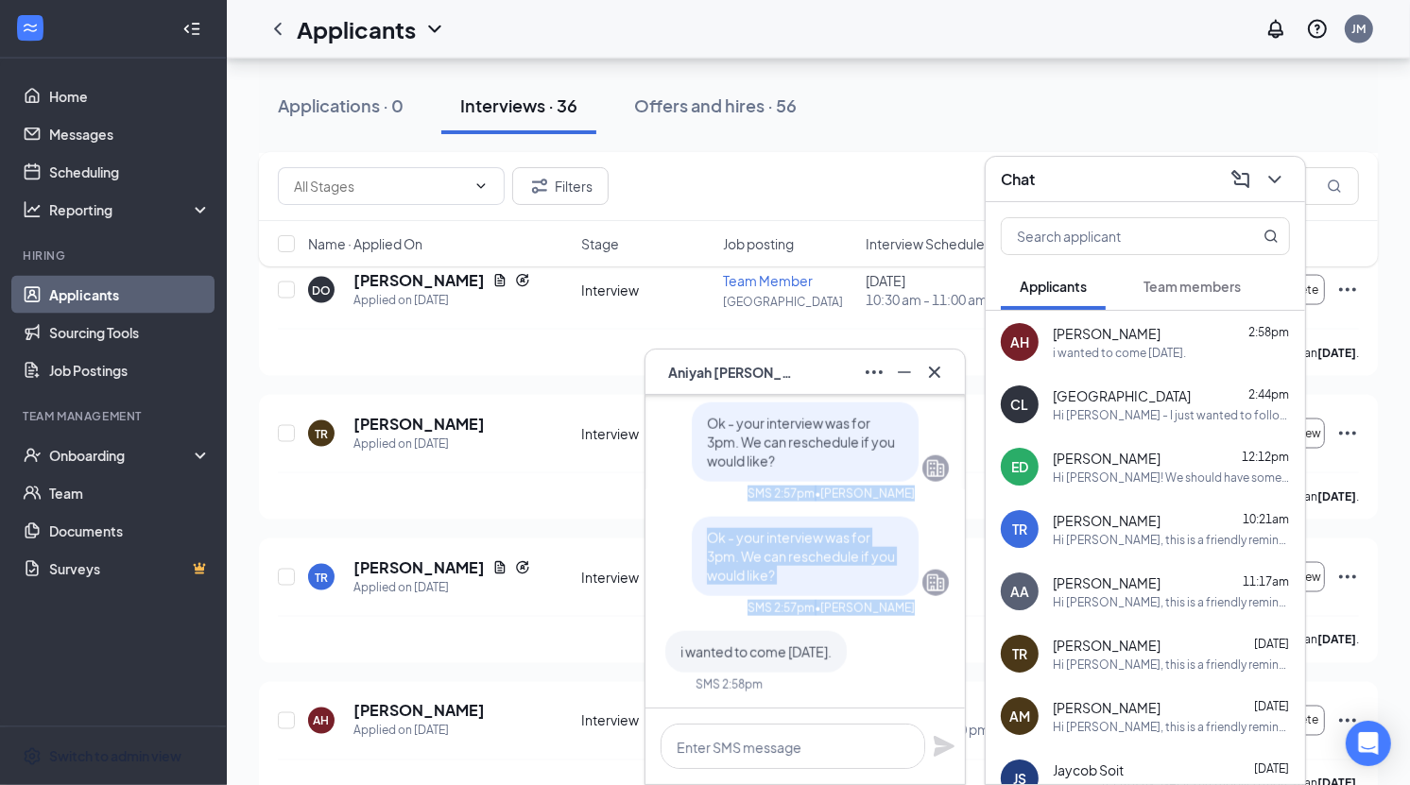
drag, startPoint x: 755, startPoint y: 491, endPoint x: 950, endPoint y: 623, distance: 235.4
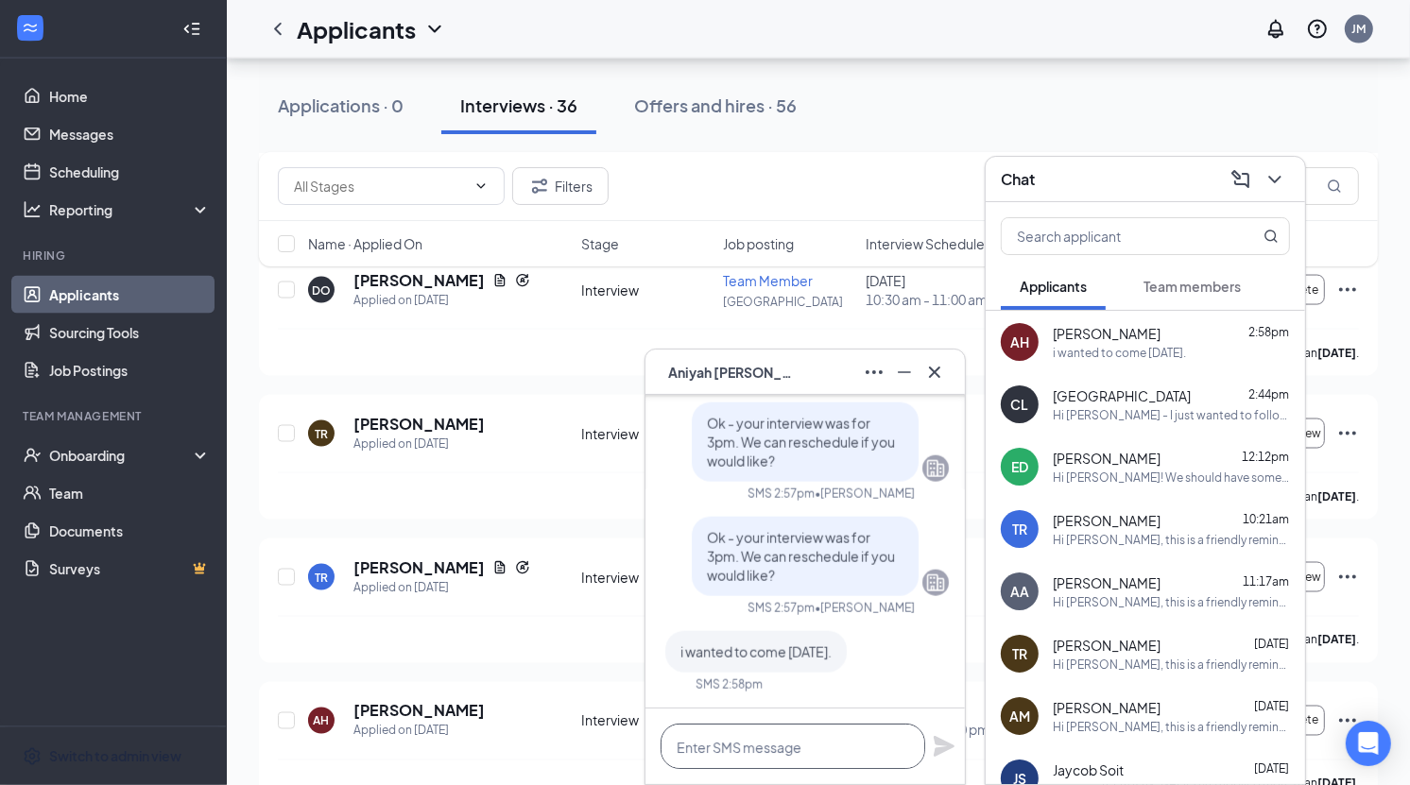
click at [784, 752] on textarea at bounding box center [793, 746] width 265 height 45
click at [732, 370] on span "[PERSON_NAME]" at bounding box center [734, 372] width 132 height 21
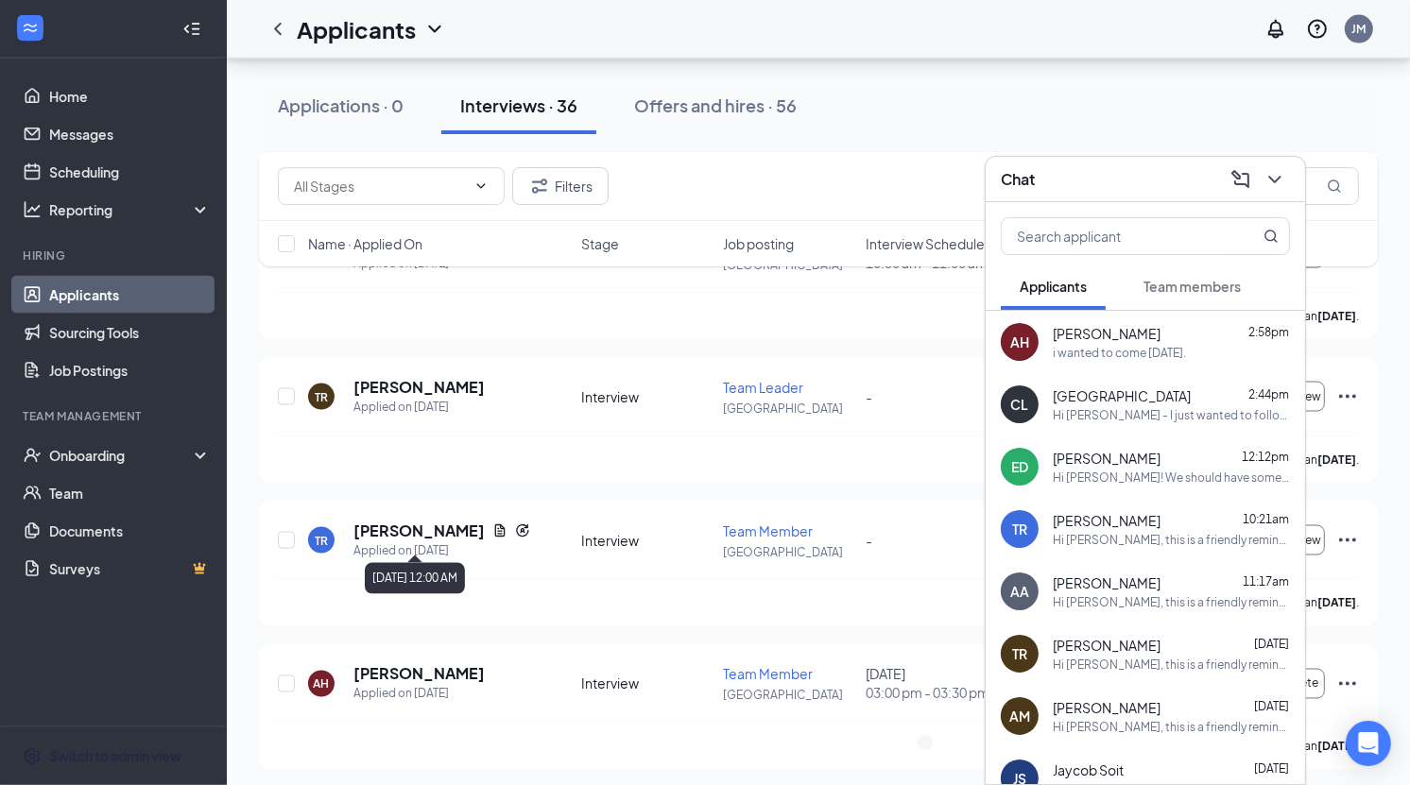
scroll to position [2686, 0]
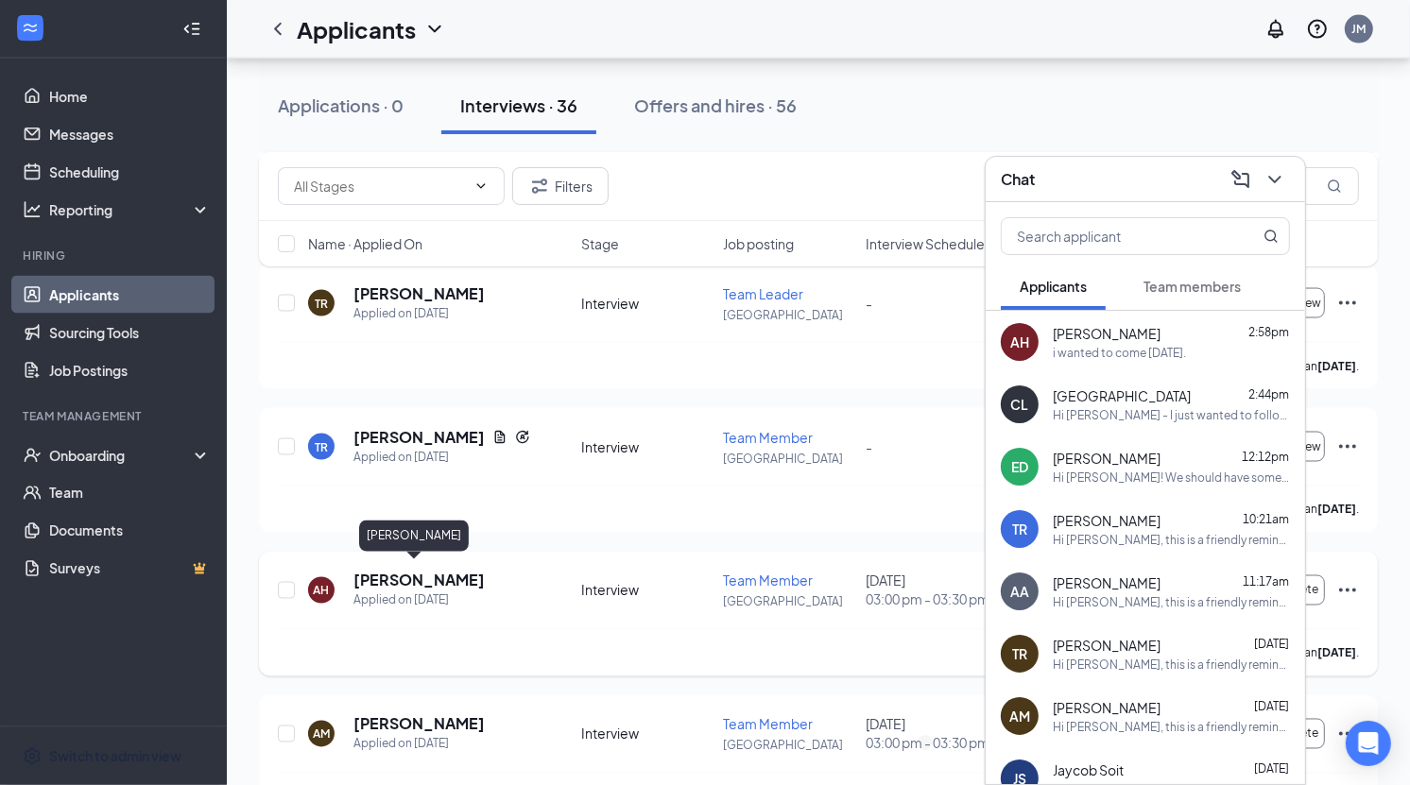
click at [404, 571] on h5 "[PERSON_NAME]" at bounding box center [418, 581] width 131 height 21
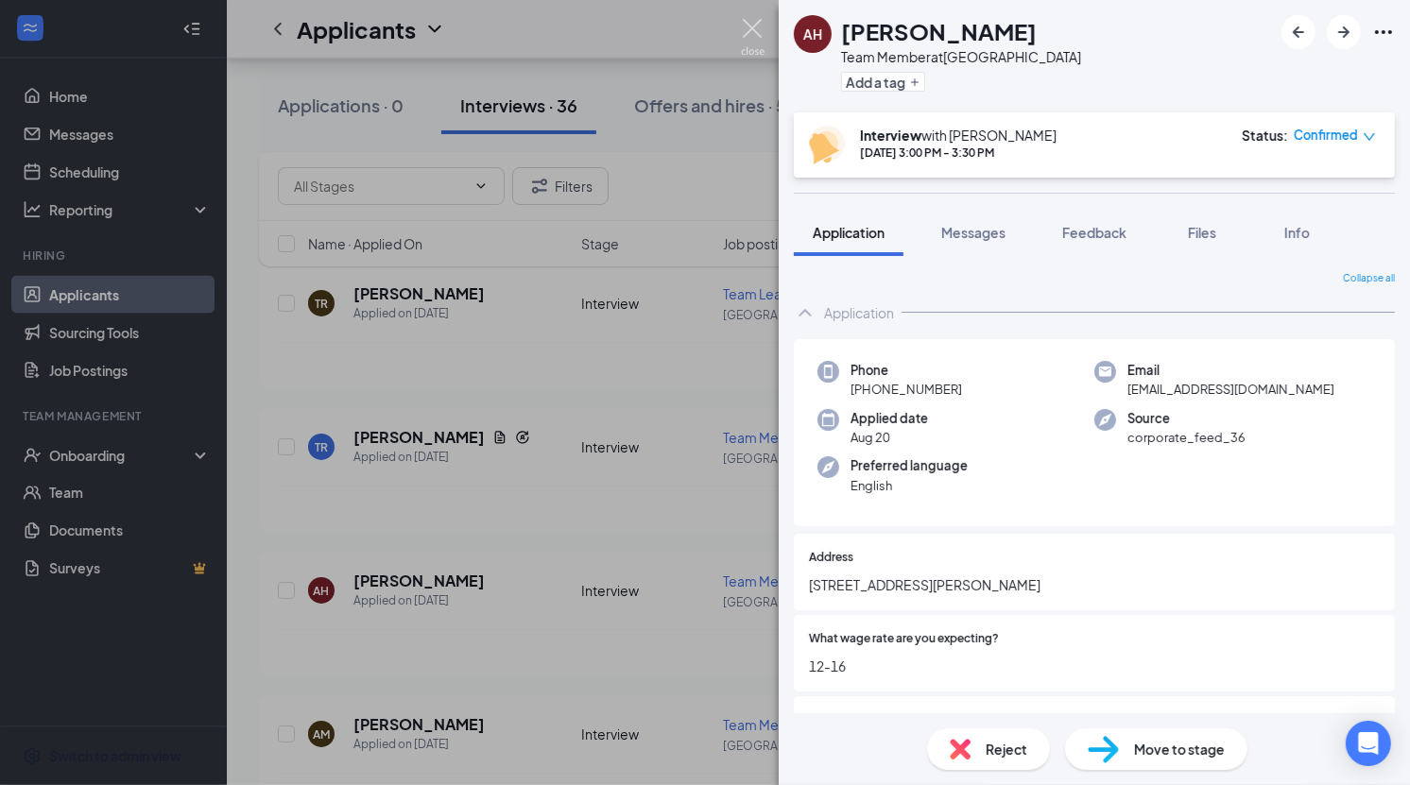
click at [750, 27] on img at bounding box center [753, 37] width 24 height 37
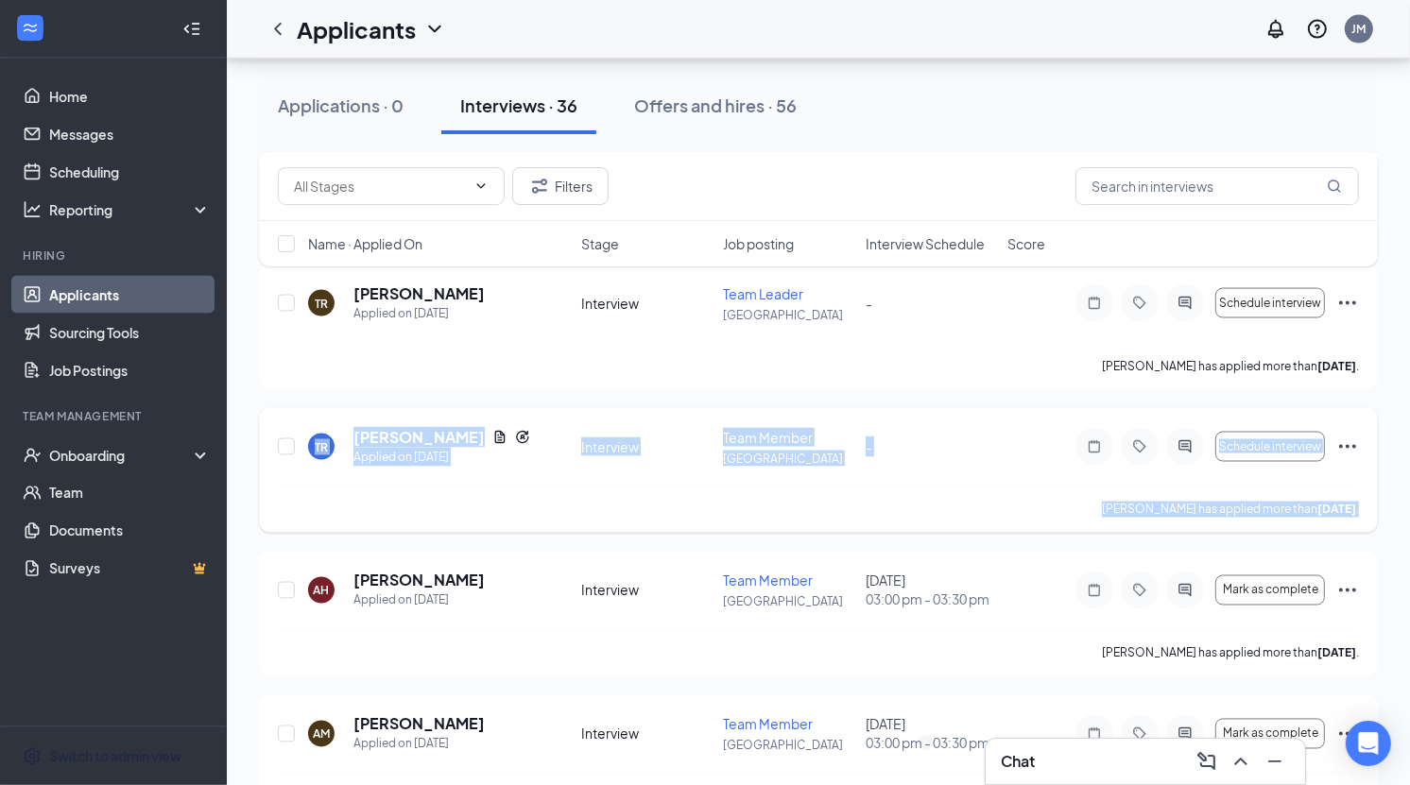
drag, startPoint x: 266, startPoint y: 415, endPoint x: 1124, endPoint y: 518, distance: 864.4
click at [1124, 518] on div "TR [PERSON_NAME] Applied on [DATE] Interview Team Member Arbor Place - Schedule…" at bounding box center [818, 470] width 1119 height 125
click at [951, 486] on div "[PERSON_NAME] has applied more than [DATE] ." at bounding box center [818, 509] width 1081 height 47
drag, startPoint x: 265, startPoint y: 408, endPoint x: 1365, endPoint y: 506, distance: 1104.5
click at [1365, 506] on div "TR [PERSON_NAME] Applied on [DATE] Interview Team Member Arbor Place - Schedule…" at bounding box center [818, 470] width 1119 height 125
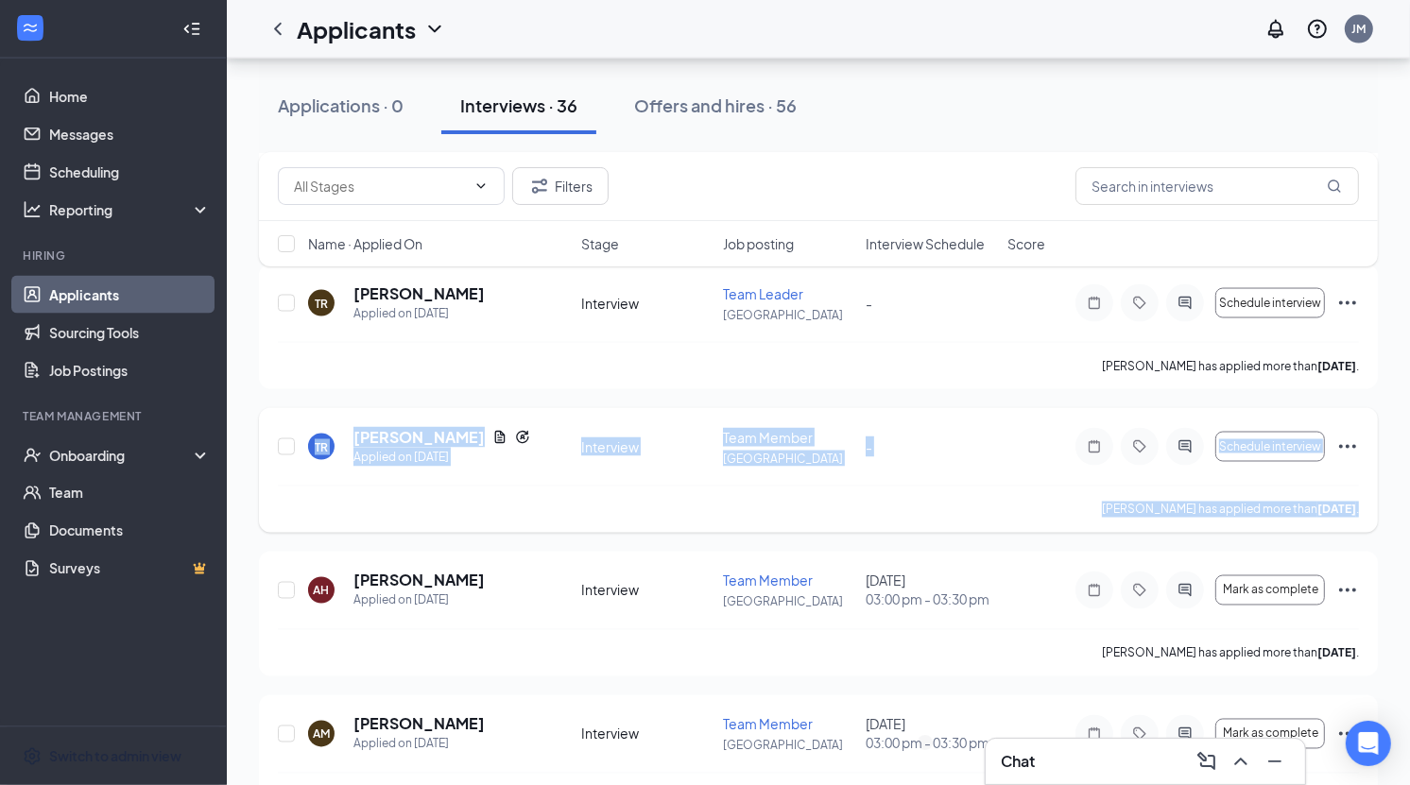
click at [625, 488] on div "[PERSON_NAME] has applied more than [DATE] ." at bounding box center [818, 509] width 1081 height 47
drag, startPoint x: 265, startPoint y: 416, endPoint x: 1407, endPoint y: 511, distance: 1146.7
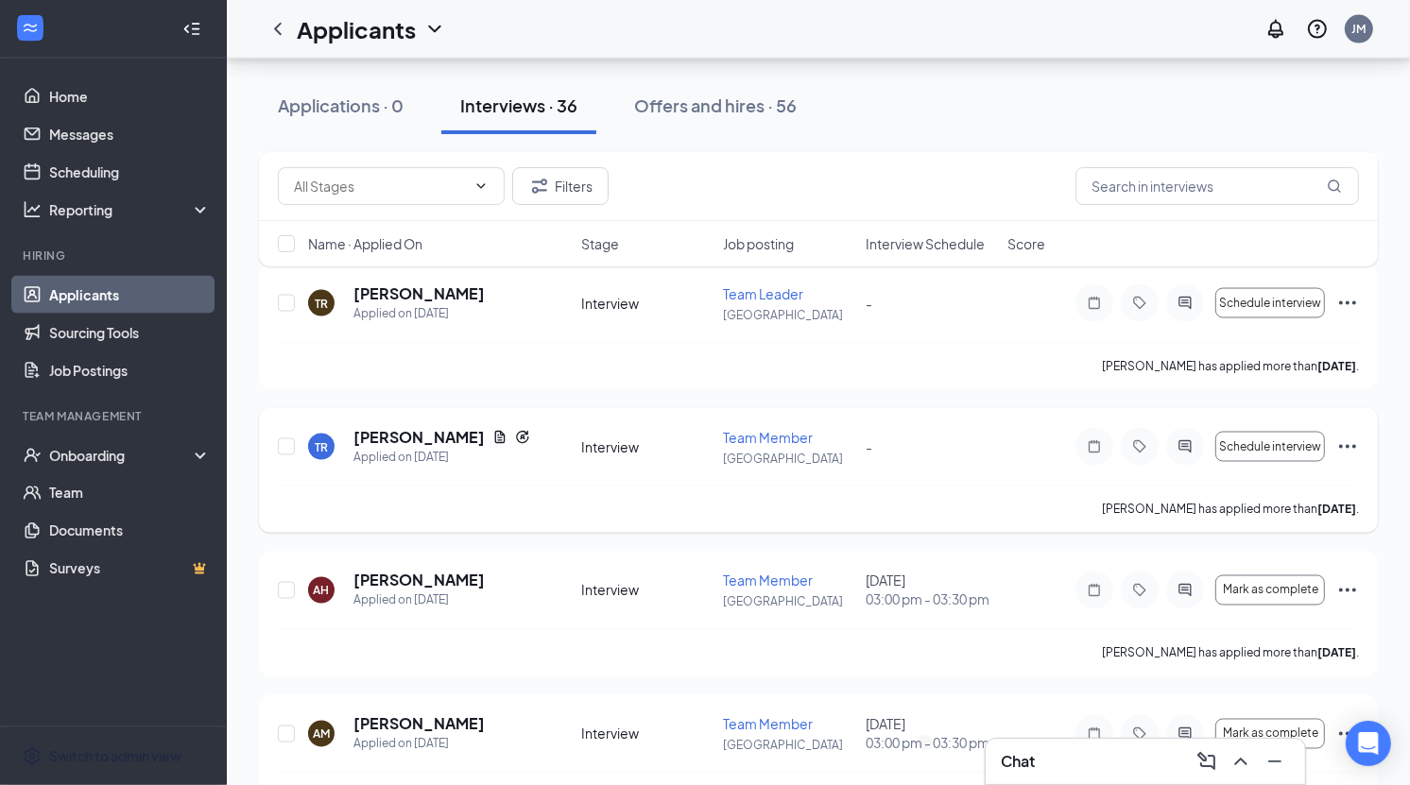
click at [878, 490] on div "[PERSON_NAME] has applied more than [DATE] ." at bounding box center [818, 509] width 1081 height 47
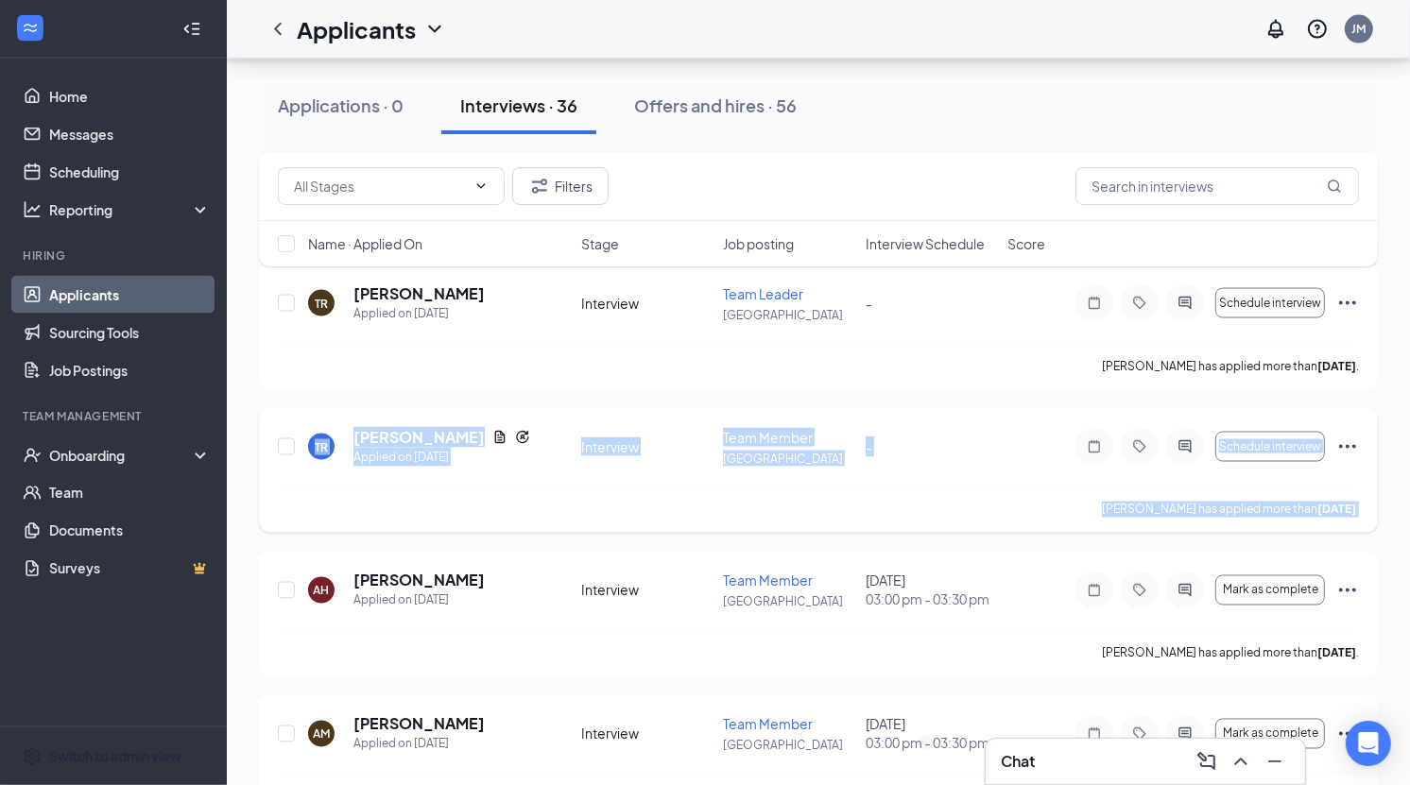
drag, startPoint x: 262, startPoint y: 415, endPoint x: 1373, endPoint y: 508, distance: 1115.4
click at [1373, 508] on div "TR [PERSON_NAME] Applied on [DATE] Interview Team Member Arbor Place - Schedule…" at bounding box center [818, 470] width 1119 height 125
click at [1369, 508] on div "TR [PERSON_NAME] Applied on [DATE] Interview Team Member Arbor Place - Schedule…" at bounding box center [818, 470] width 1119 height 125
drag, startPoint x: 271, startPoint y: 414, endPoint x: 1374, endPoint y: 512, distance: 1107.4
click at [1374, 512] on div "TR [PERSON_NAME] Applied on [DATE] Interview Team Member Arbor Place - Schedule…" at bounding box center [818, 470] width 1119 height 125
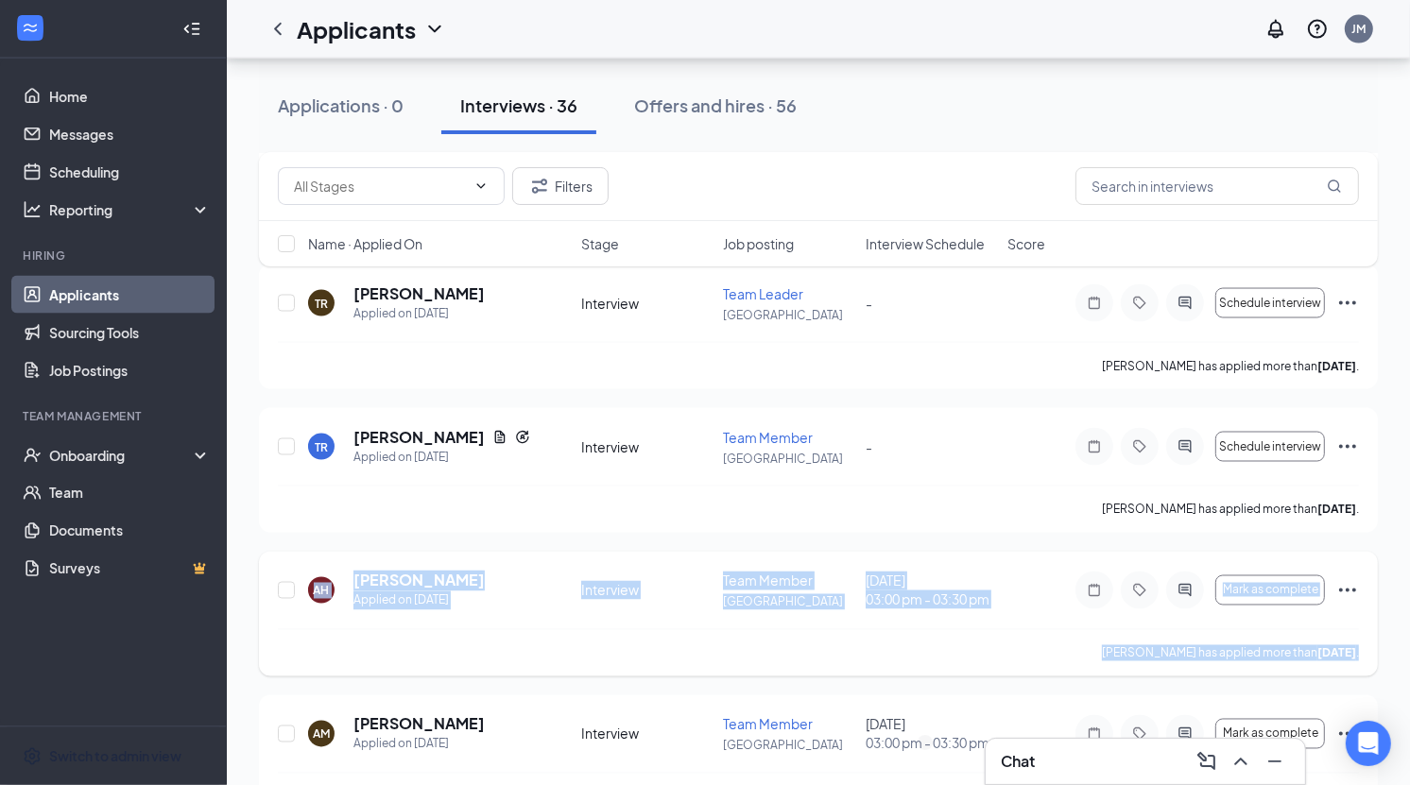
drag, startPoint x: 268, startPoint y: 560, endPoint x: 1367, endPoint y: 650, distance: 1102.0
click at [1367, 650] on div "AH [PERSON_NAME] Applied on [DATE] Interview Team Member Arbor Place [DATE] 03:…" at bounding box center [818, 614] width 1119 height 125
click at [683, 592] on div "AH [PERSON_NAME] Applied on [DATE] Interview Team Member Arbor Place [DATE] 03:…" at bounding box center [818, 600] width 1081 height 59
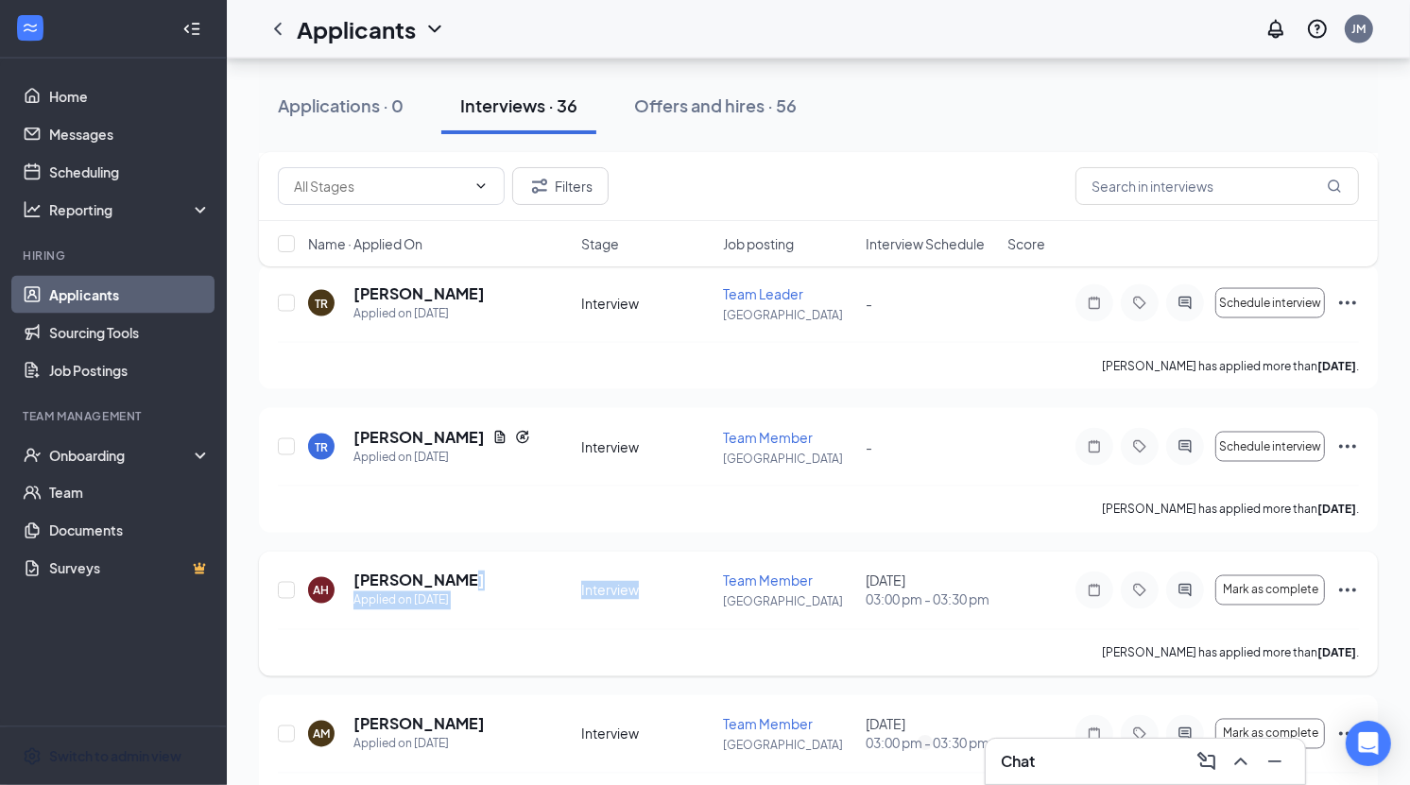
drag, startPoint x: 572, startPoint y: 579, endPoint x: 668, endPoint y: 579, distance: 96.4
click at [668, 579] on div "AH [PERSON_NAME] Applied on [DATE] Interview Team Member Arbor Place [DATE] 03:…" at bounding box center [818, 600] width 1081 height 59
click at [668, 581] on div "Interview" at bounding box center [646, 590] width 130 height 19
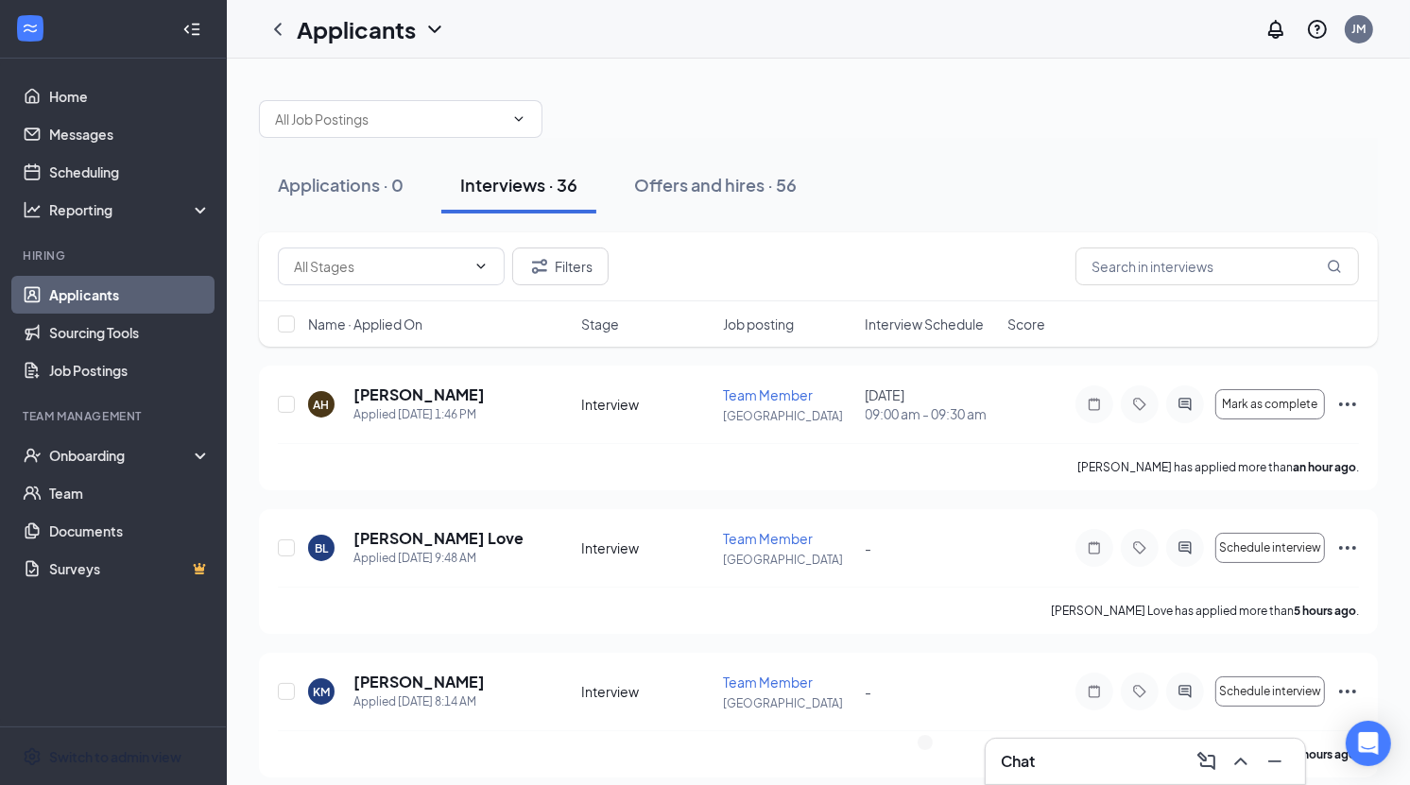
click at [660, 89] on div at bounding box center [818, 109] width 1119 height 57
click at [59, 86] on link "Home" at bounding box center [130, 97] width 162 height 38
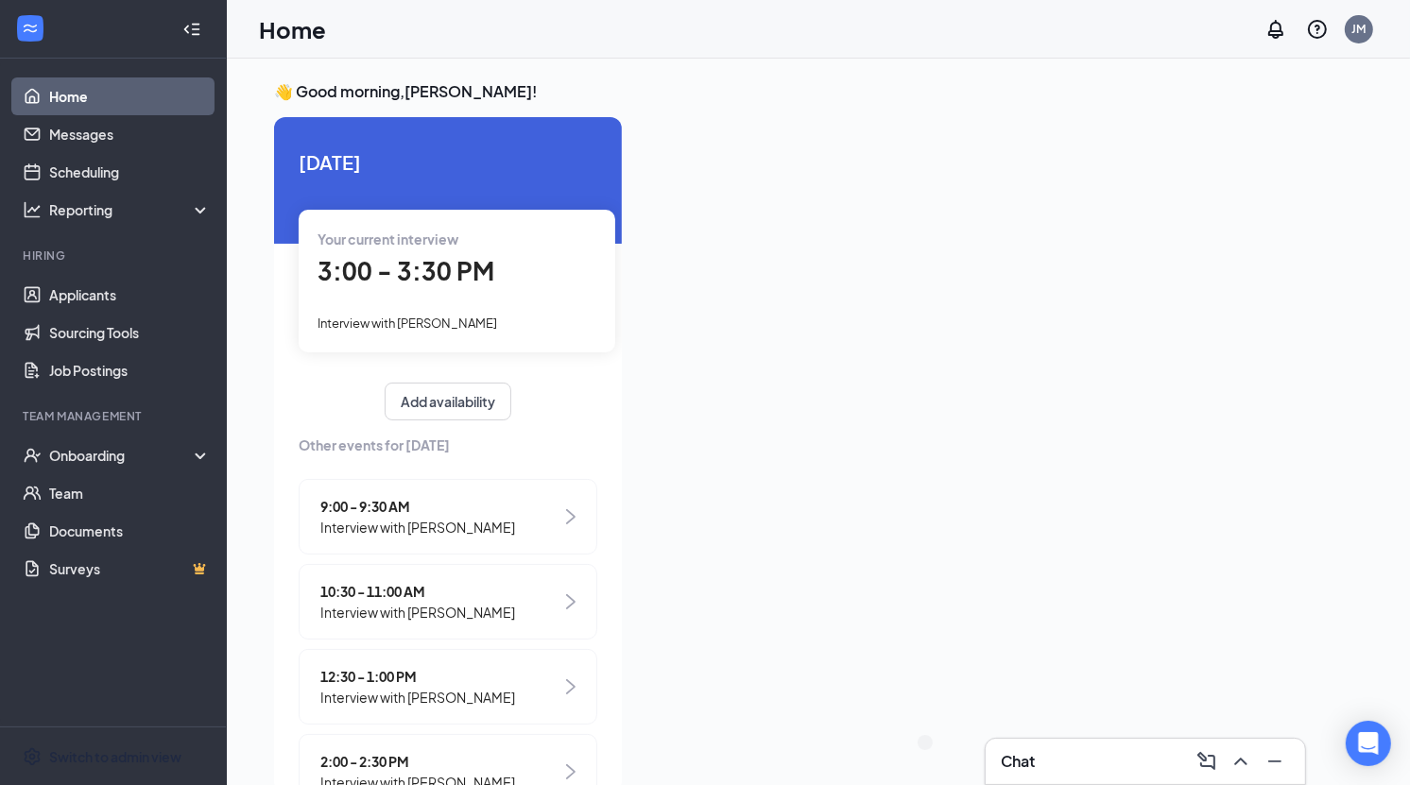
click at [1090, 758] on div "Chat" at bounding box center [1145, 762] width 289 height 30
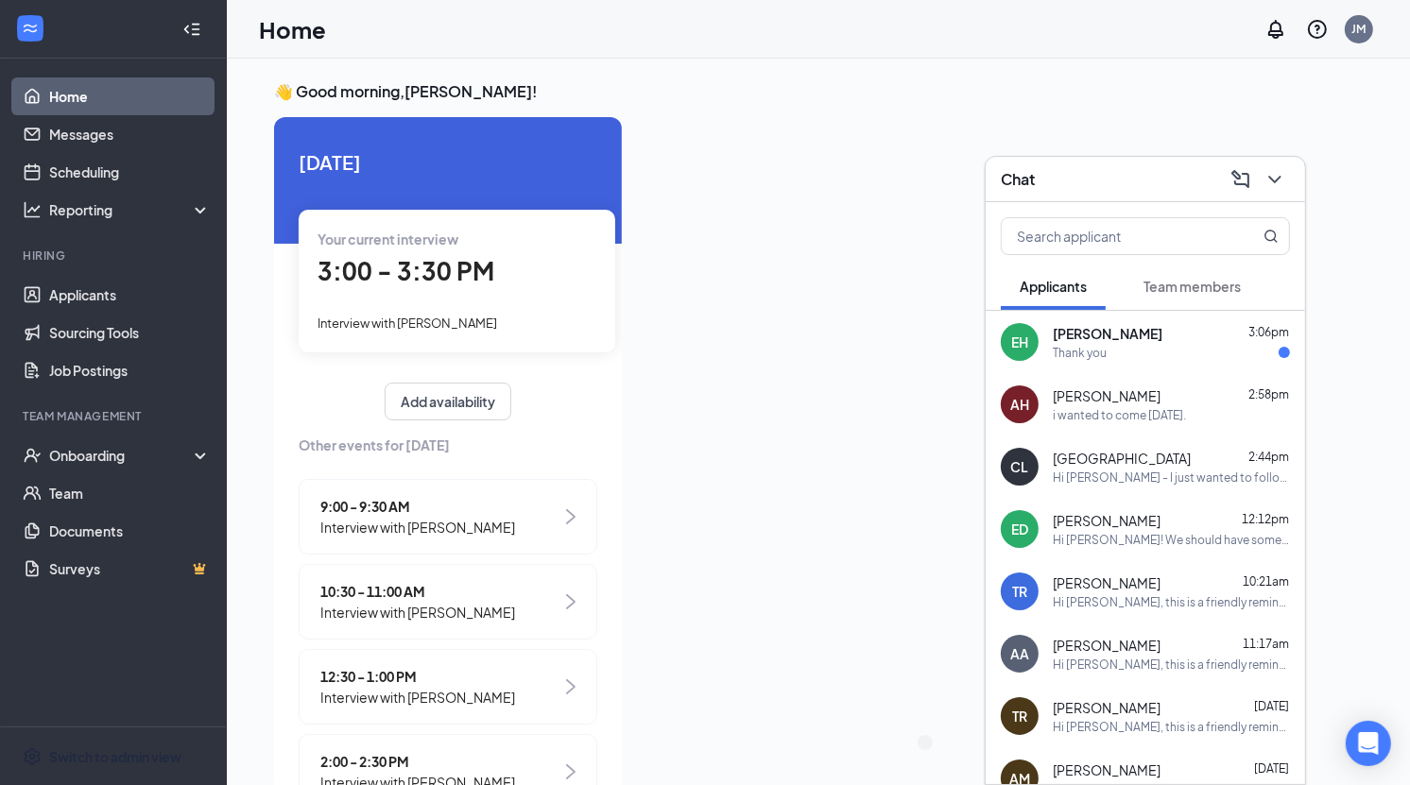
click at [1095, 350] on div "Thank you" at bounding box center [1080, 353] width 54 height 16
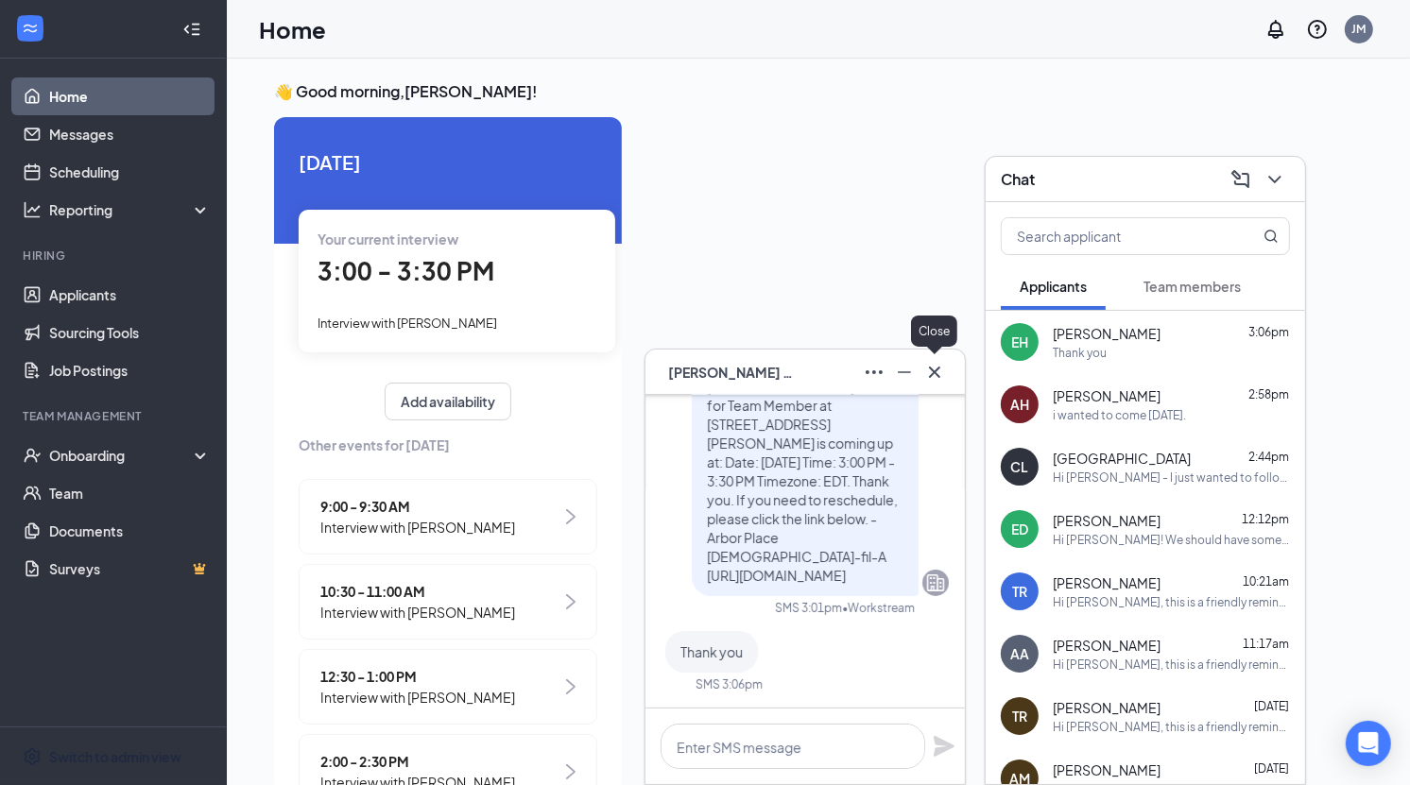
click at [938, 374] on icon "Cross" at bounding box center [934, 371] width 11 height 11
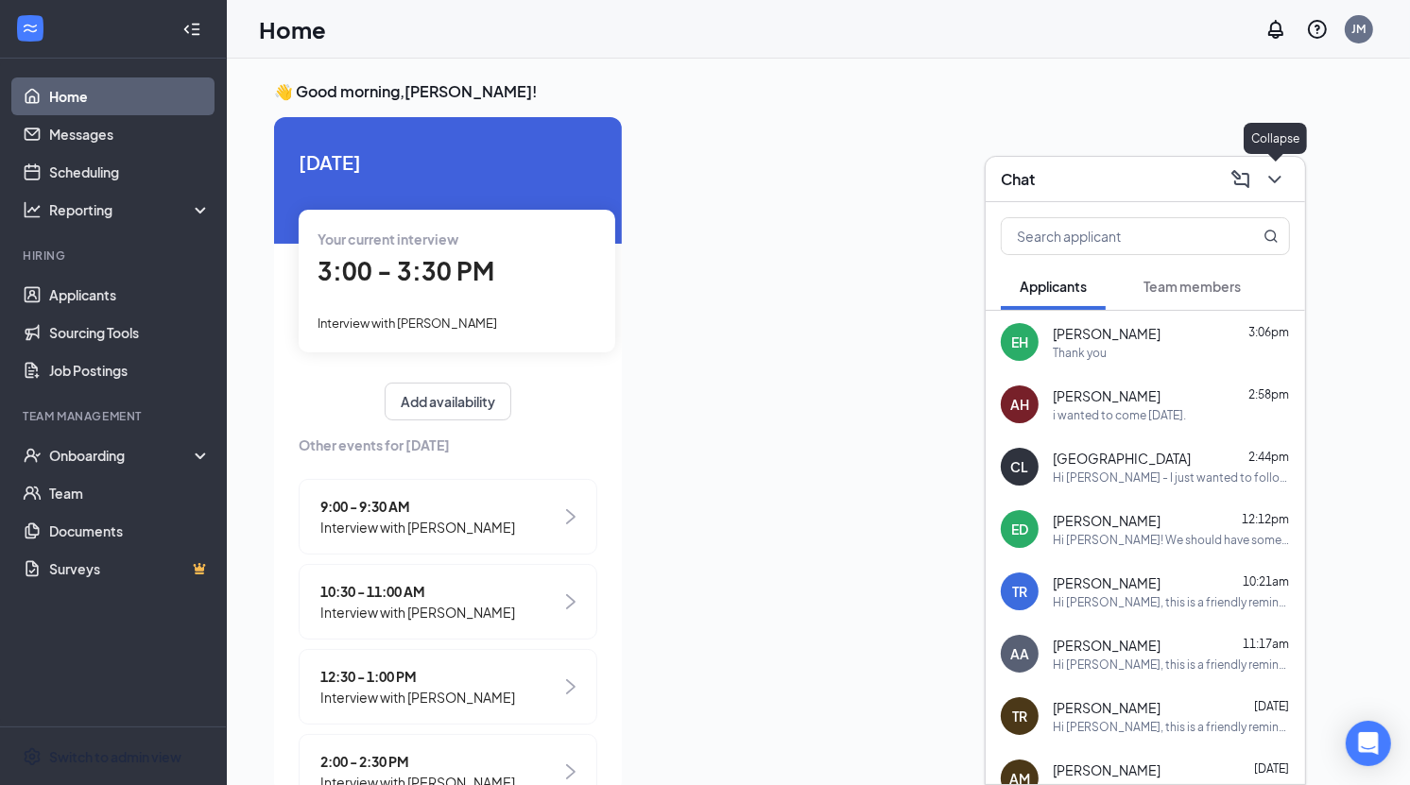
click at [1275, 178] on icon "ChevronDown" at bounding box center [1275, 179] width 23 height 23
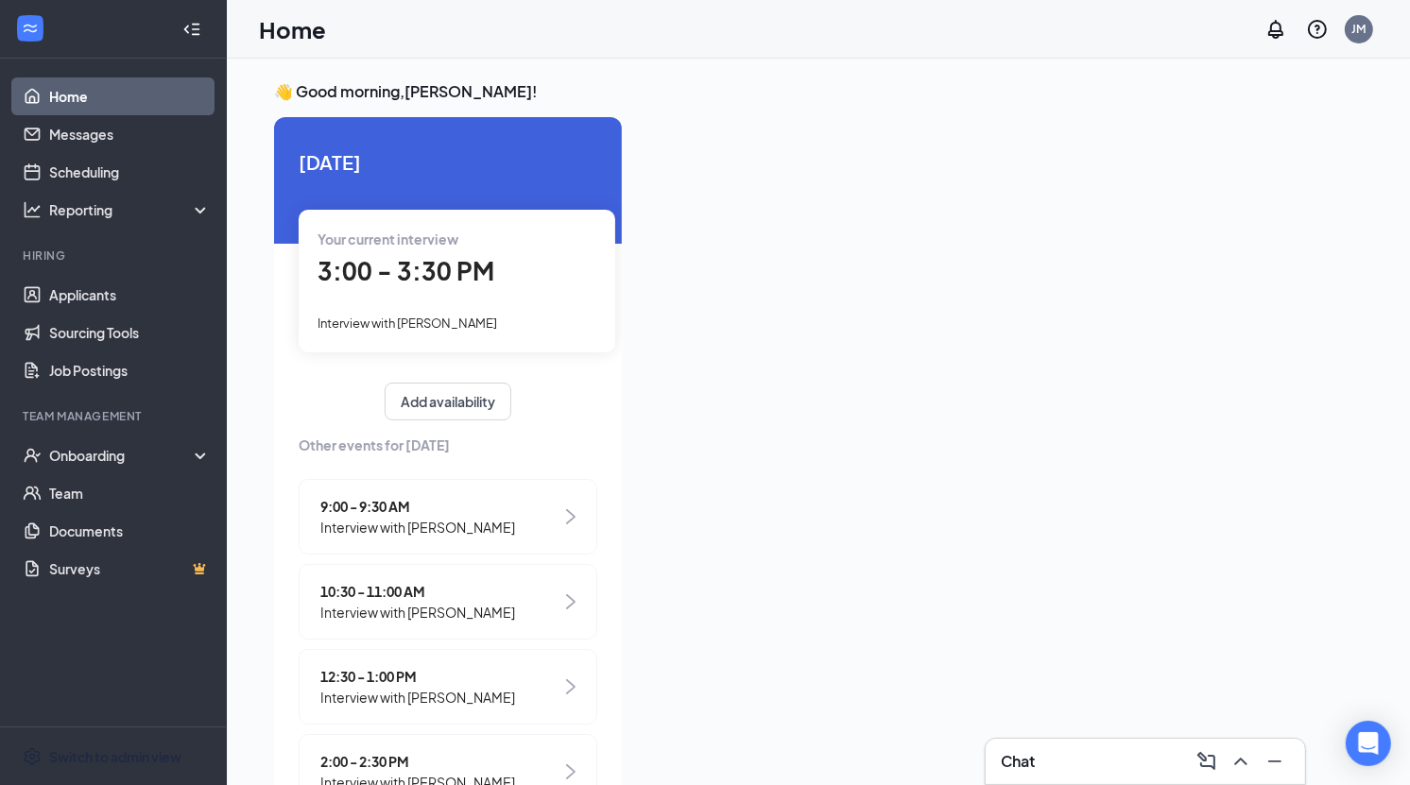
click at [808, 250] on div at bounding box center [1000, 449] width 726 height 664
